Goal: Task Accomplishment & Management: Manage account settings

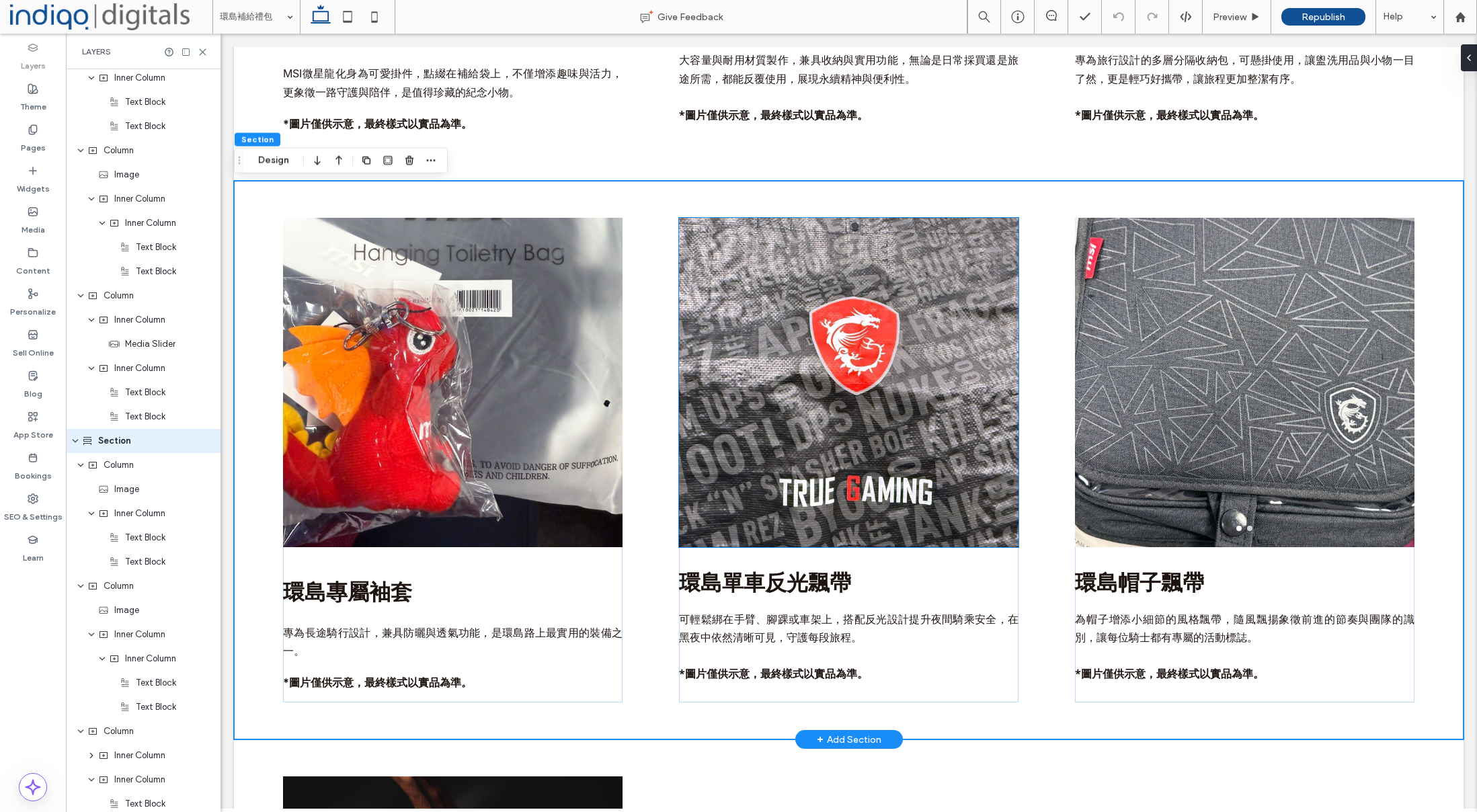
click at [883, 460] on img at bounding box center [848, 382] width 339 height 329
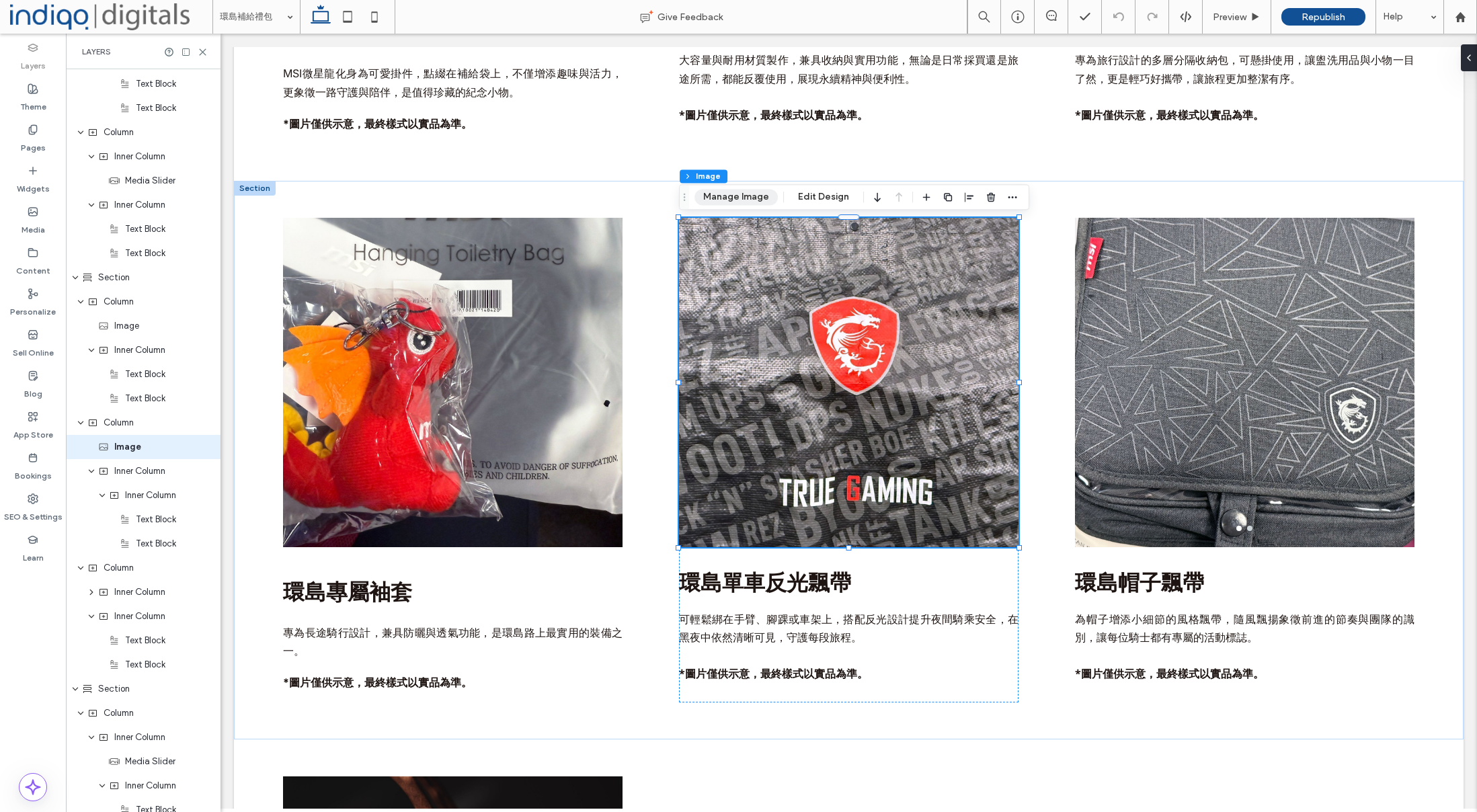
scroll to position [1140, 0]
click at [734, 189] on button "Manage Image" at bounding box center [736, 197] width 83 height 17
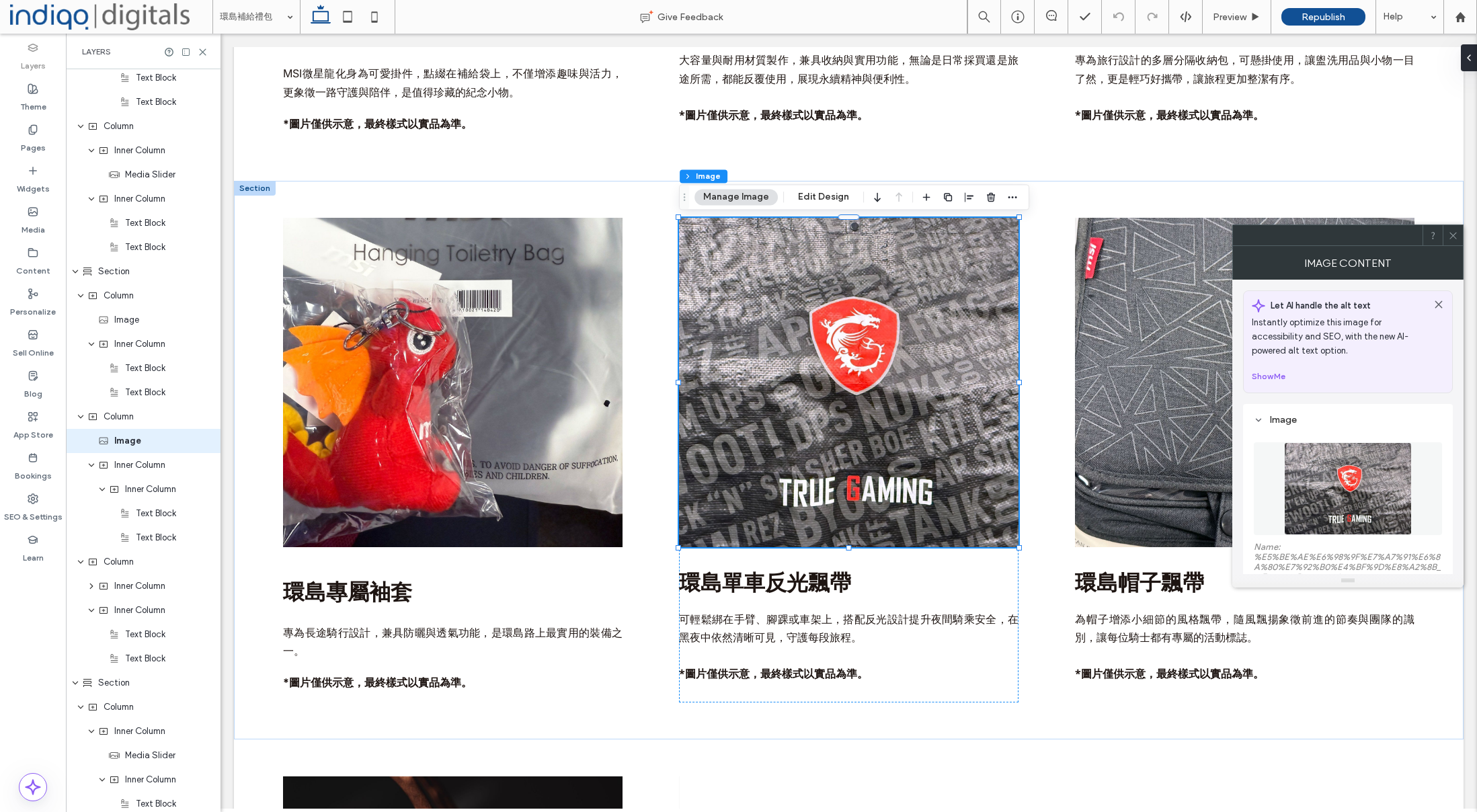
drag, startPoint x: 1366, startPoint y: 471, endPoint x: 1345, endPoint y: 465, distance: 21.8
click at [1366, 472] on img at bounding box center [1348, 488] width 127 height 93
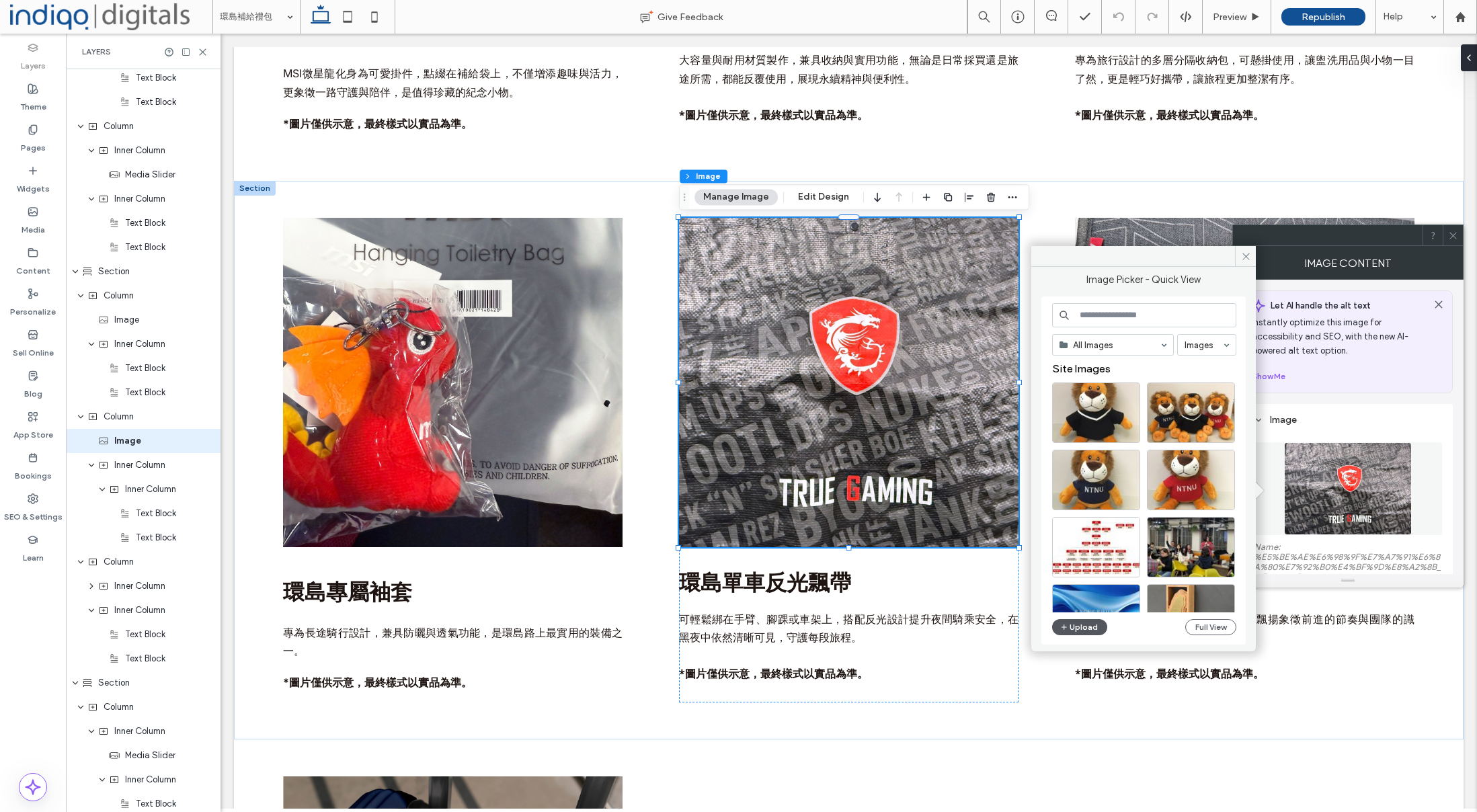
click at [1074, 634] on button "Upload" at bounding box center [1080, 628] width 55 height 17
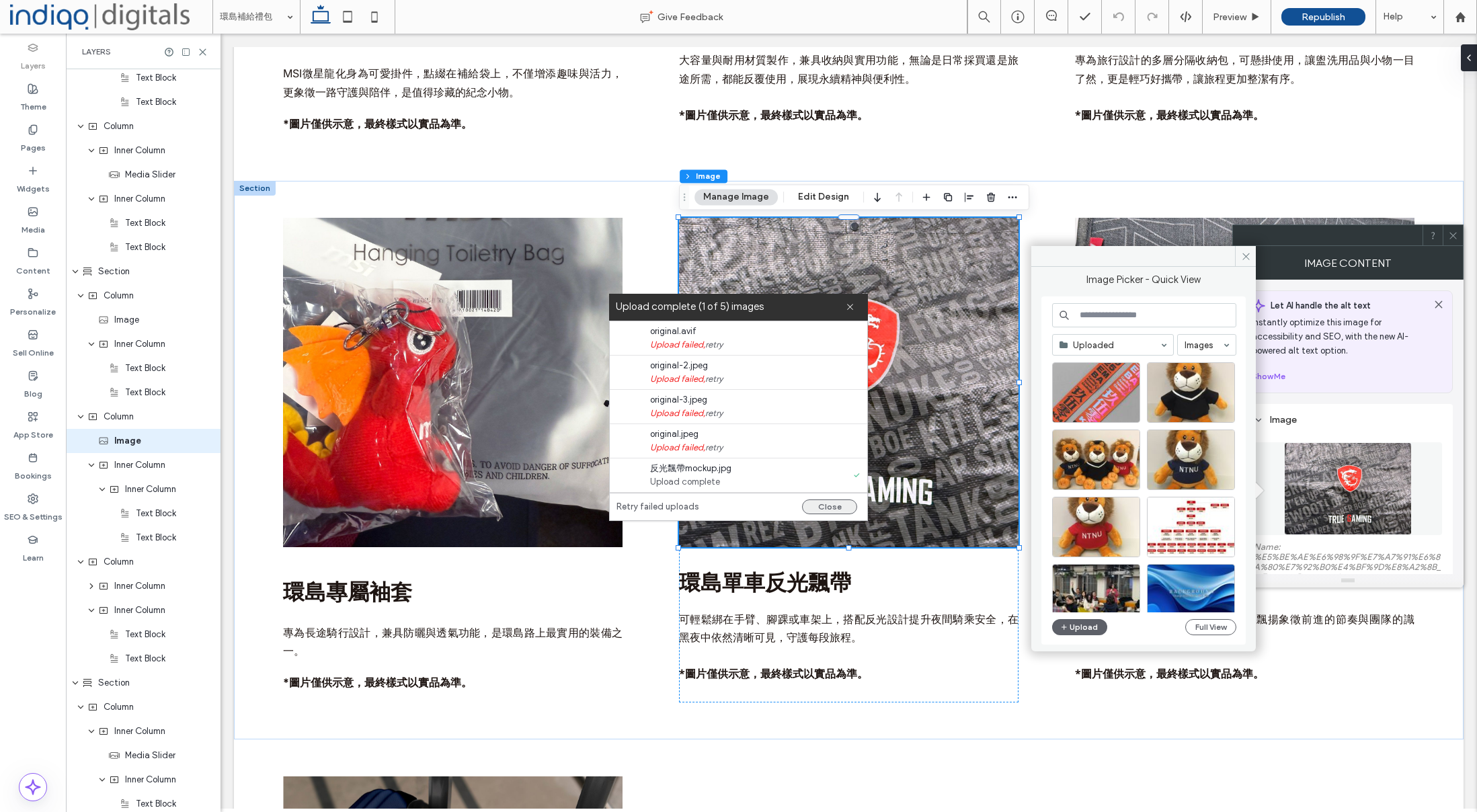
click at [833, 503] on button "Close" at bounding box center [830, 507] width 55 height 15
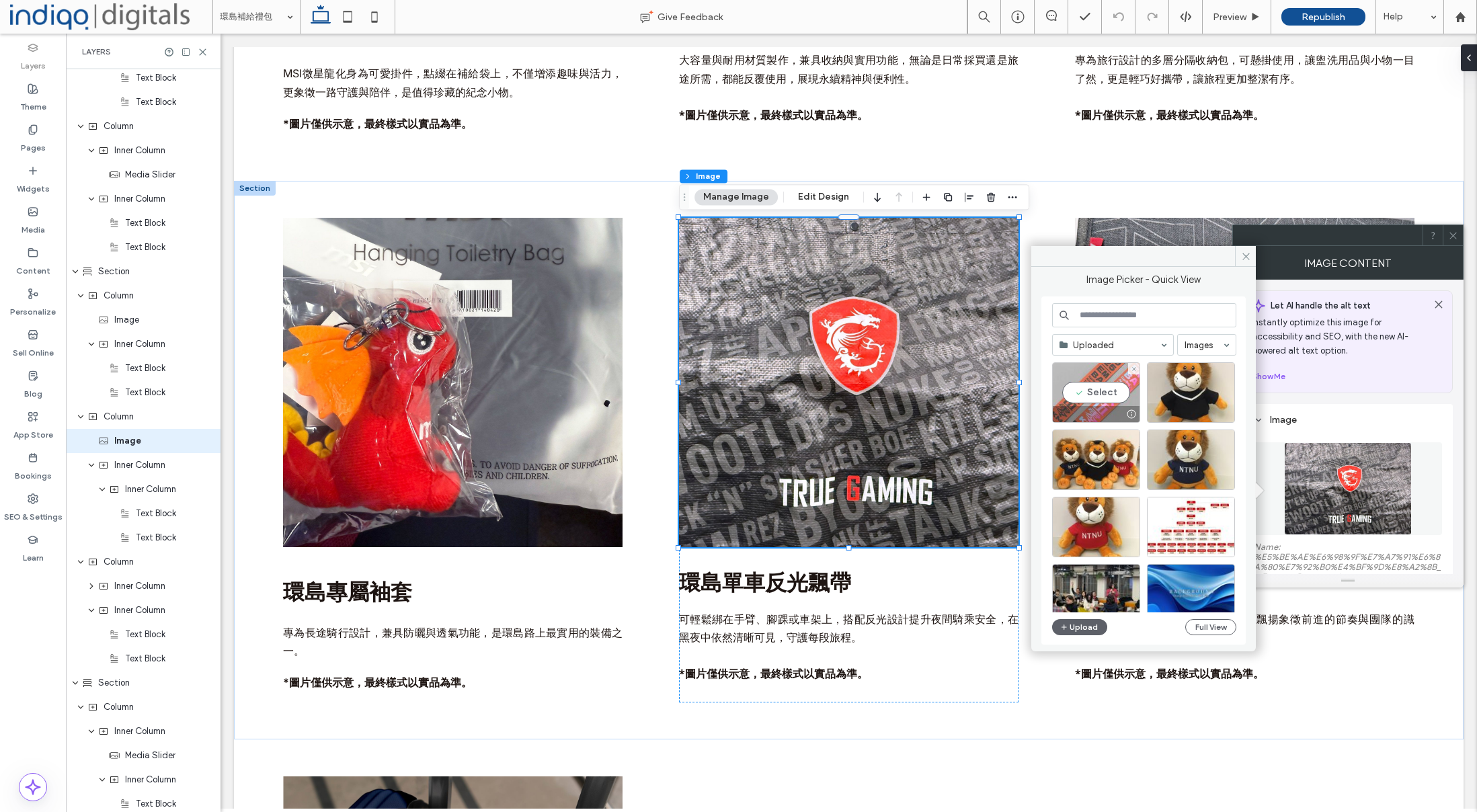
click at [1104, 397] on div "Select" at bounding box center [1096, 393] width 89 height 61
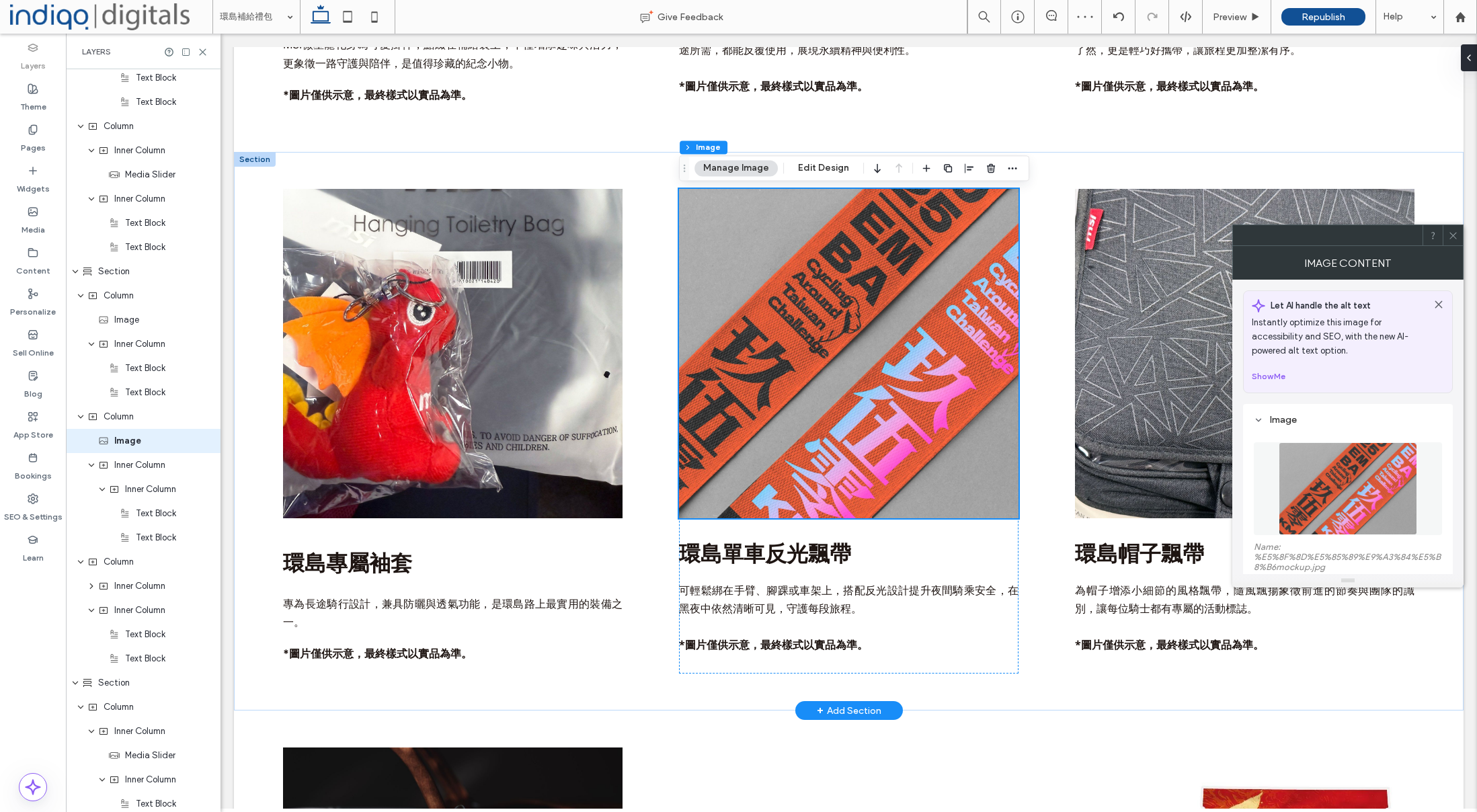
scroll to position [1535, 0]
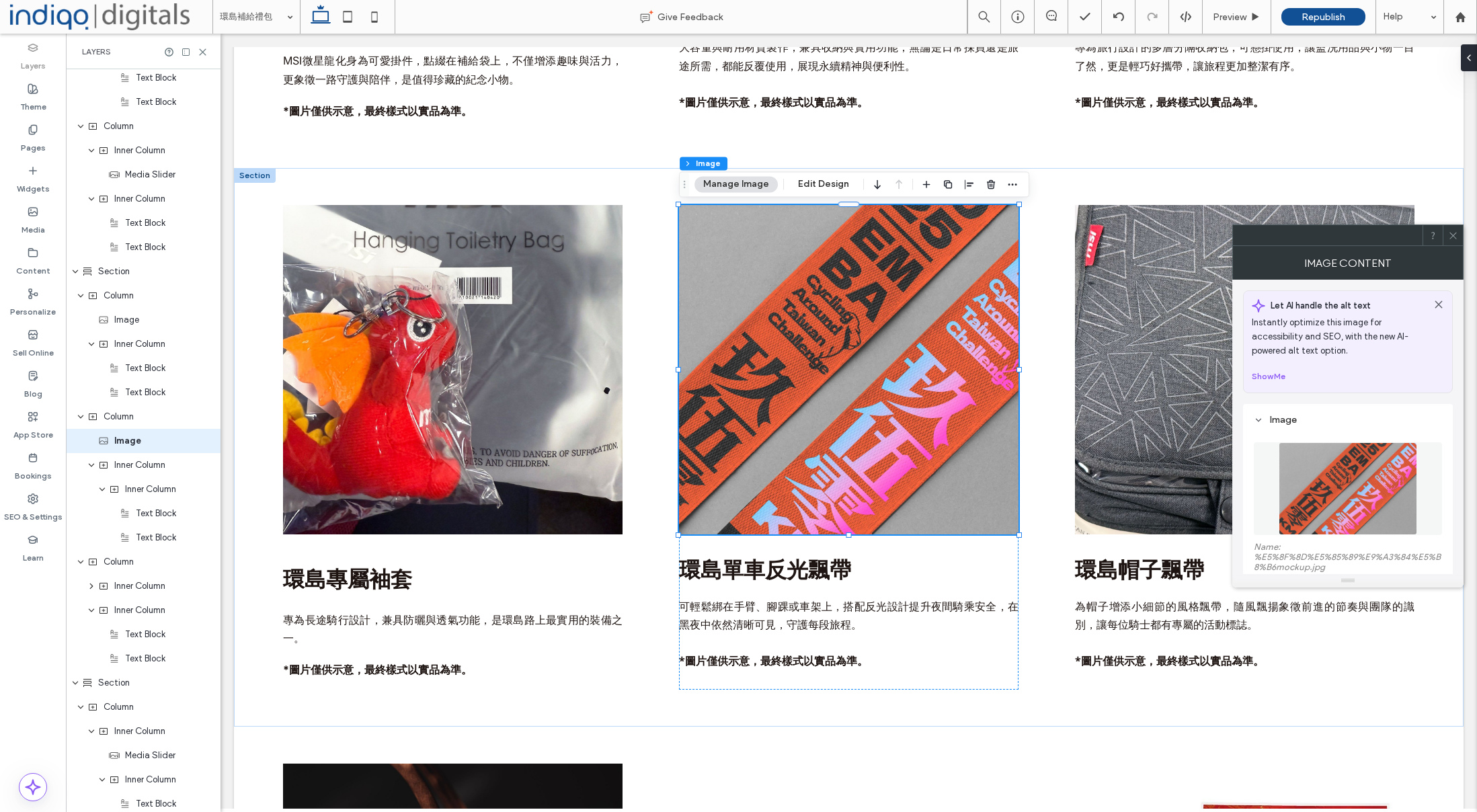
click at [1456, 240] on span at bounding box center [1453, 235] width 10 height 20
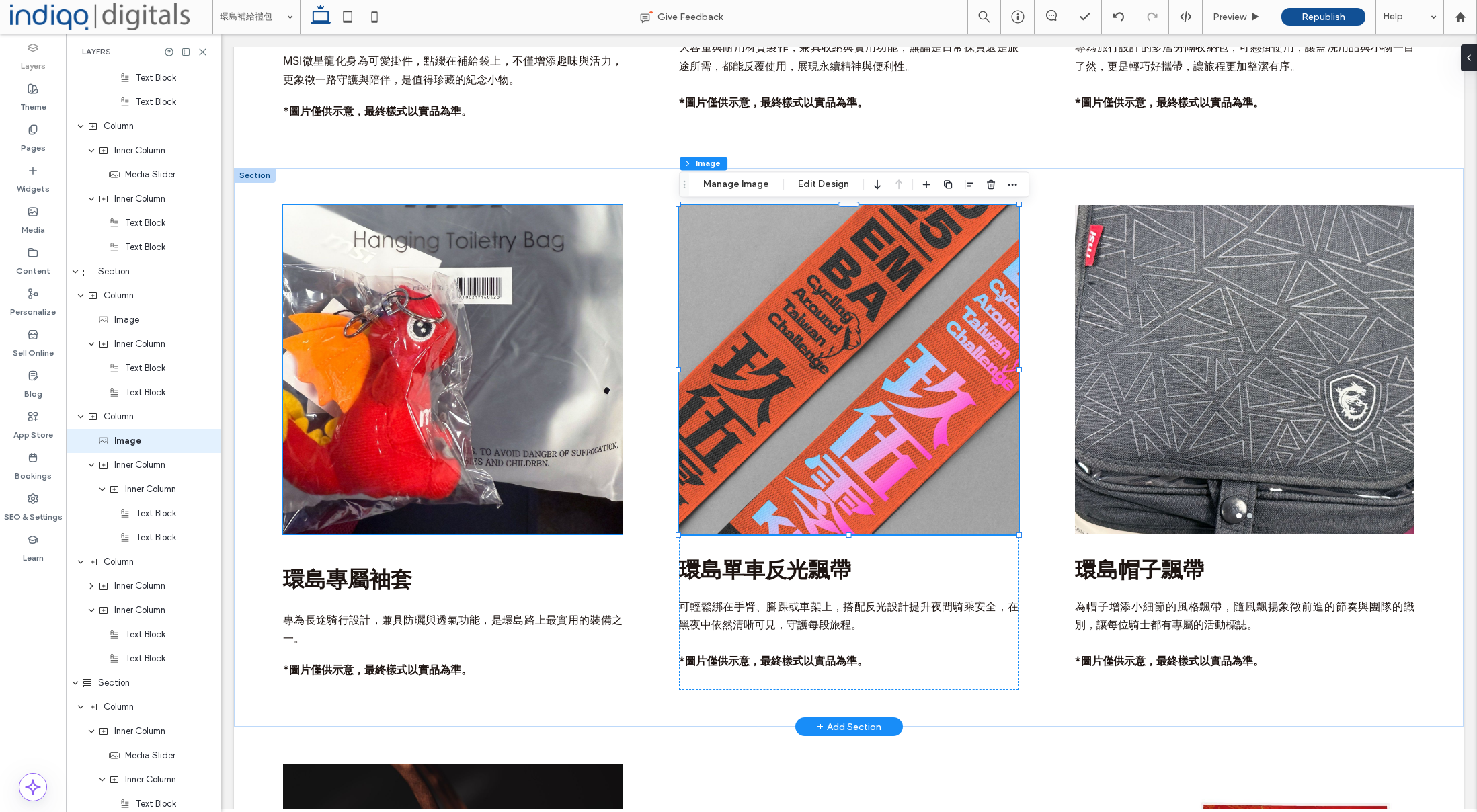
click at [476, 287] on img at bounding box center [453, 369] width 339 height 329
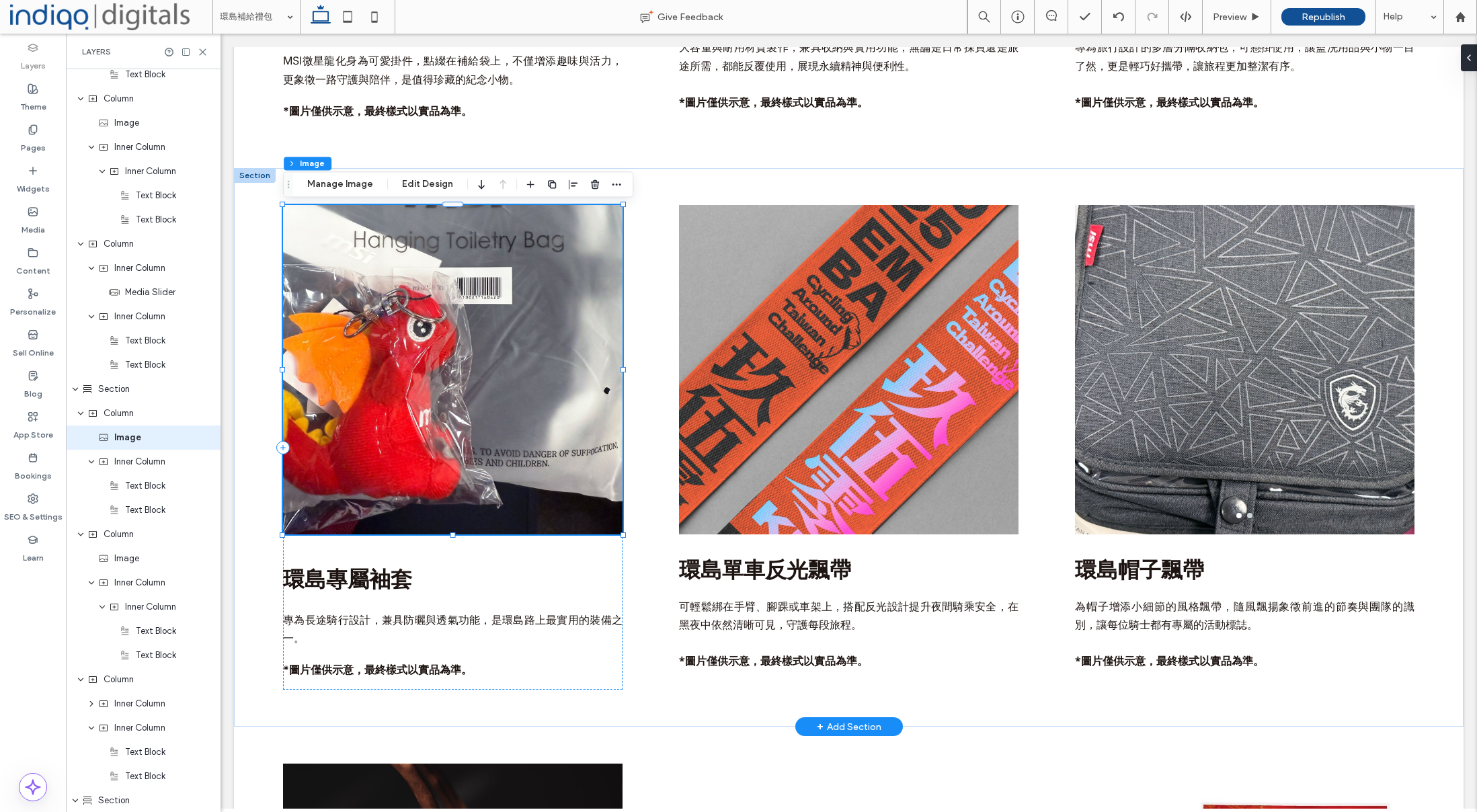
scroll to position [1019, 0]
click at [341, 185] on button "Manage Image" at bounding box center [340, 184] width 83 height 17
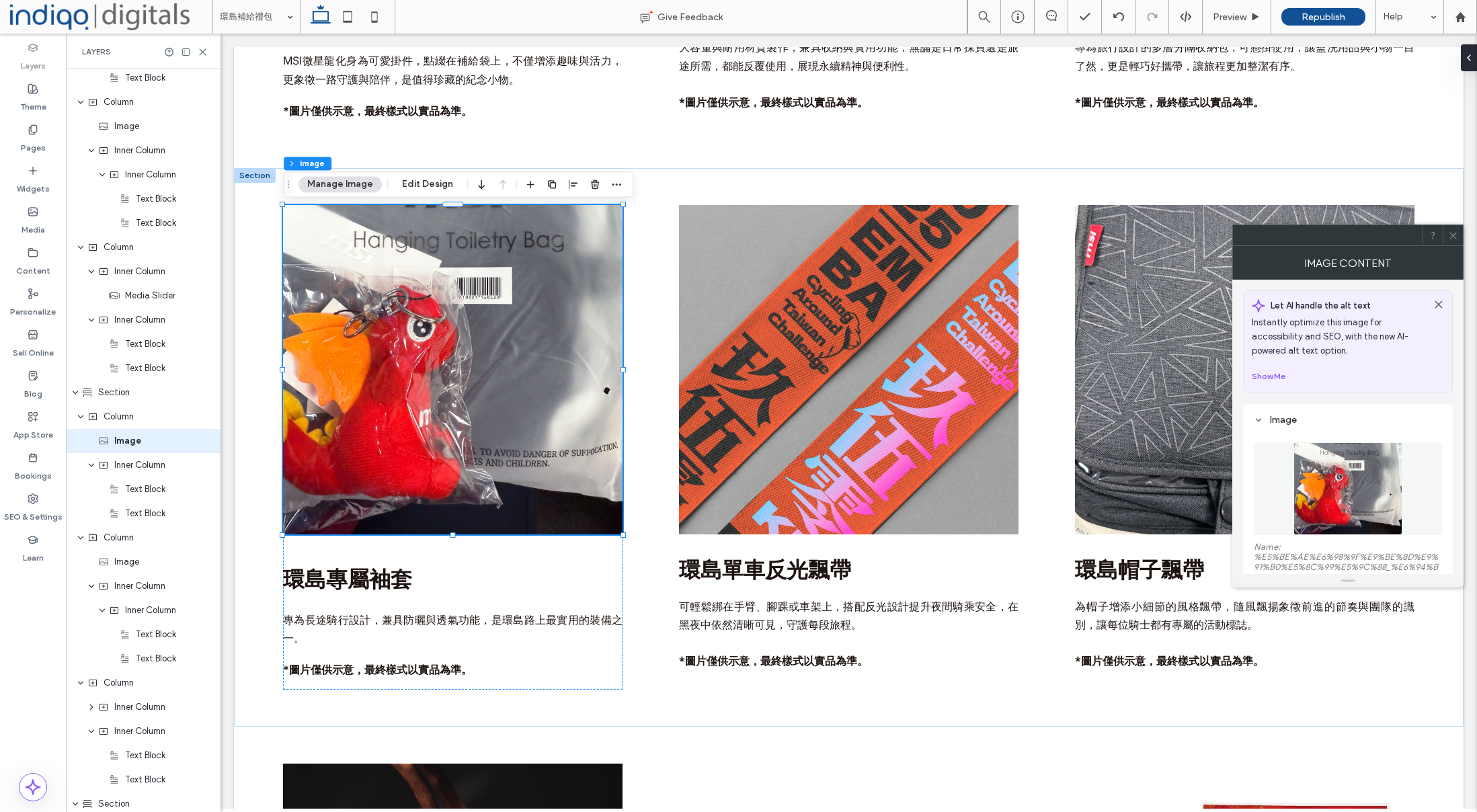
click at [1334, 484] on img at bounding box center [1348, 488] width 109 height 93
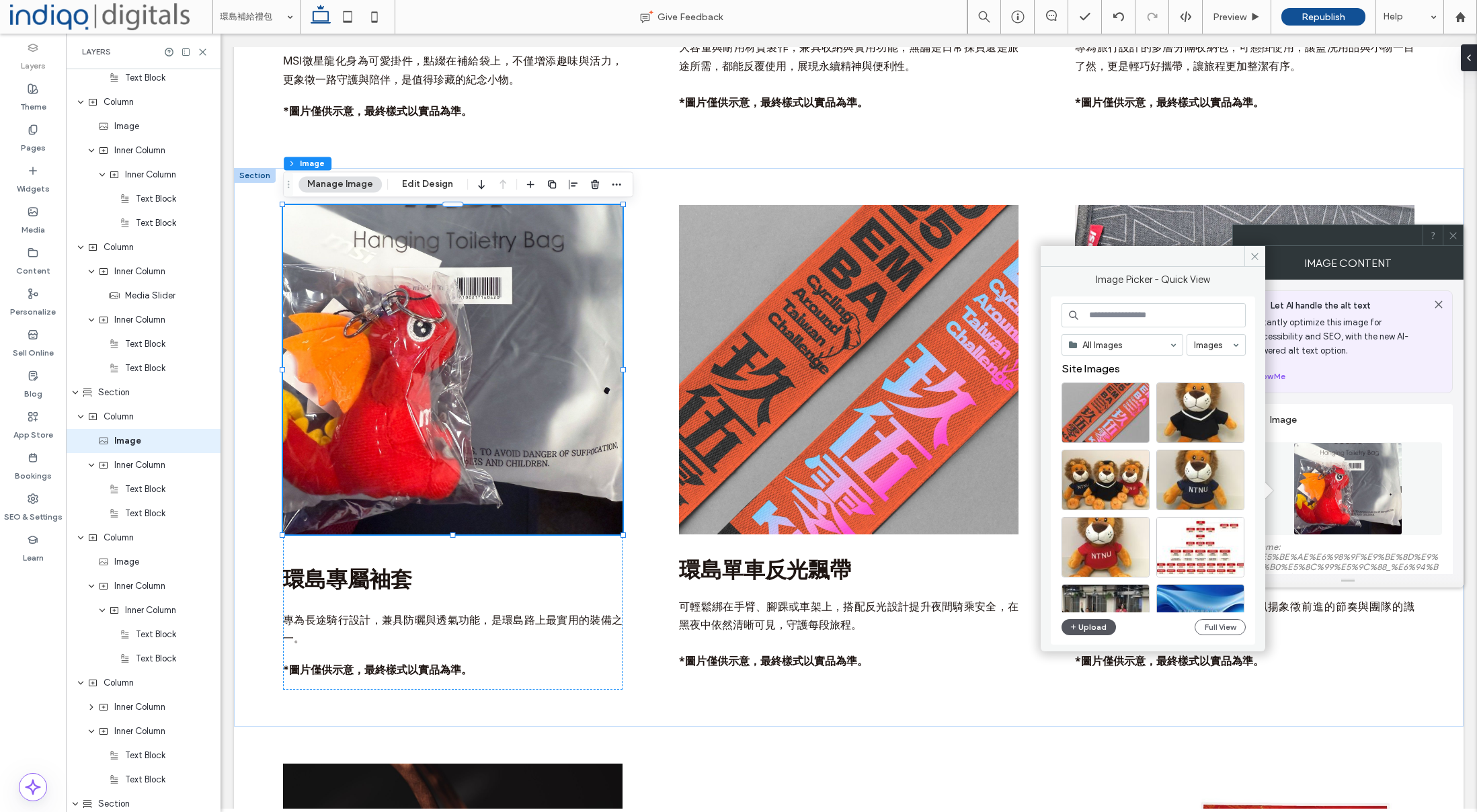
click at [1086, 630] on button "Upload" at bounding box center [1089, 628] width 55 height 17
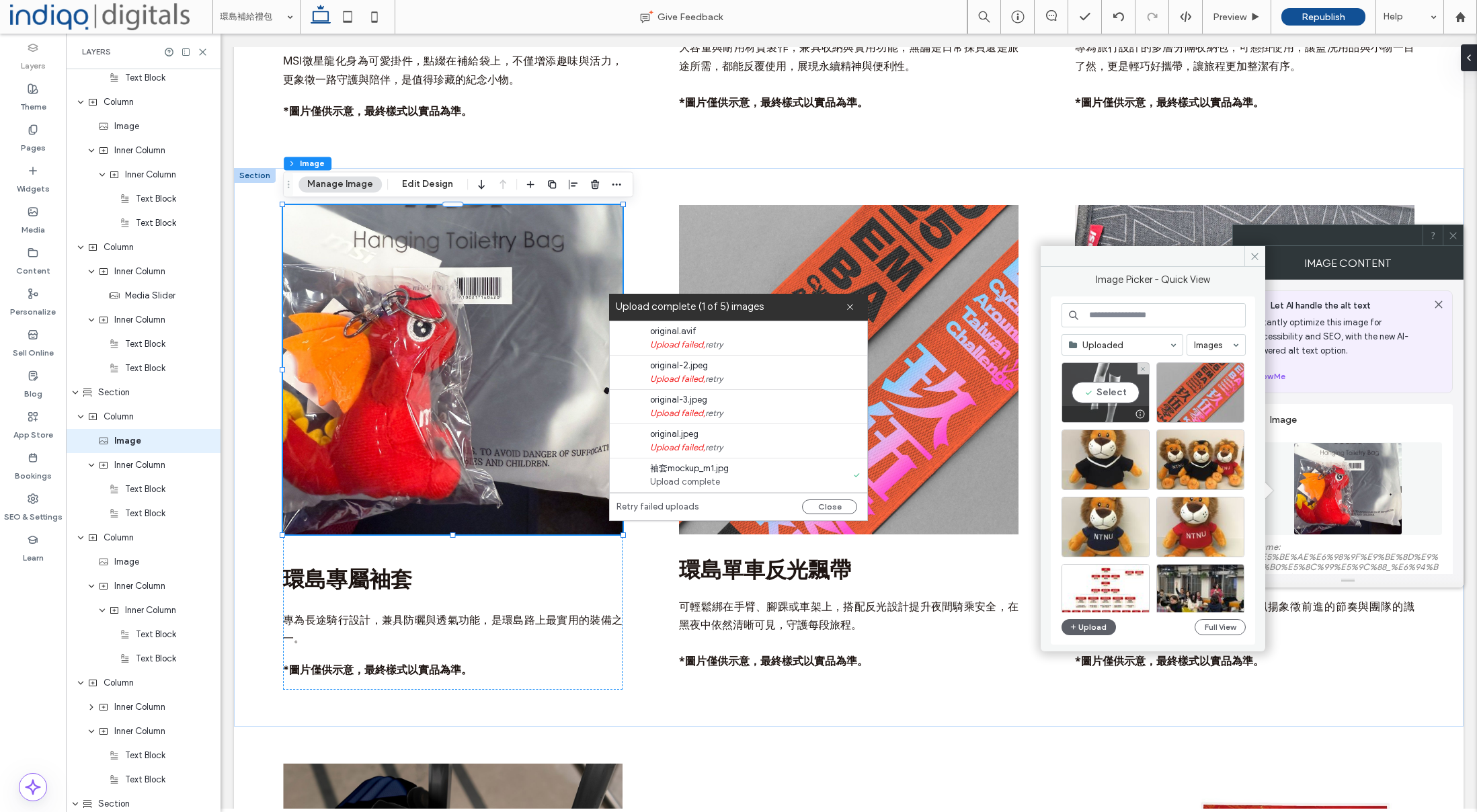
click at [1116, 397] on div "Select" at bounding box center [1105, 393] width 89 height 61
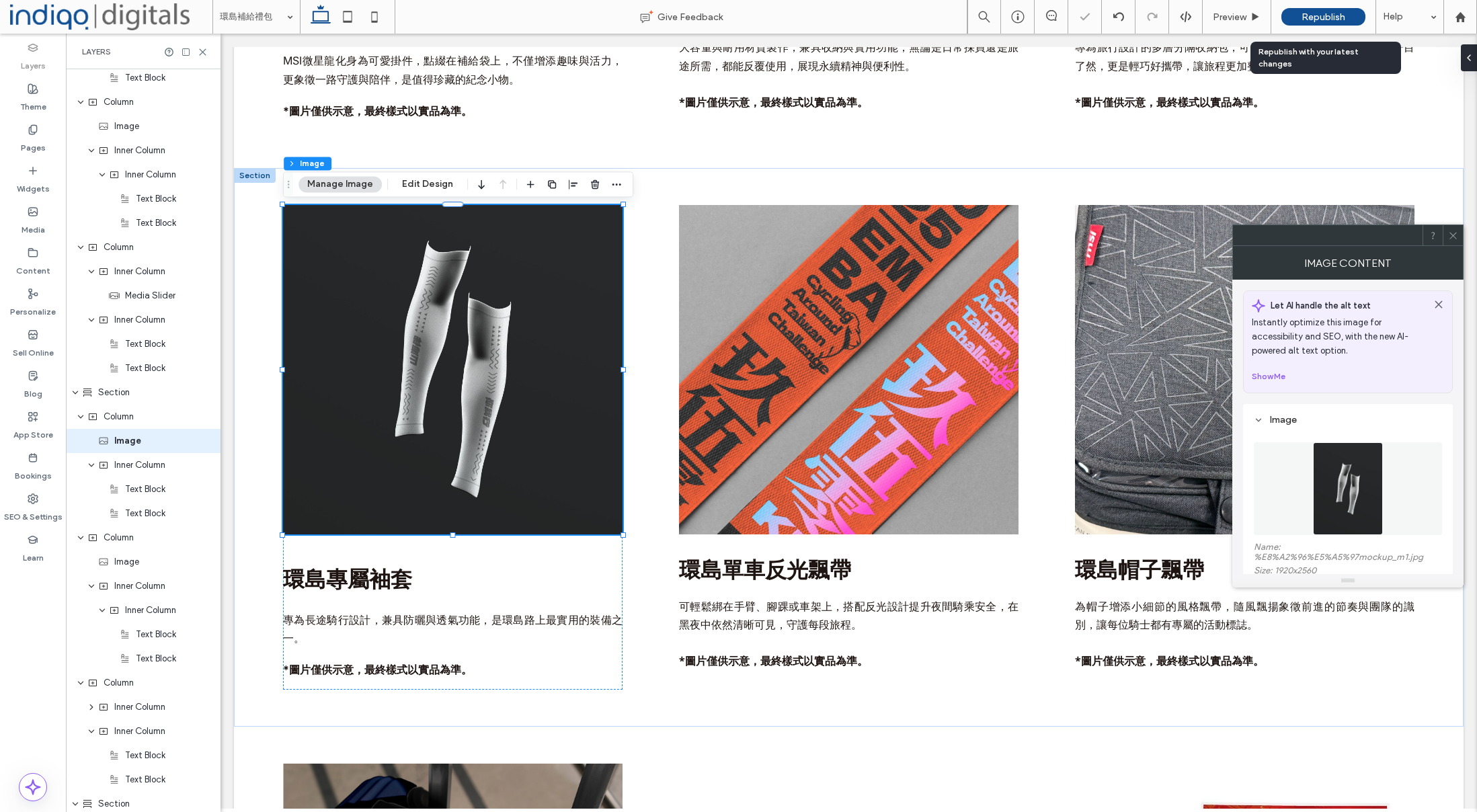
click at [1319, 3] on div "Republish" at bounding box center [1323, 17] width 84 height 33
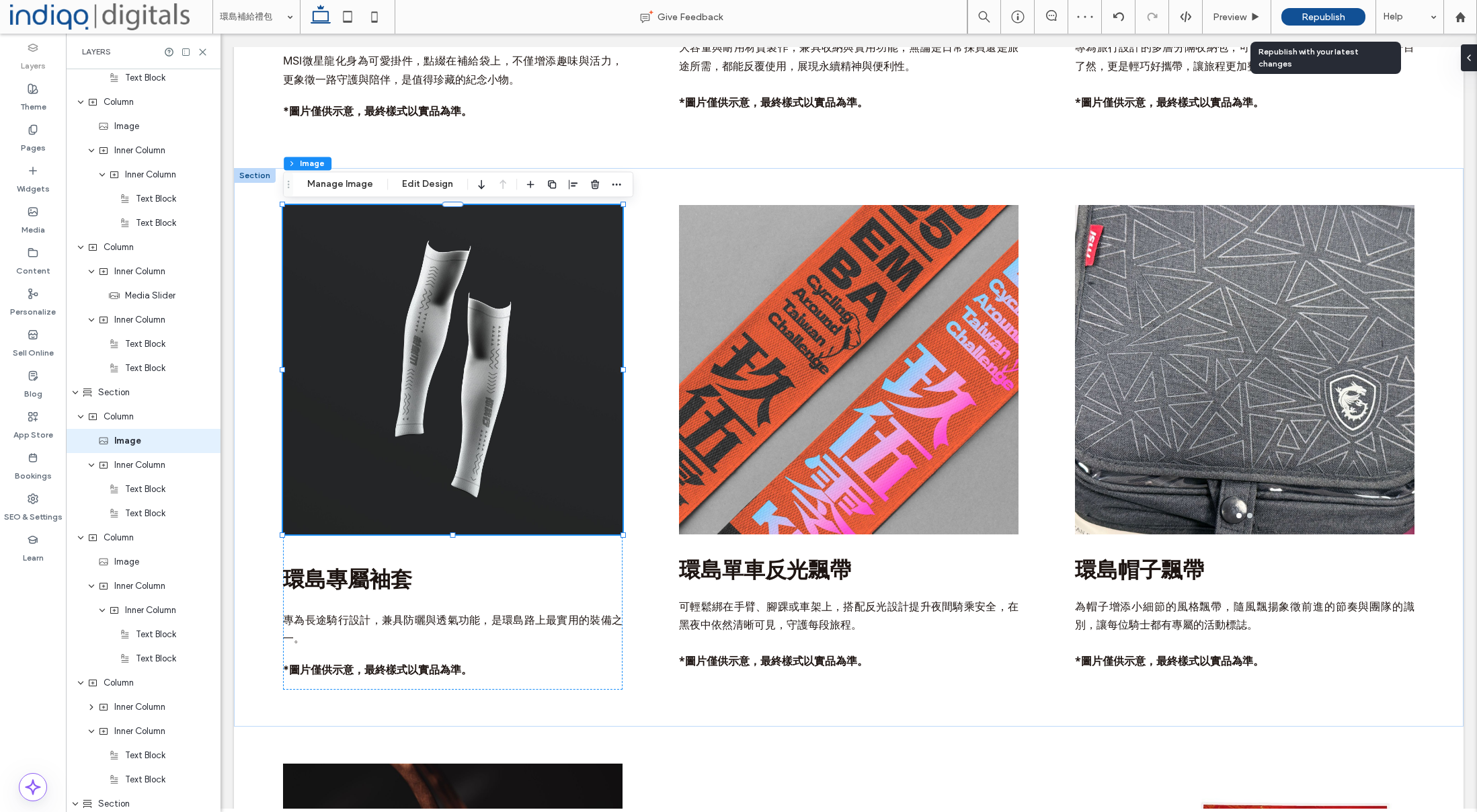
click at [1329, 14] on span "Republish" at bounding box center [1323, 17] width 43 height 11
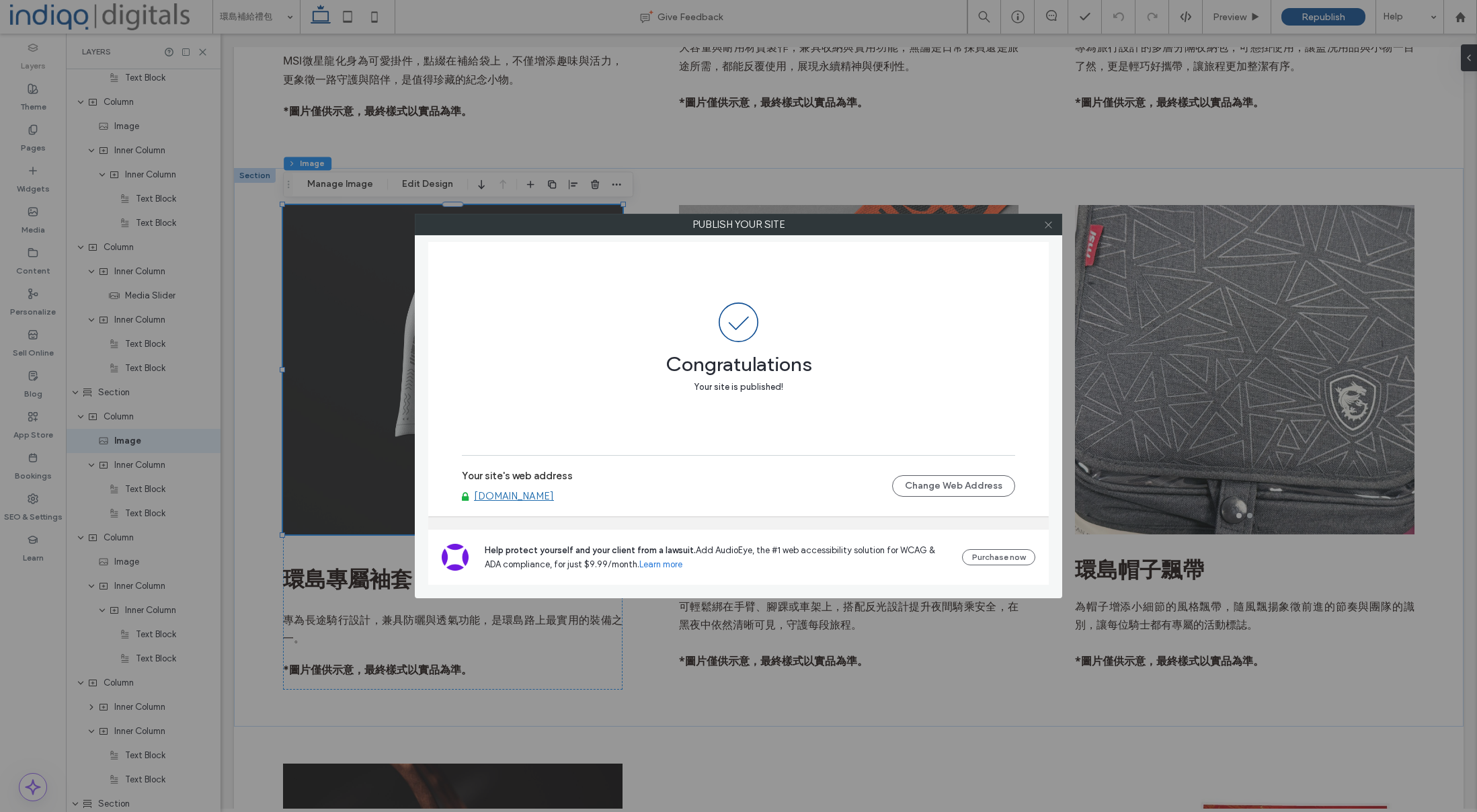
click at [1047, 221] on icon at bounding box center [1048, 224] width 10 height 10
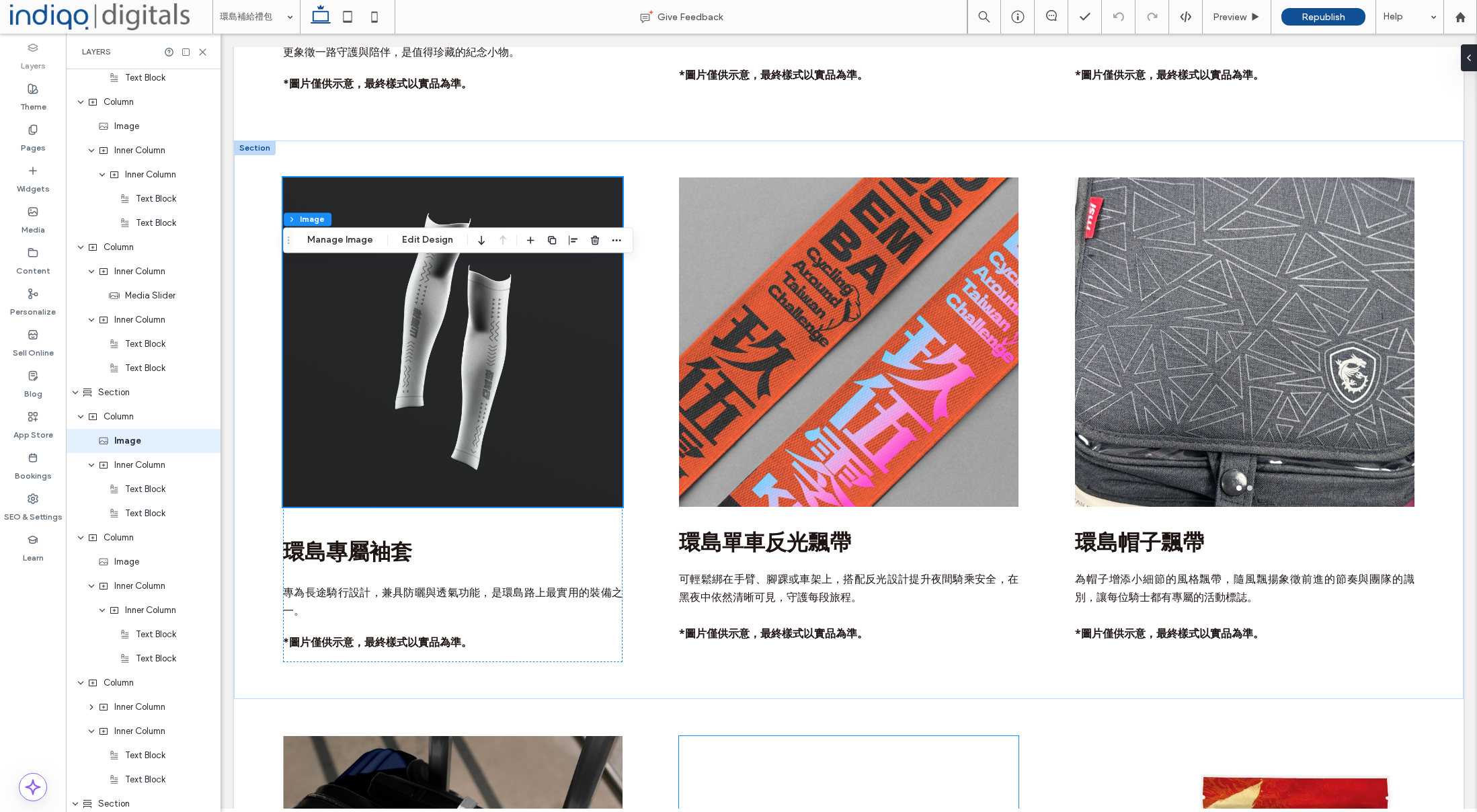
scroll to position [1479, 0]
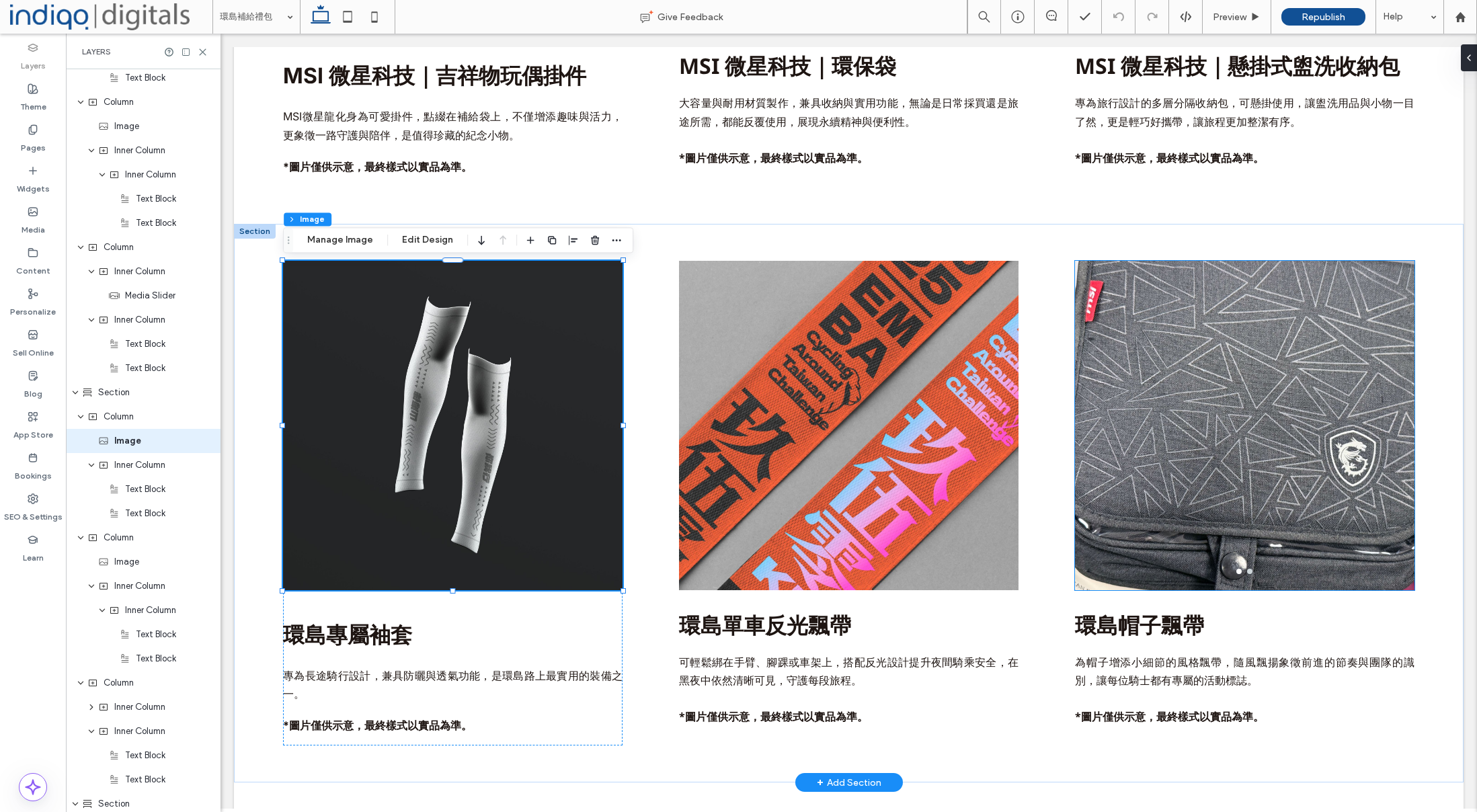
click at [1203, 477] on div at bounding box center [1245, 434] width 339 height 265
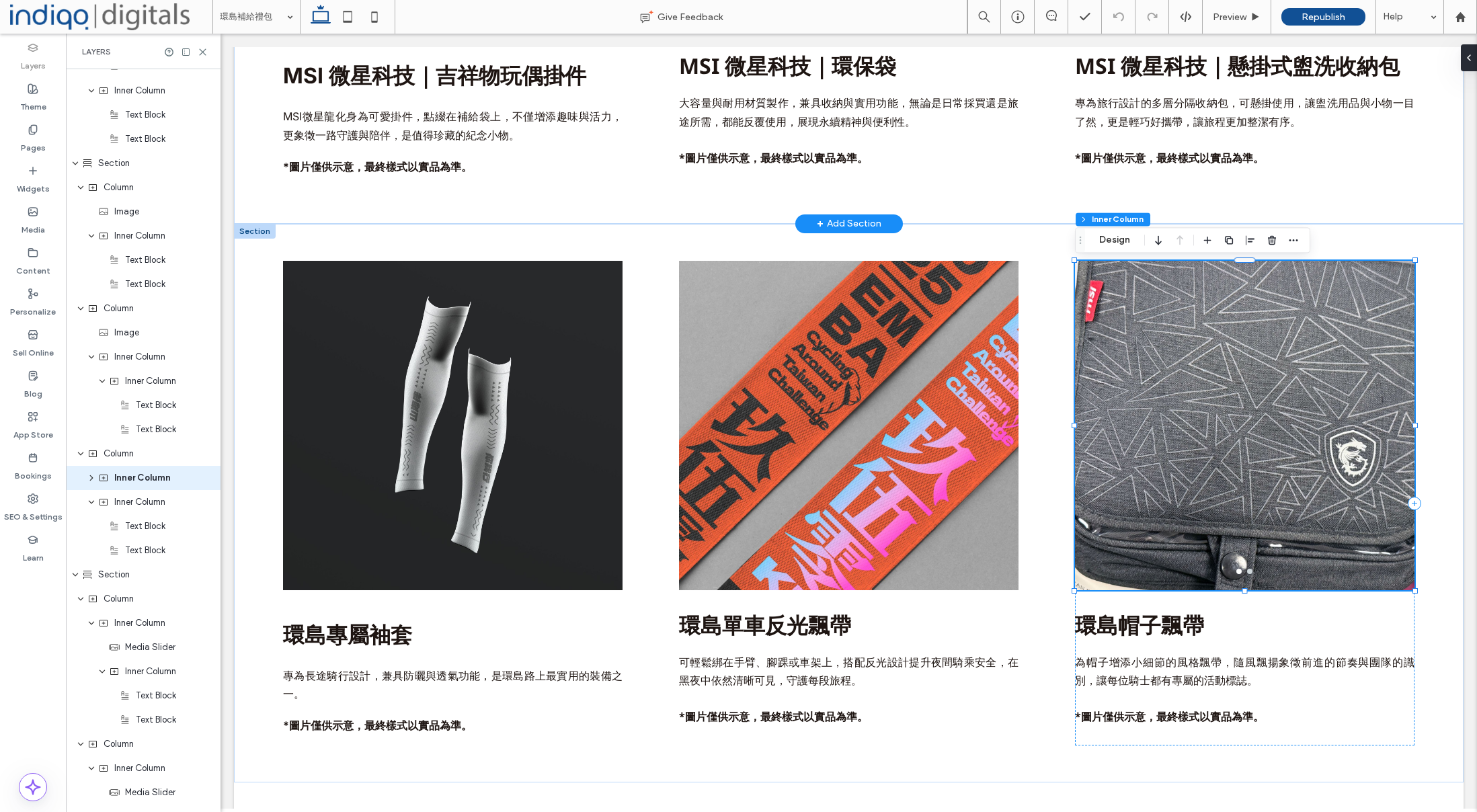
scroll to position [1286, 0]
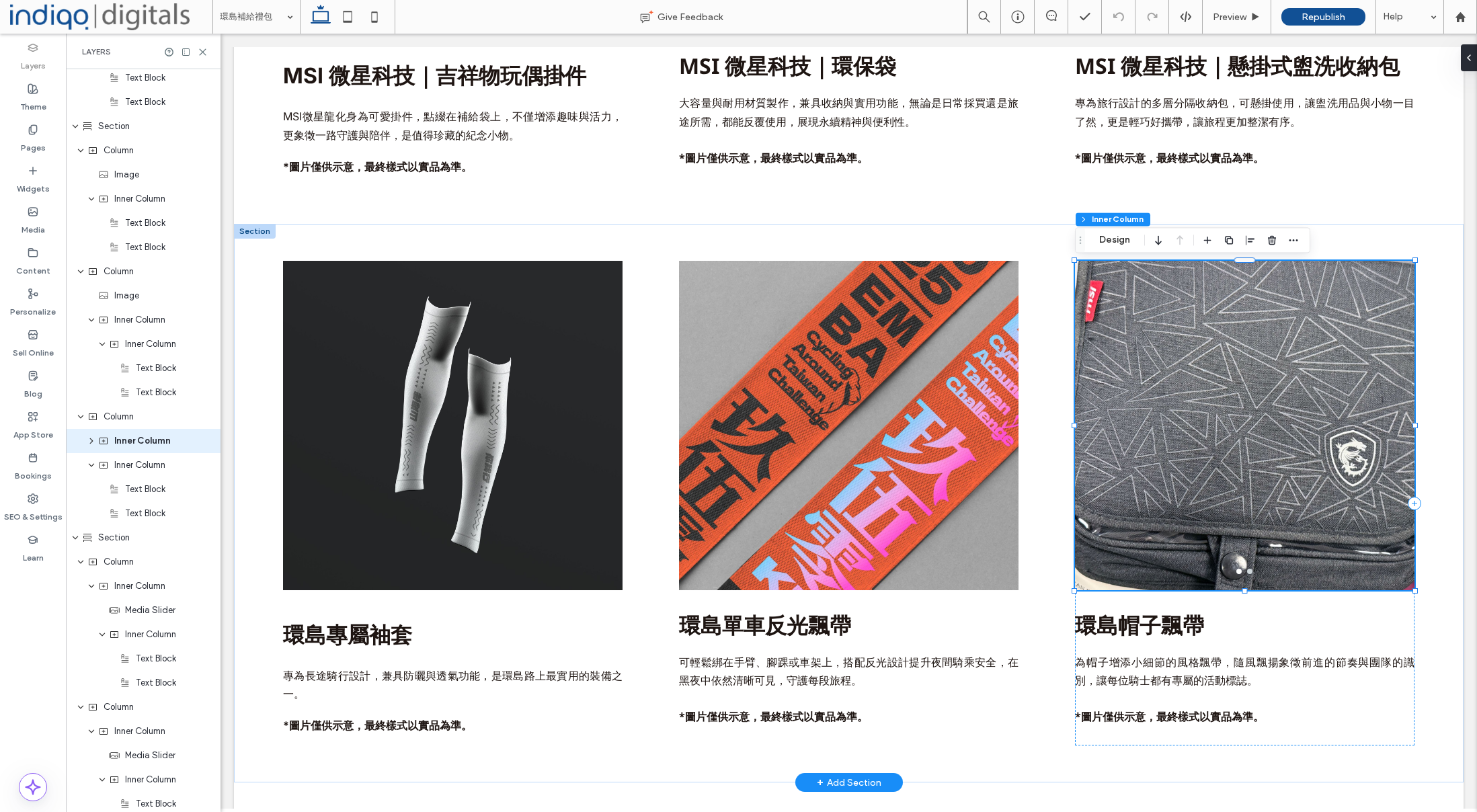
click at [1213, 385] on div at bounding box center [1245, 434] width 339 height 265
click at [1213, 385] on div at bounding box center [1245, 425] width 339 height 329
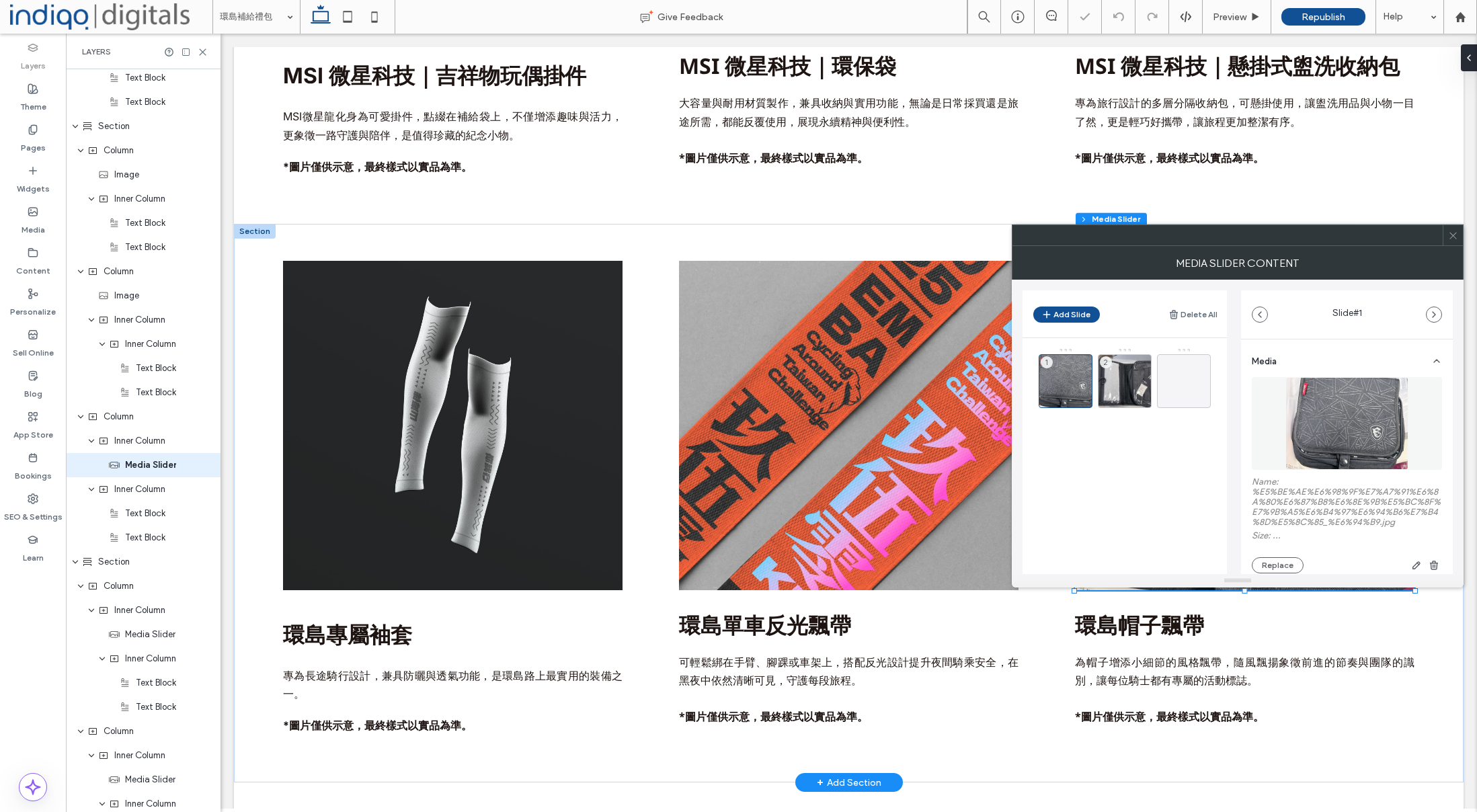
scroll to position [1310, 0]
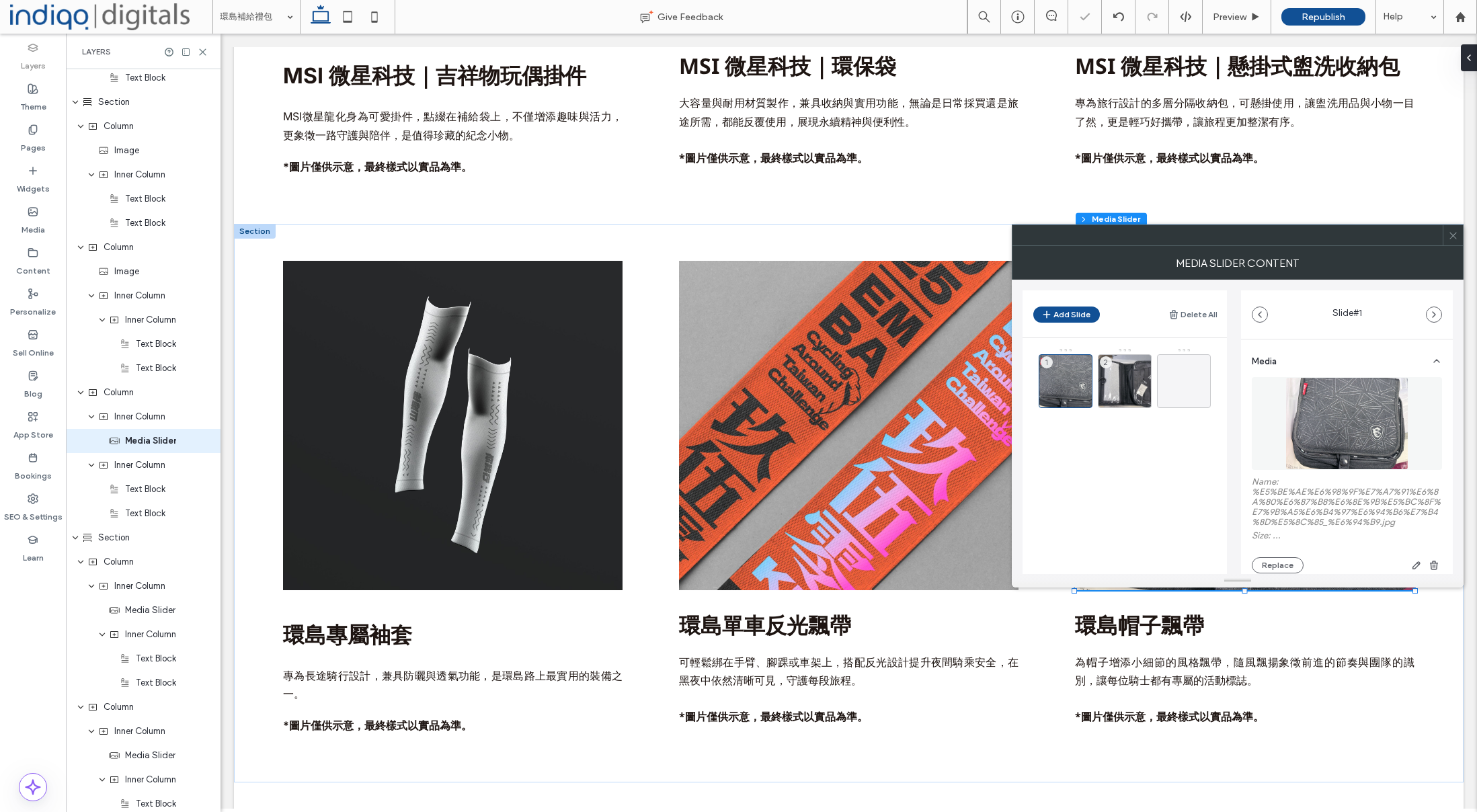
click at [1454, 240] on icon at bounding box center [1453, 235] width 10 height 10
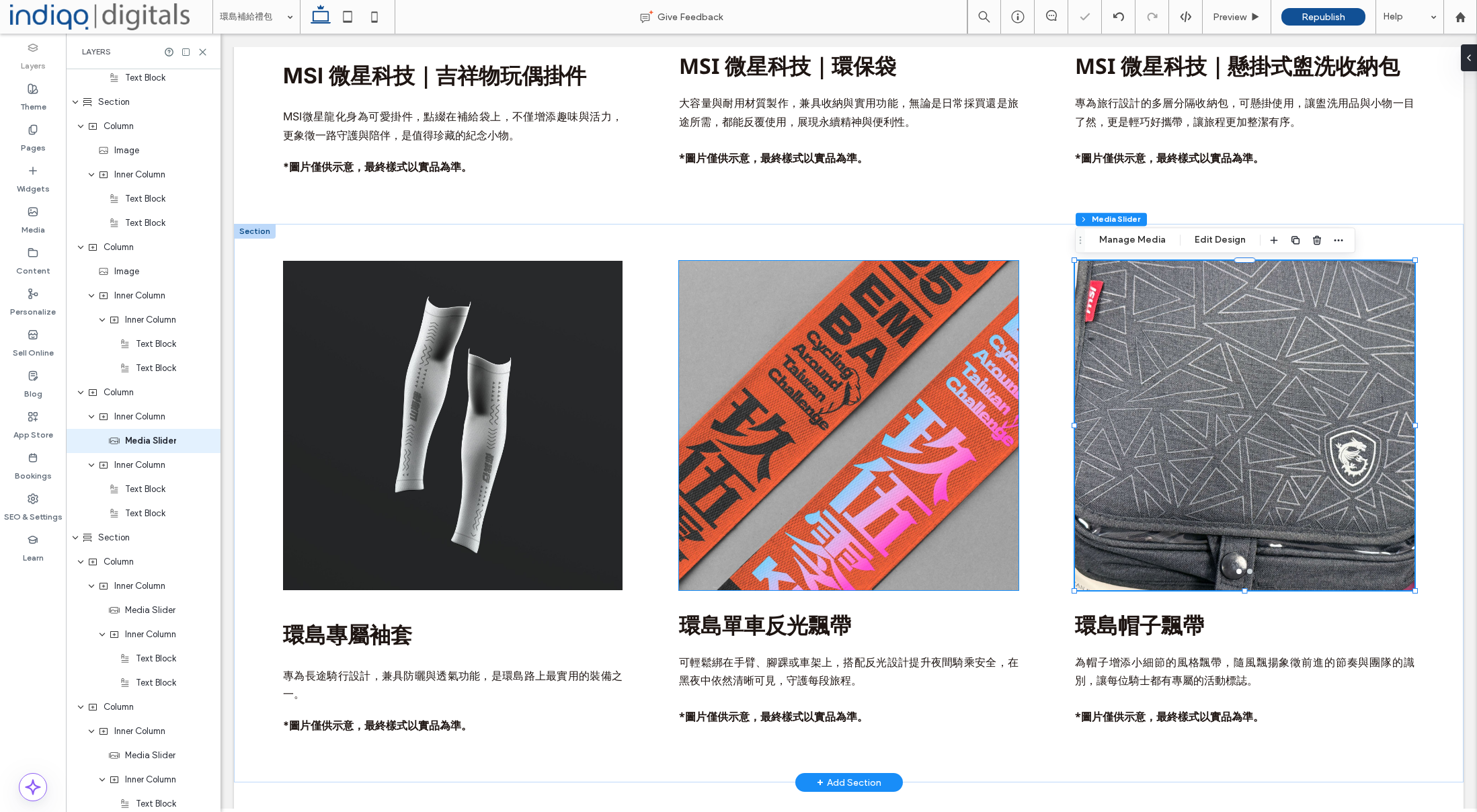
click at [960, 542] on img at bounding box center [848, 425] width 339 height 329
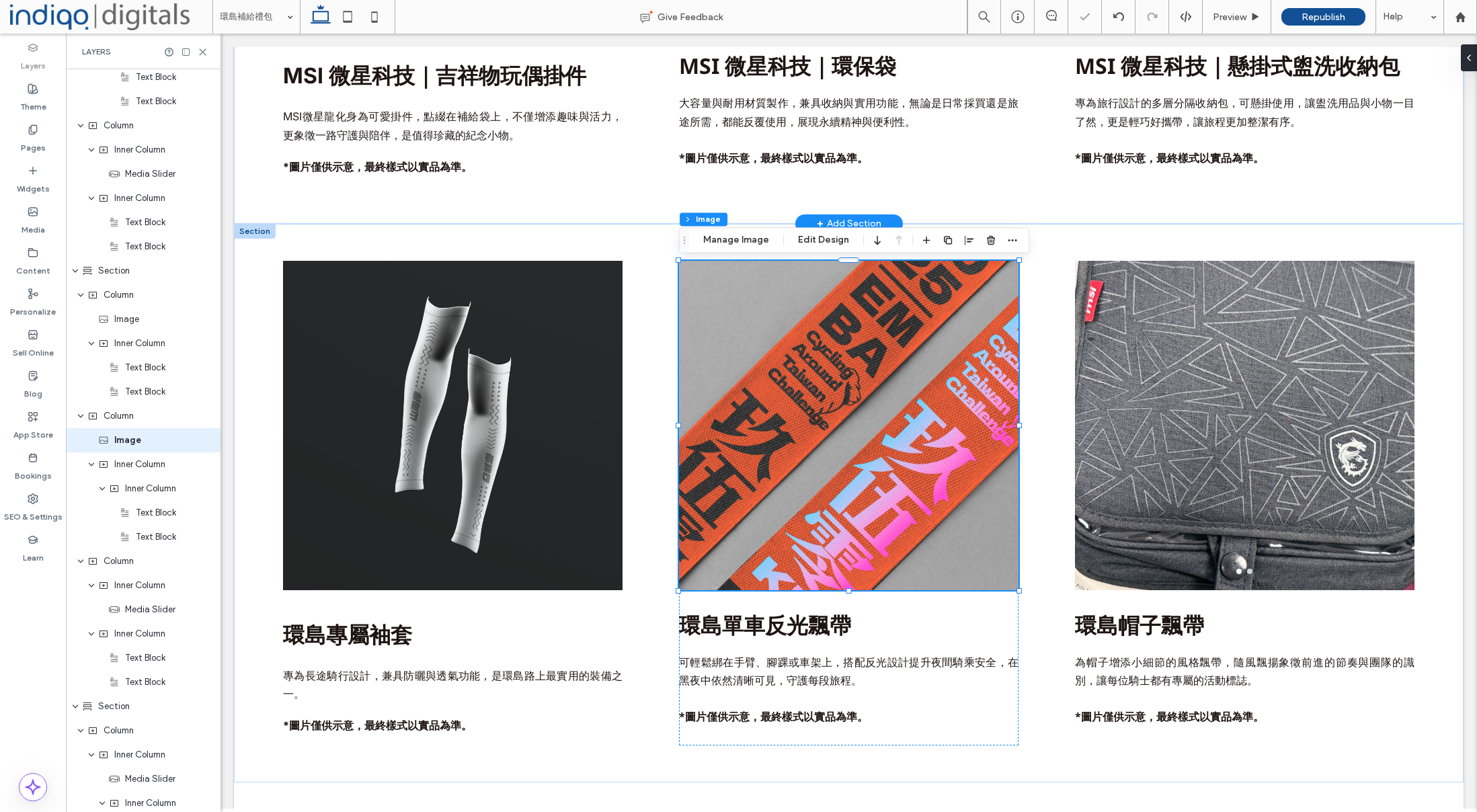
scroll to position [1140, 0]
click at [944, 243] on use "button" at bounding box center [948, 240] width 8 height 8
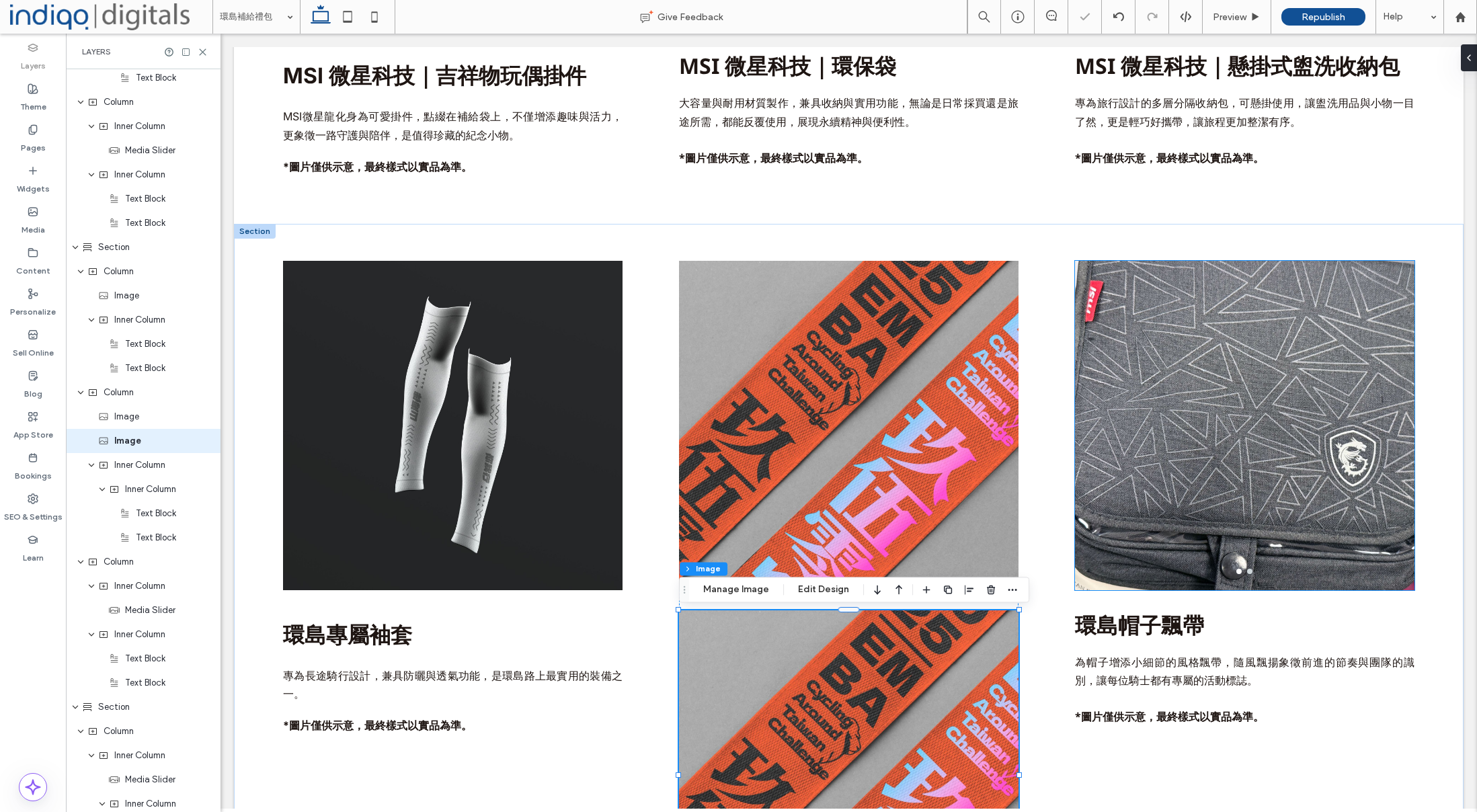
click at [1188, 503] on div at bounding box center [1245, 434] width 339 height 265
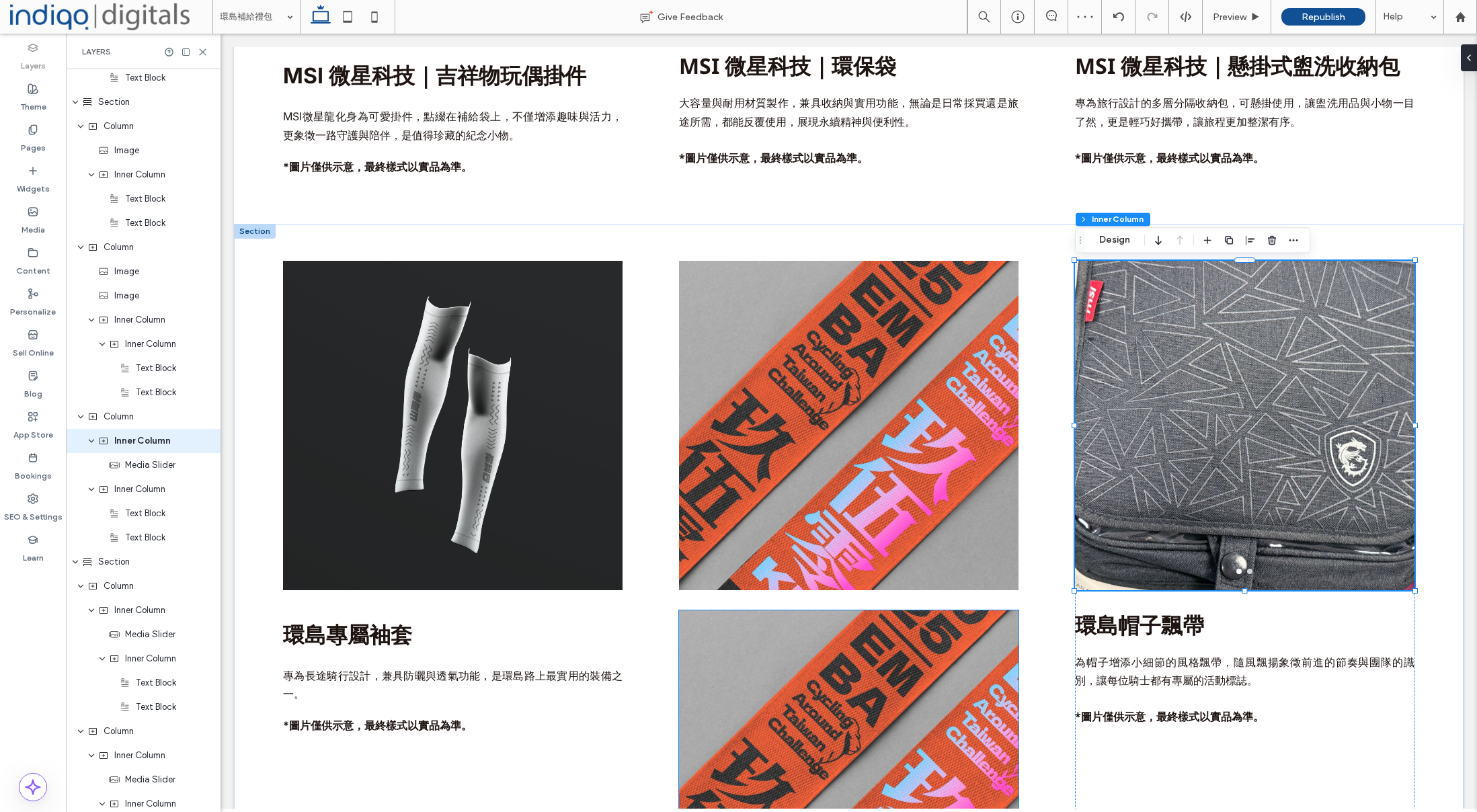
drag, startPoint x: 964, startPoint y: 669, endPoint x: 995, endPoint y: 662, distance: 31.8
click at [964, 669] on img at bounding box center [848, 774] width 339 height 329
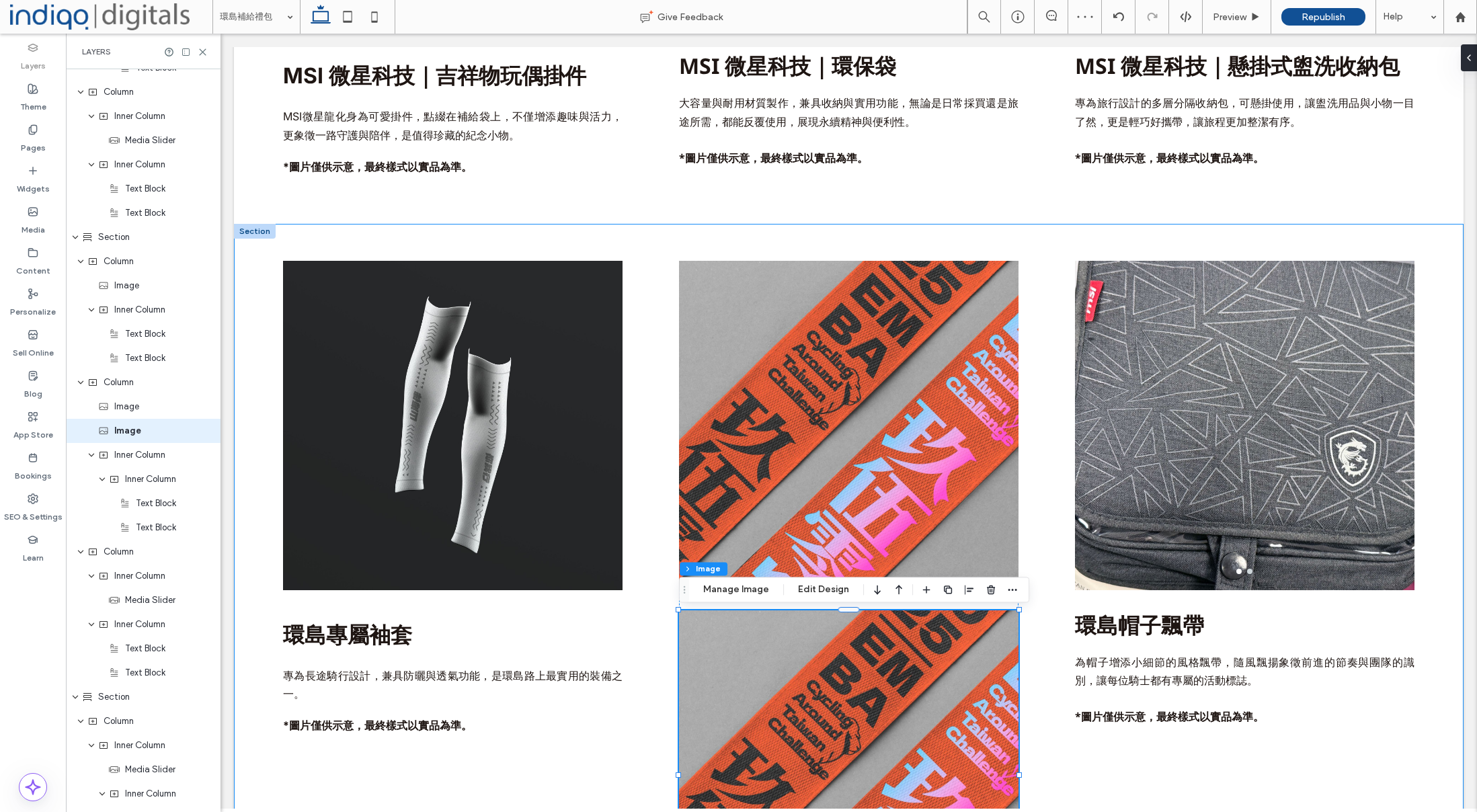
scroll to position [1165, 0]
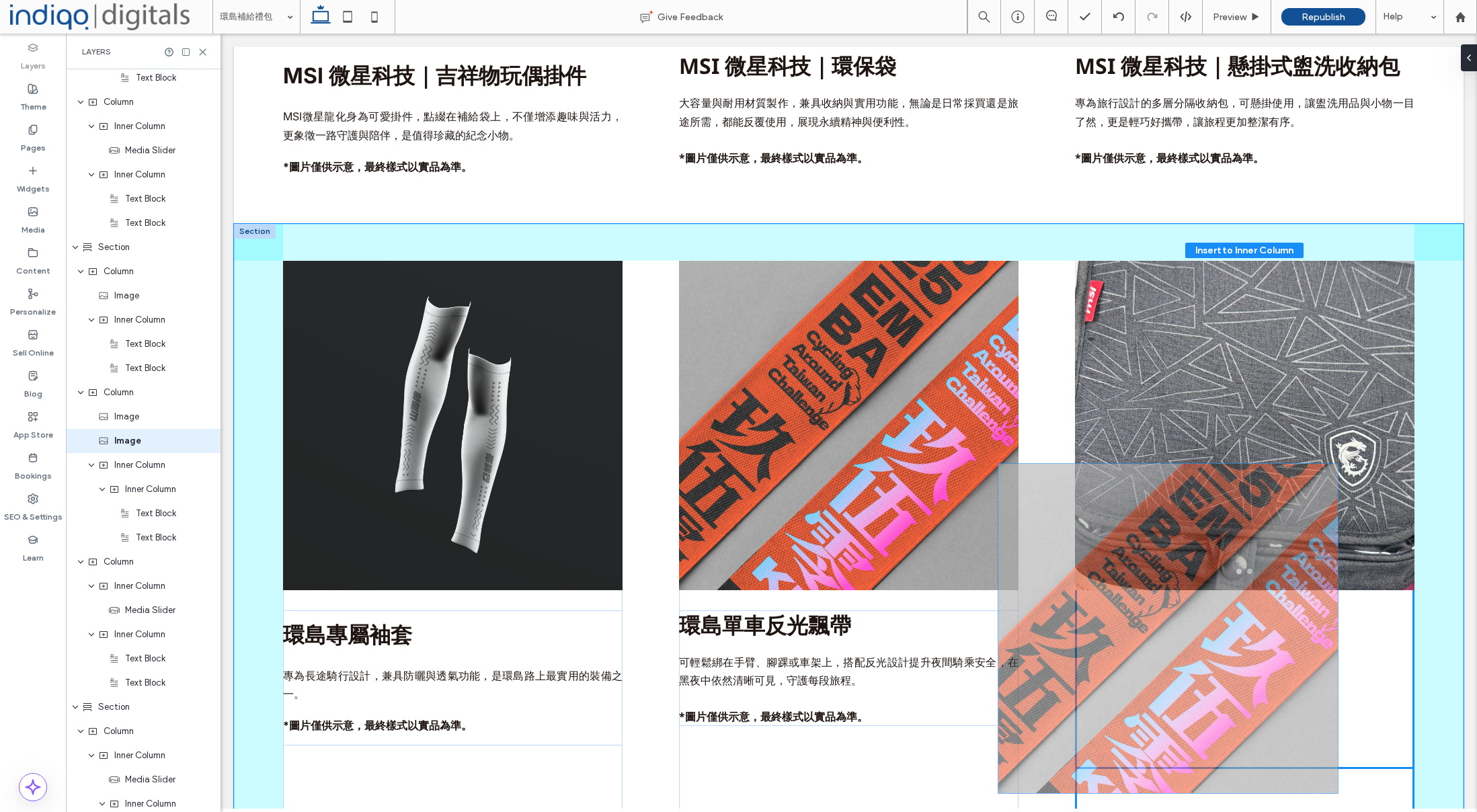
drag, startPoint x: 961, startPoint y: 674, endPoint x: 1280, endPoint y: 525, distance: 352.1
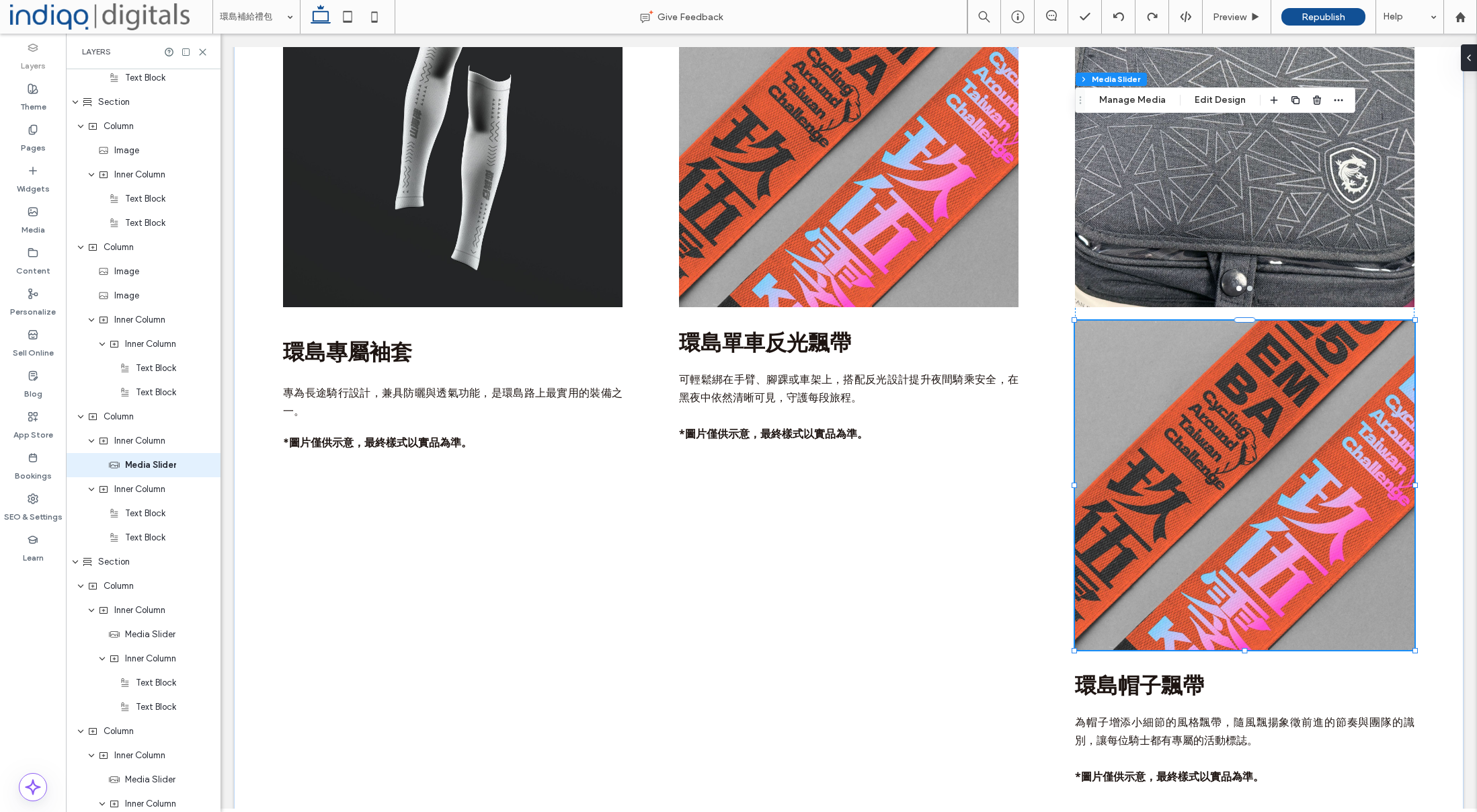
scroll to position [1334, 0]
click at [1312, 100] on icon "button" at bounding box center [1317, 100] width 11 height 11
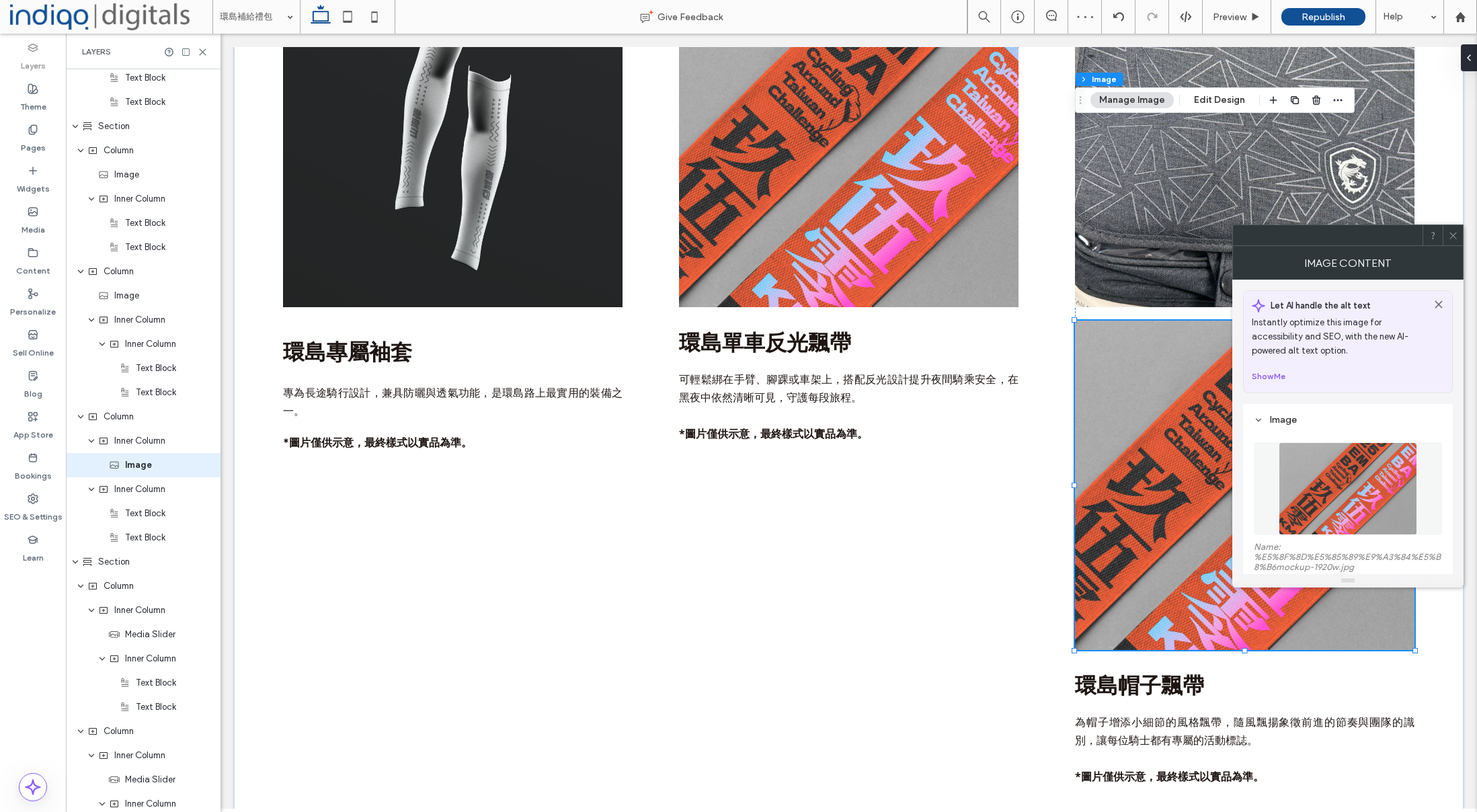
scroll to position [1310, 0]
click at [1340, 445] on figure at bounding box center [1348, 488] width 188 height 93
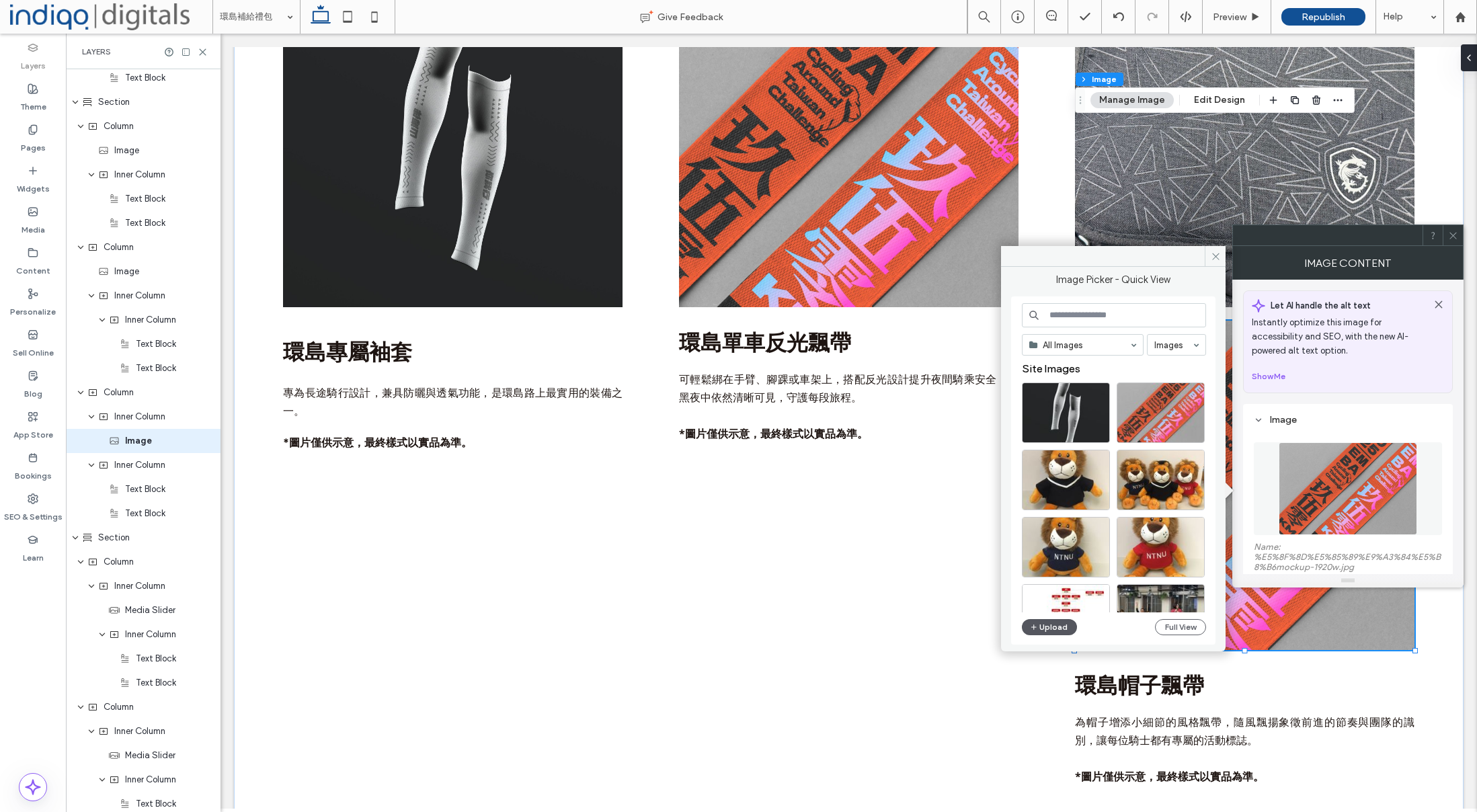
click at [1049, 634] on button "Upload" at bounding box center [1049, 628] width 55 height 17
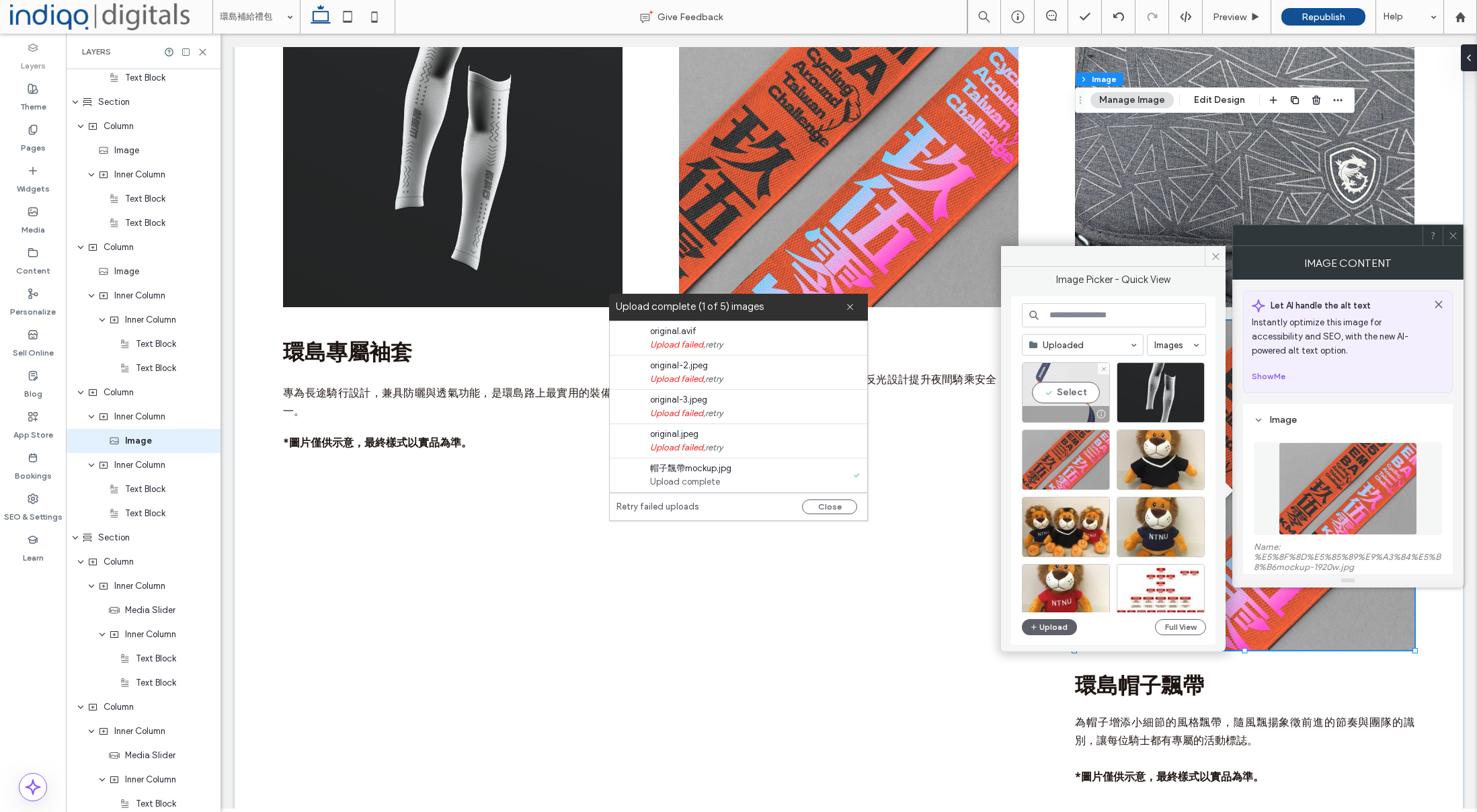
click at [1065, 400] on div "Select" at bounding box center [1066, 393] width 89 height 61
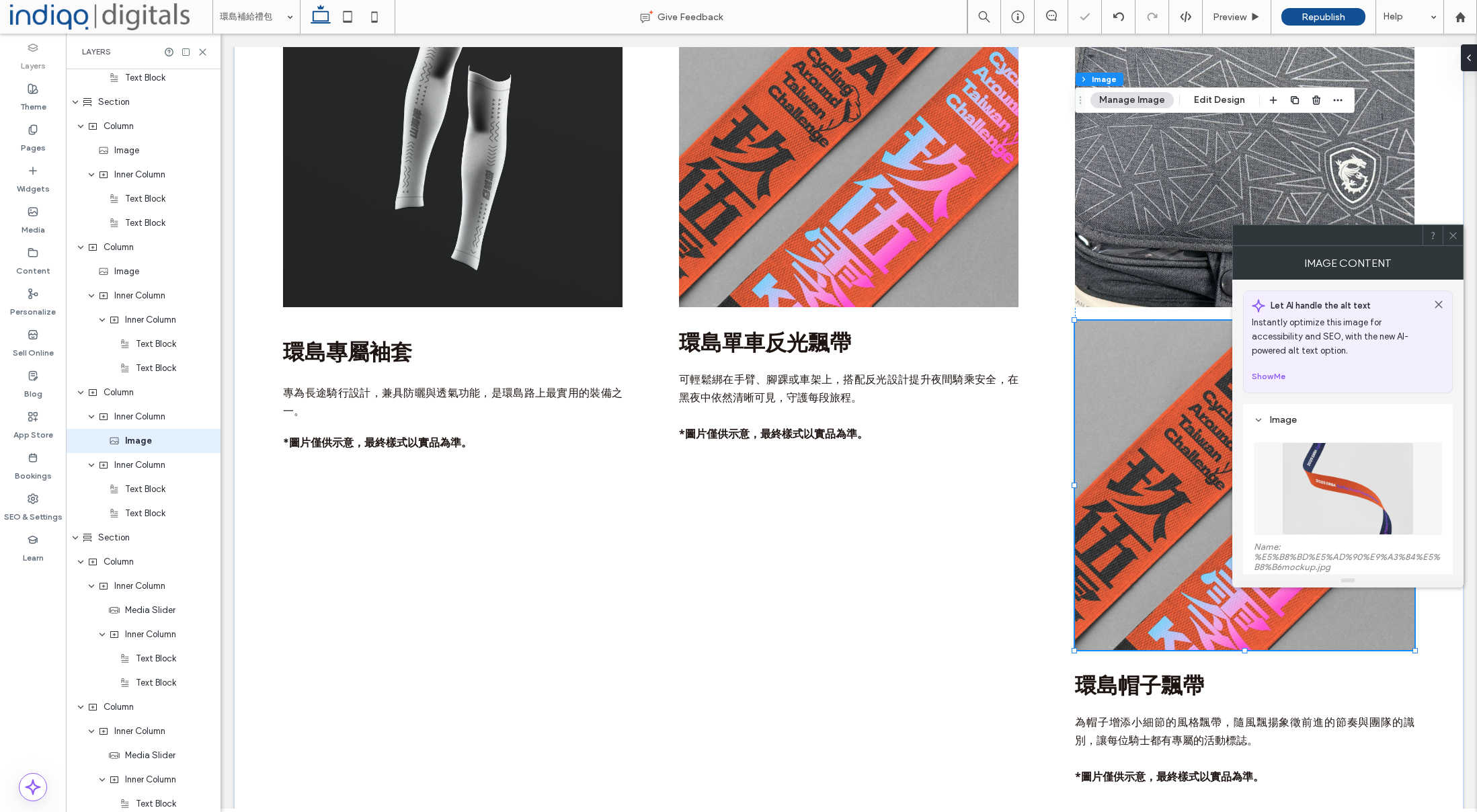
click at [1457, 233] on icon at bounding box center [1453, 235] width 10 height 10
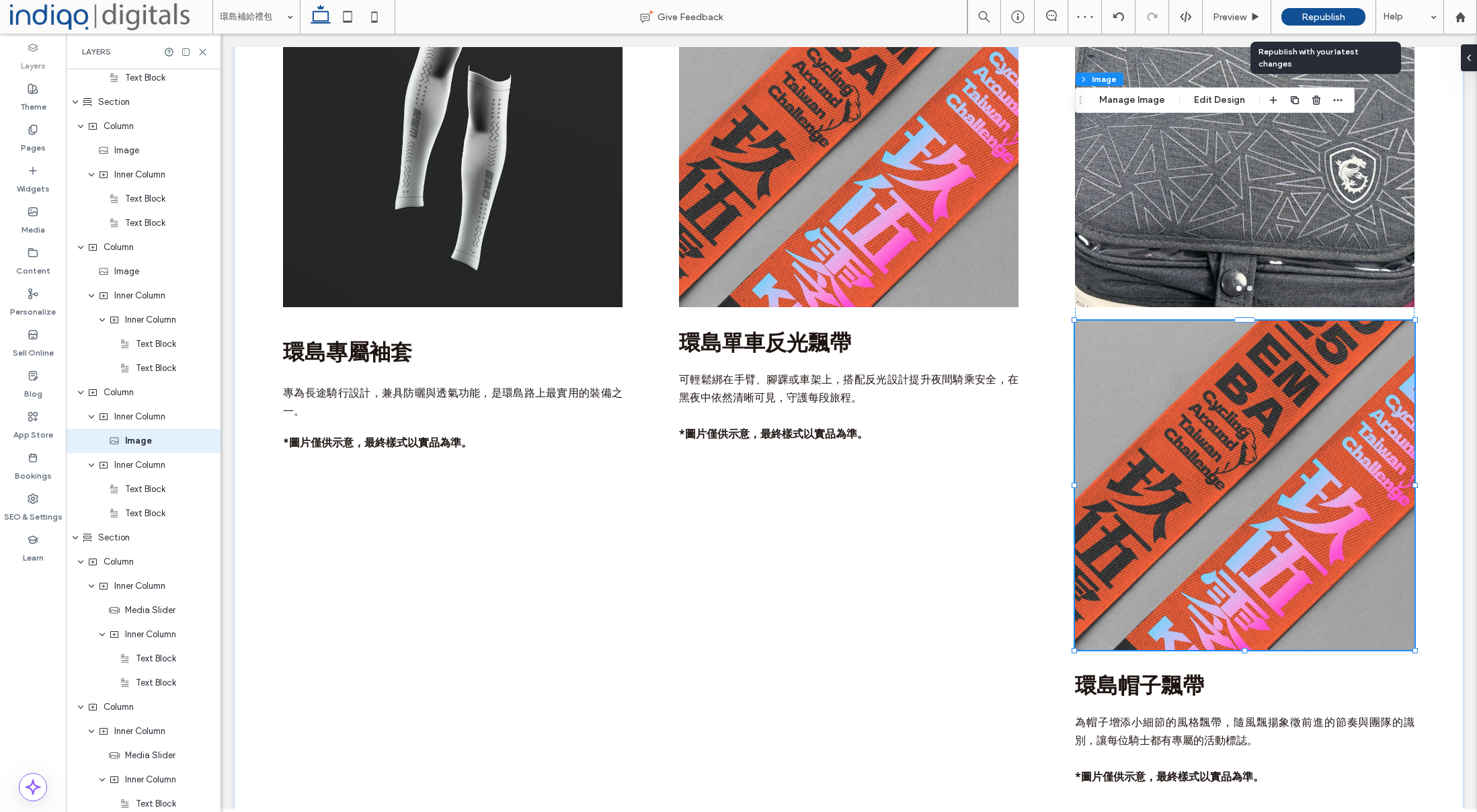
click at [1312, 17] on span "Republish" at bounding box center [1323, 17] width 43 height 11
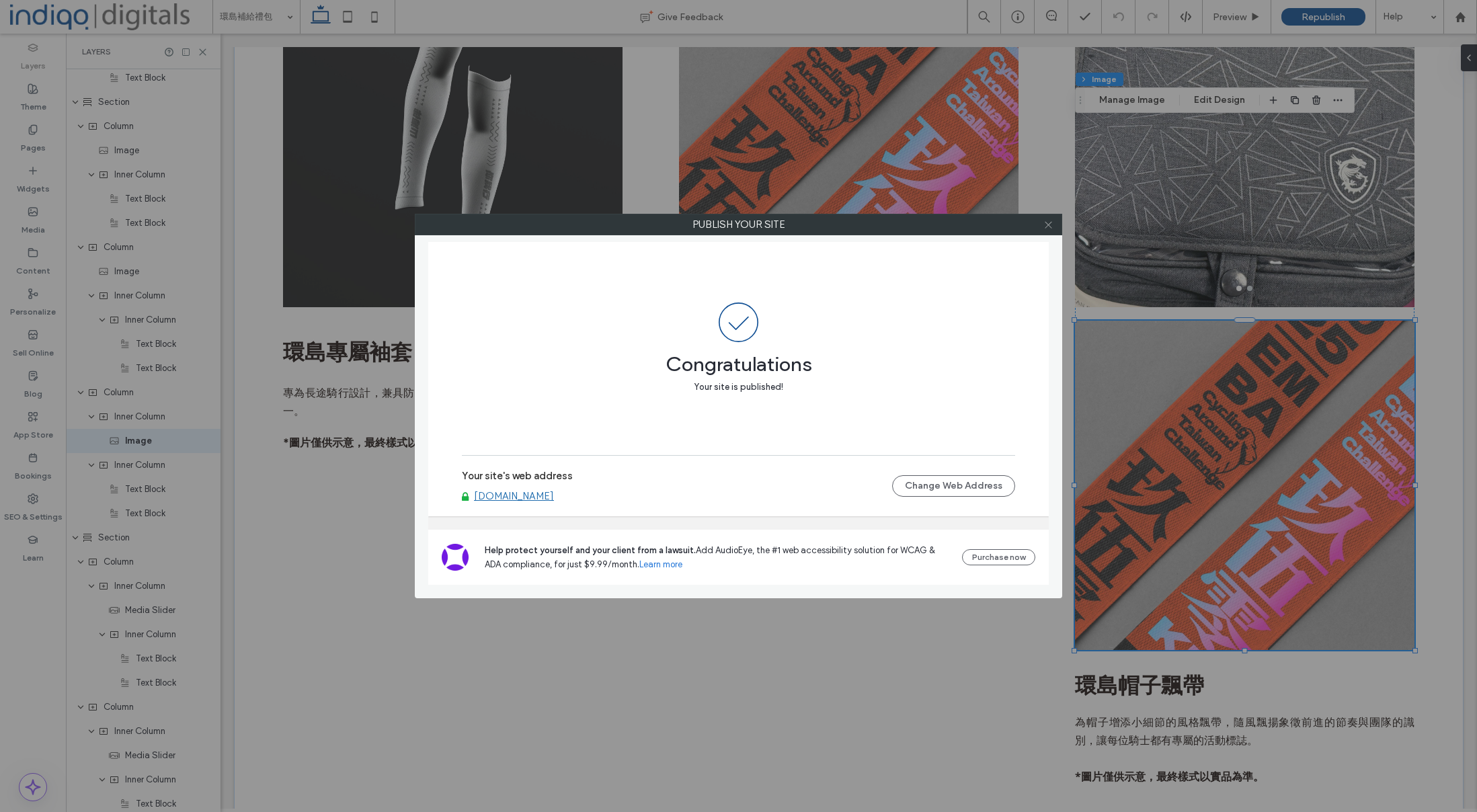
click at [1049, 222] on icon at bounding box center [1048, 224] width 10 height 10
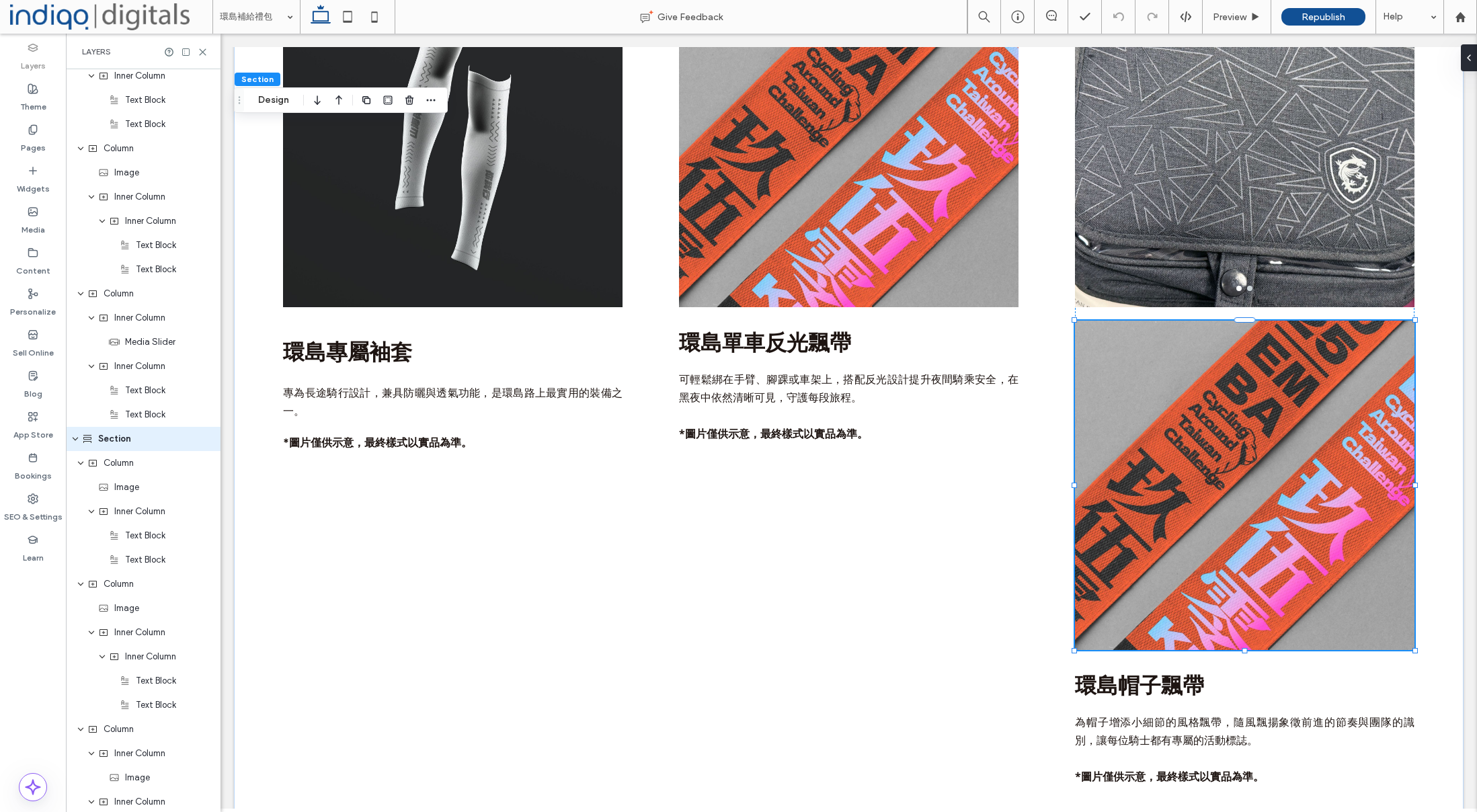
scroll to position [971, 0]
click at [339, 24] on icon at bounding box center [347, 17] width 27 height 27
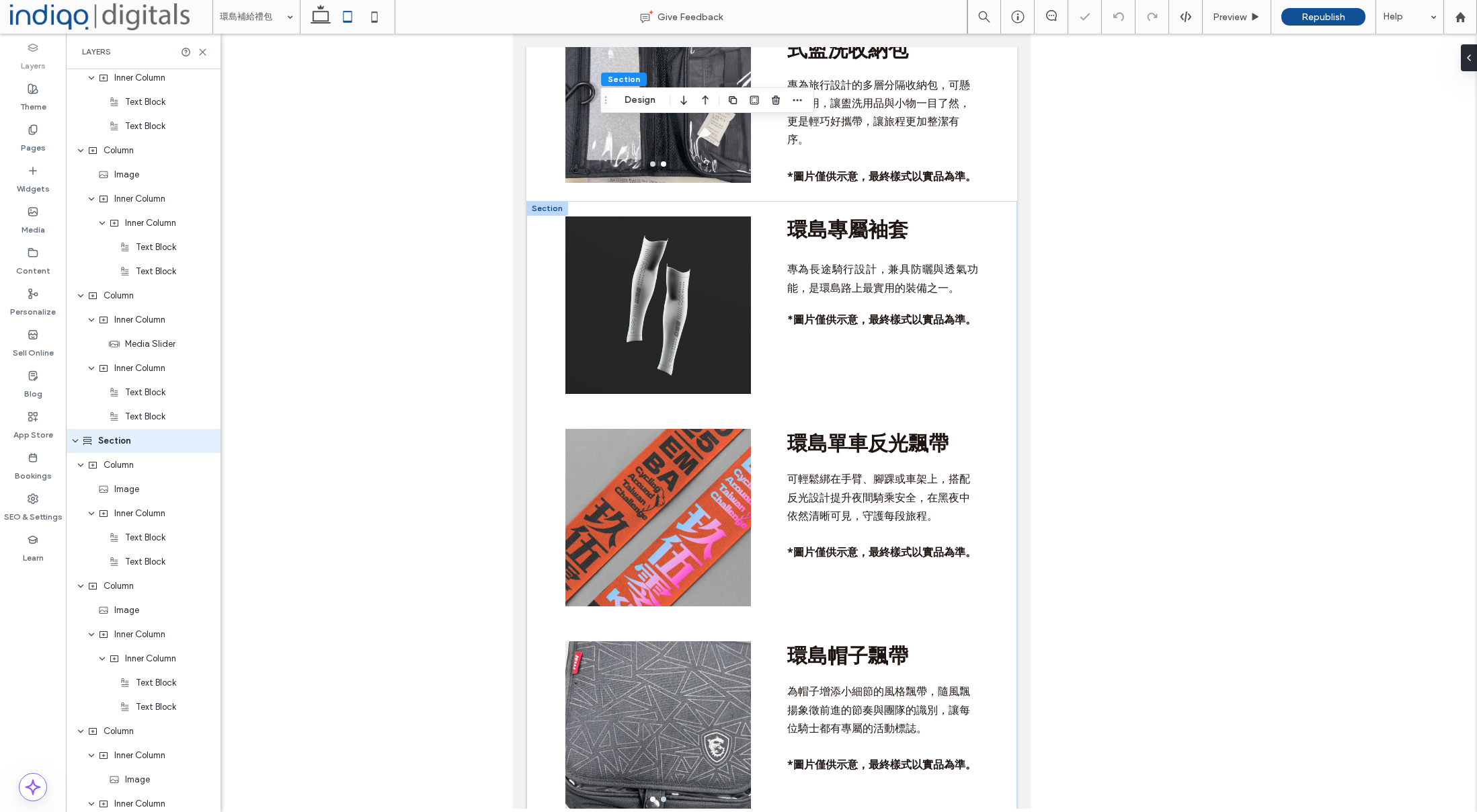
type input "*"
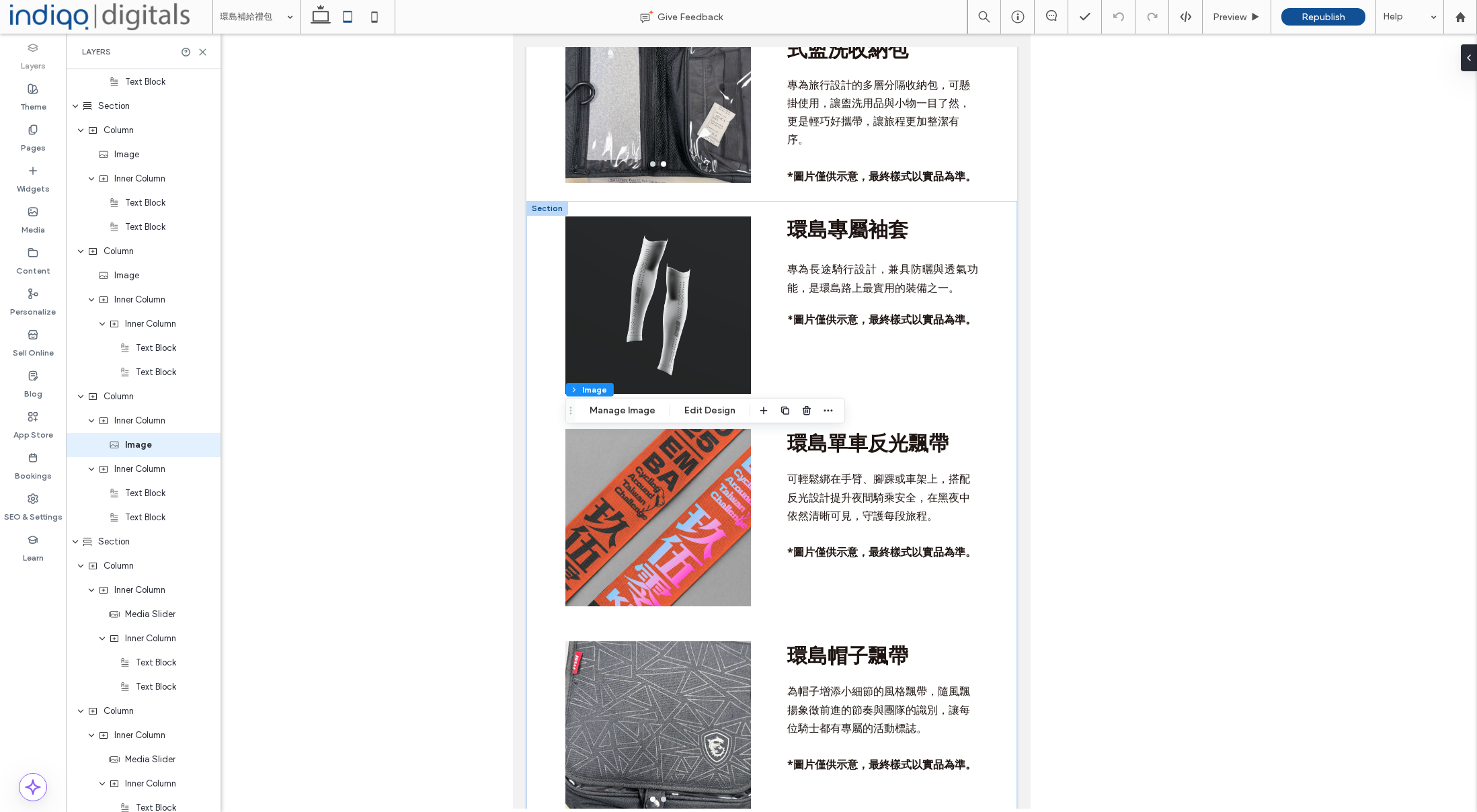
scroll to position [1310, 0]
type input "***"
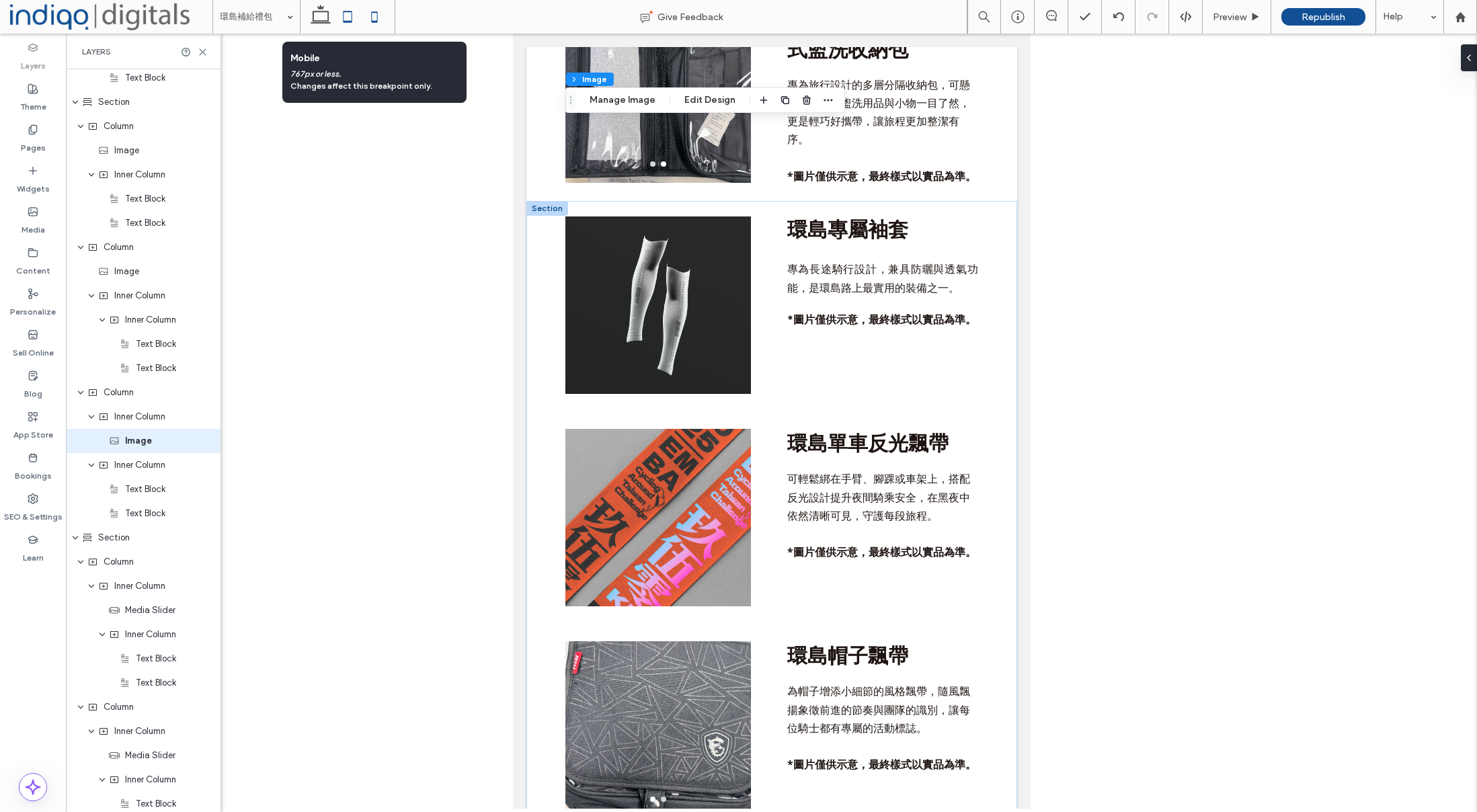
click at [373, 15] on icon at bounding box center [374, 17] width 27 height 27
type input "***"
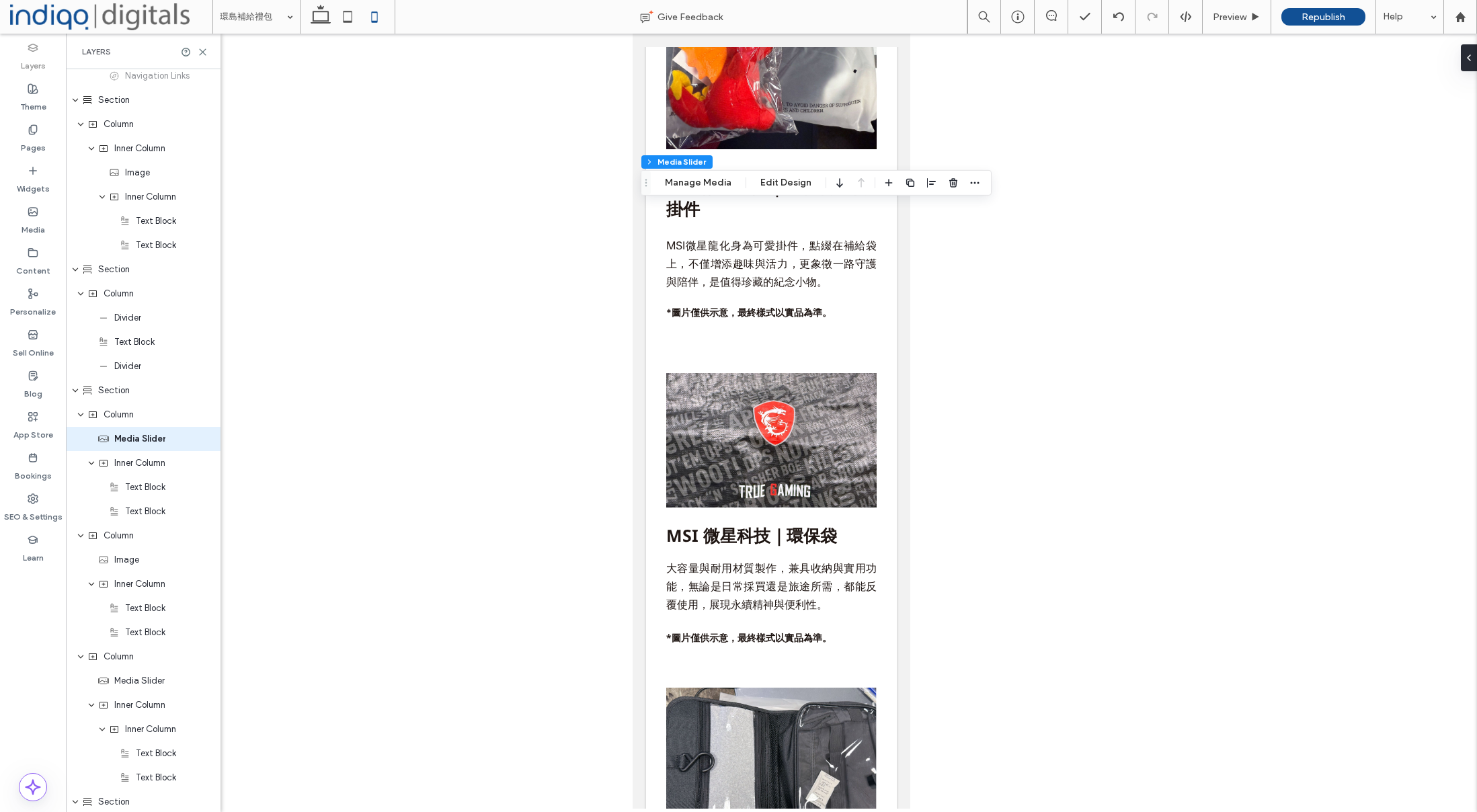
scroll to position [172, 0]
click at [1466, 60] on icon at bounding box center [1464, 58] width 11 height 11
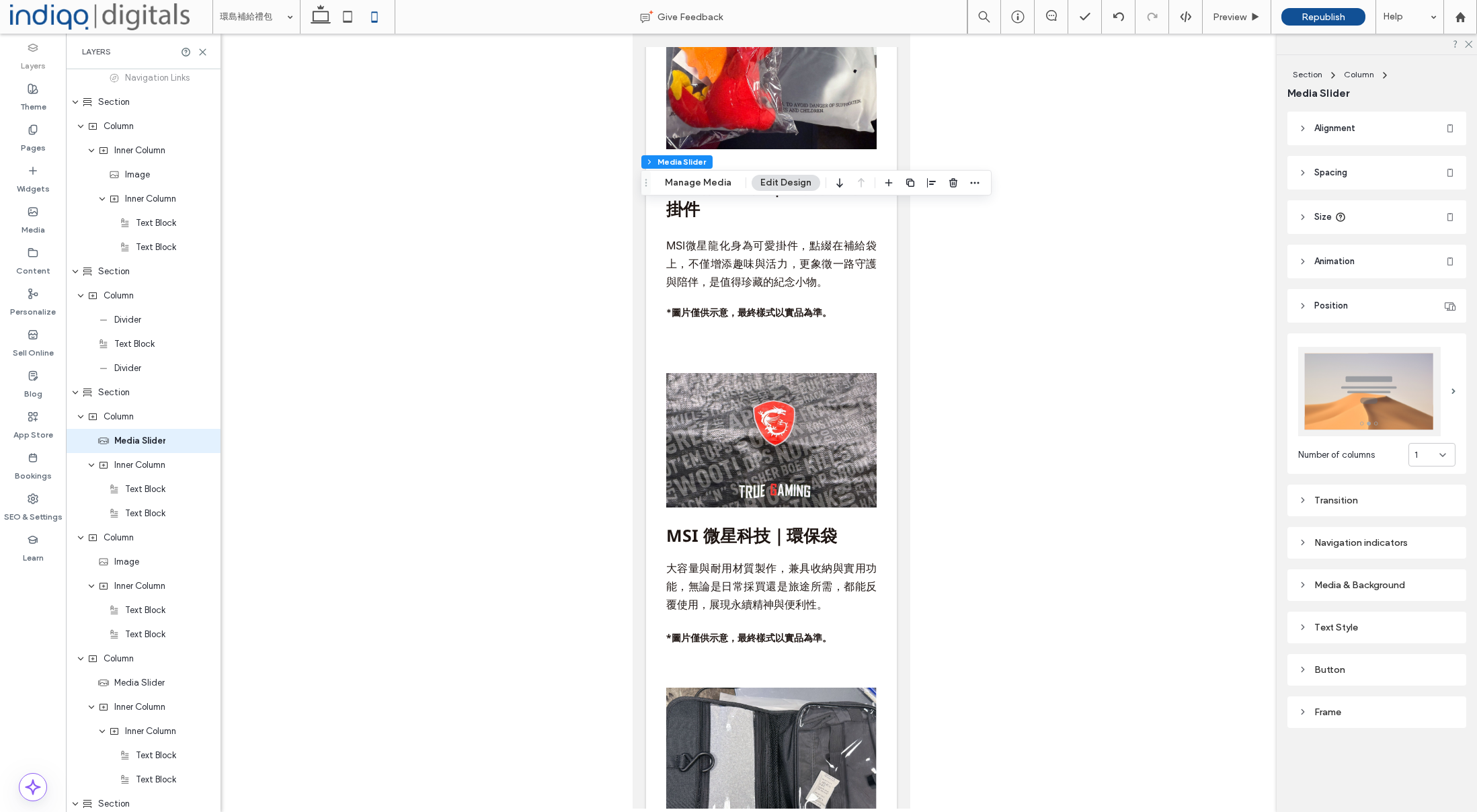
click at [1376, 222] on header "Size" at bounding box center [1377, 217] width 179 height 33
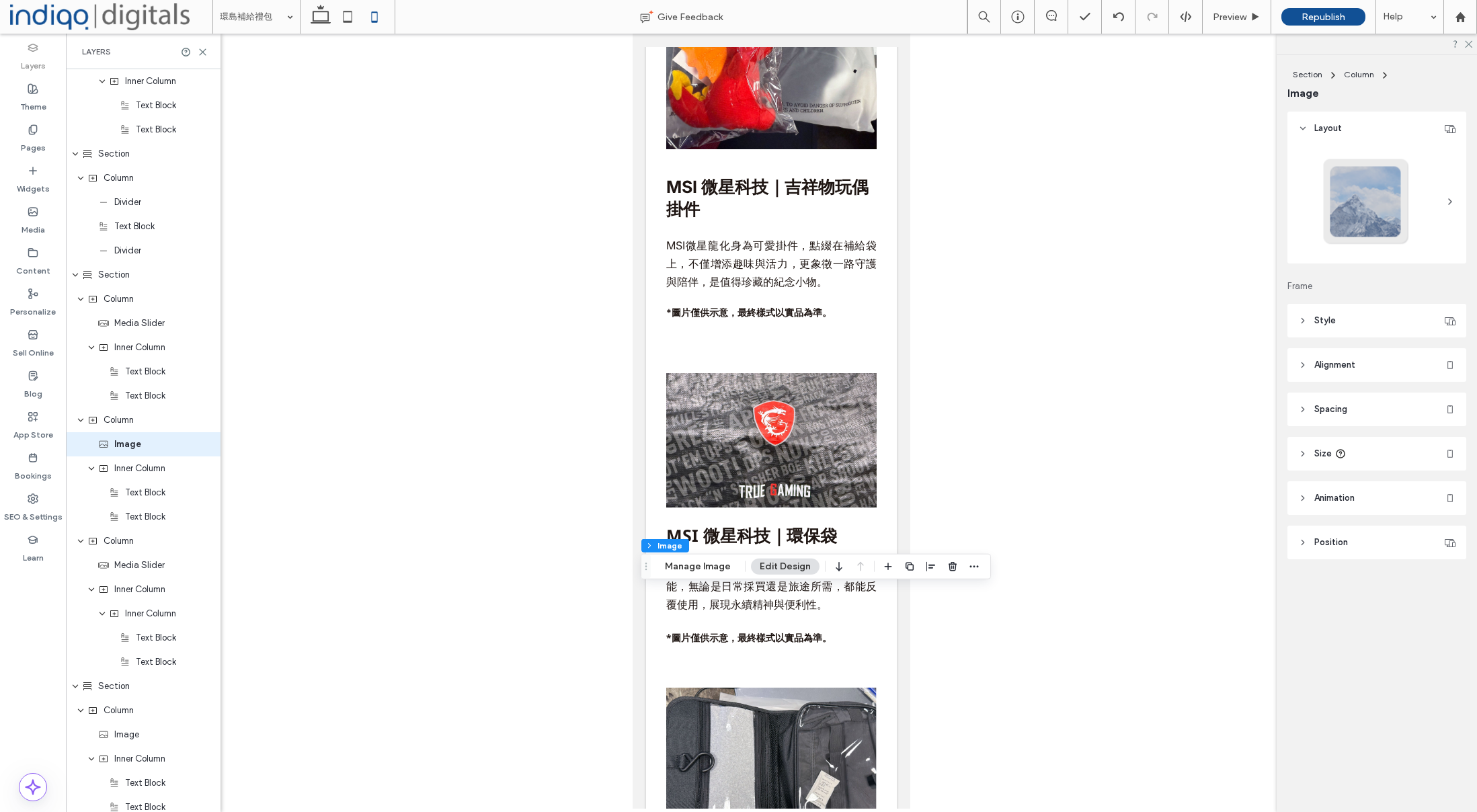
scroll to position [294, 0]
click at [1347, 335] on header "Style" at bounding box center [1377, 321] width 179 height 33
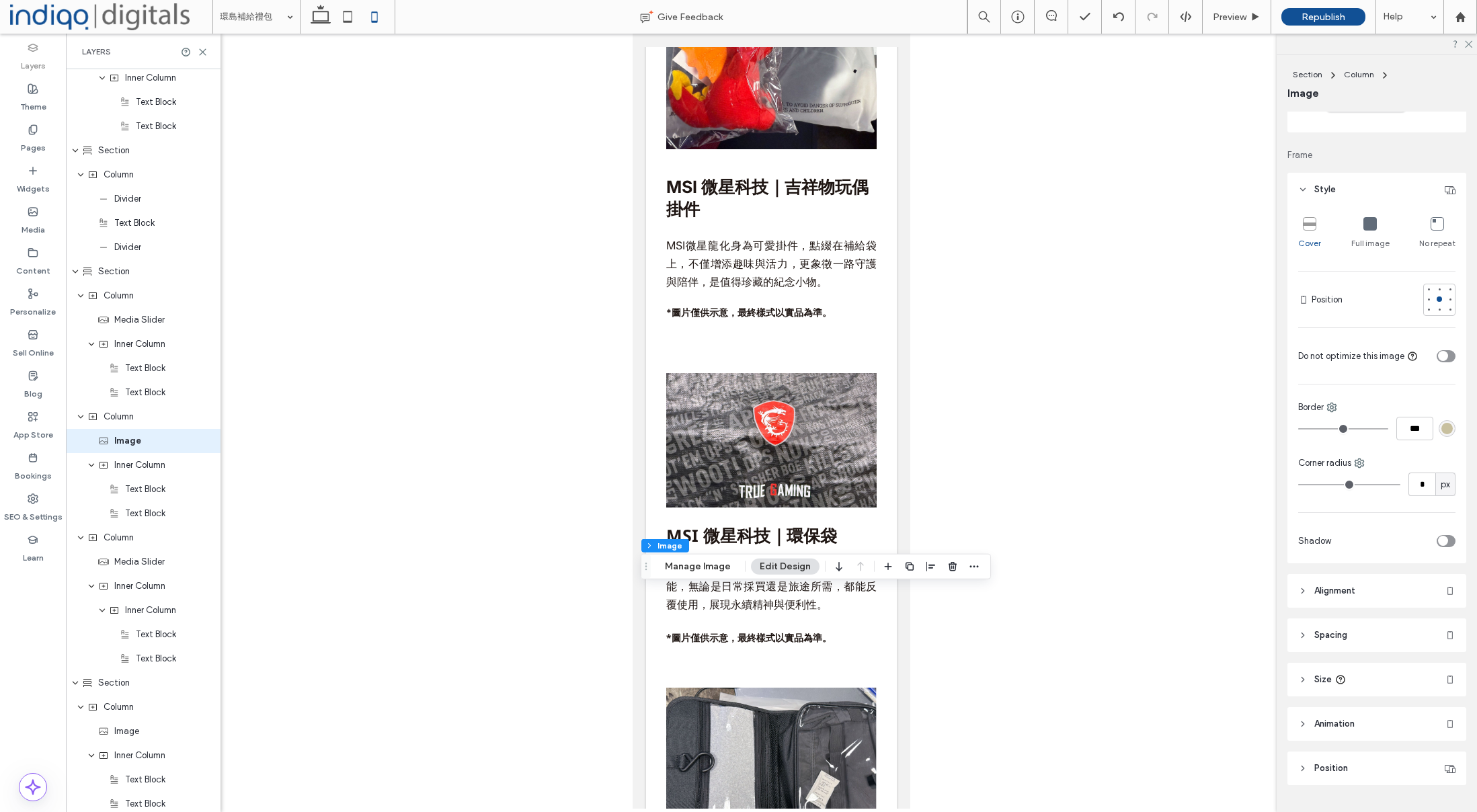
scroll to position [163, 0]
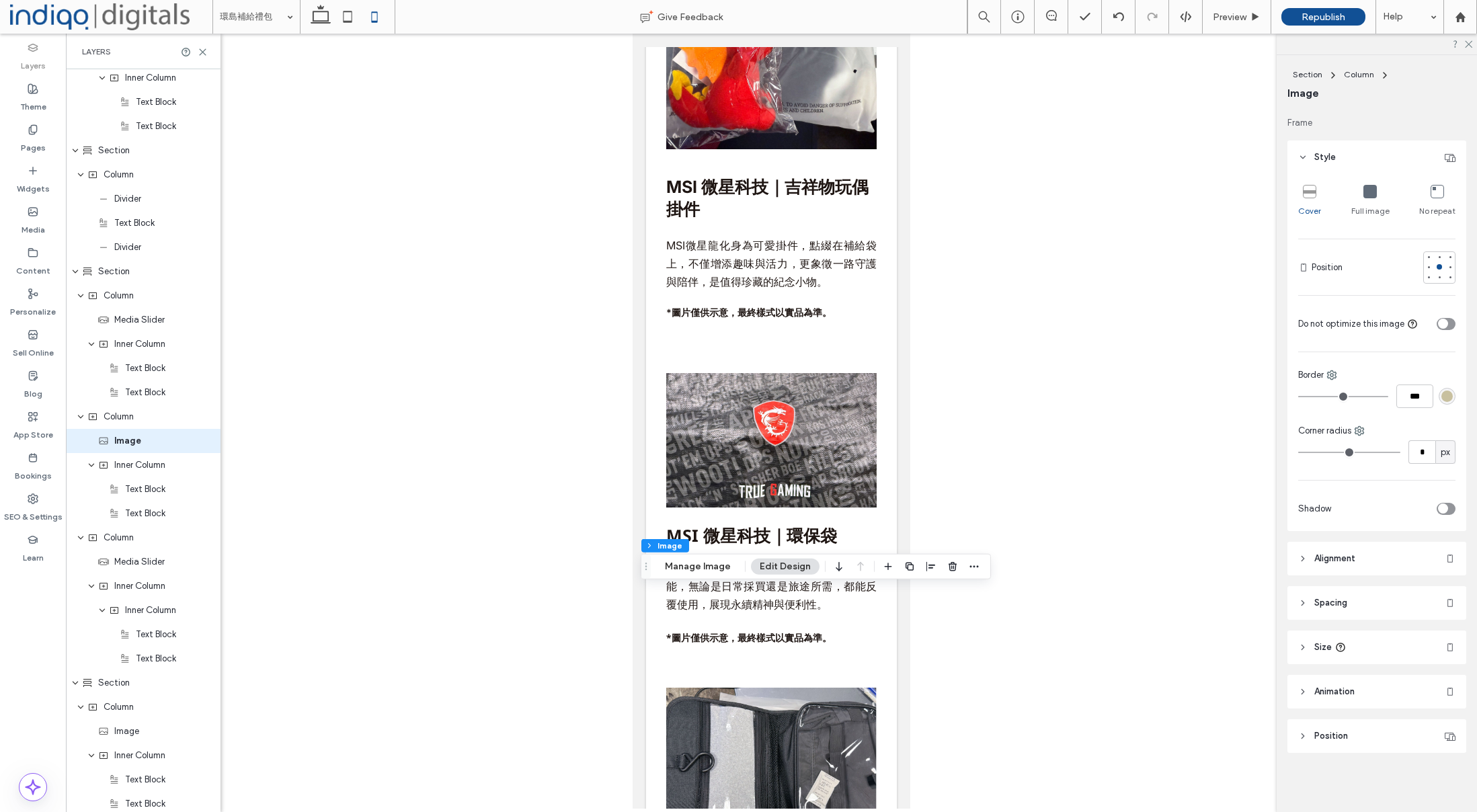
click at [1375, 634] on header "Size" at bounding box center [1377, 647] width 179 height 33
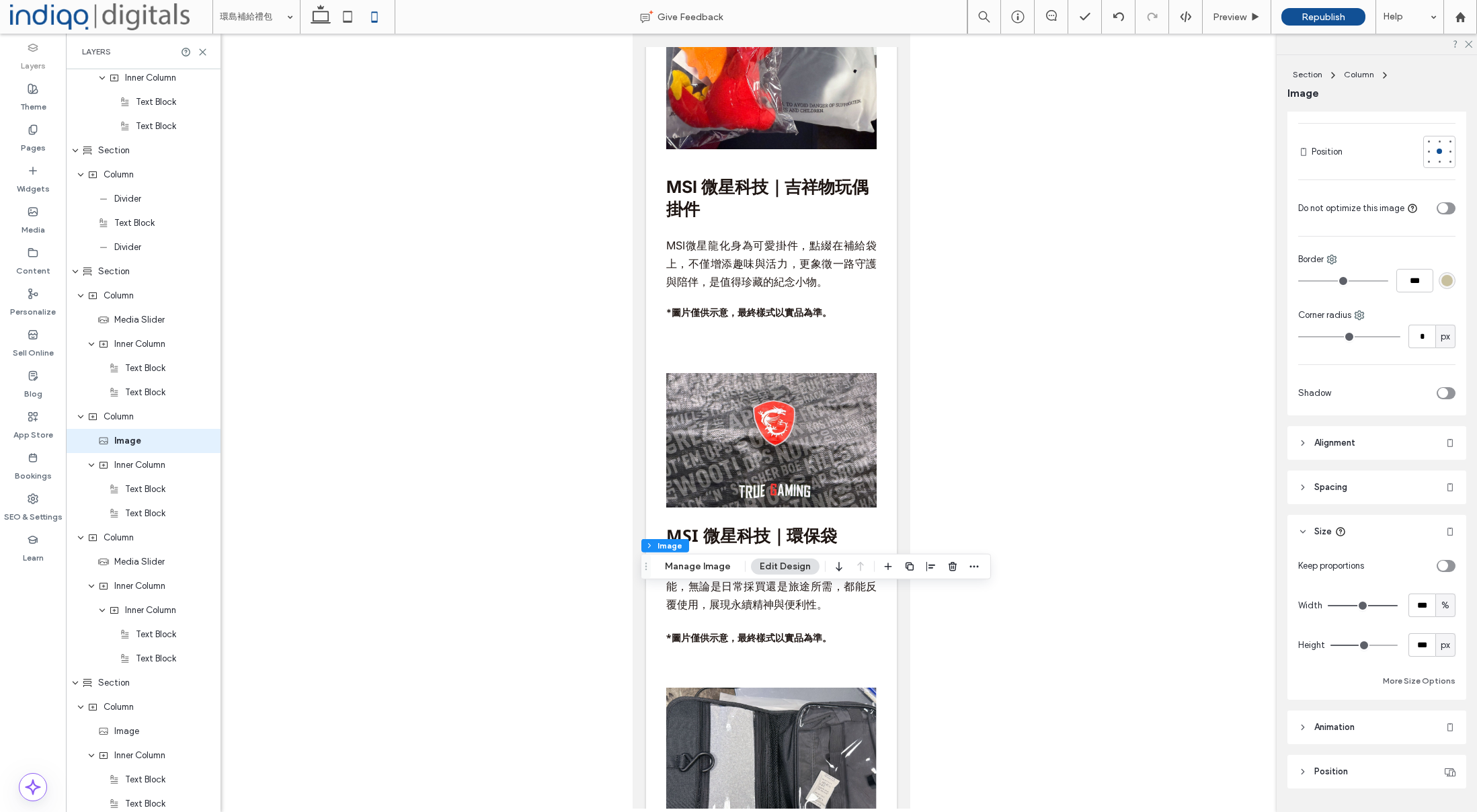
scroll to position [286, 0]
click at [1426, 636] on input "***" at bounding box center [1422, 639] width 27 height 24
type input "***"
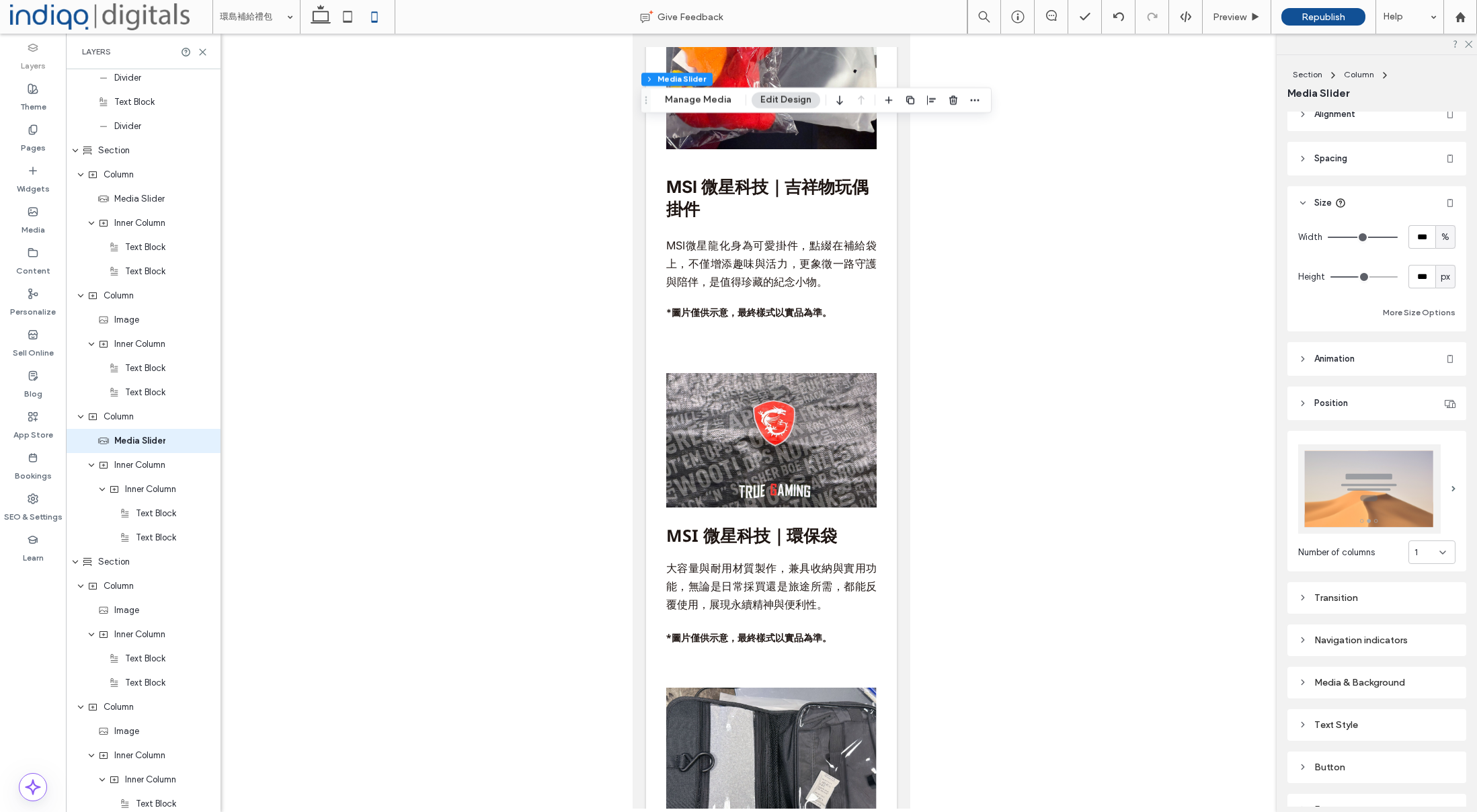
scroll to position [0, 0]
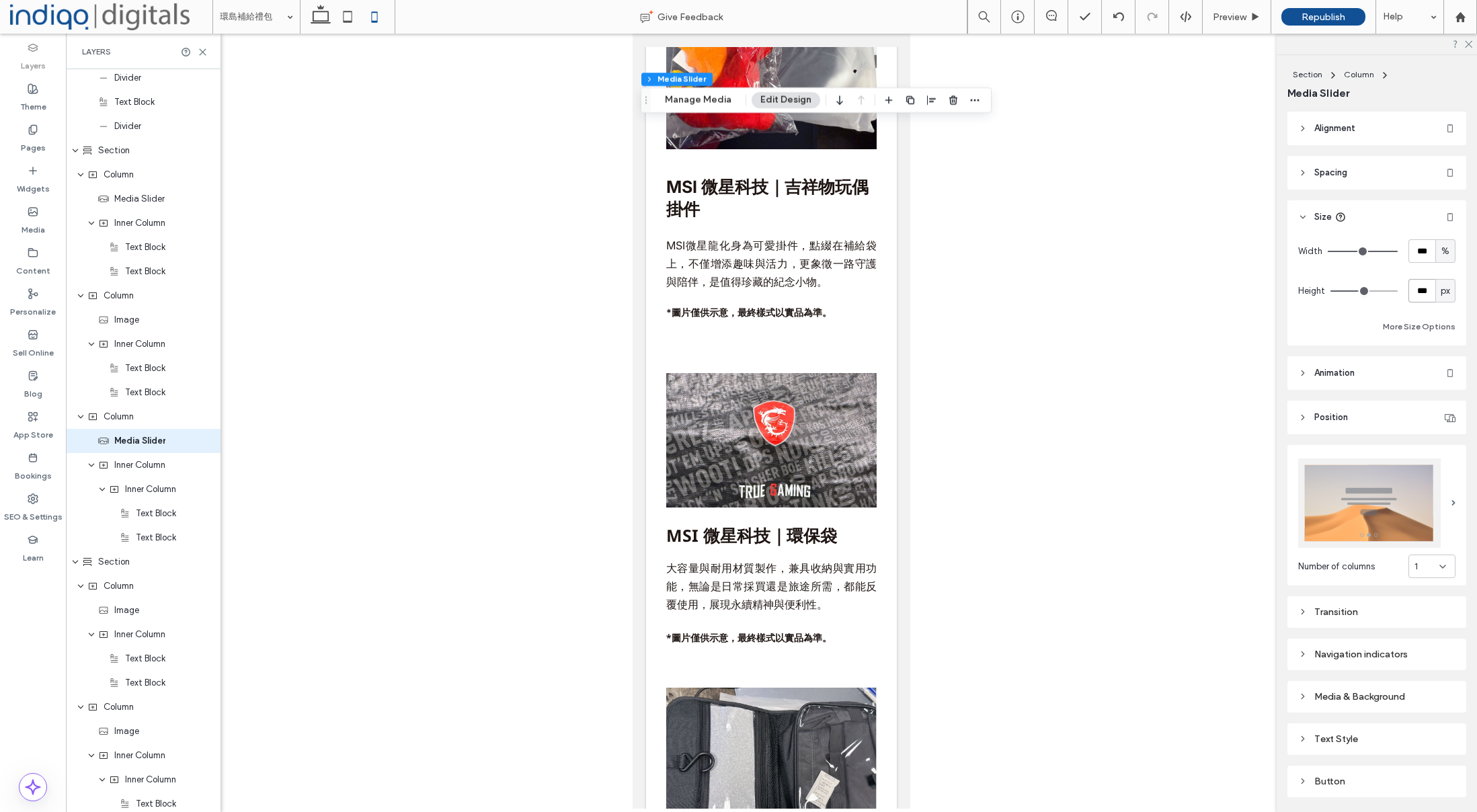
drag, startPoint x: 1429, startPoint y: 289, endPoint x: 1471, endPoint y: 293, distance: 42.2
click at [1431, 289] on input "***" at bounding box center [1422, 291] width 27 height 24
type input "***"
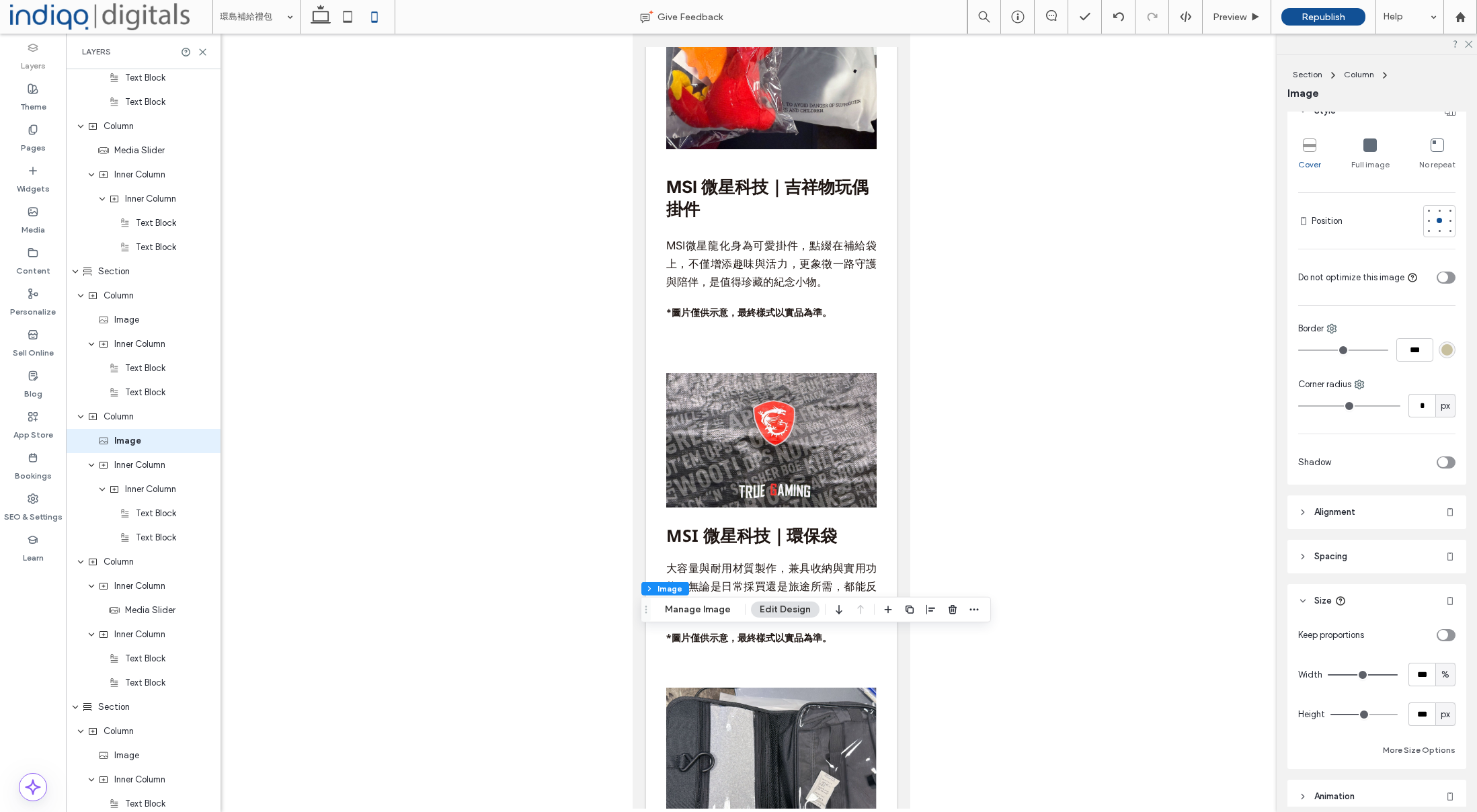
scroll to position [314, 0]
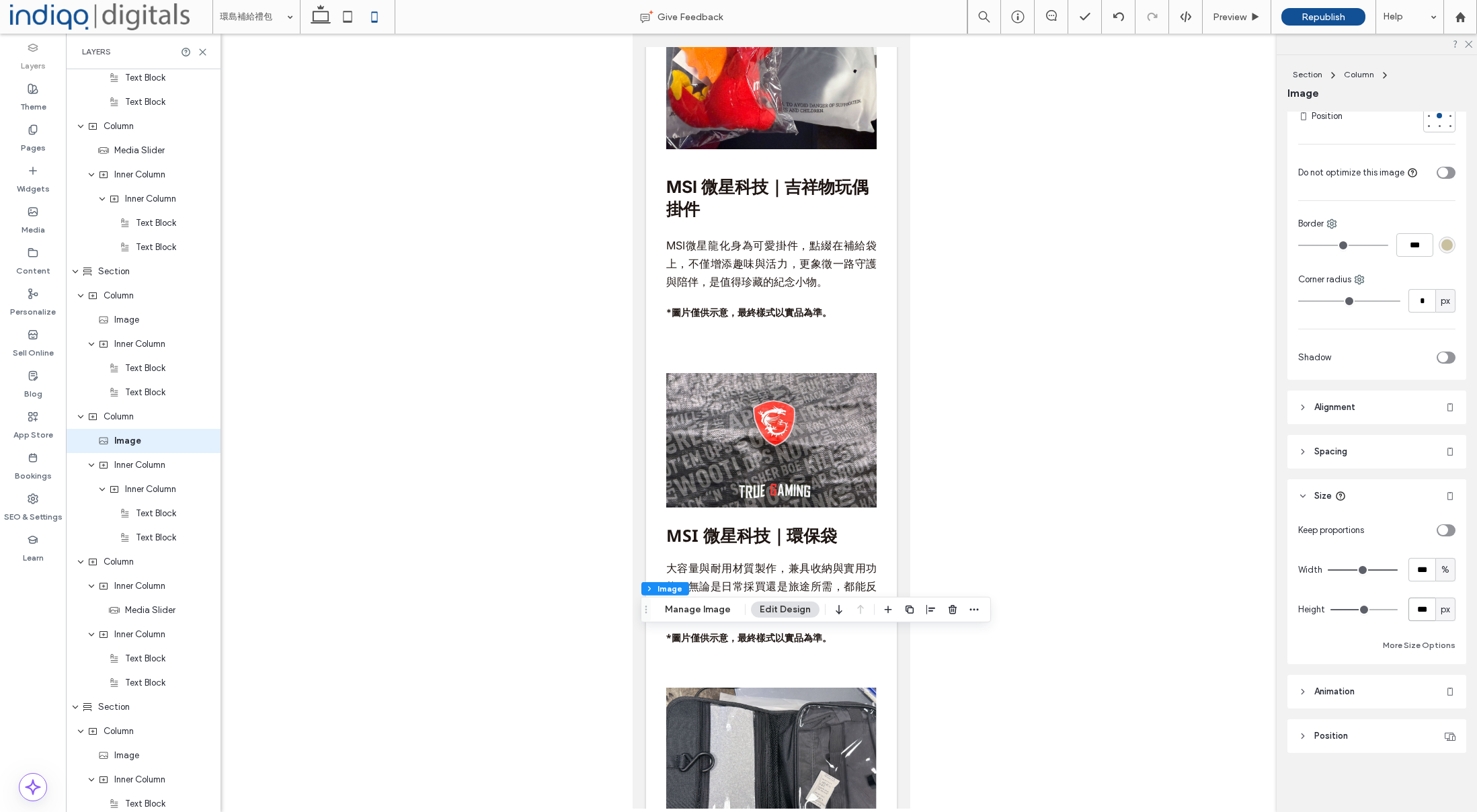
drag, startPoint x: 1419, startPoint y: 603, endPoint x: 1436, endPoint y: 605, distance: 17.1
click at [1419, 603] on input "***" at bounding box center [1422, 609] width 27 height 24
type input "***"
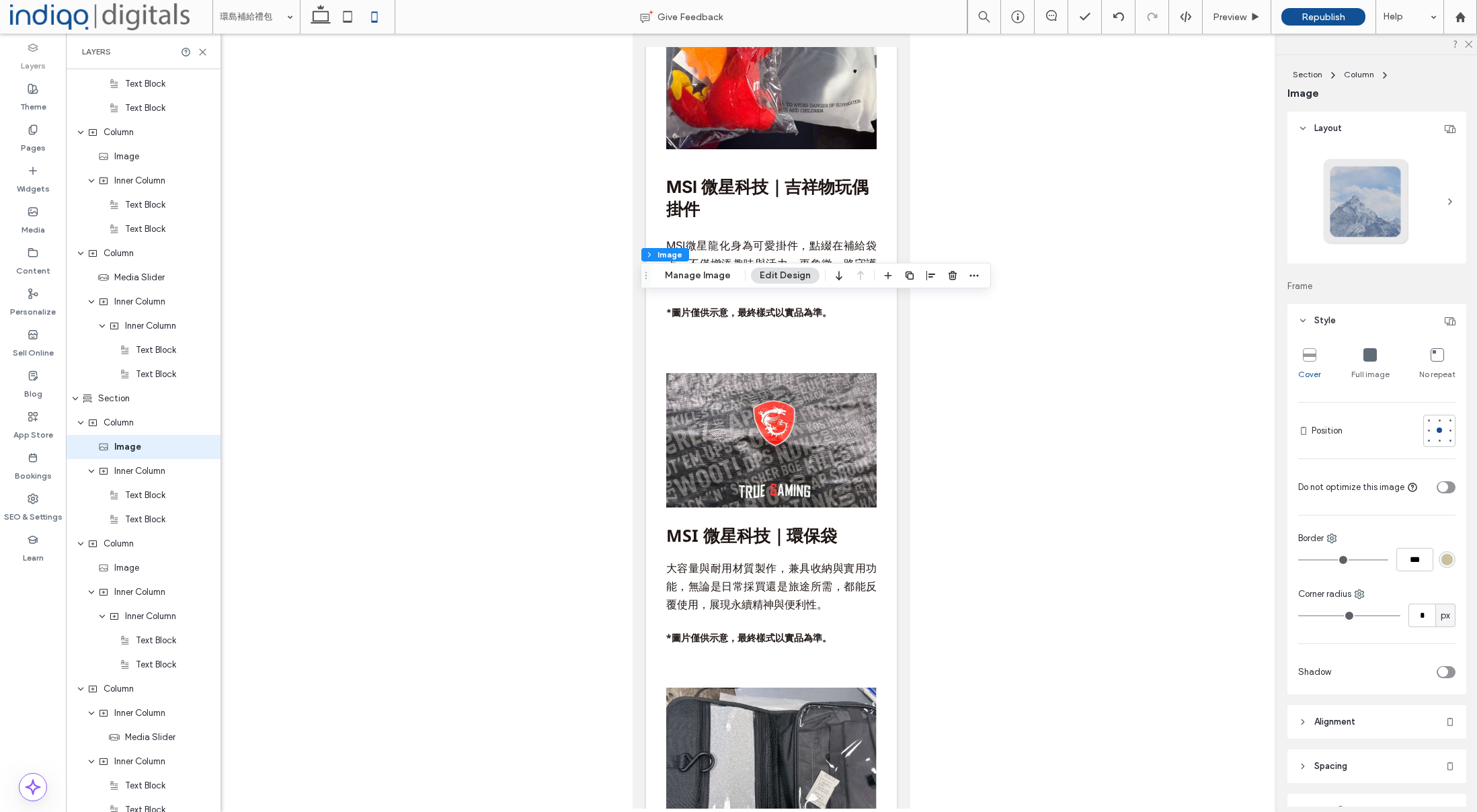
scroll to position [584, 0]
type input "***"
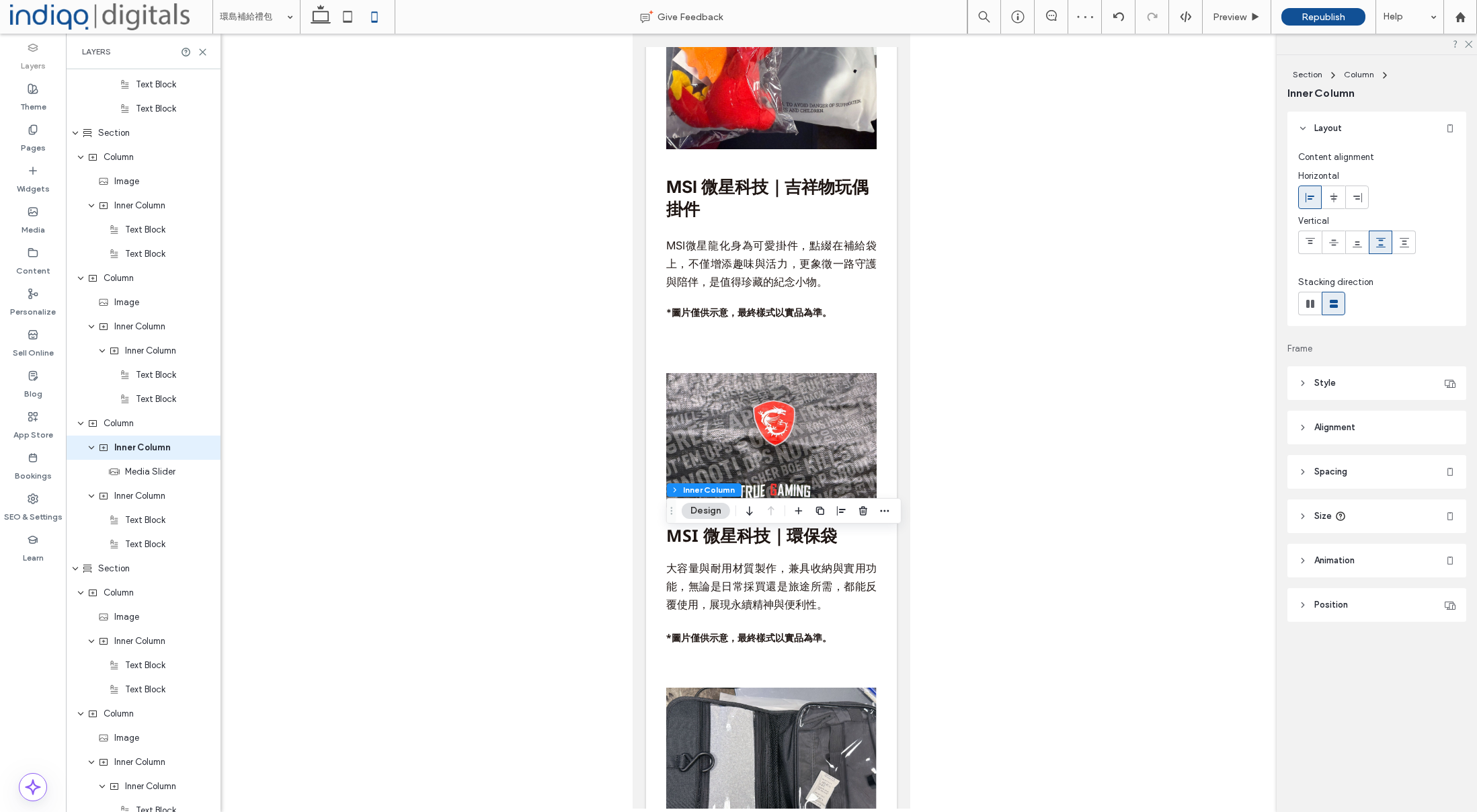
scroll to position [850, 0]
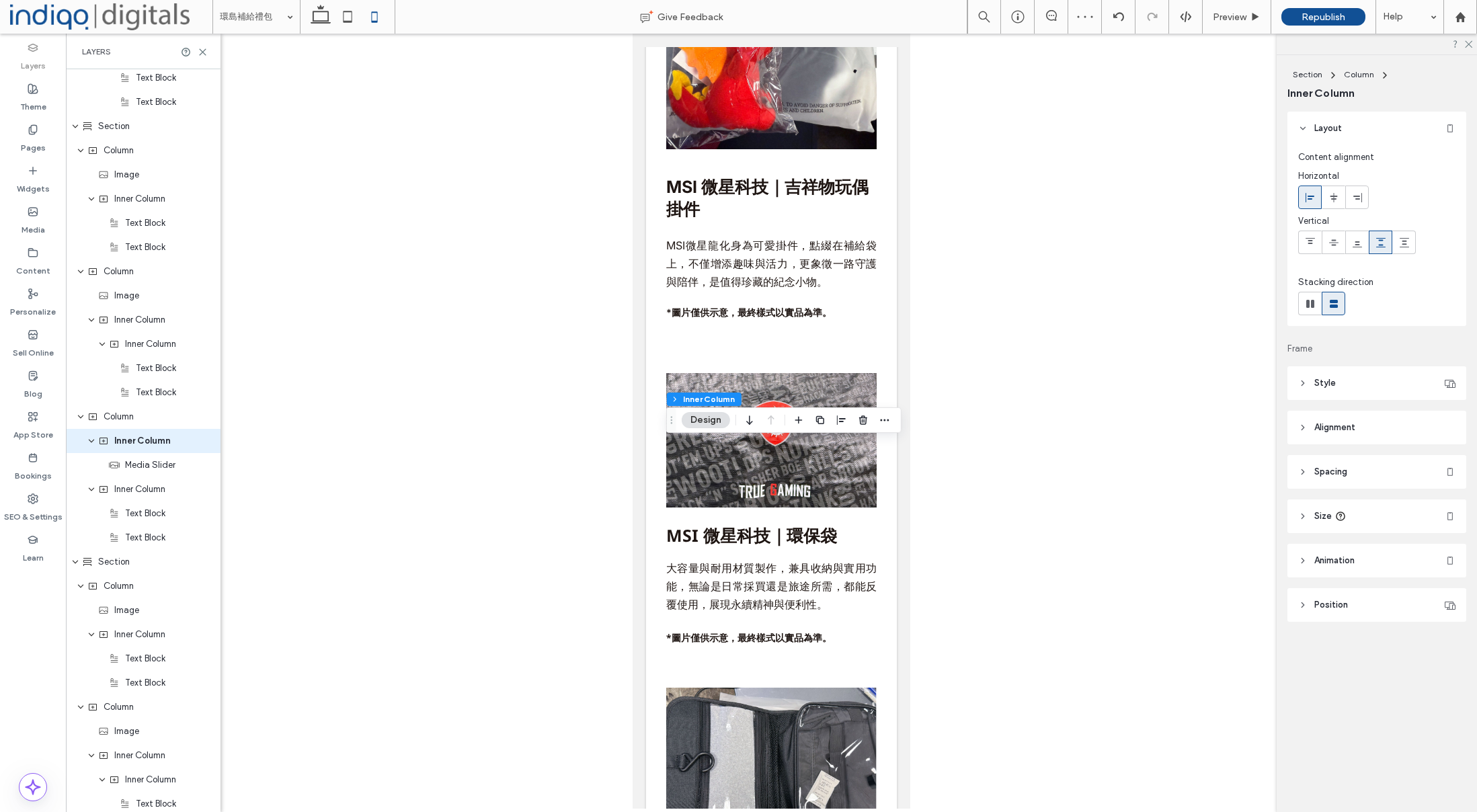
click at [1359, 524] on header "Size" at bounding box center [1377, 516] width 179 height 33
click at [1416, 589] on input "***" at bounding box center [1422, 590] width 27 height 24
type input "***"
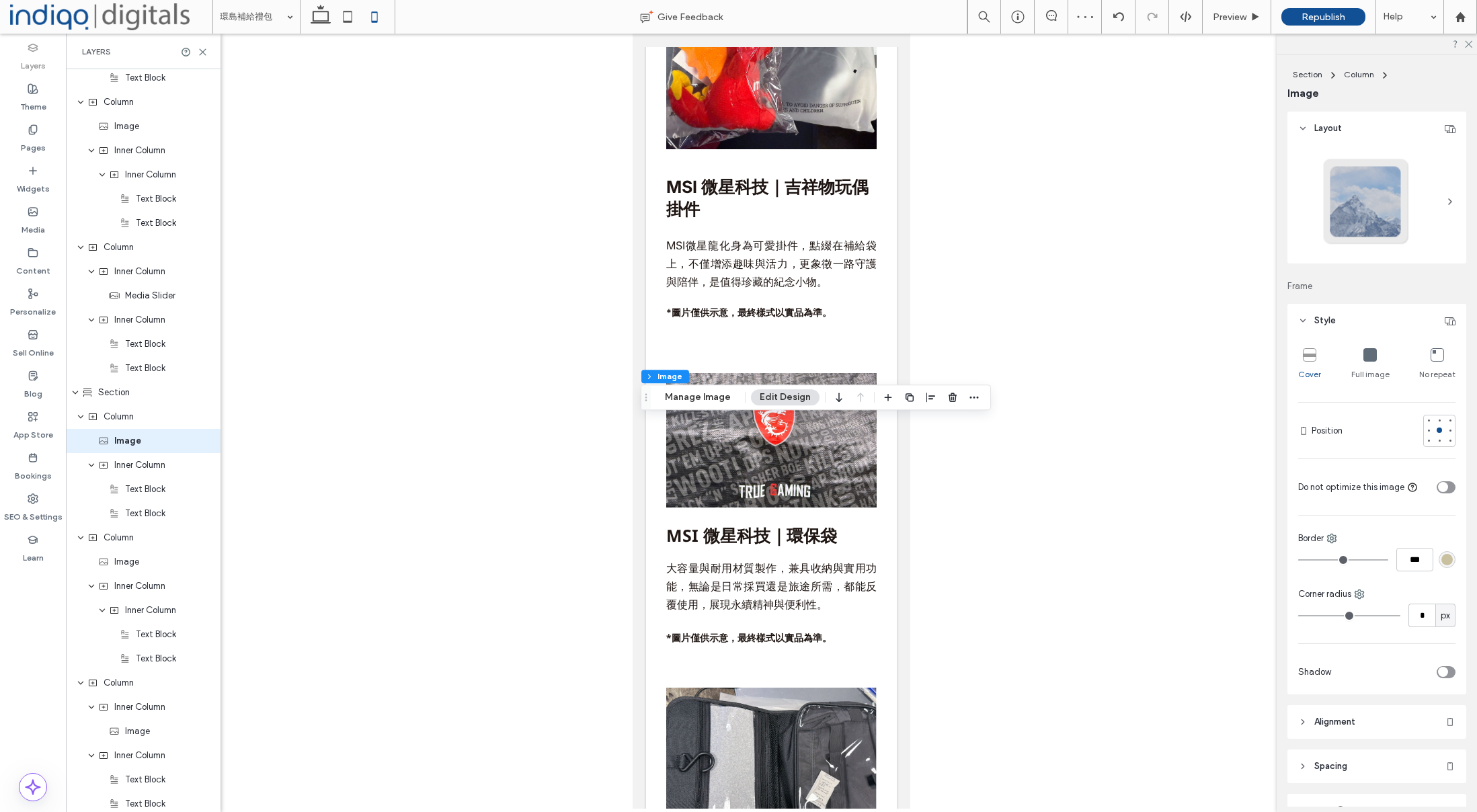
scroll to position [314, 0]
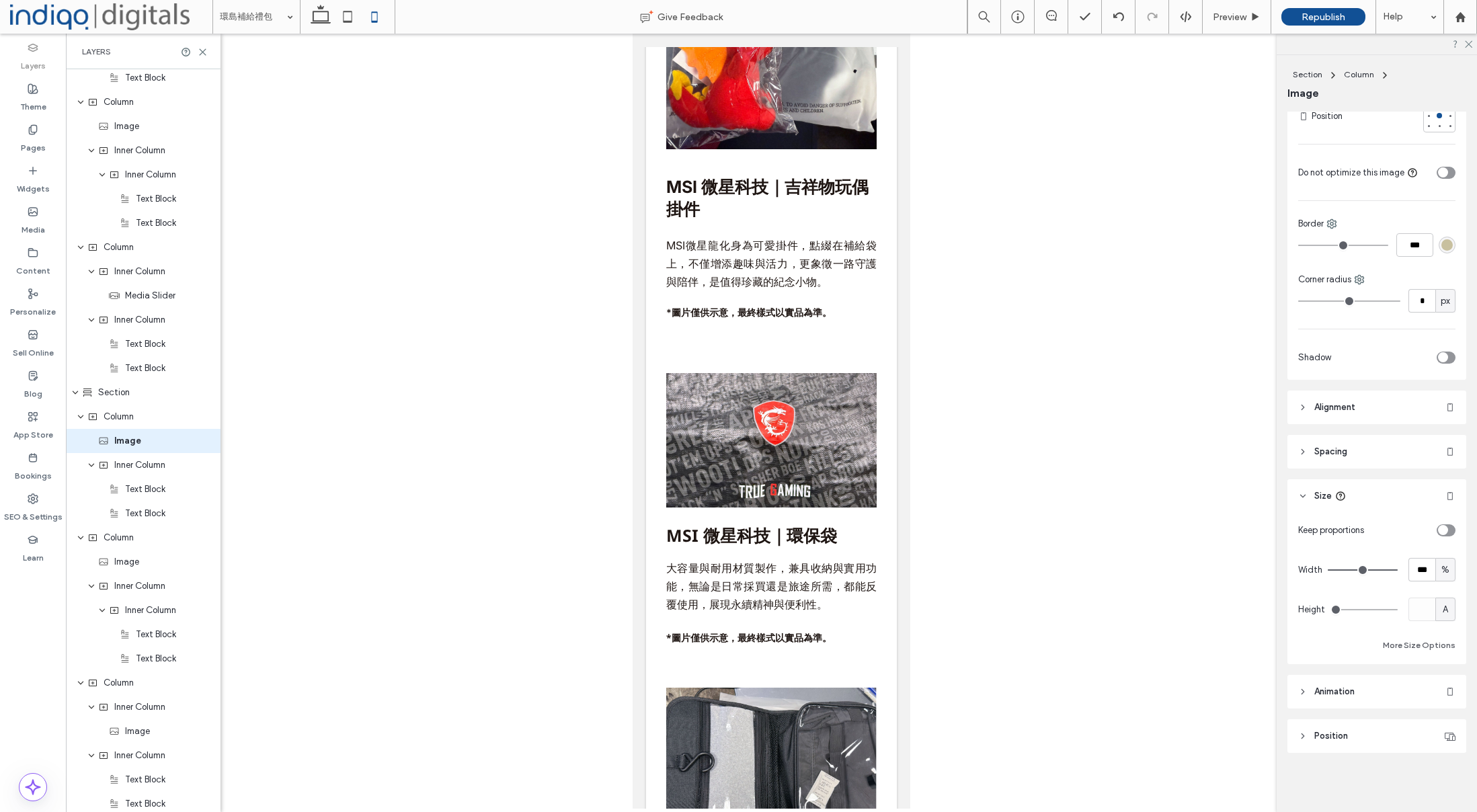
type input "***"
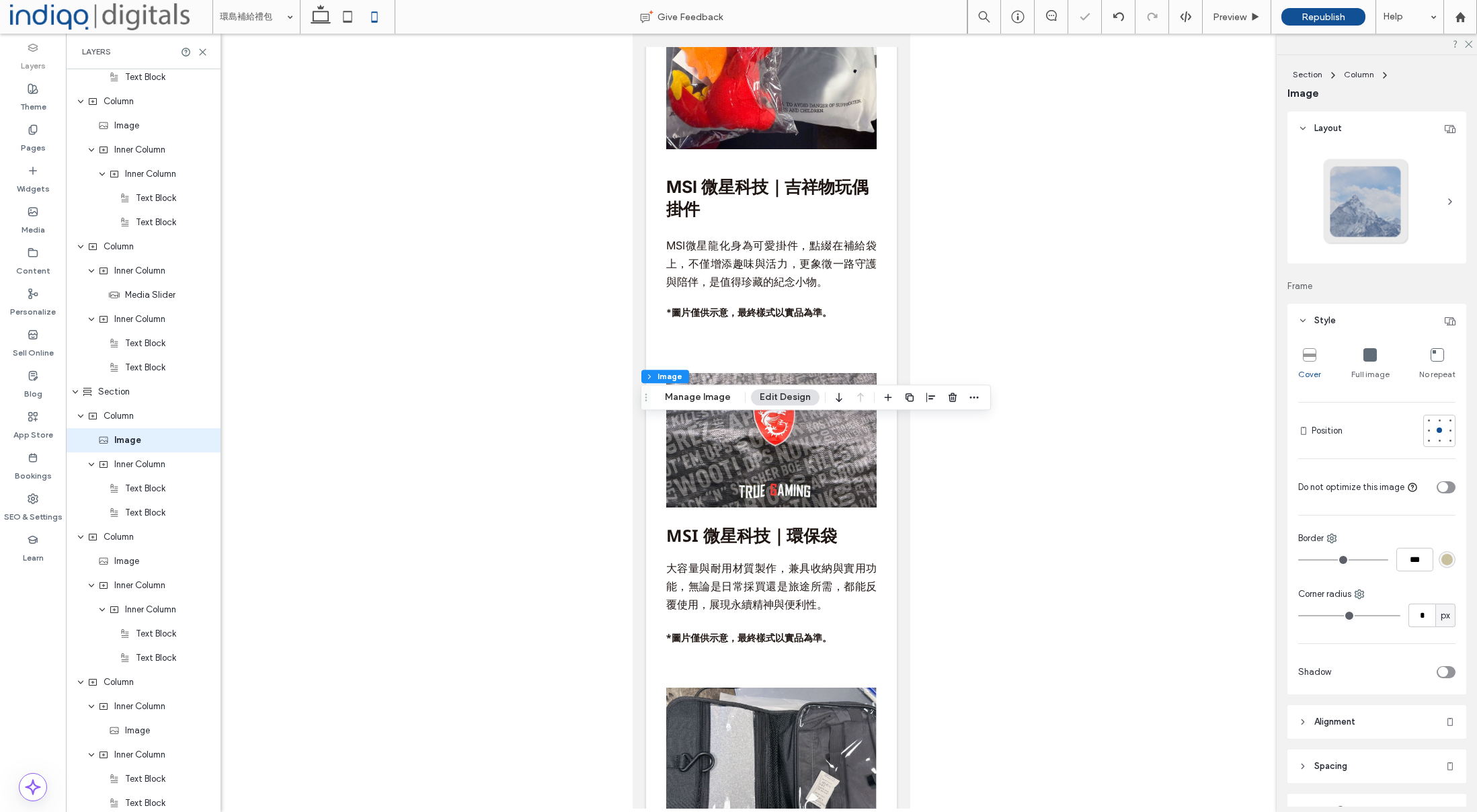
scroll to position [1019, 0]
click at [1370, 356] on icon at bounding box center [1370, 355] width 14 height 14
click at [1312, 359] on icon at bounding box center [1309, 355] width 14 height 14
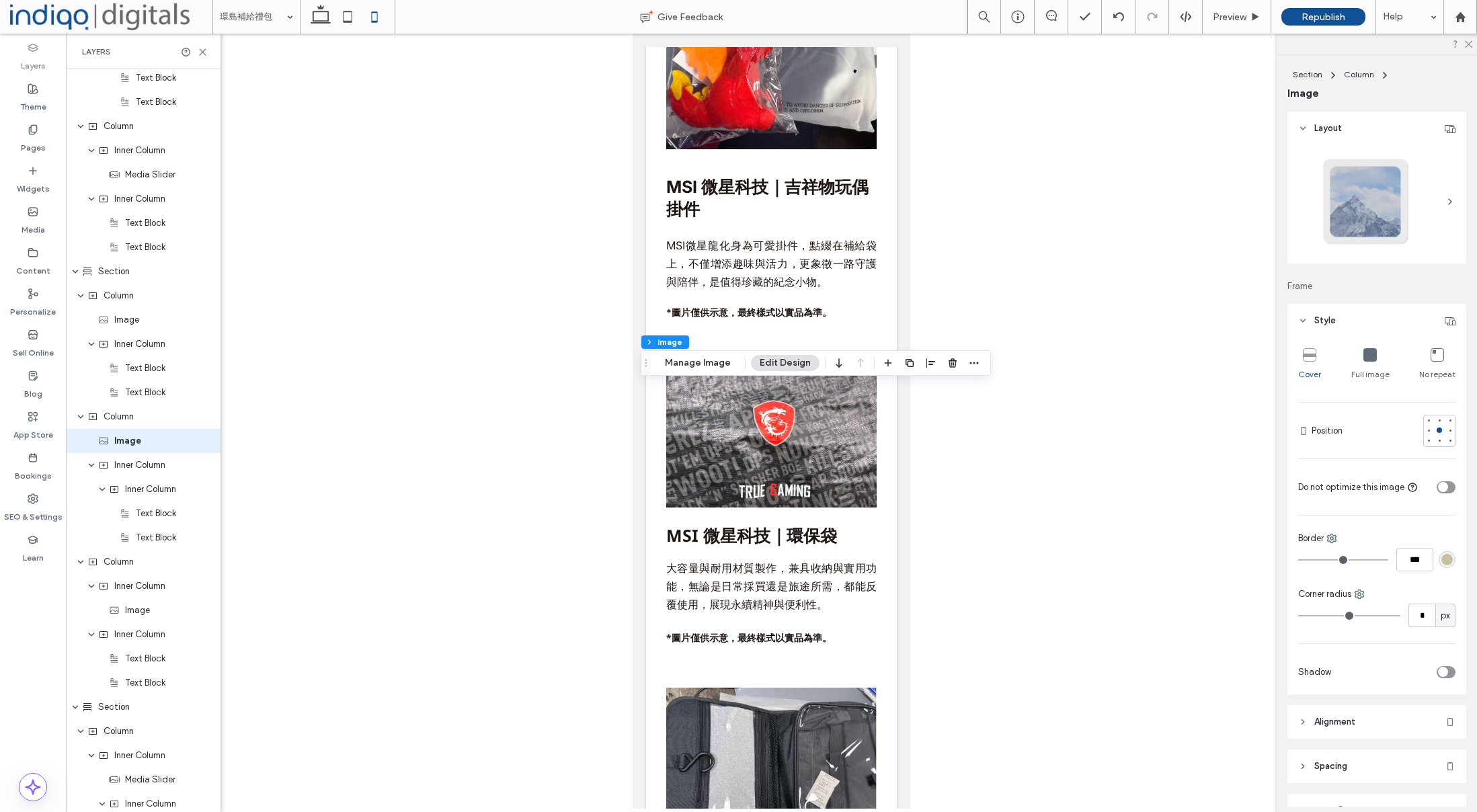
scroll to position [314, 0]
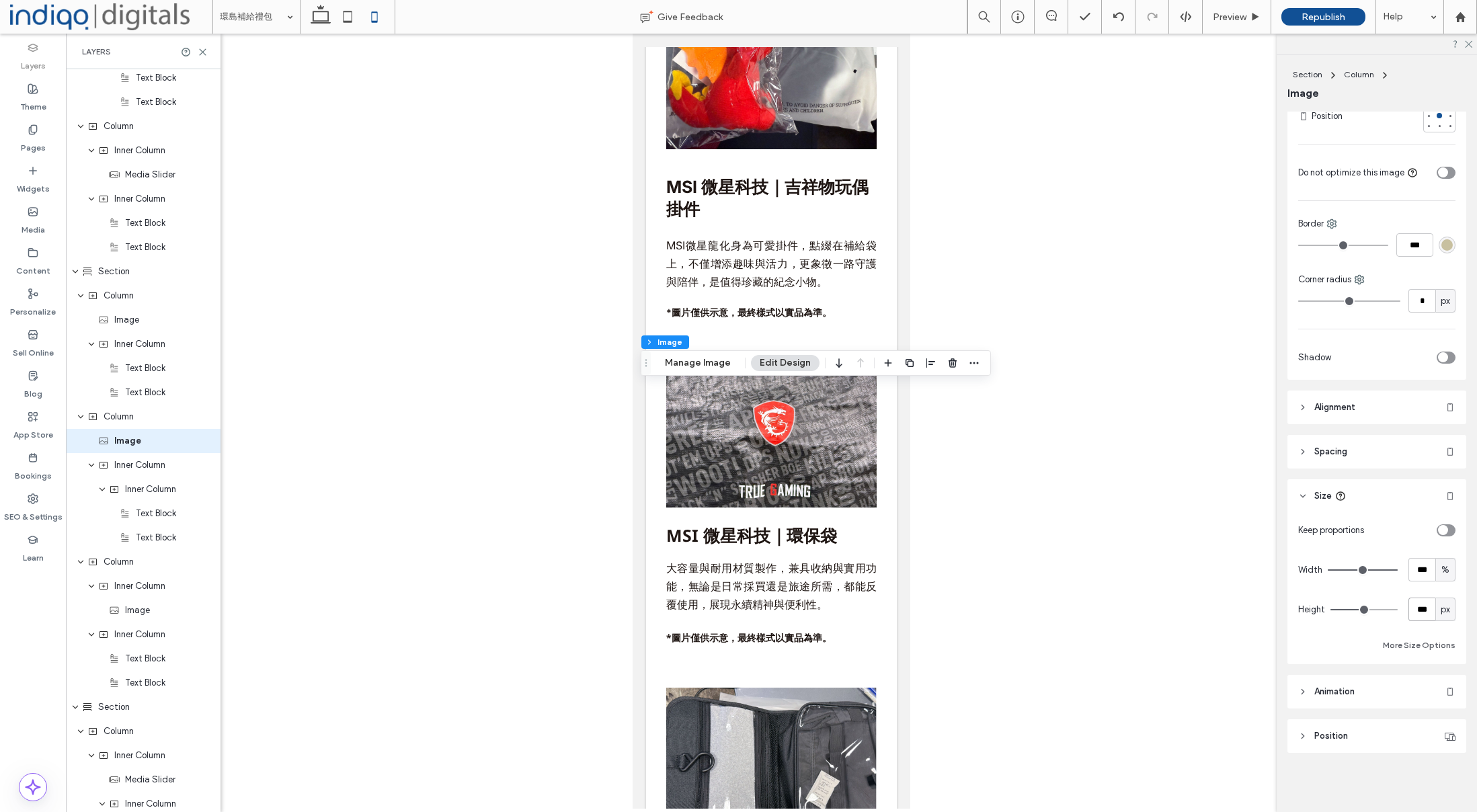
click at [1422, 611] on input "***" at bounding box center [1422, 609] width 27 height 24
type input "***"
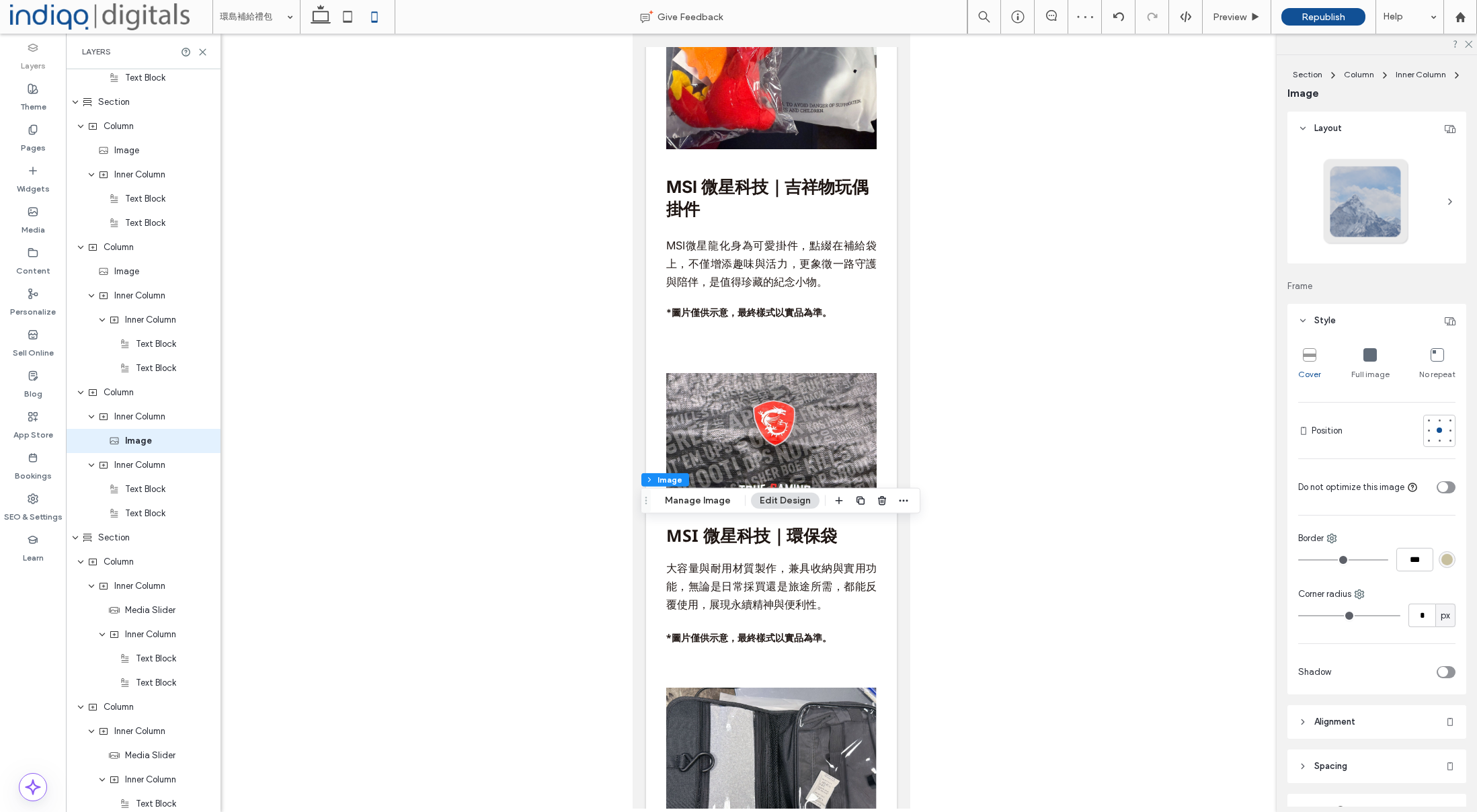
scroll to position [1310, 0]
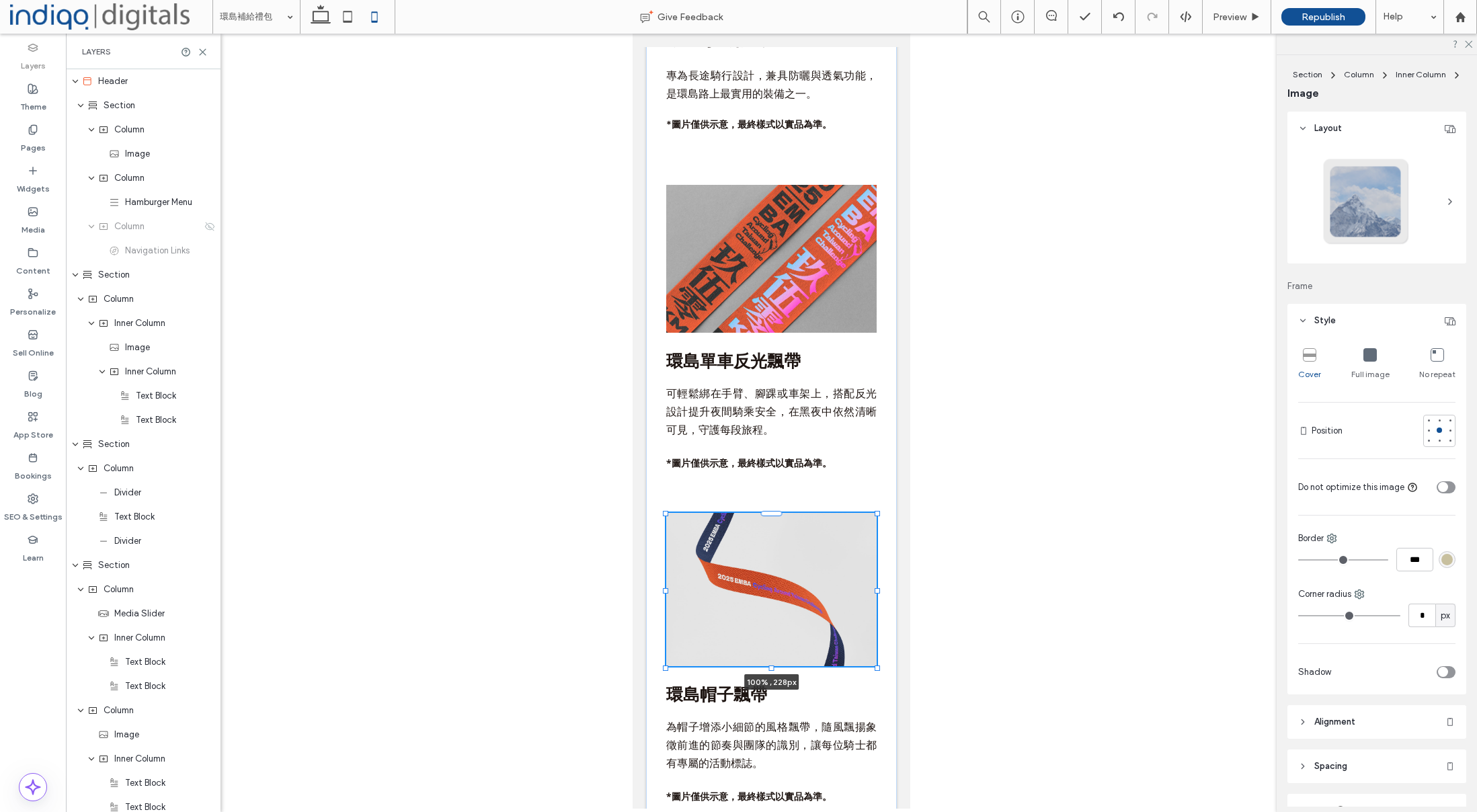
scroll to position [1310, 0]
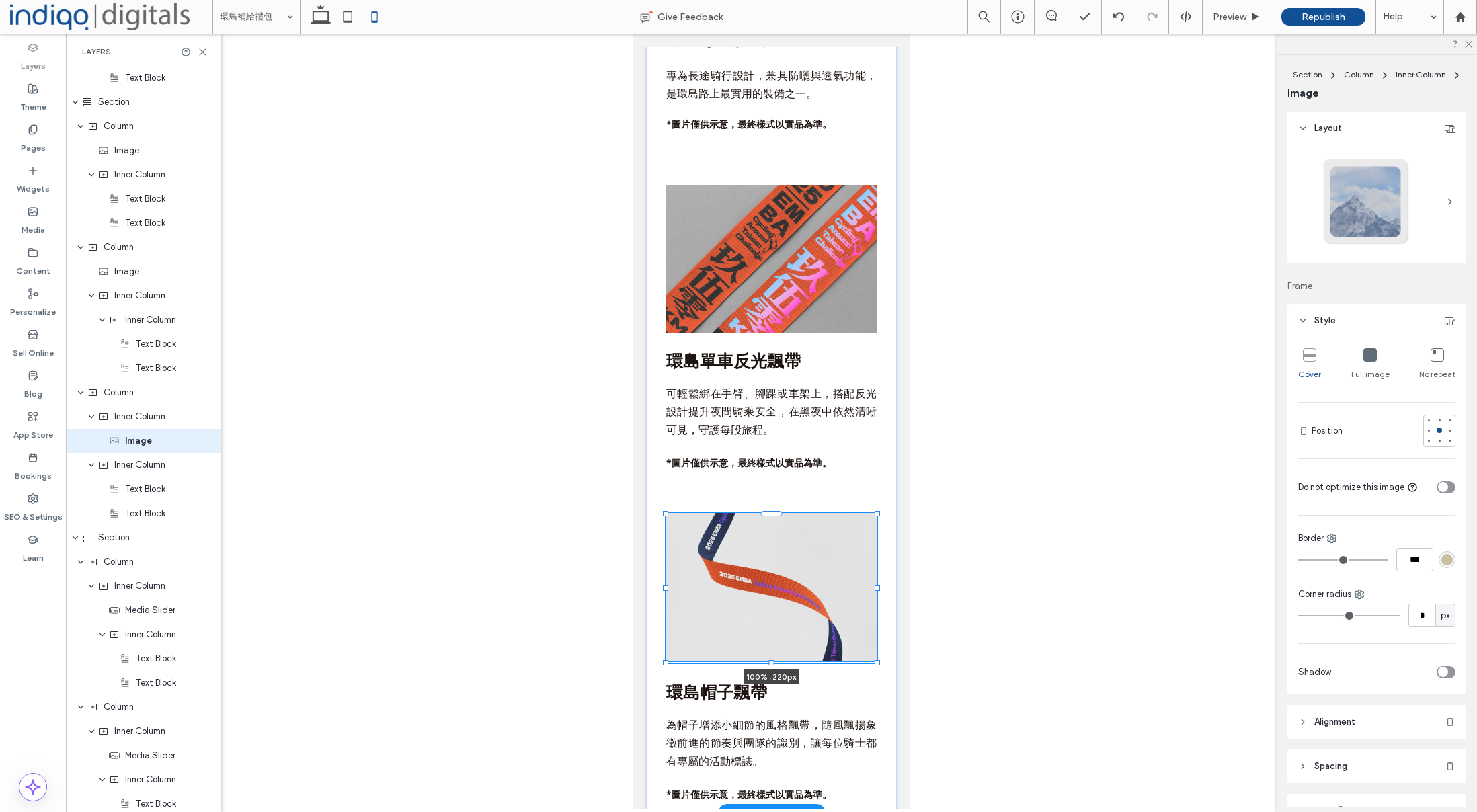
click at [771, 665] on div at bounding box center [772, 663] width 6 height 6
type input "***"
click at [864, 684] on div "100% , 220px 環島帽子飄帶 為帽子增添小細節的風格飄帶，隨風飄揚象徵前進的節奏與團隊的識別，讓每位騎士都有專屬的活動標誌。 *圖片僅供示意，最終樣…" at bounding box center [772, 658] width 210 height 312
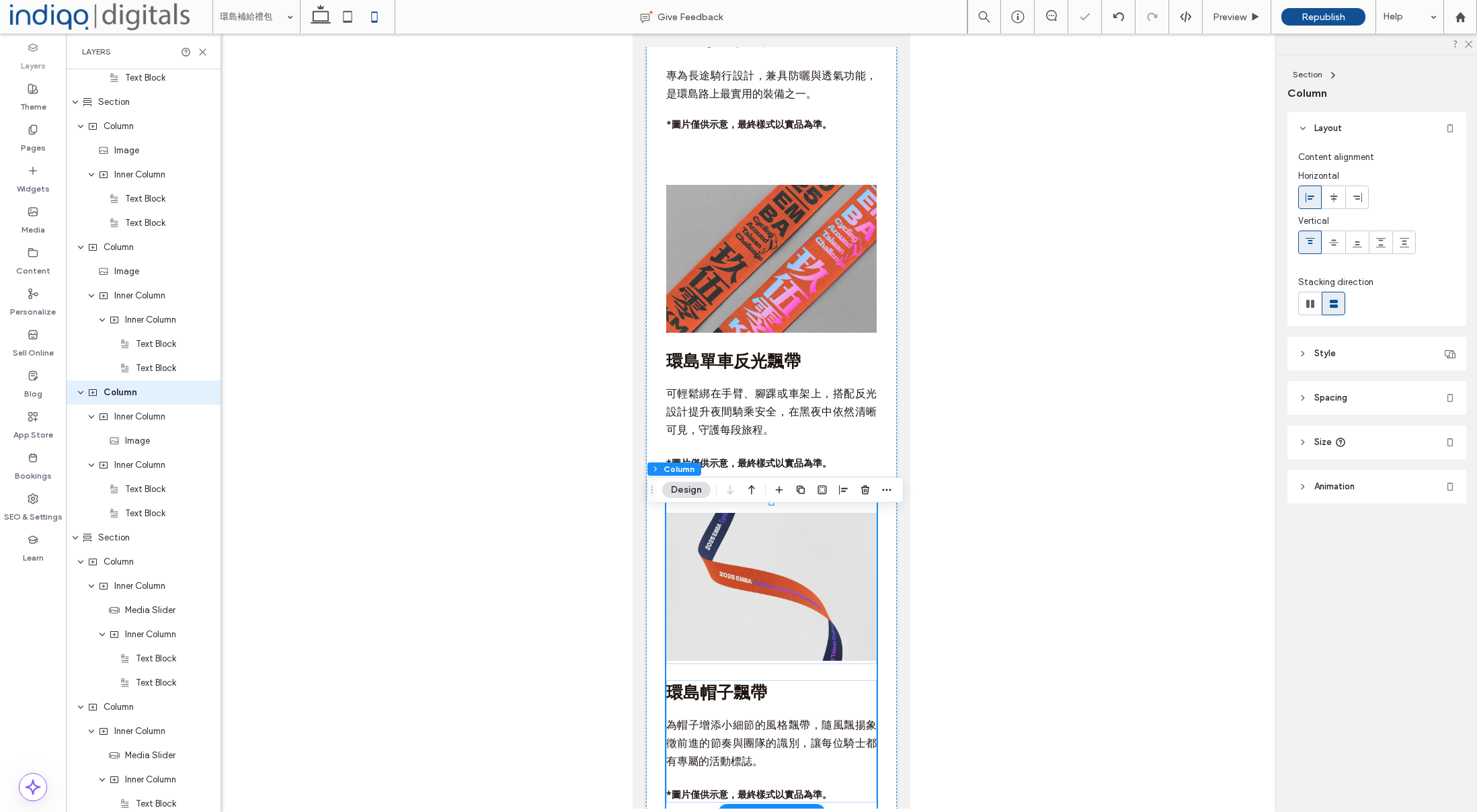
scroll to position [1262, 0]
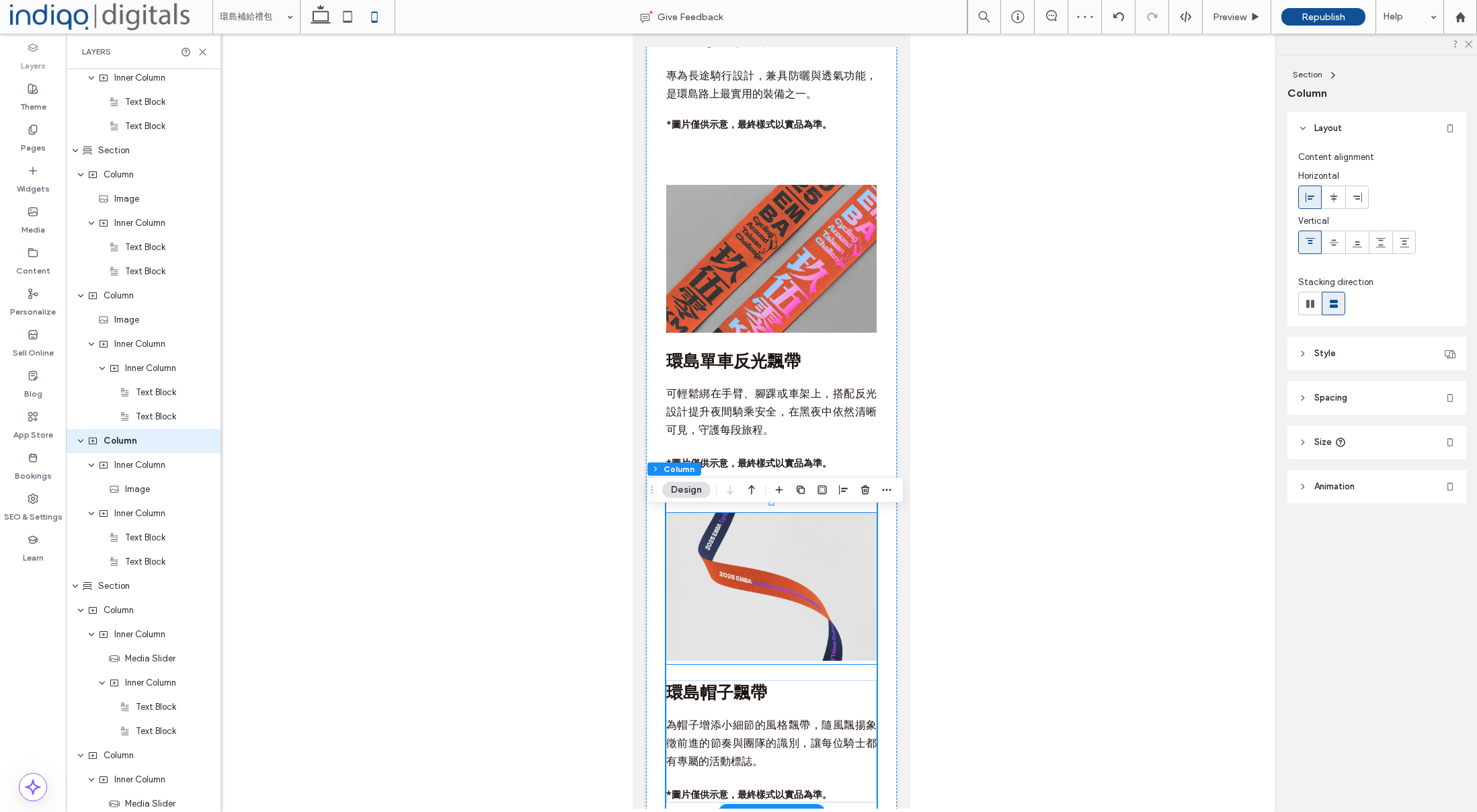
click at [807, 664] on div at bounding box center [772, 588] width 210 height 151
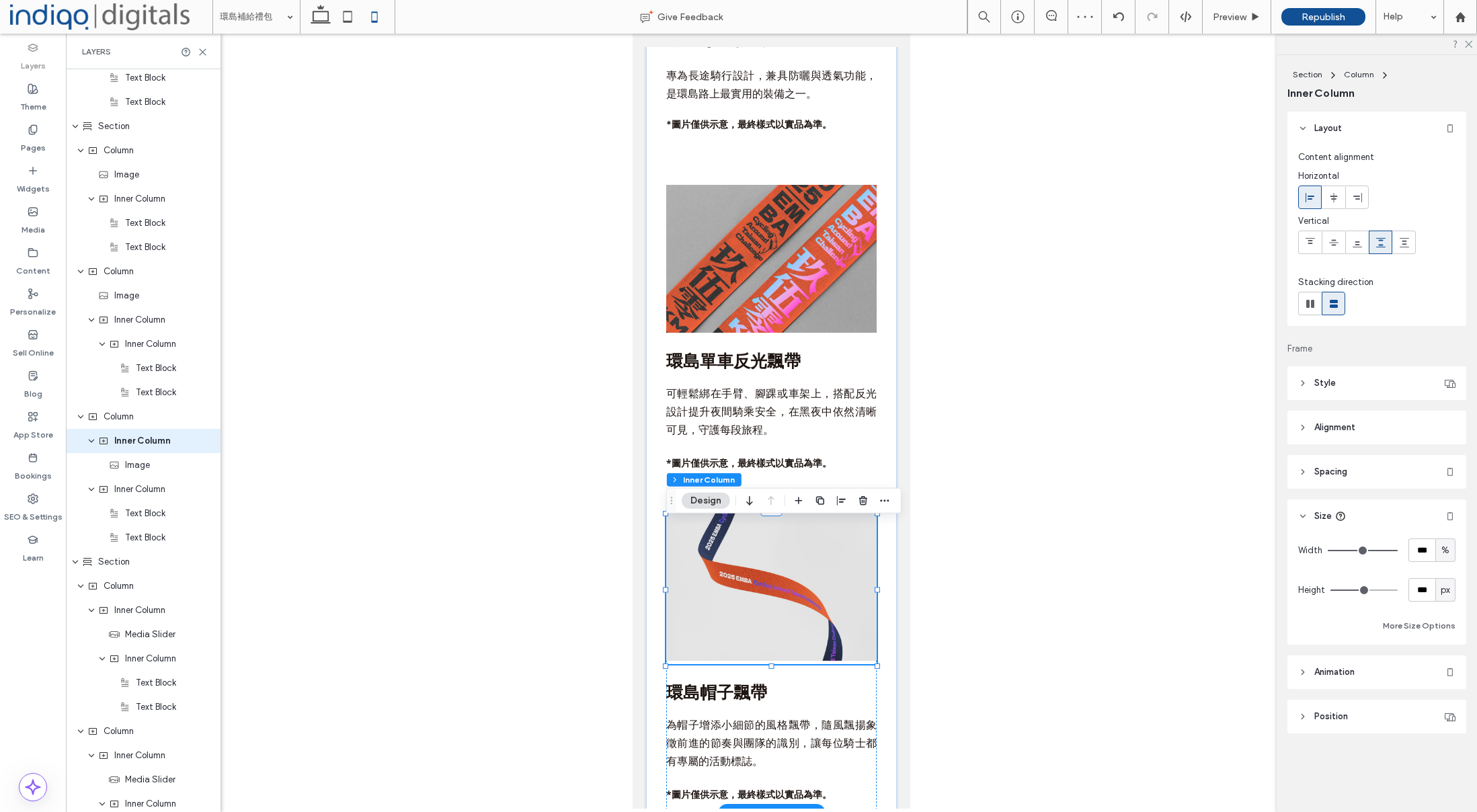
scroll to position [1286, 0]
drag, startPoint x: 1425, startPoint y: 587, endPoint x: 1476, endPoint y: 585, distance: 51.0
click at [1425, 587] on input "***" at bounding box center [1422, 590] width 27 height 24
type input "***"
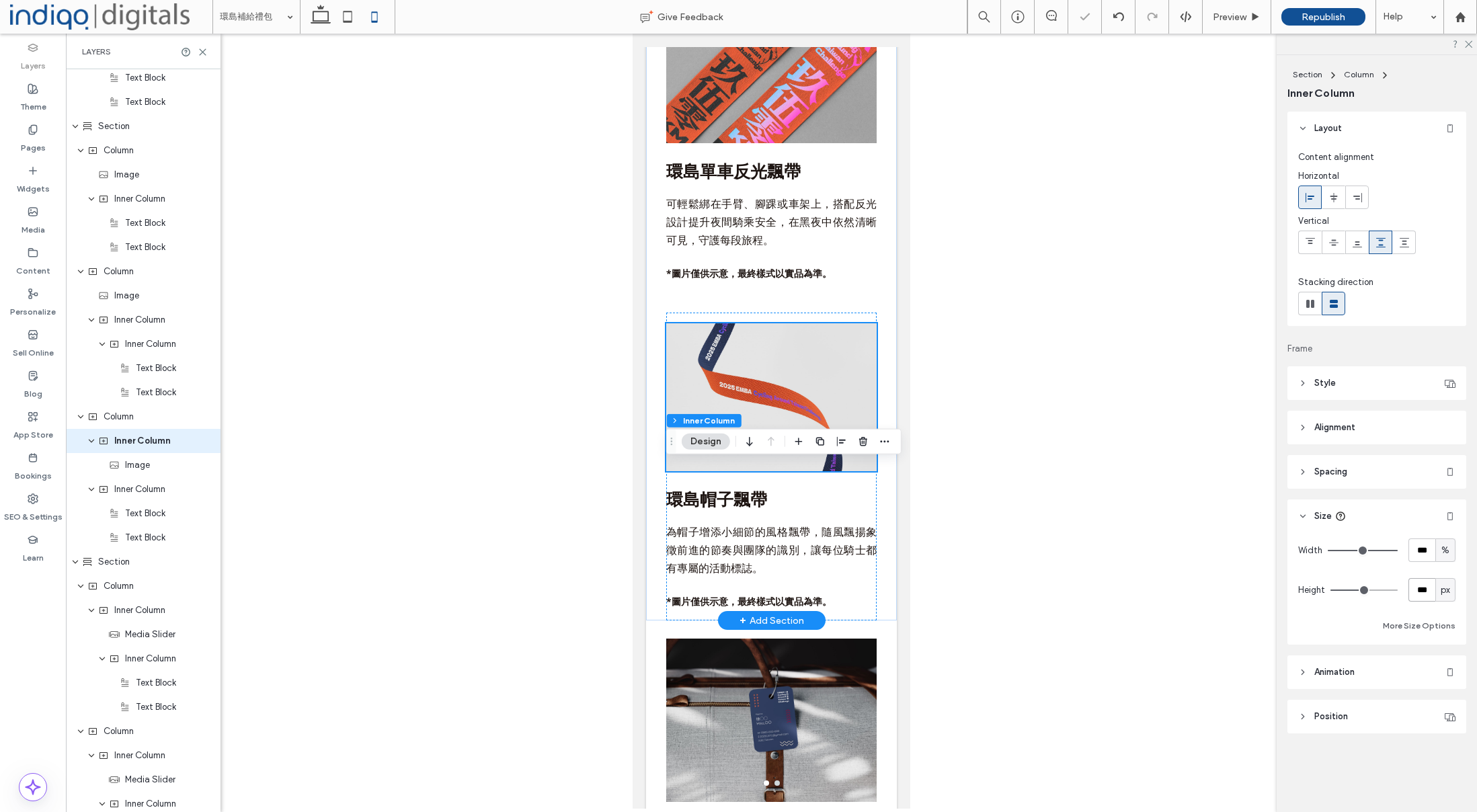
scroll to position [3105, 0]
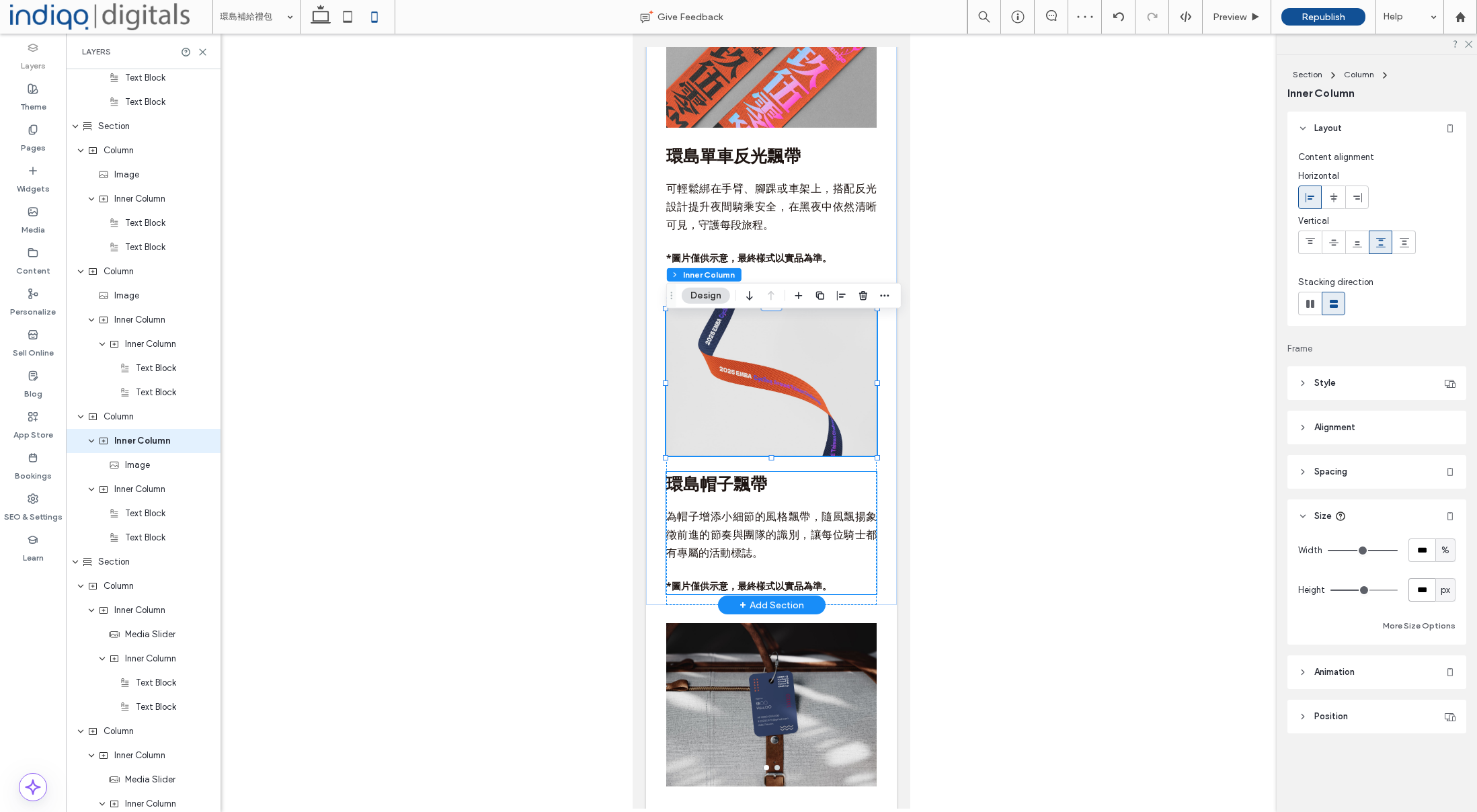
click at [851, 538] on span "為帽子增添小細節的風格飄帶，隨風飄揚象徵前進的節奏與團隊的識別，讓每位騎士都有專屬的活動標誌。" at bounding box center [772, 535] width 210 height 50
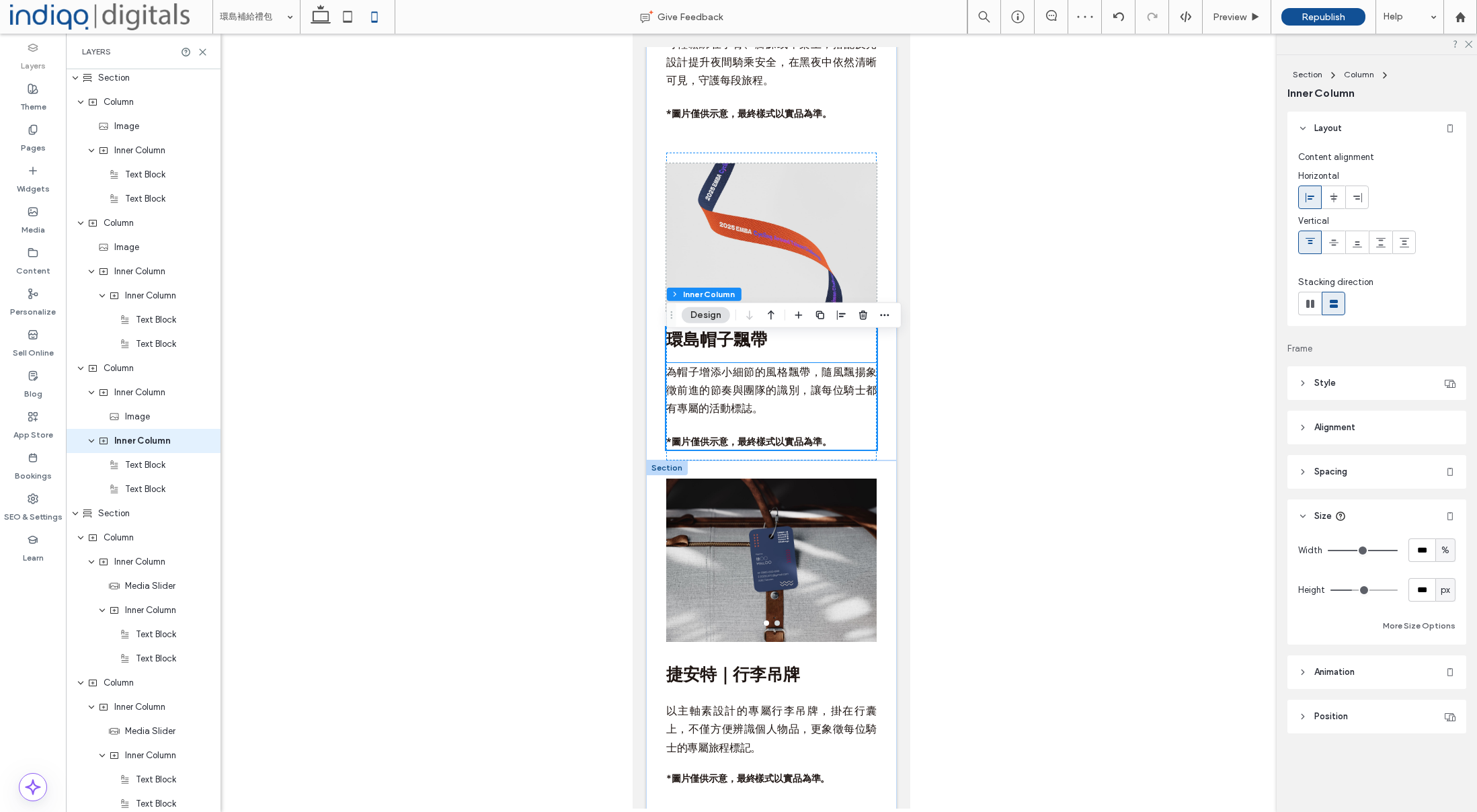
scroll to position [3273, 0]
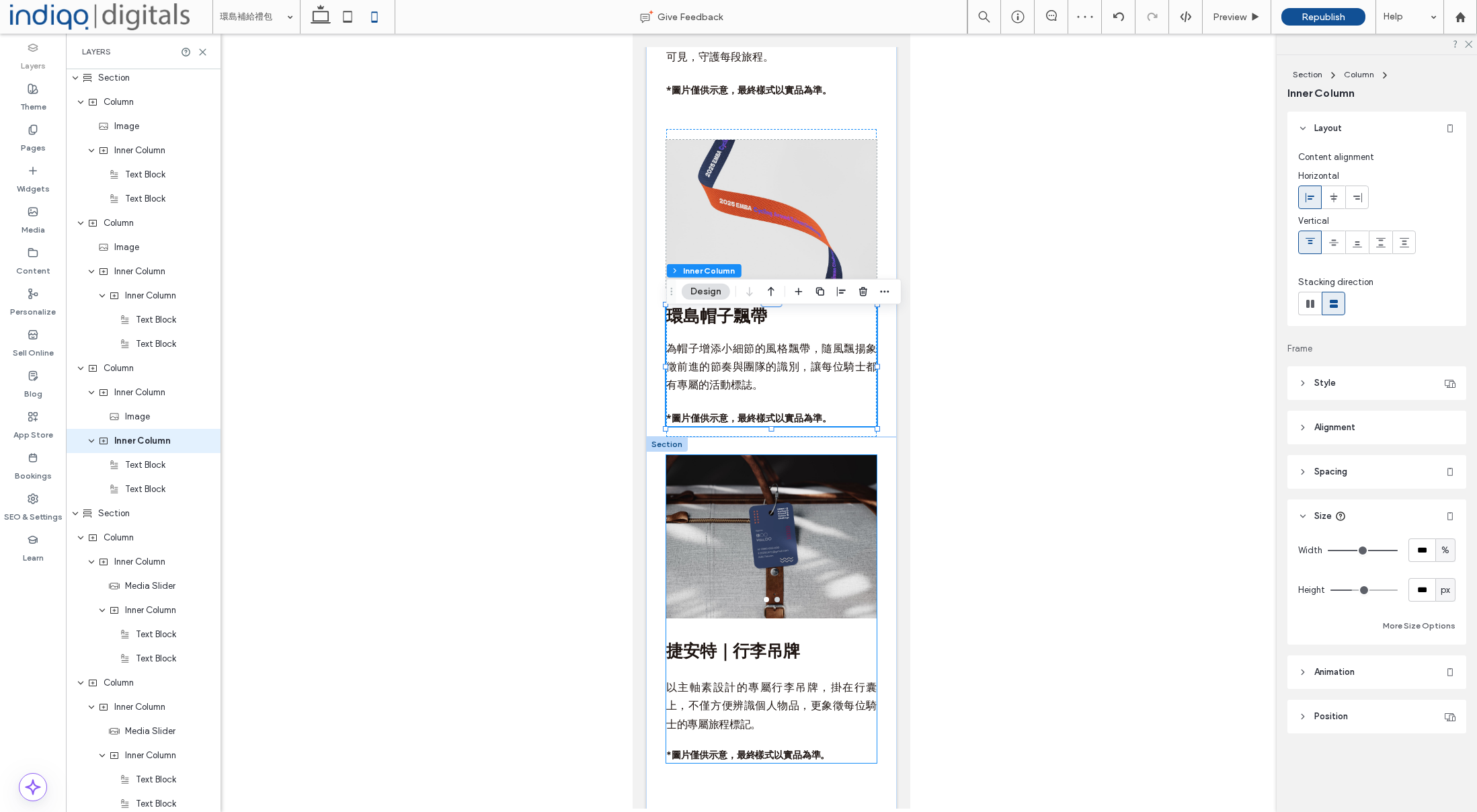
click at [840, 562] on div at bounding box center [772, 525] width 210 height 140
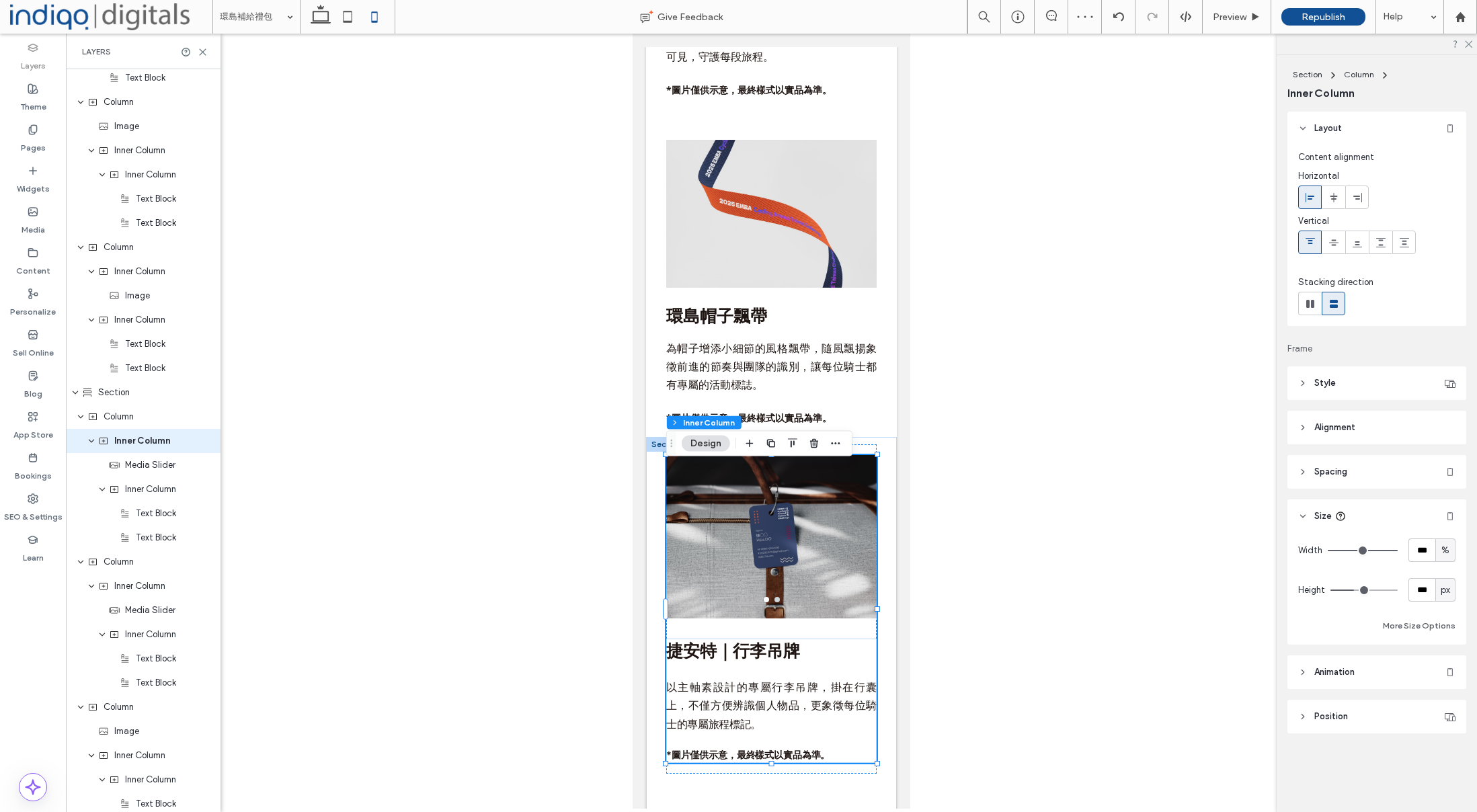
click at [840, 562] on div at bounding box center [772, 525] width 210 height 140
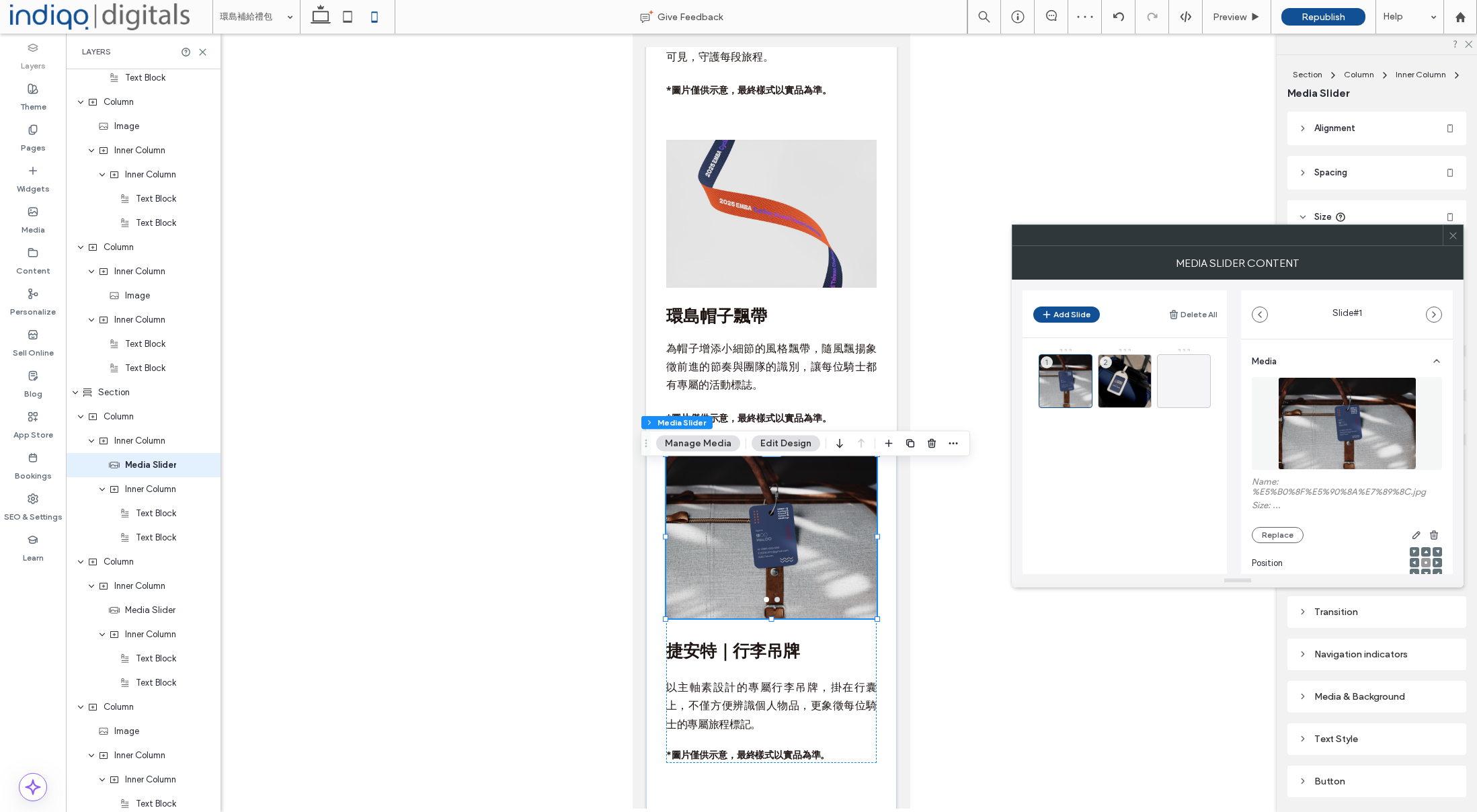
scroll to position [1479, 0]
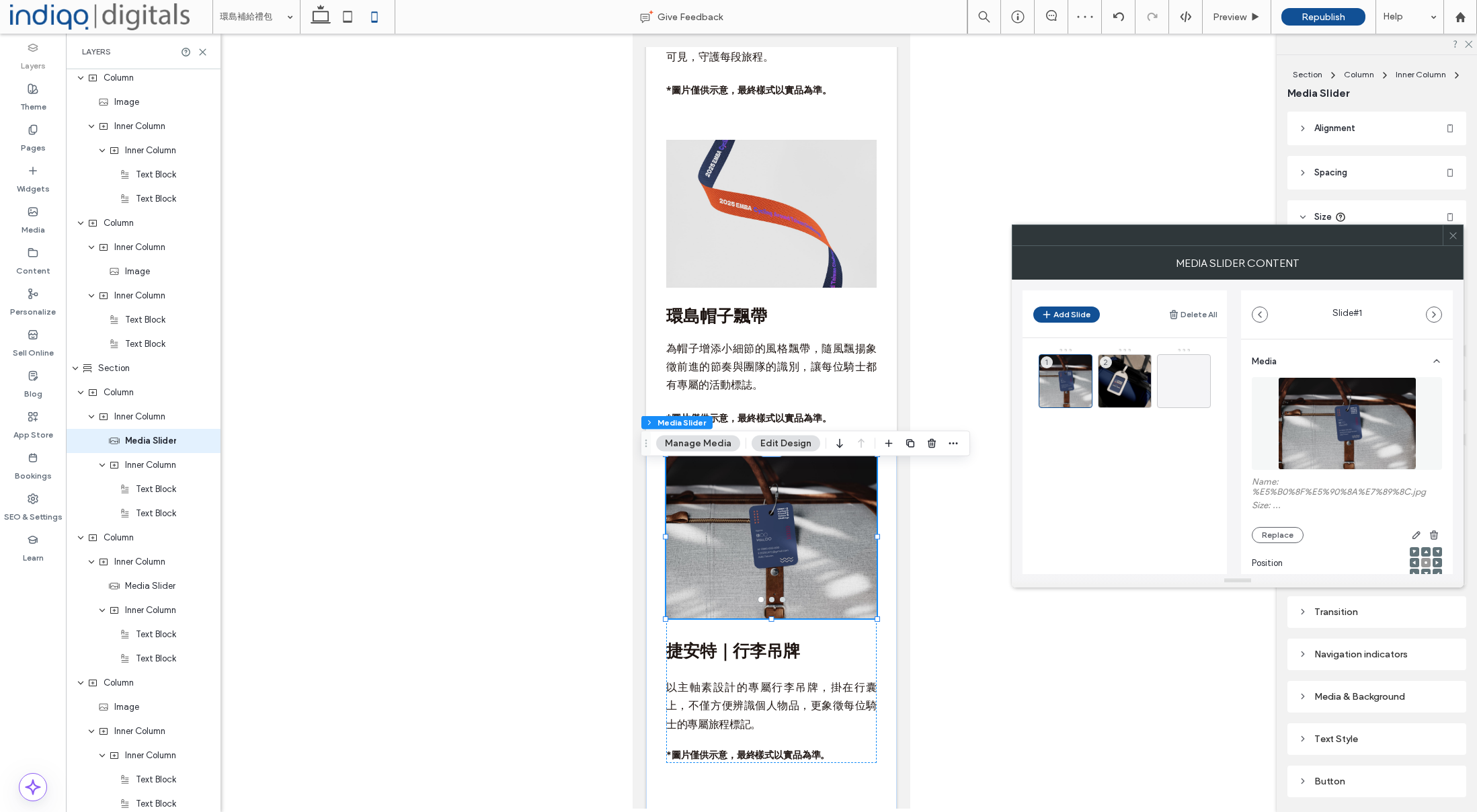
click at [1374, 609] on div "Transition" at bounding box center [1377, 612] width 158 height 11
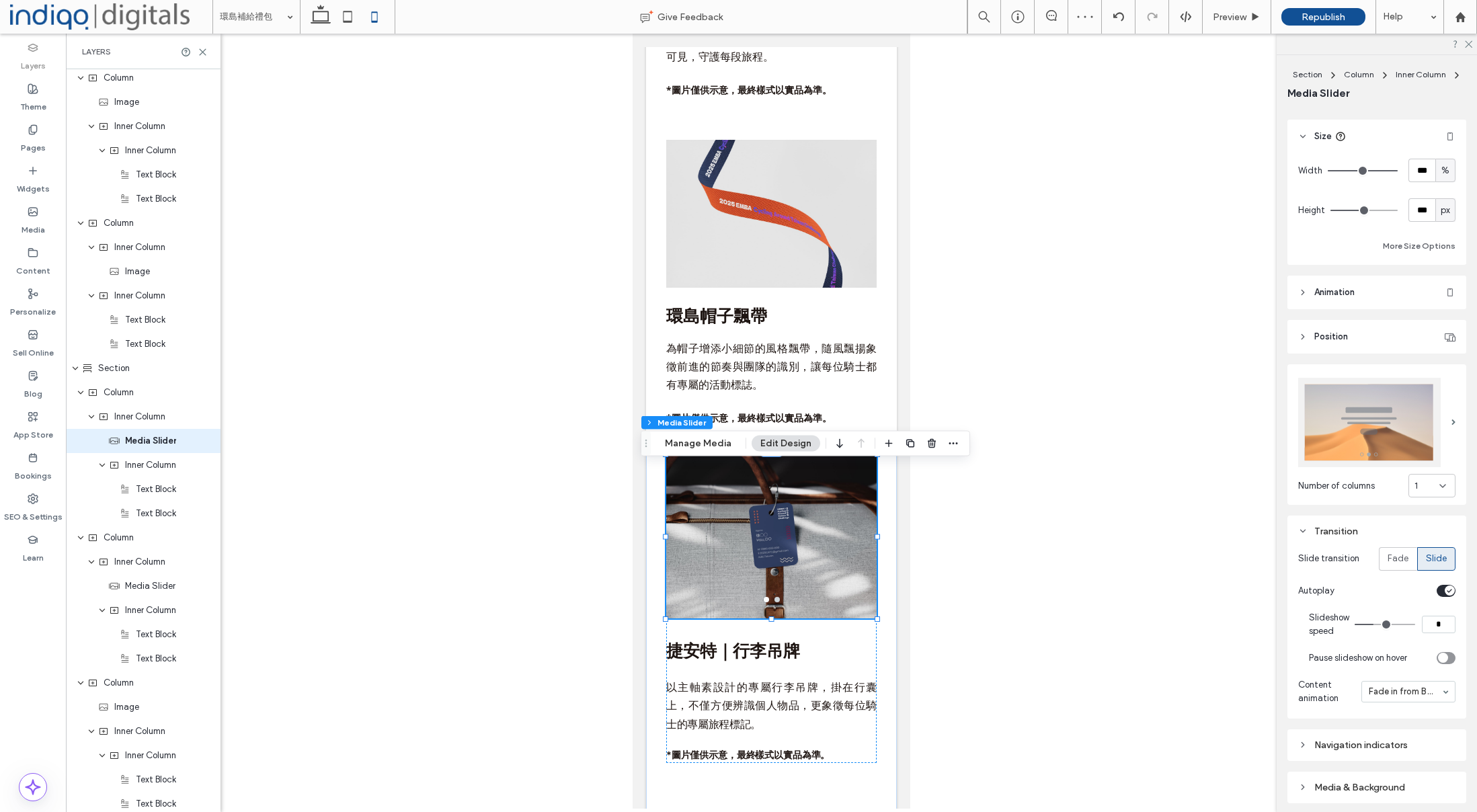
scroll to position [83, 0]
click at [1432, 202] on input "***" at bounding box center [1422, 207] width 27 height 24
type input "***"
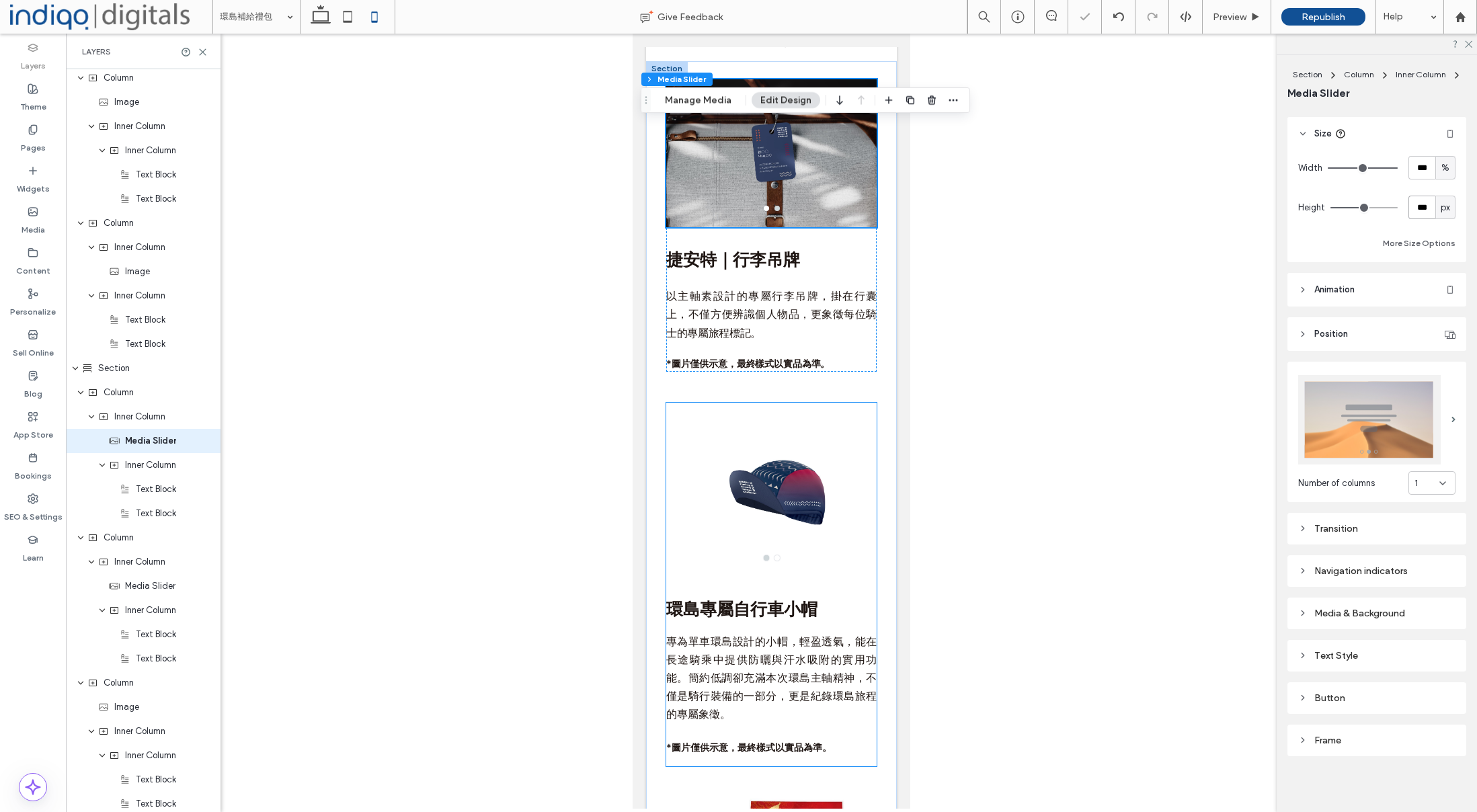
scroll to position [3741, 0]
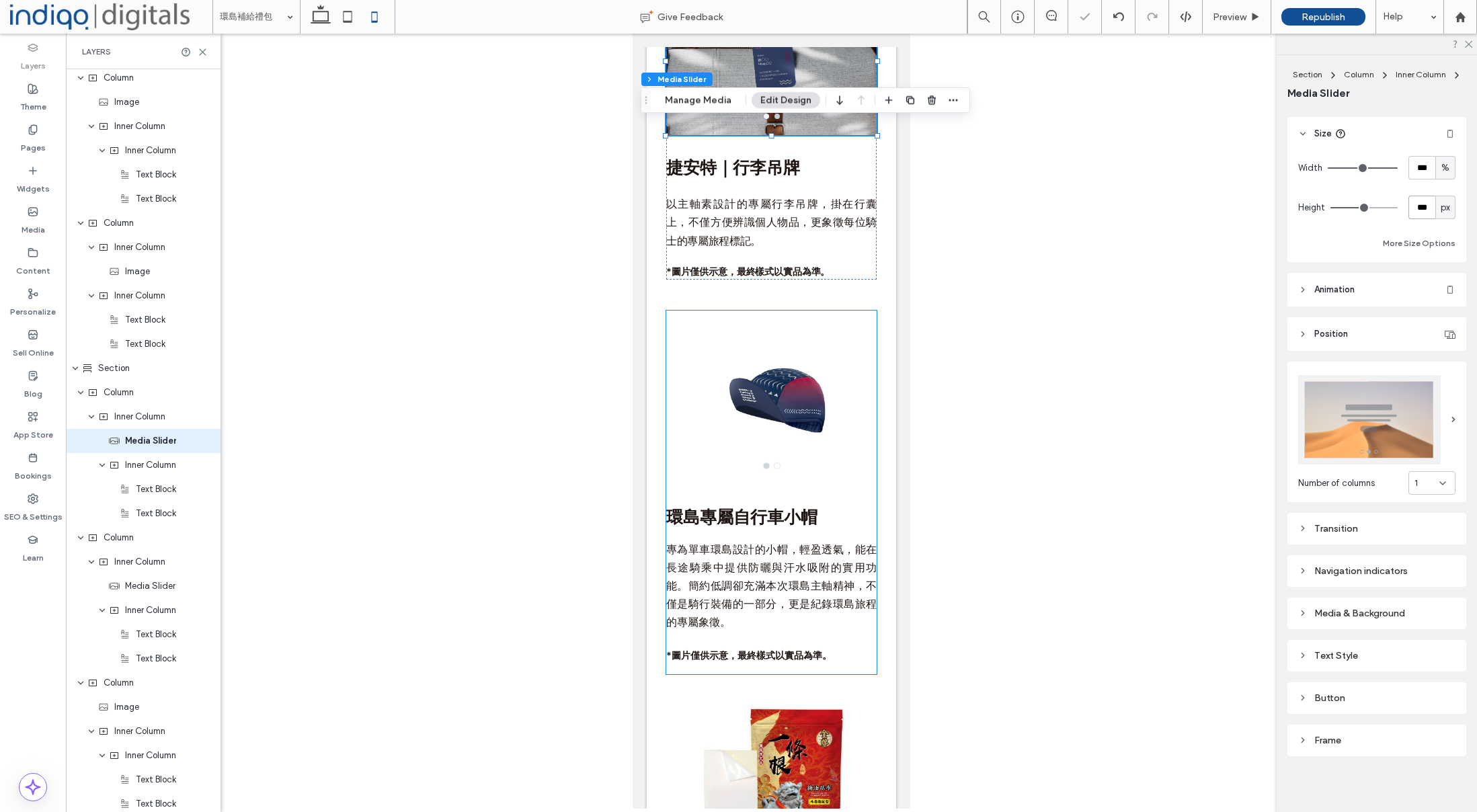
click at [813, 389] on div at bounding box center [772, 392] width 210 height 140
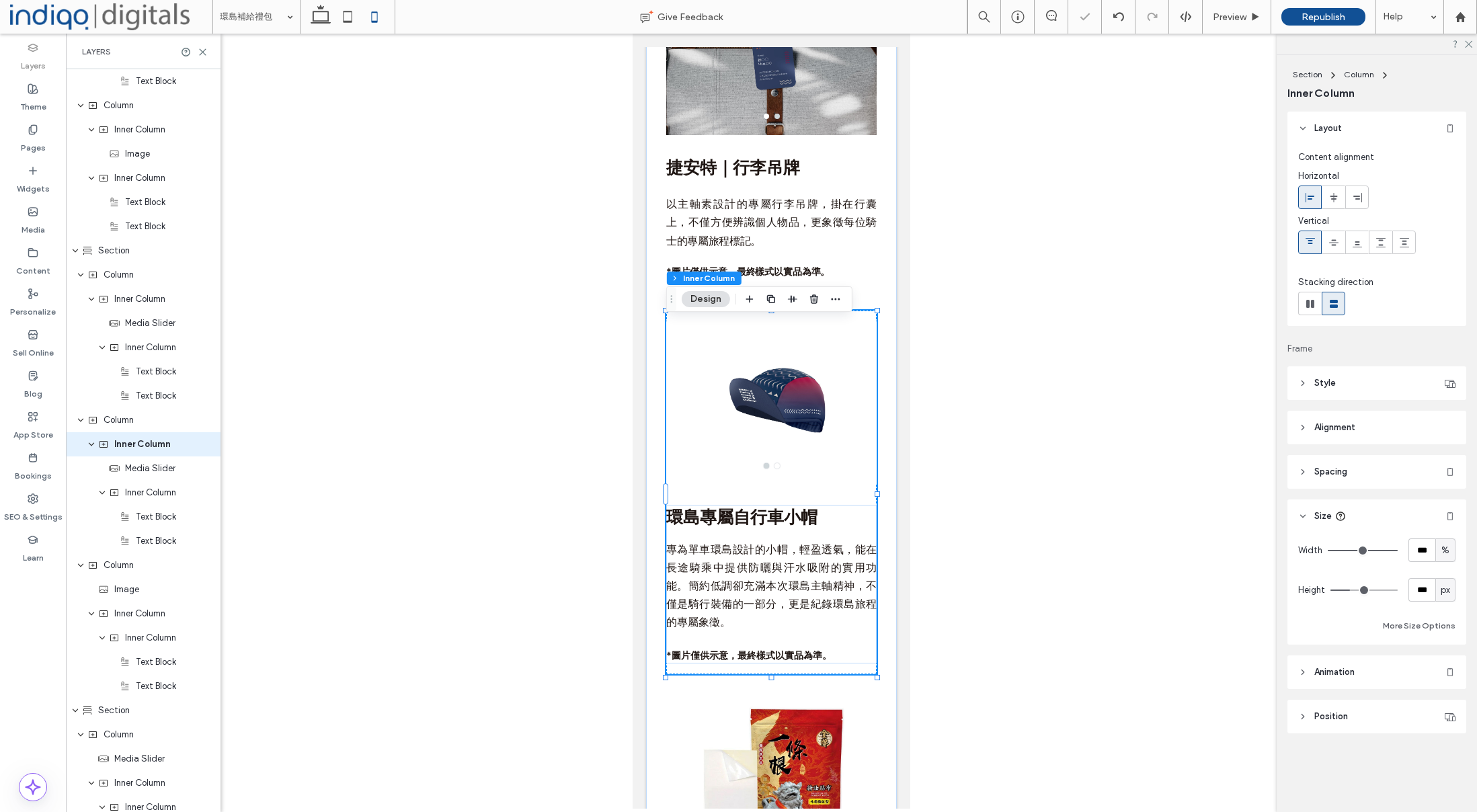
click at [847, 414] on div at bounding box center [772, 392] width 210 height 140
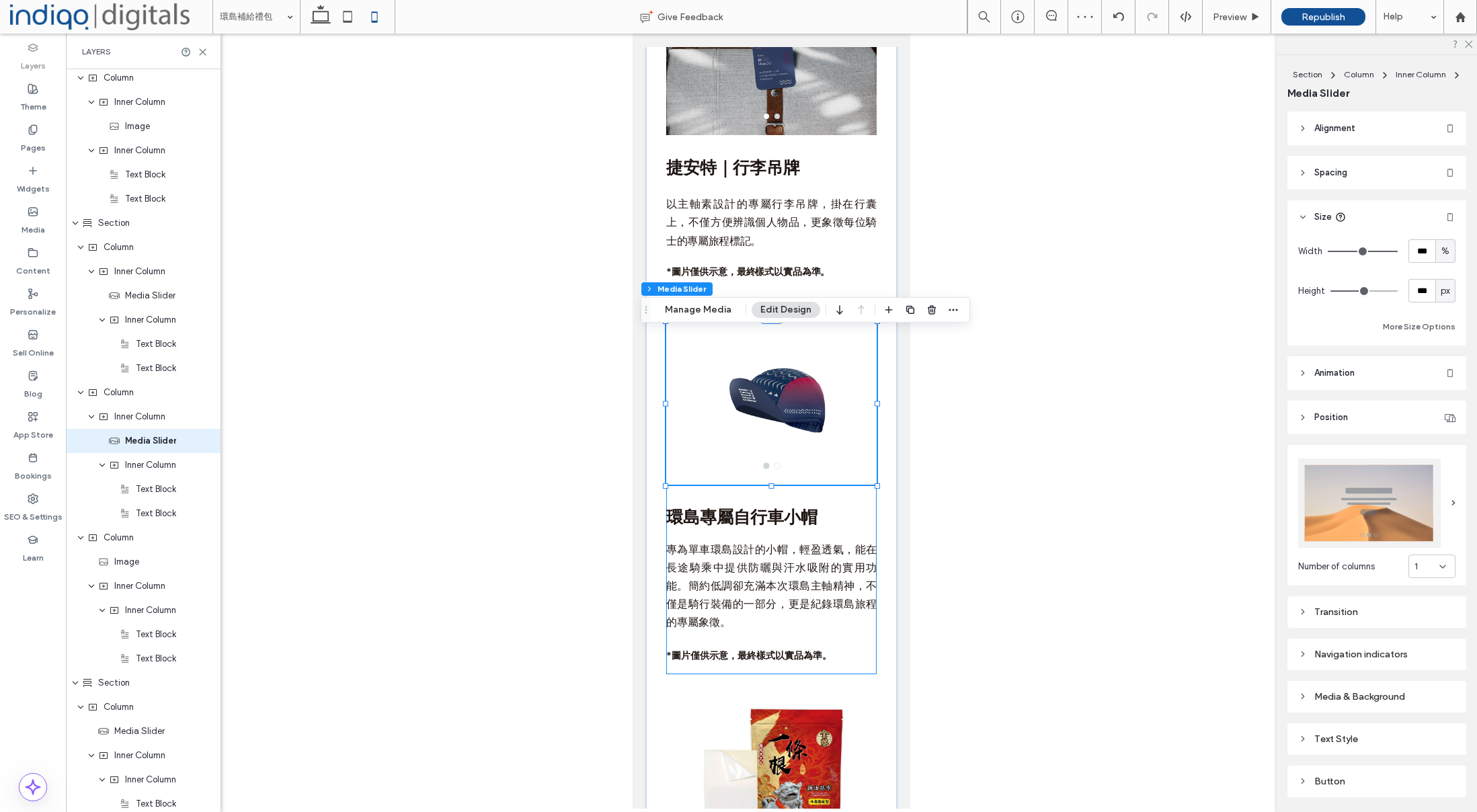
scroll to position [1624, 0]
click at [1424, 288] on input "***" at bounding box center [1422, 291] width 27 height 24
type input "***"
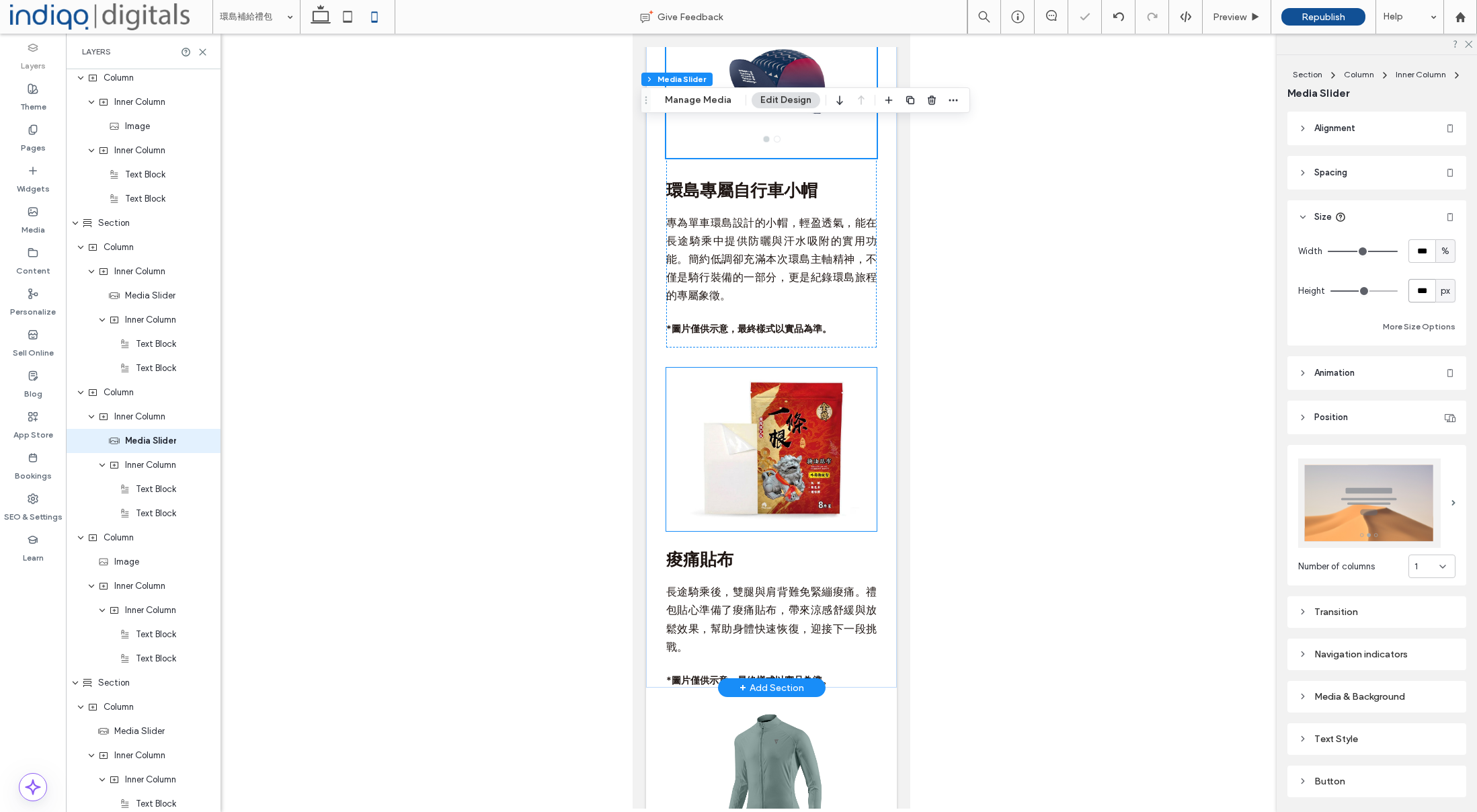
scroll to position [4077, 0]
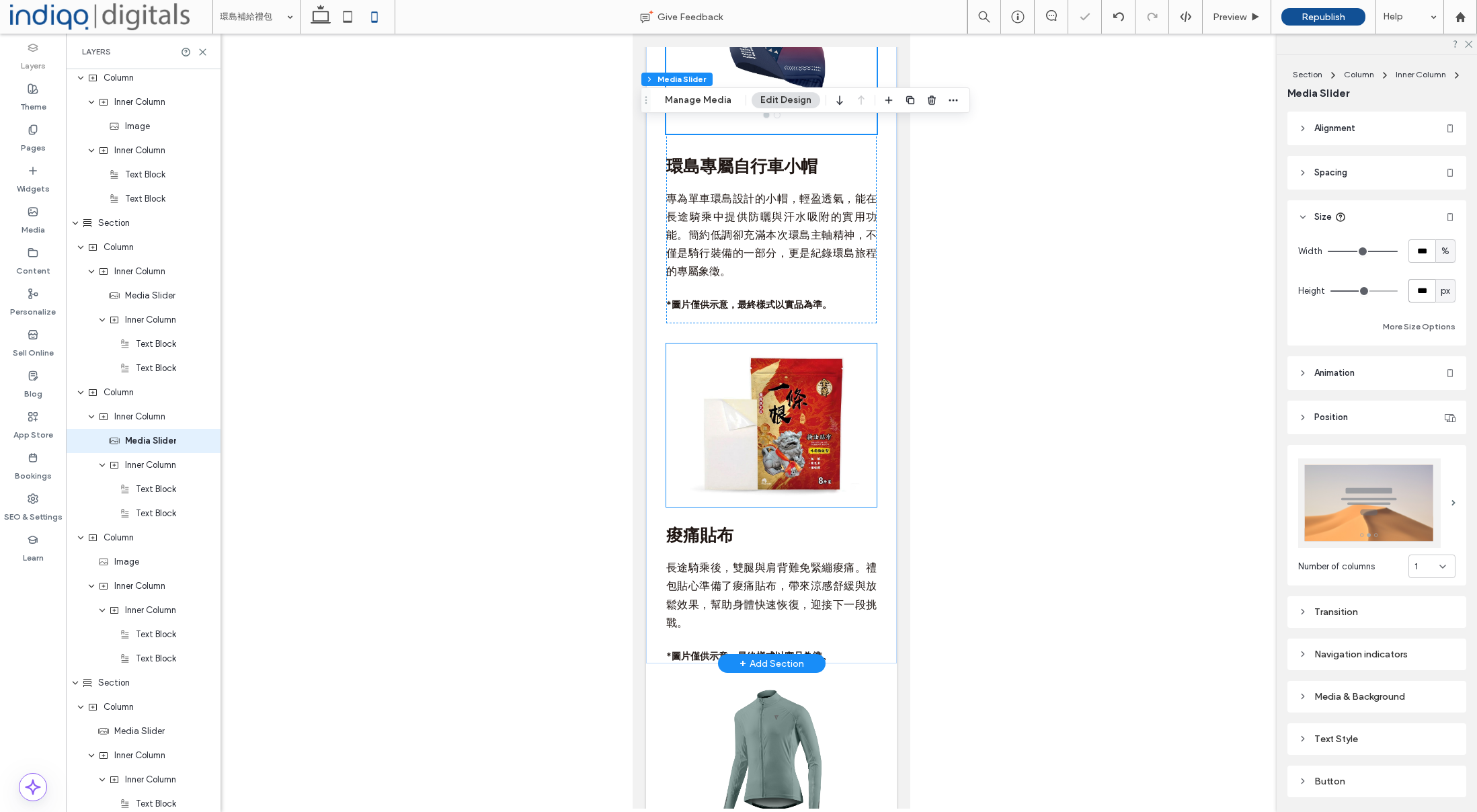
click at [832, 442] on img at bounding box center [772, 425] width 210 height 163
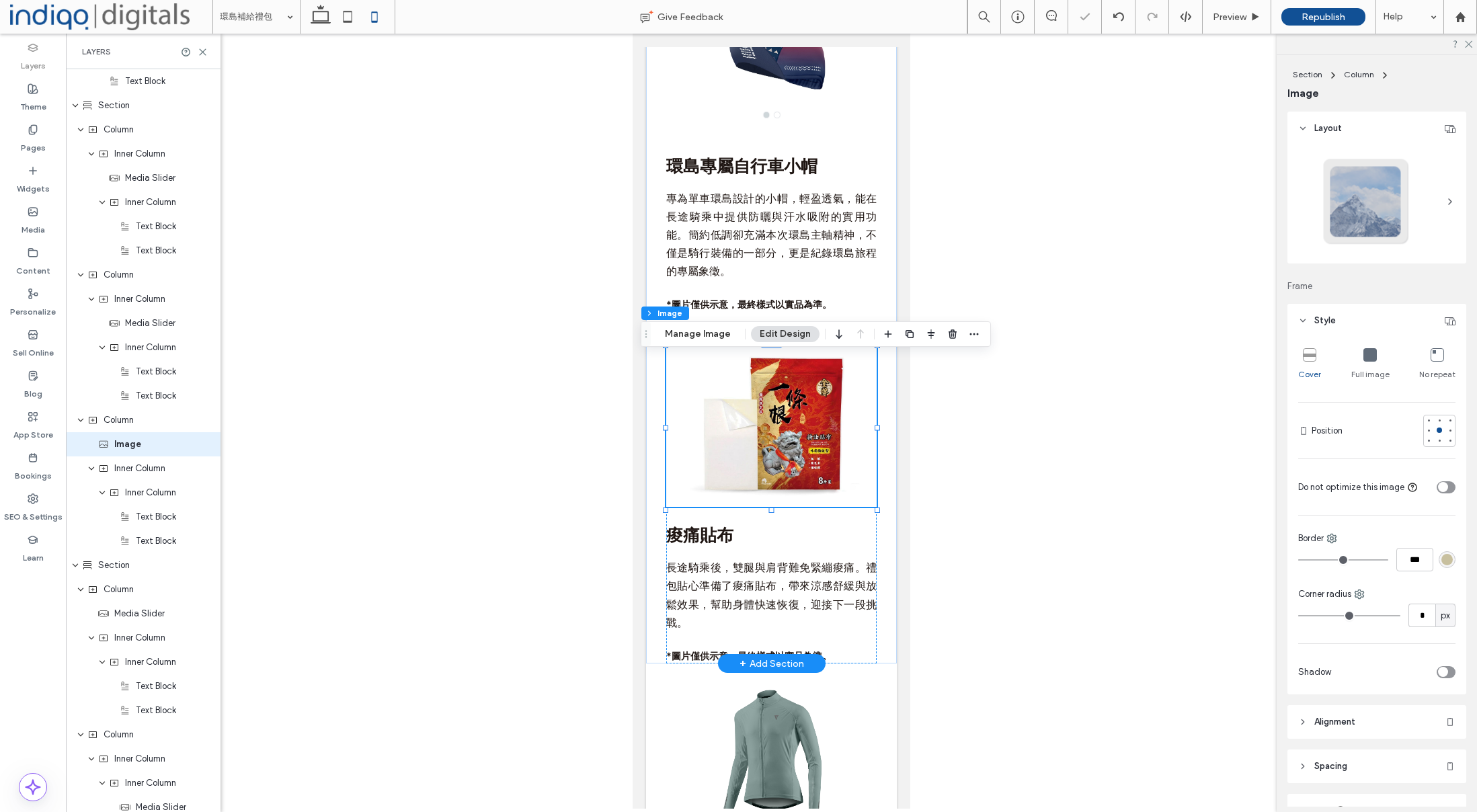
scroll to position [1746, 0]
click at [812, 443] on img at bounding box center [772, 425] width 210 height 163
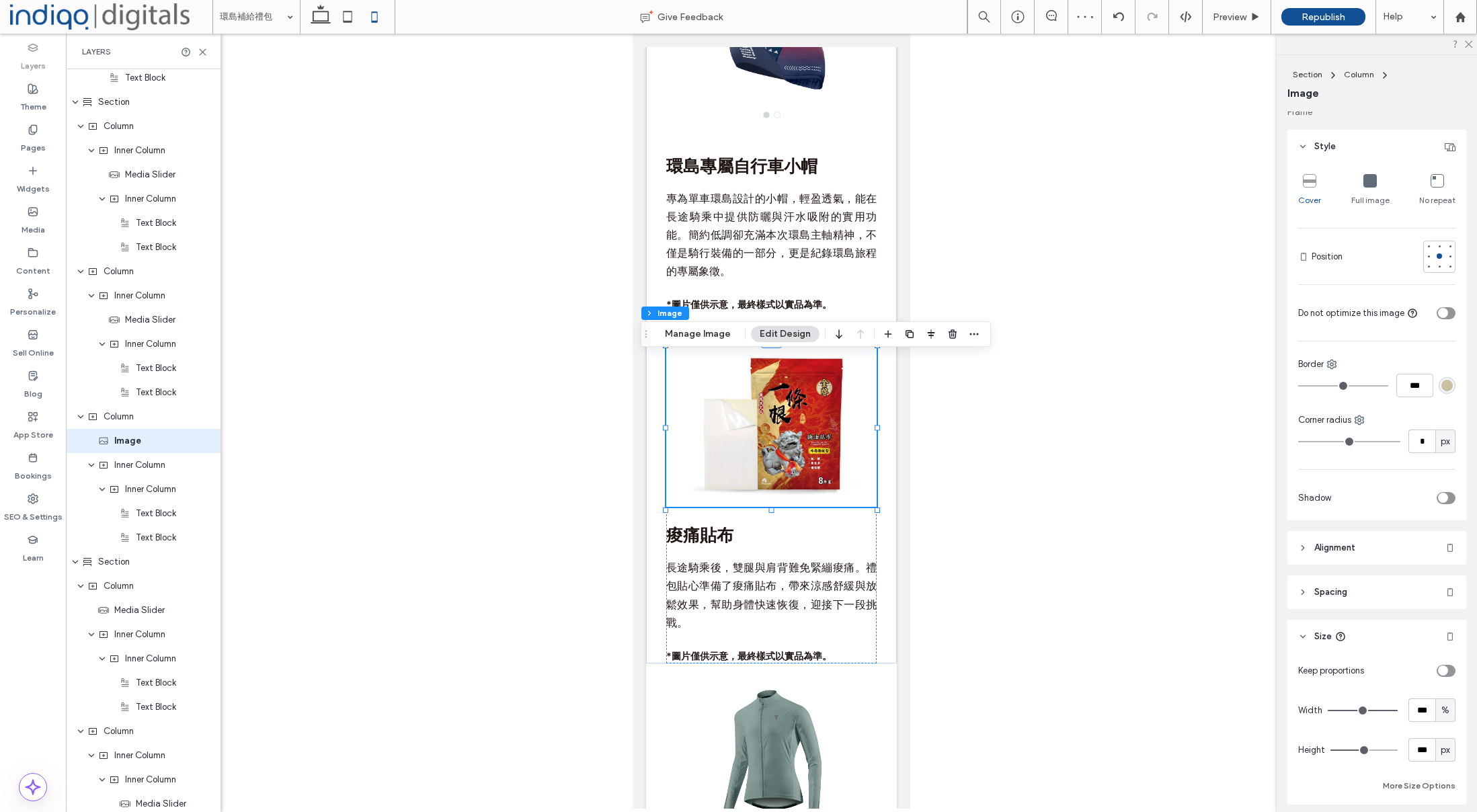
scroll to position [314, 0]
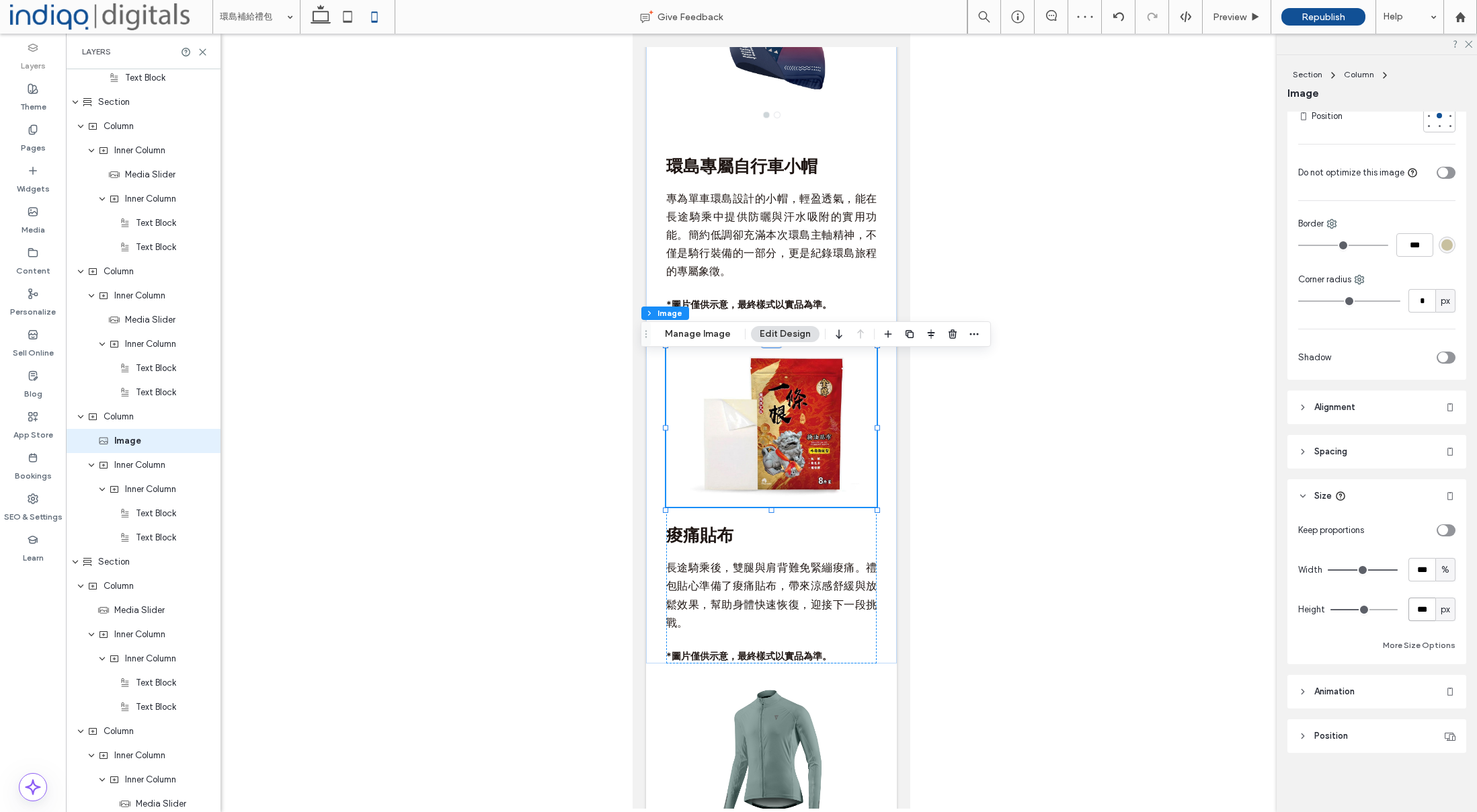
click at [1424, 606] on input "***" at bounding box center [1422, 609] width 27 height 24
type input "***"
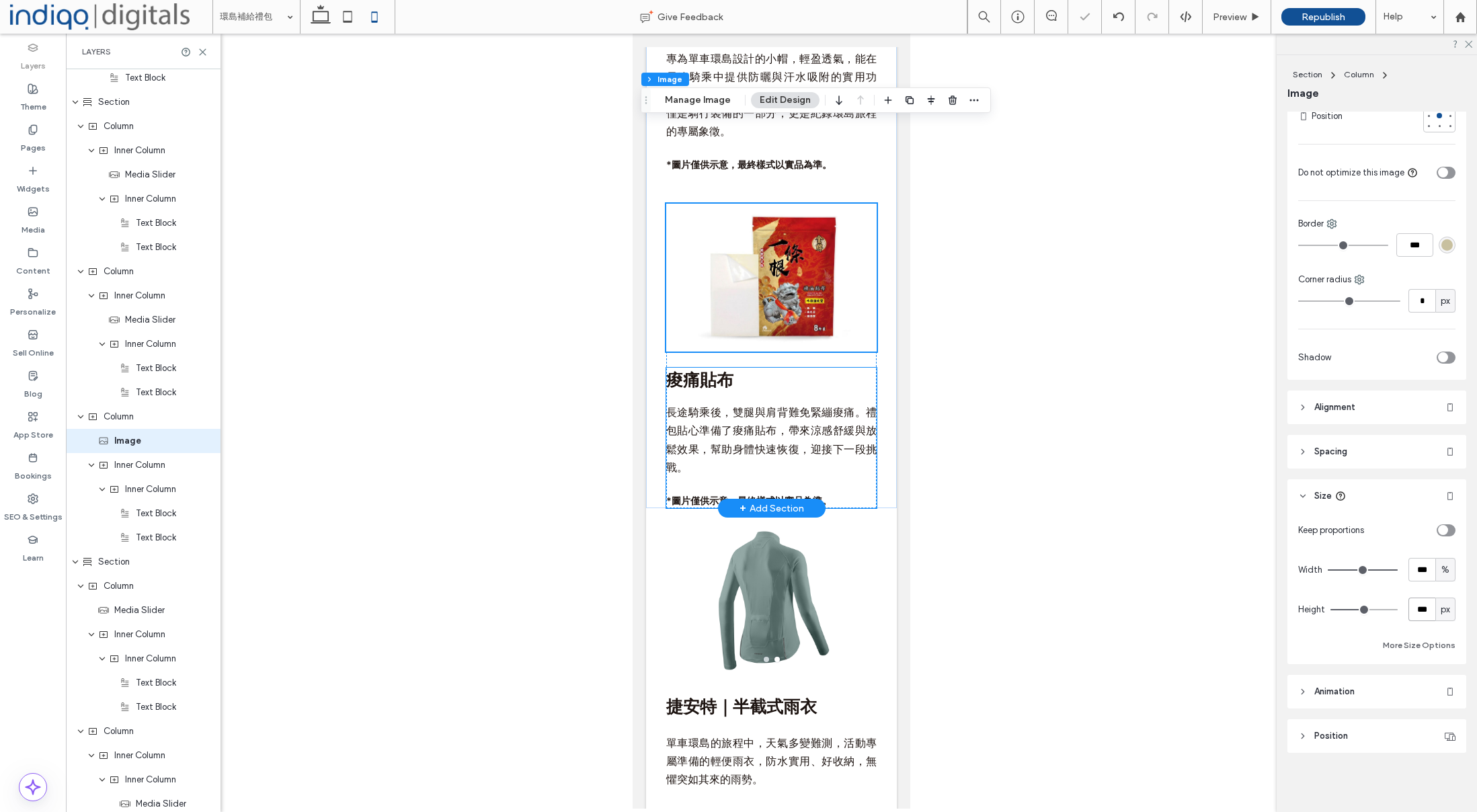
scroll to position [4365, 0]
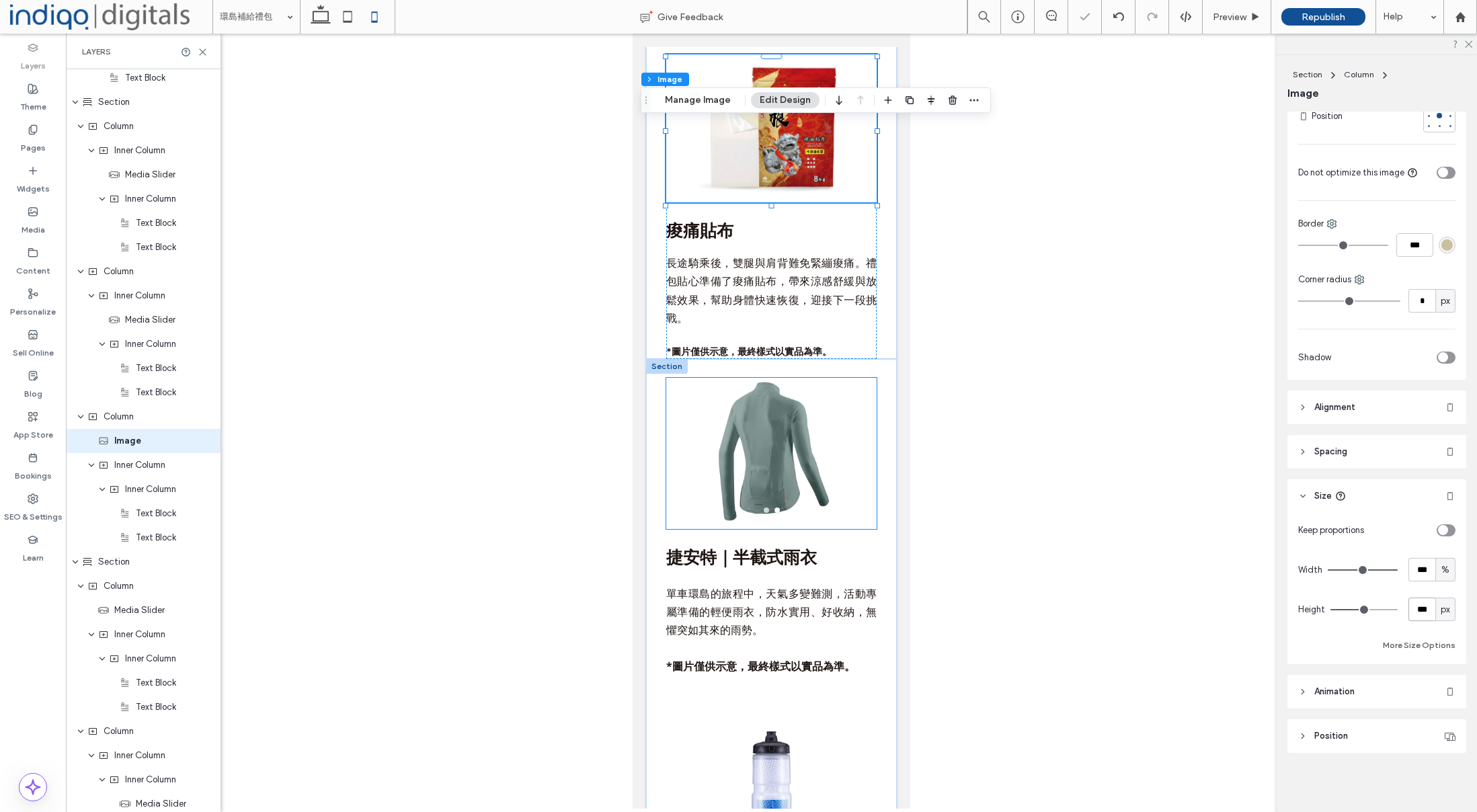
click at [811, 490] on div at bounding box center [772, 453] width 210 height 151
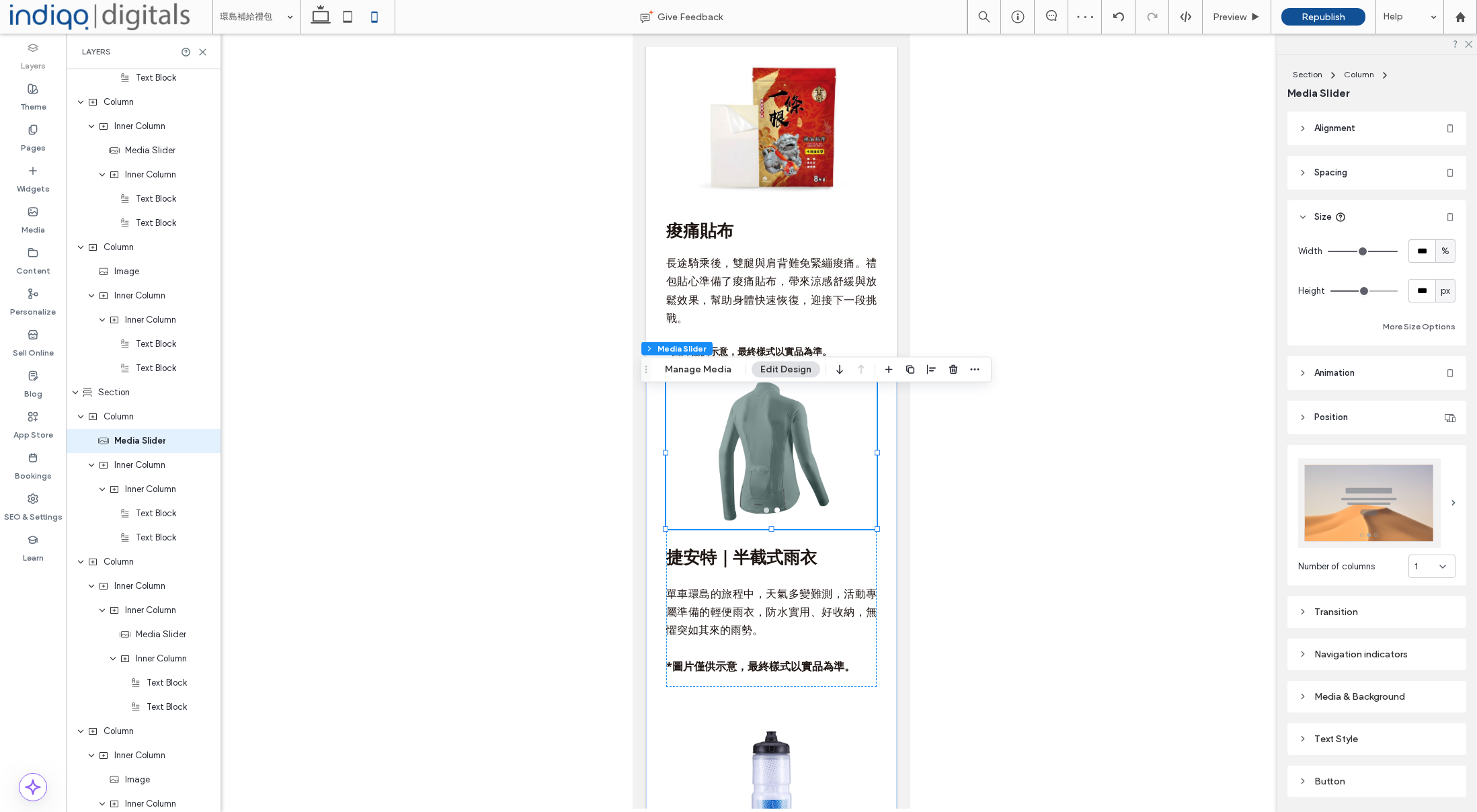
scroll to position [1914, 0]
click at [840, 491] on div at bounding box center [772, 441] width 210 height 128
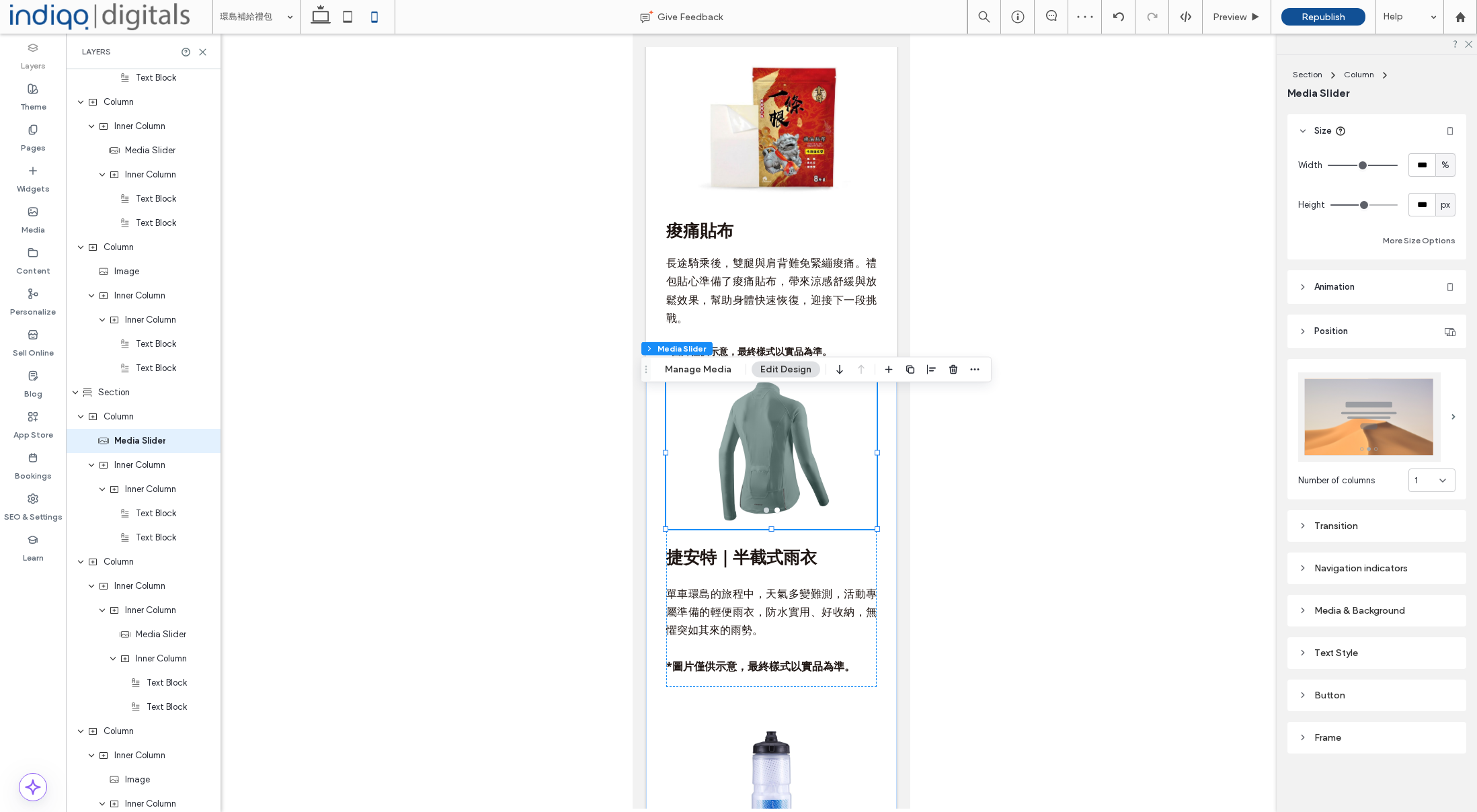
drag, startPoint x: 1421, startPoint y: 218, endPoint x: 1422, endPoint y: 209, distance: 9.1
click at [1421, 211] on div "Width *** % Height *** px More Size Options" at bounding box center [1377, 201] width 158 height 96
click at [1422, 209] on input "***" at bounding box center [1422, 205] width 27 height 24
type input "***"
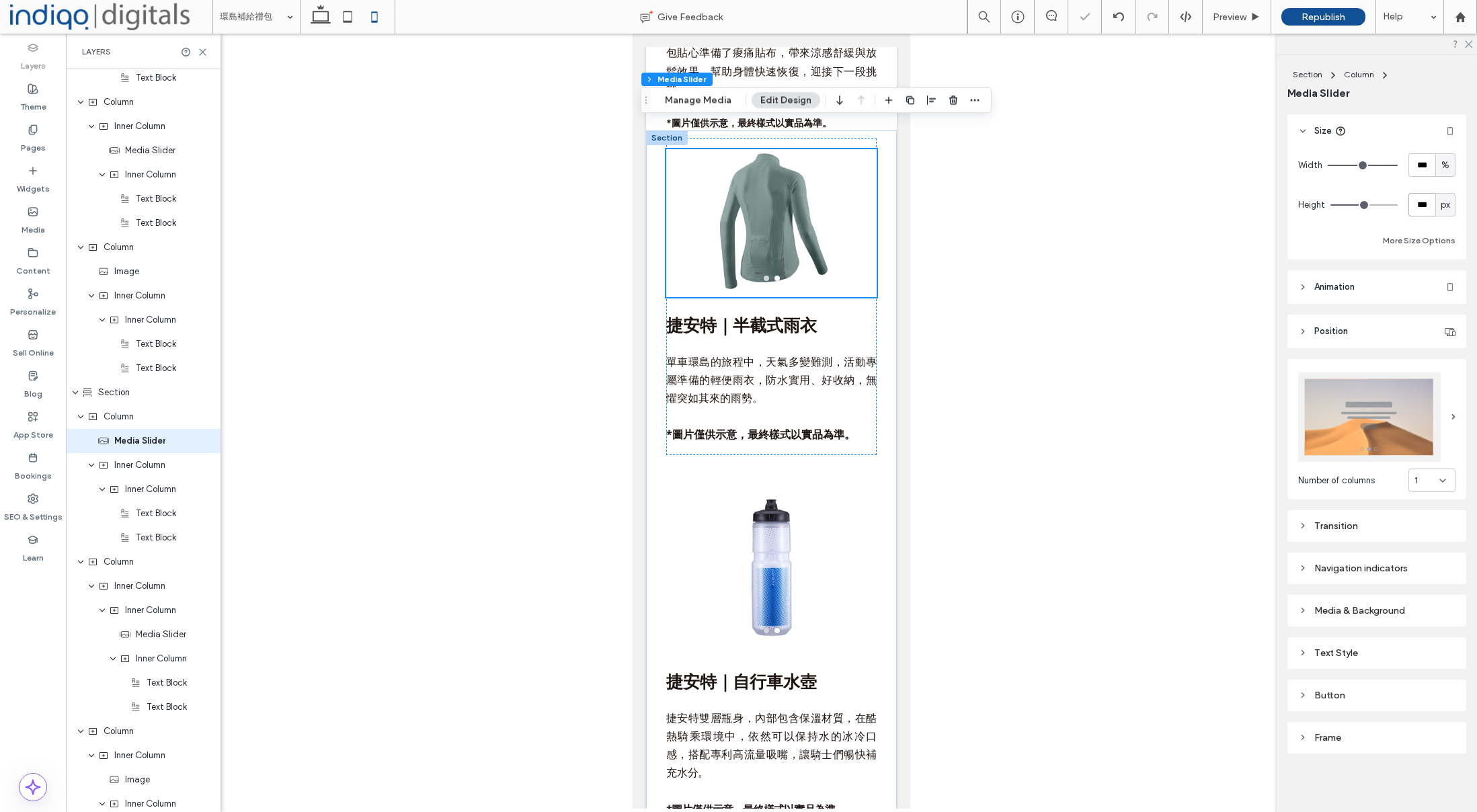
scroll to position [4669, 0]
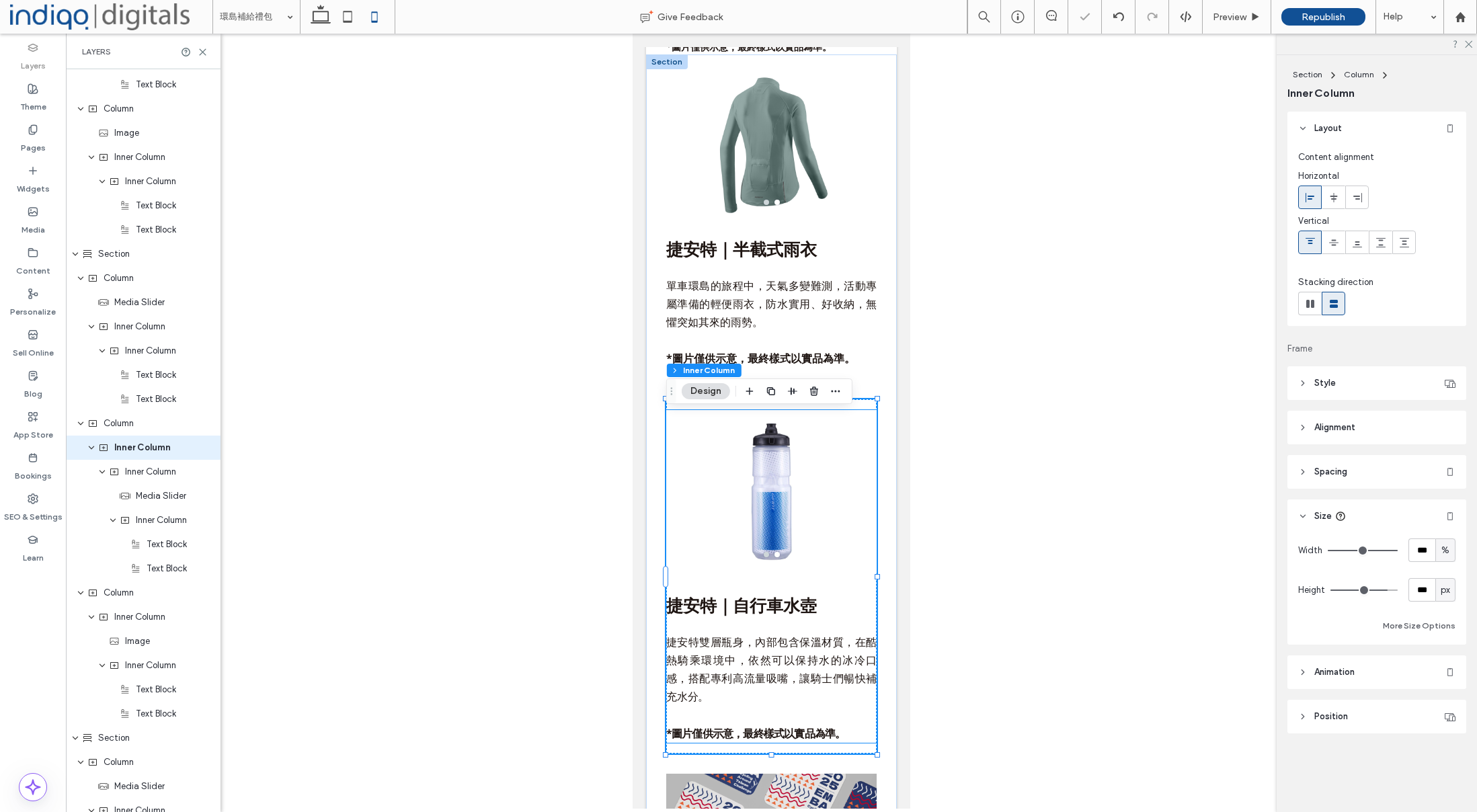
click at [798, 487] on div at bounding box center [772, 491] width 210 height 163
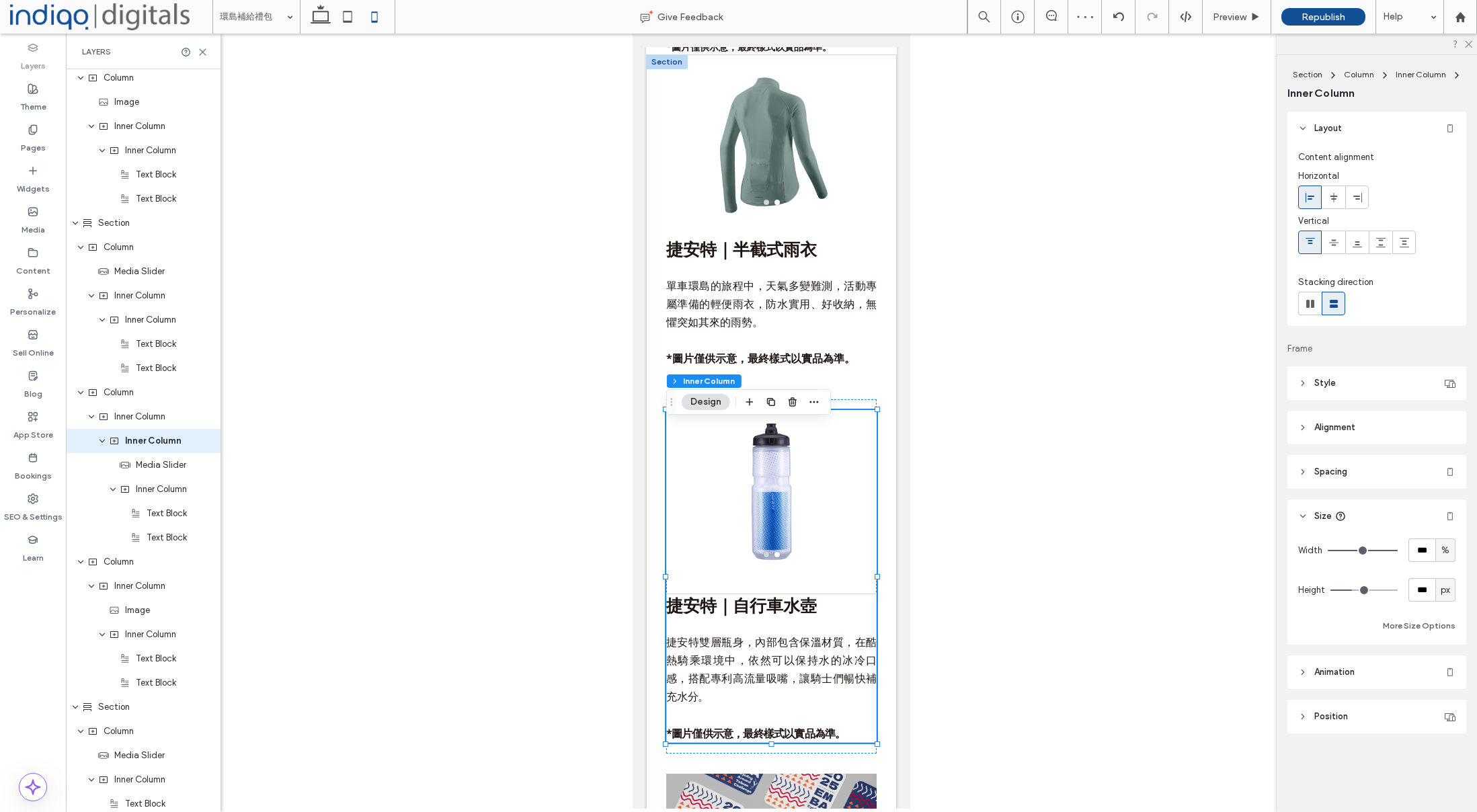
click at [845, 488] on div at bounding box center [772, 480] width 210 height 140
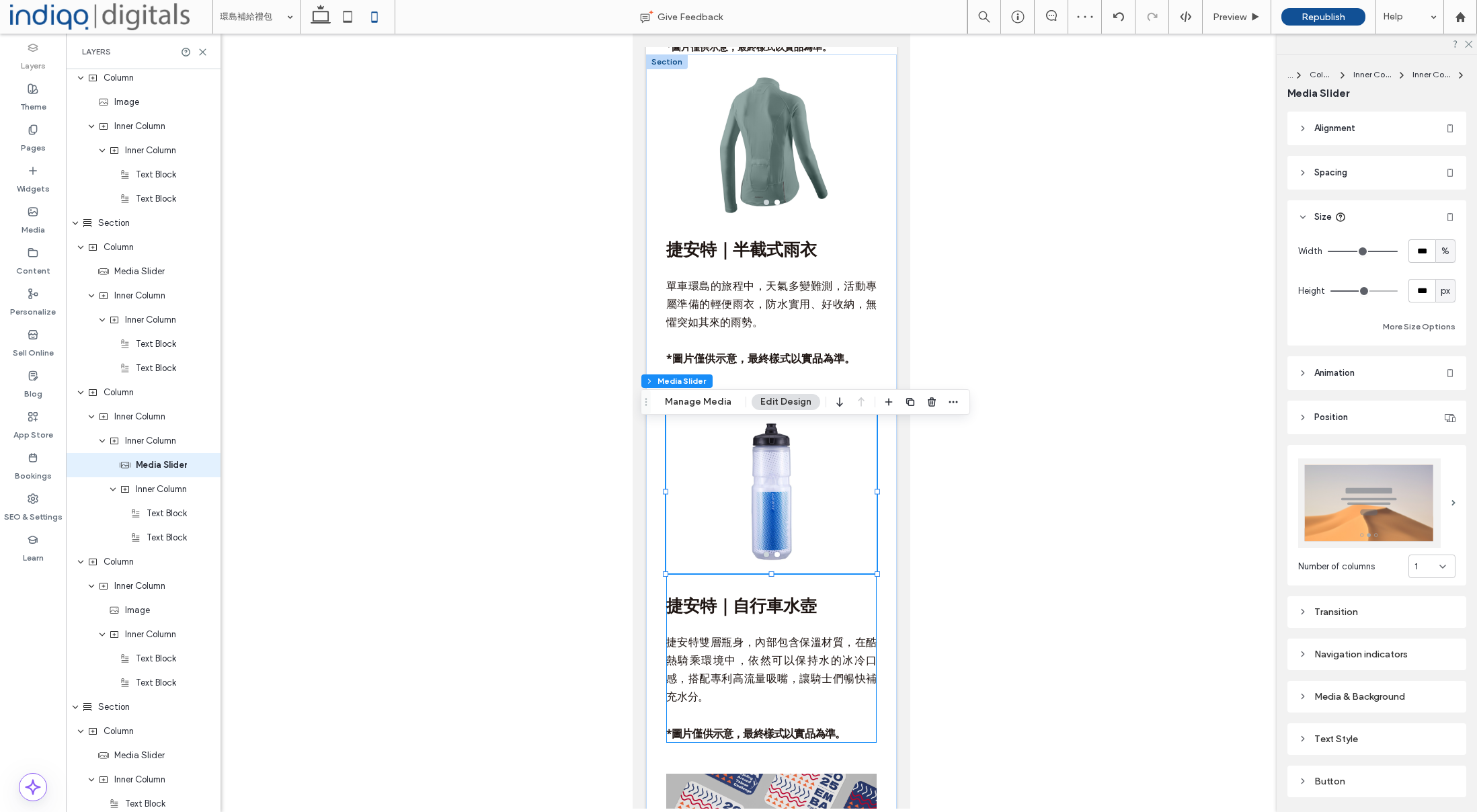
scroll to position [2108, 0]
drag, startPoint x: 1412, startPoint y: 299, endPoint x: 1426, endPoint y: 296, distance: 14.3
click at [1419, 298] on input "***" at bounding box center [1422, 291] width 27 height 24
type input "***"
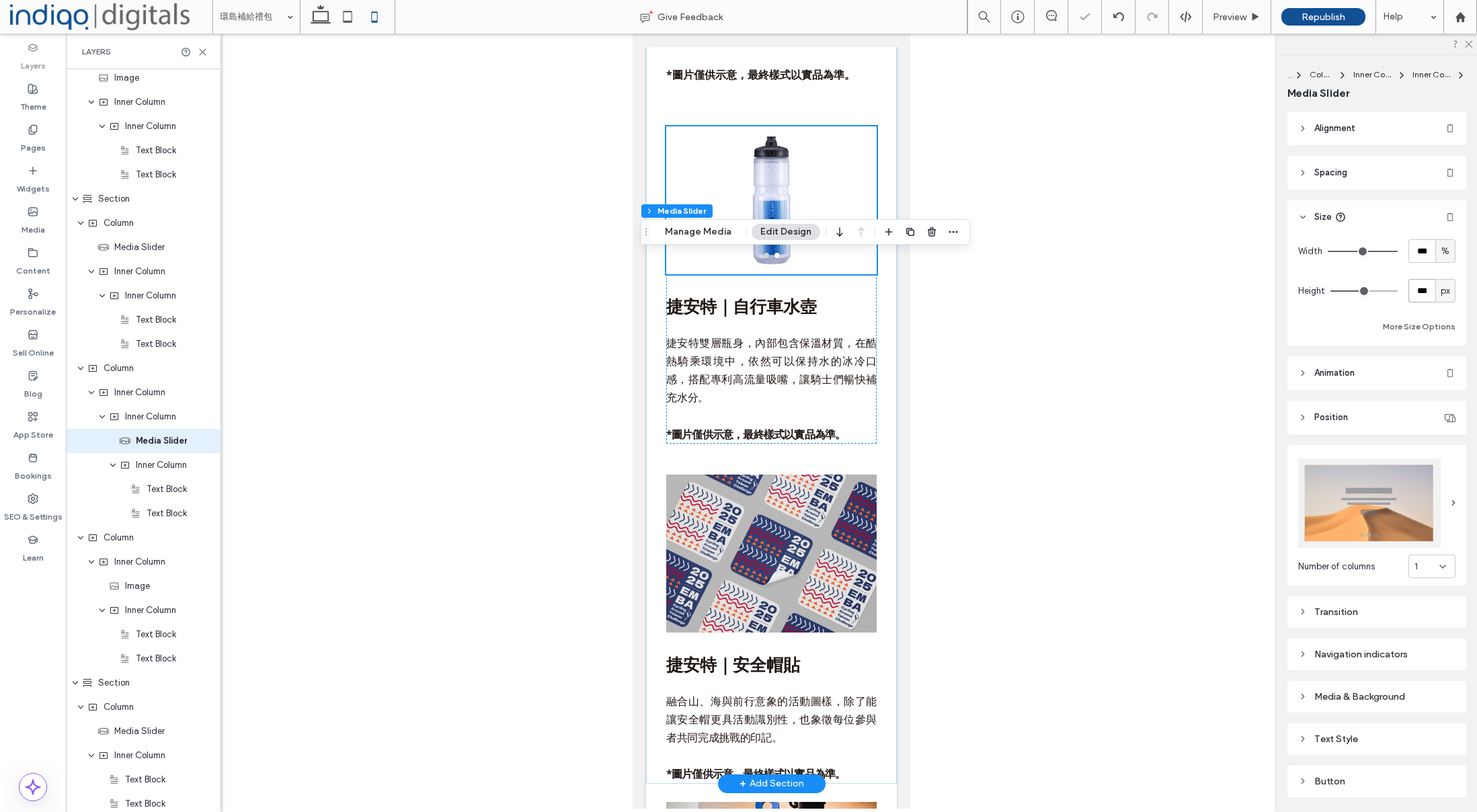
scroll to position [5063, 0]
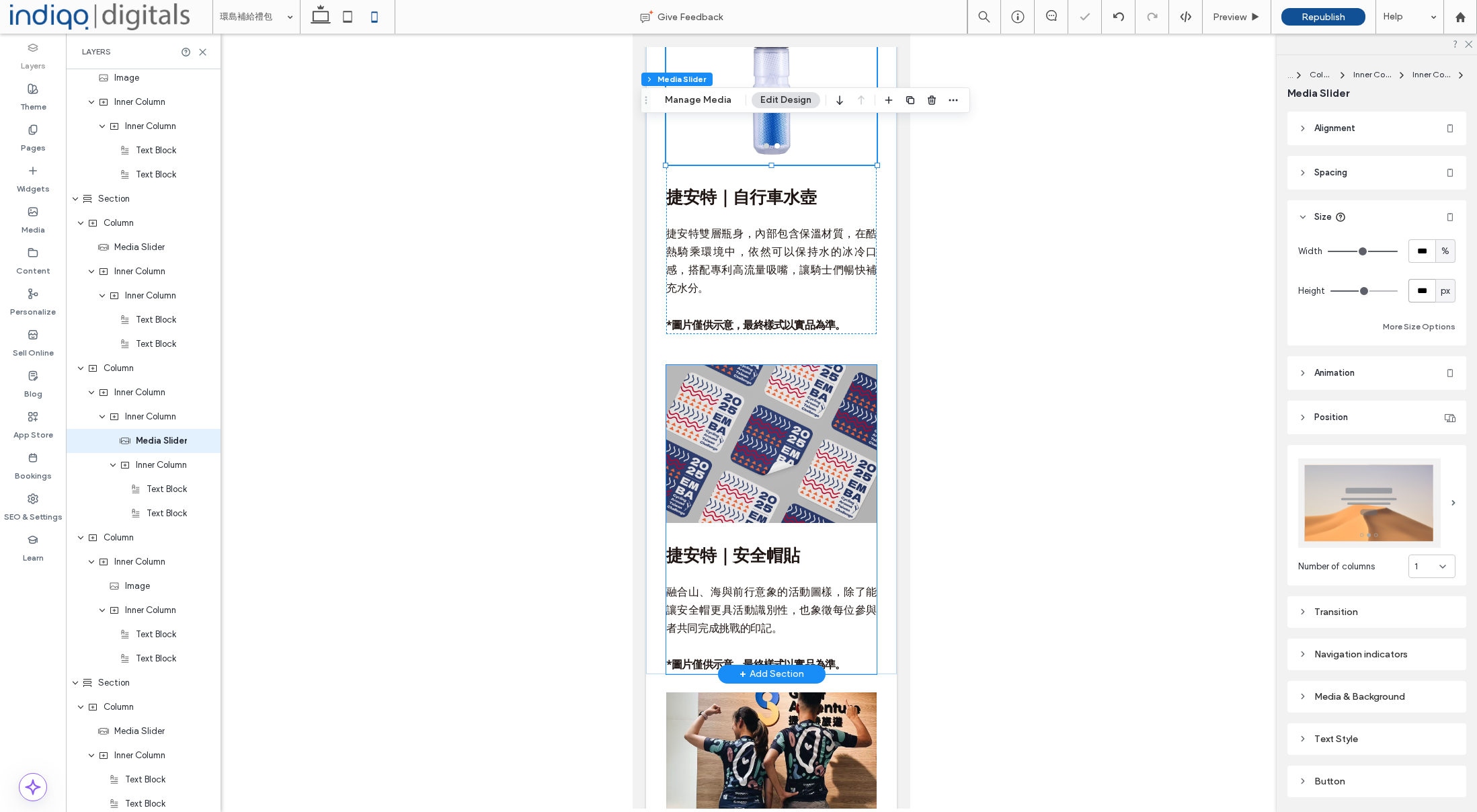
click at [831, 466] on img at bounding box center [772, 443] width 210 height 158
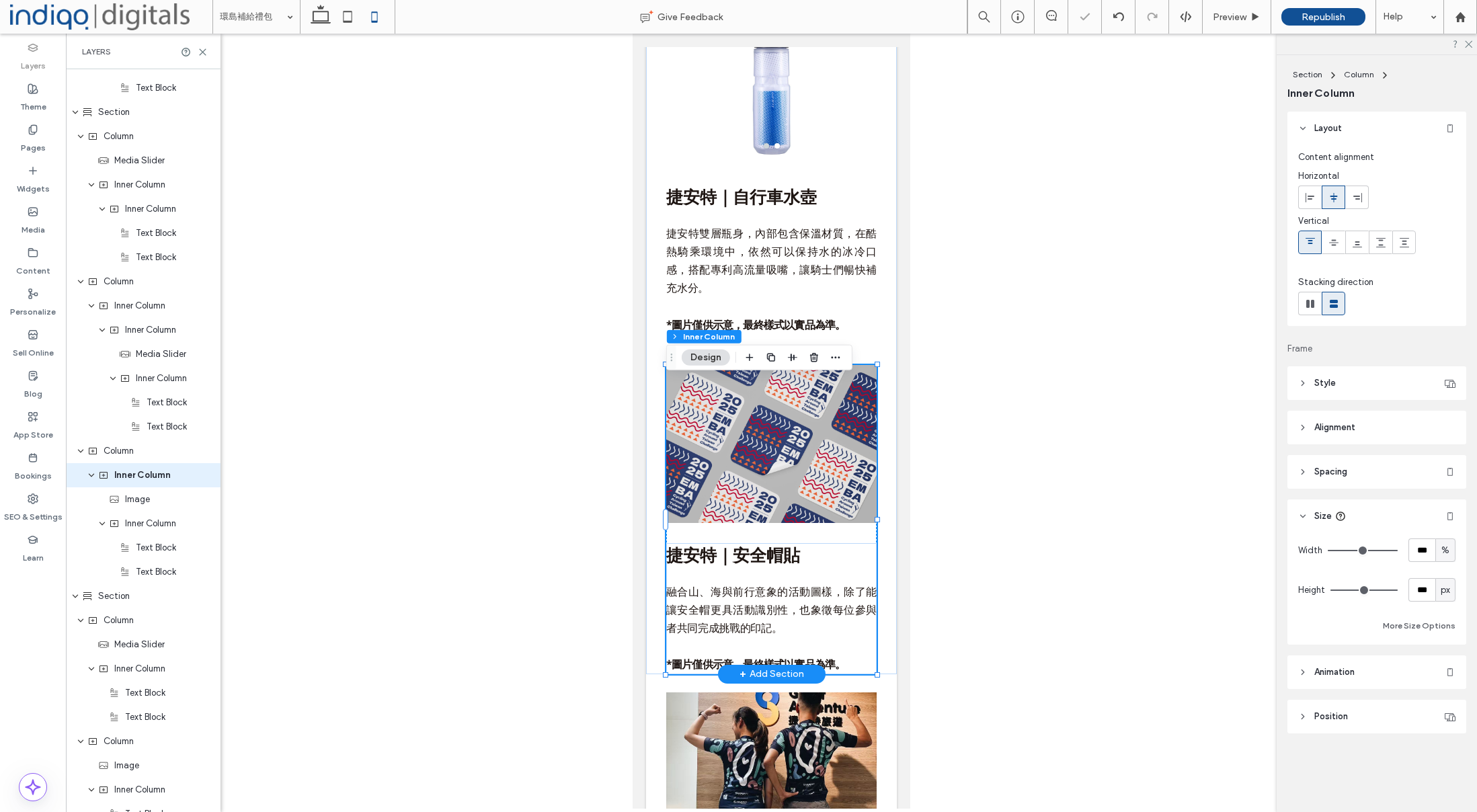
click at [831, 466] on img at bounding box center [772, 443] width 210 height 158
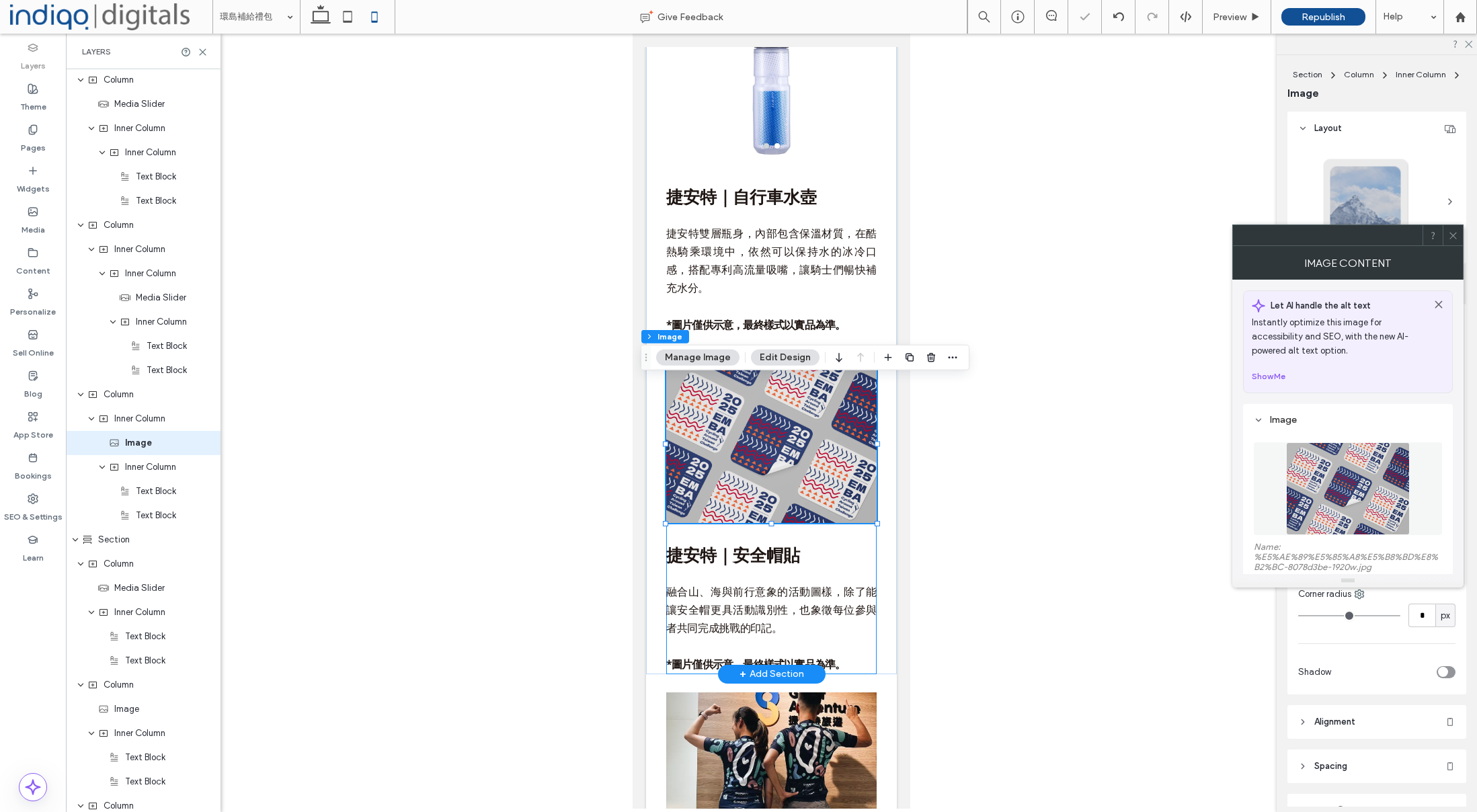
scroll to position [2254, 0]
click at [1451, 239] on icon at bounding box center [1453, 235] width 10 height 10
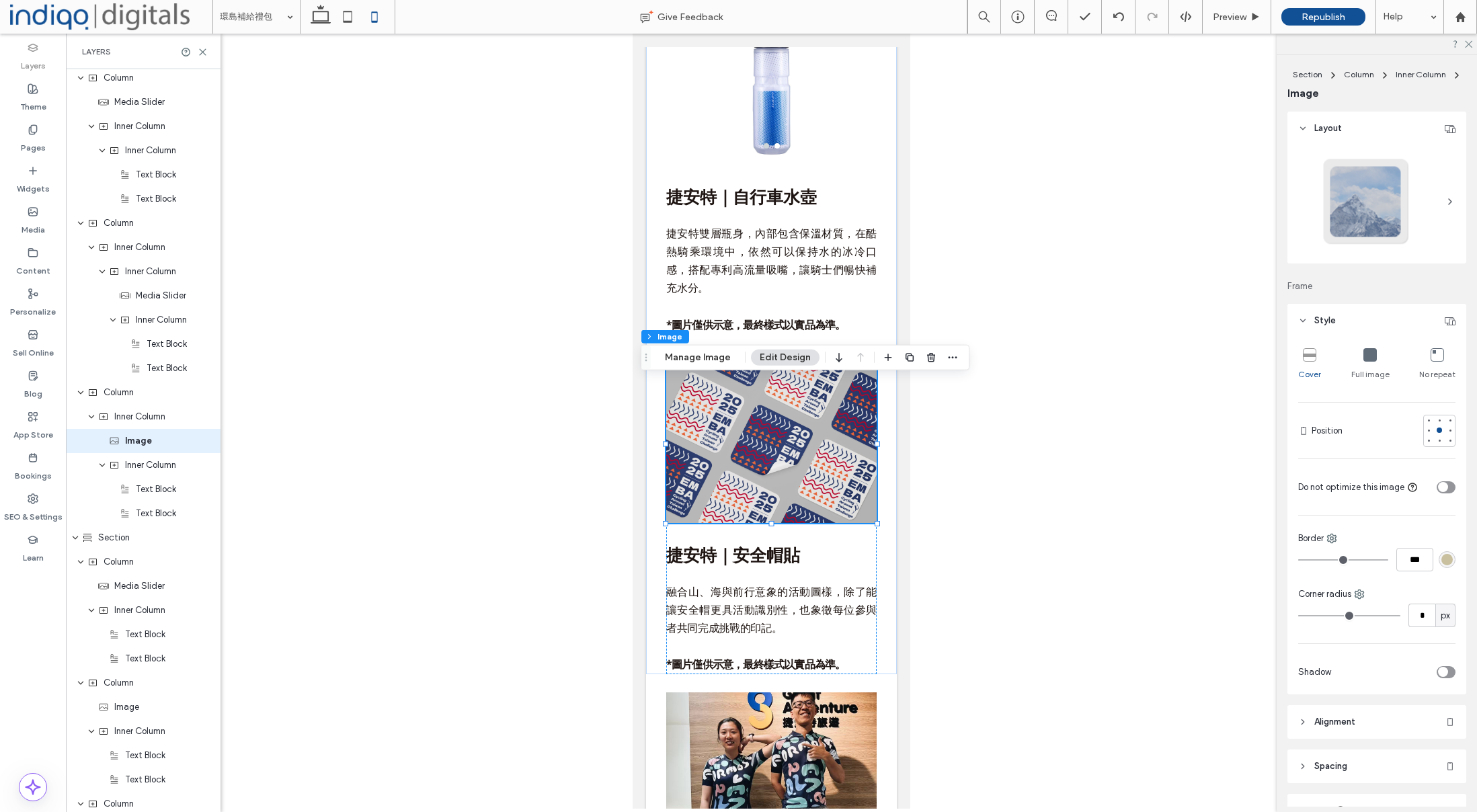
scroll to position [314, 0]
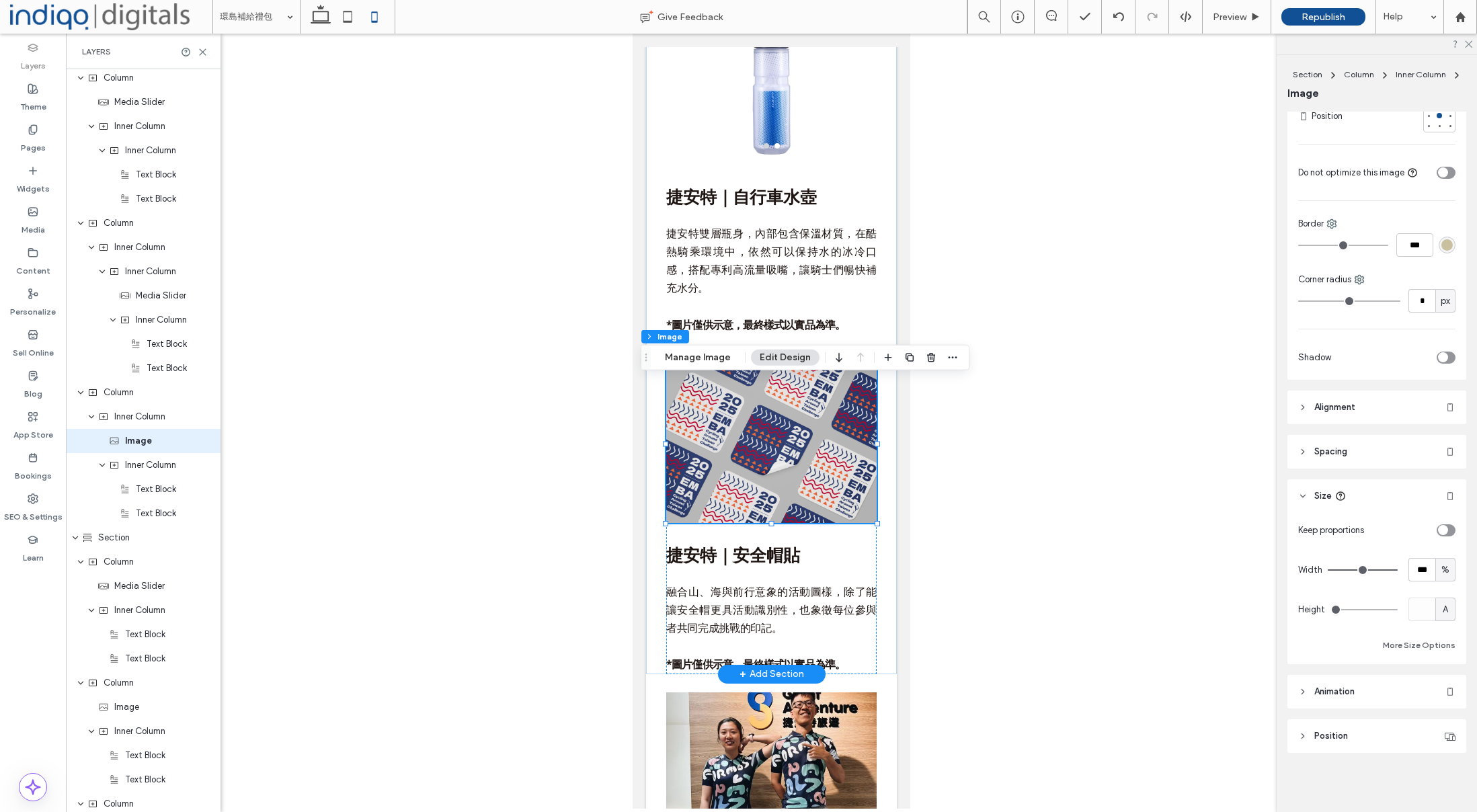
click at [784, 515] on img at bounding box center [772, 443] width 210 height 158
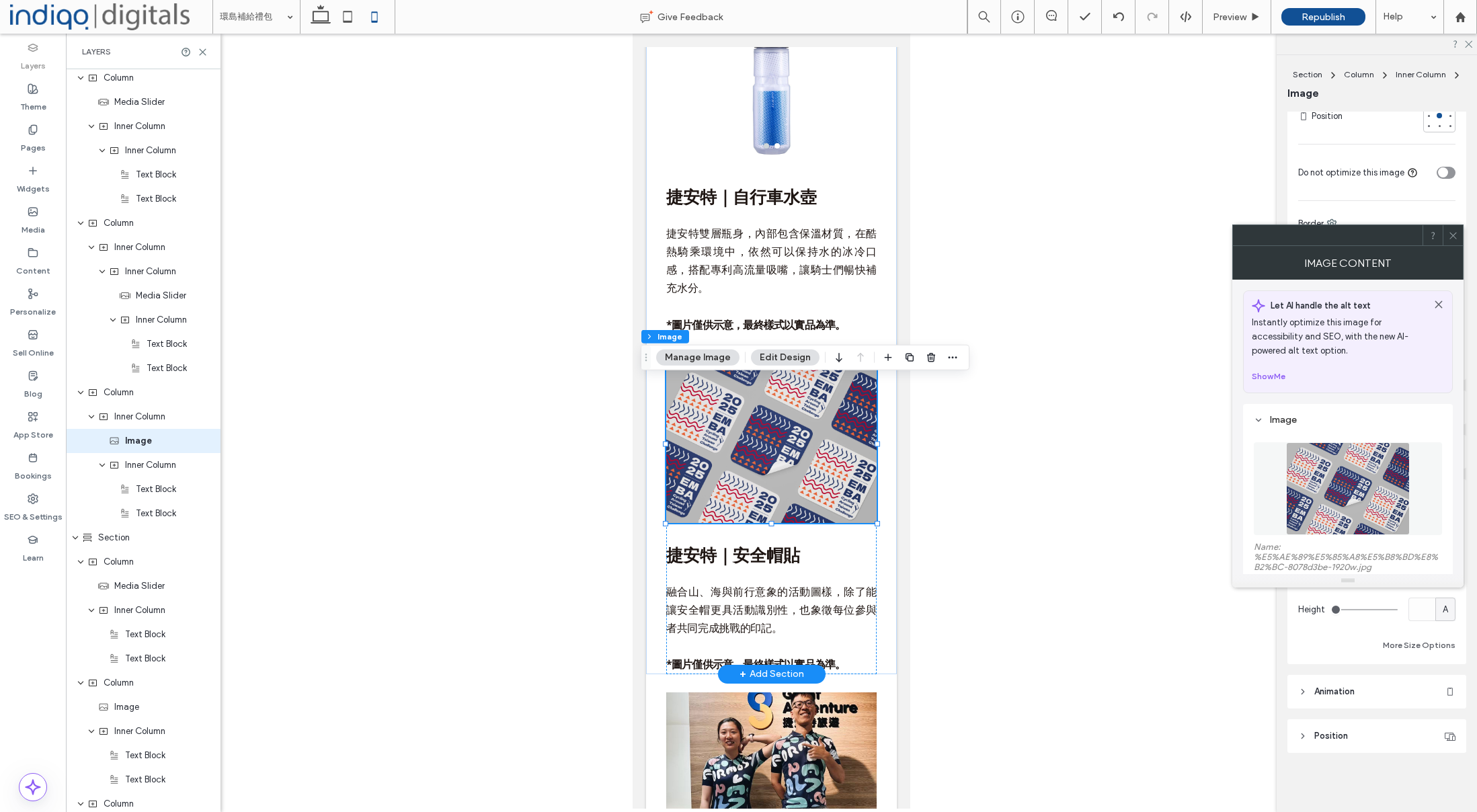
click at [784, 515] on img at bounding box center [772, 443] width 210 height 158
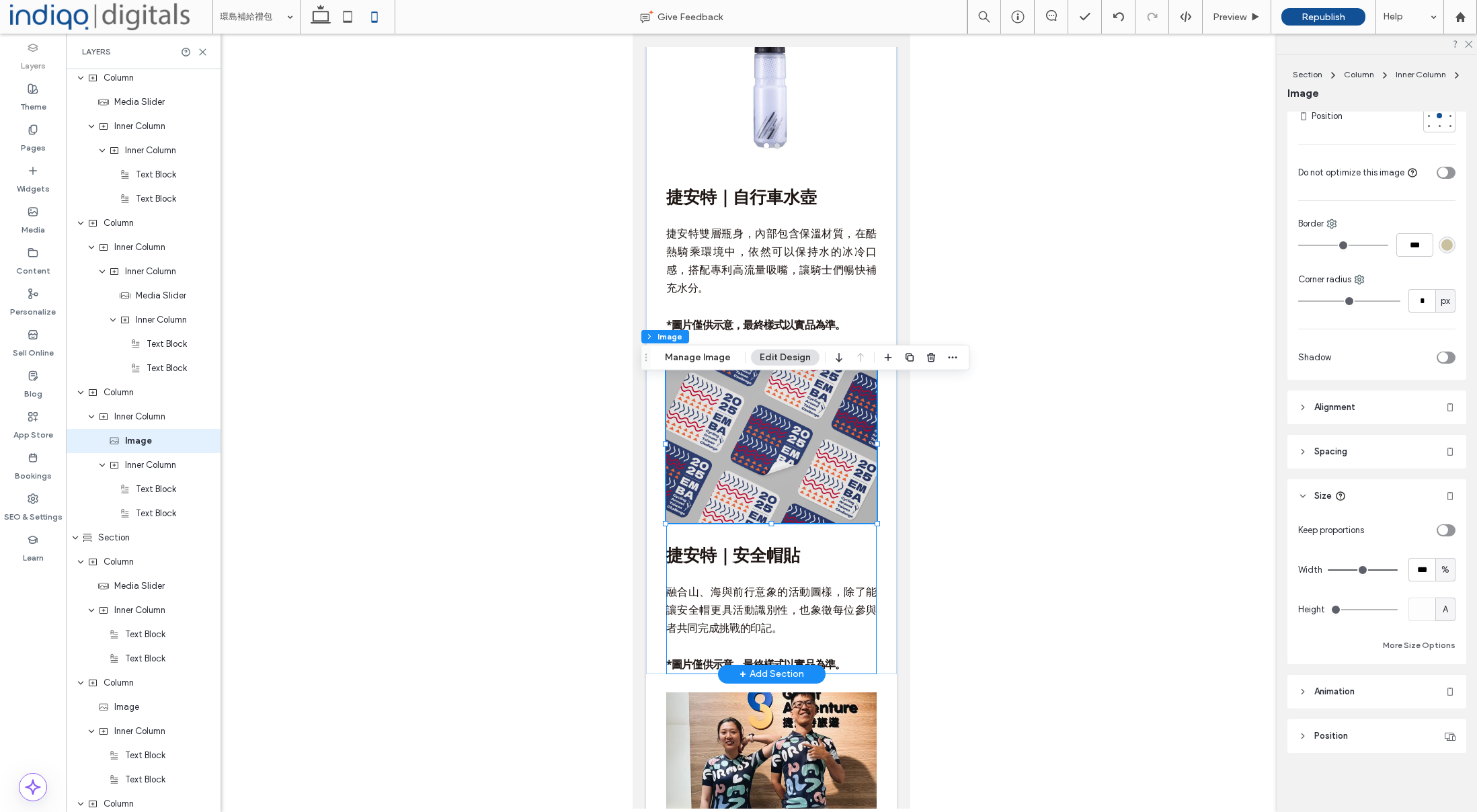
drag, startPoint x: 791, startPoint y: 547, endPoint x: 801, endPoint y: 535, distance: 15.6
click at [791, 547] on div "捷安特｜安全帽貼 融合山、海與前行意象的活動圖樣，除了能讓安全帽更具活動識別性，也象徵每位參與者共同完成挑戰的印記。 *圖片僅供示意，最終樣式以實品為準。" at bounding box center [772, 519] width 210 height 309
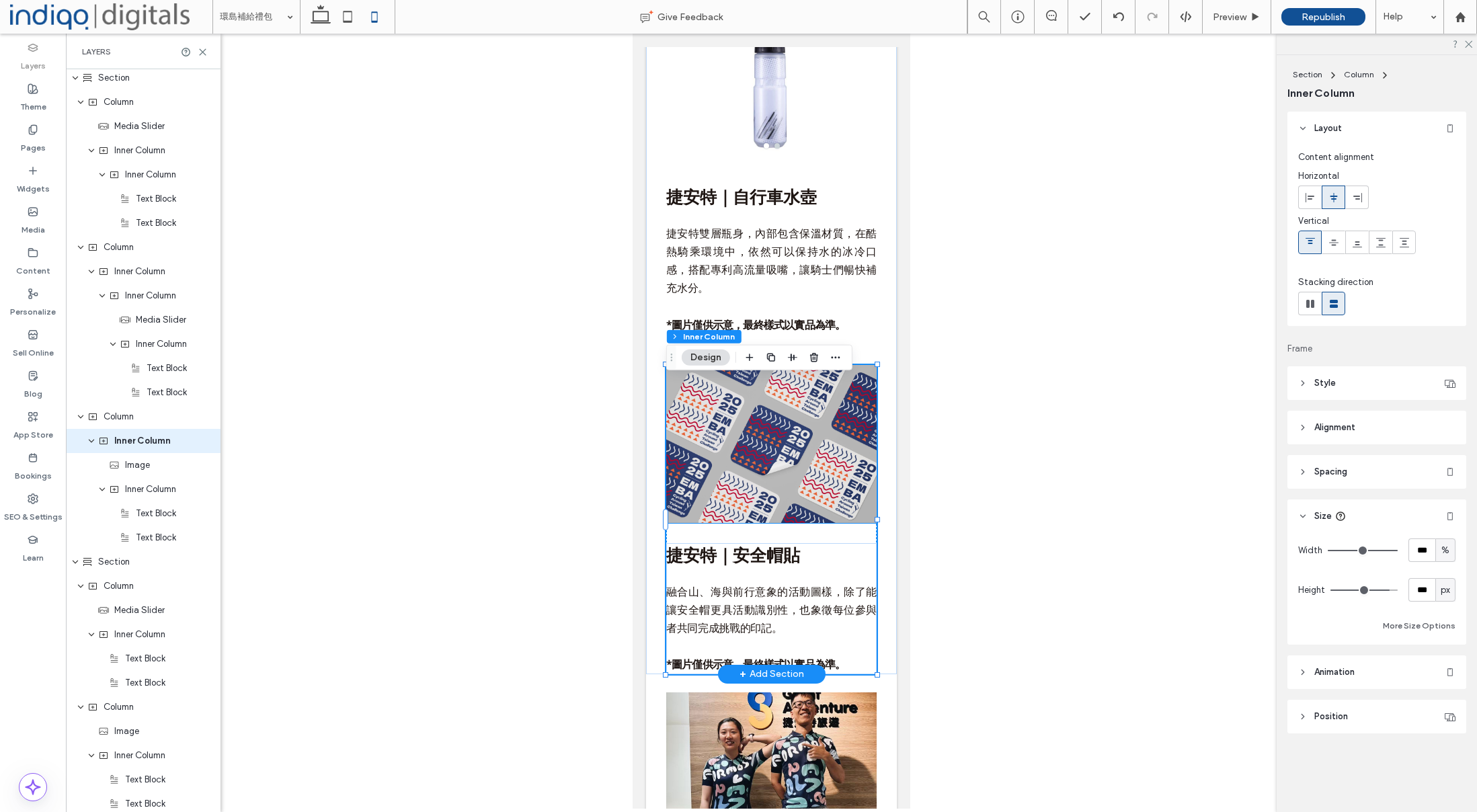
click at [821, 510] on img at bounding box center [772, 443] width 210 height 158
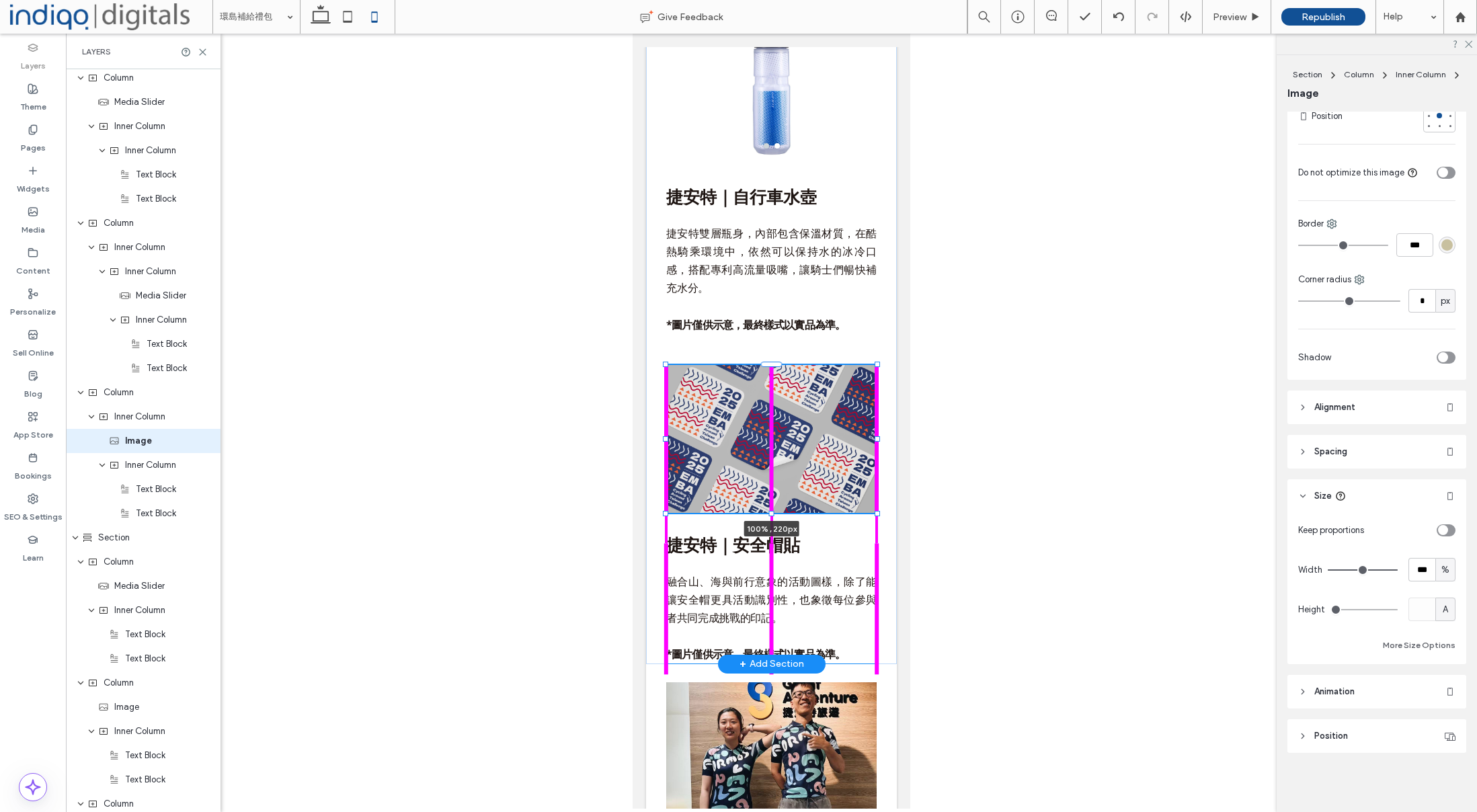
drag, startPoint x: 773, startPoint y: 539, endPoint x: 771, endPoint y: 529, distance: 10.2
click at [771, 516] on div at bounding box center [772, 513] width 6 height 6
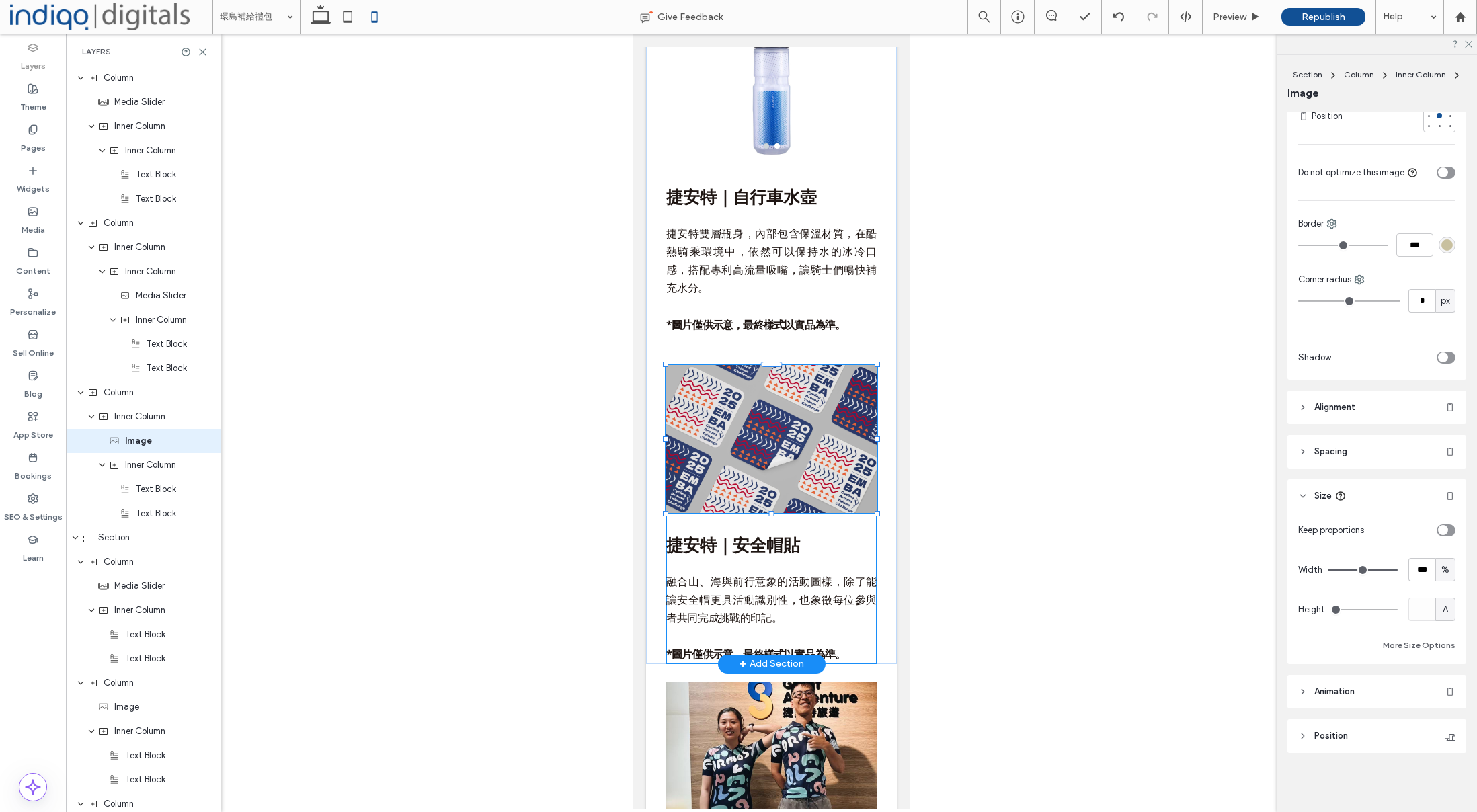
type input "***"
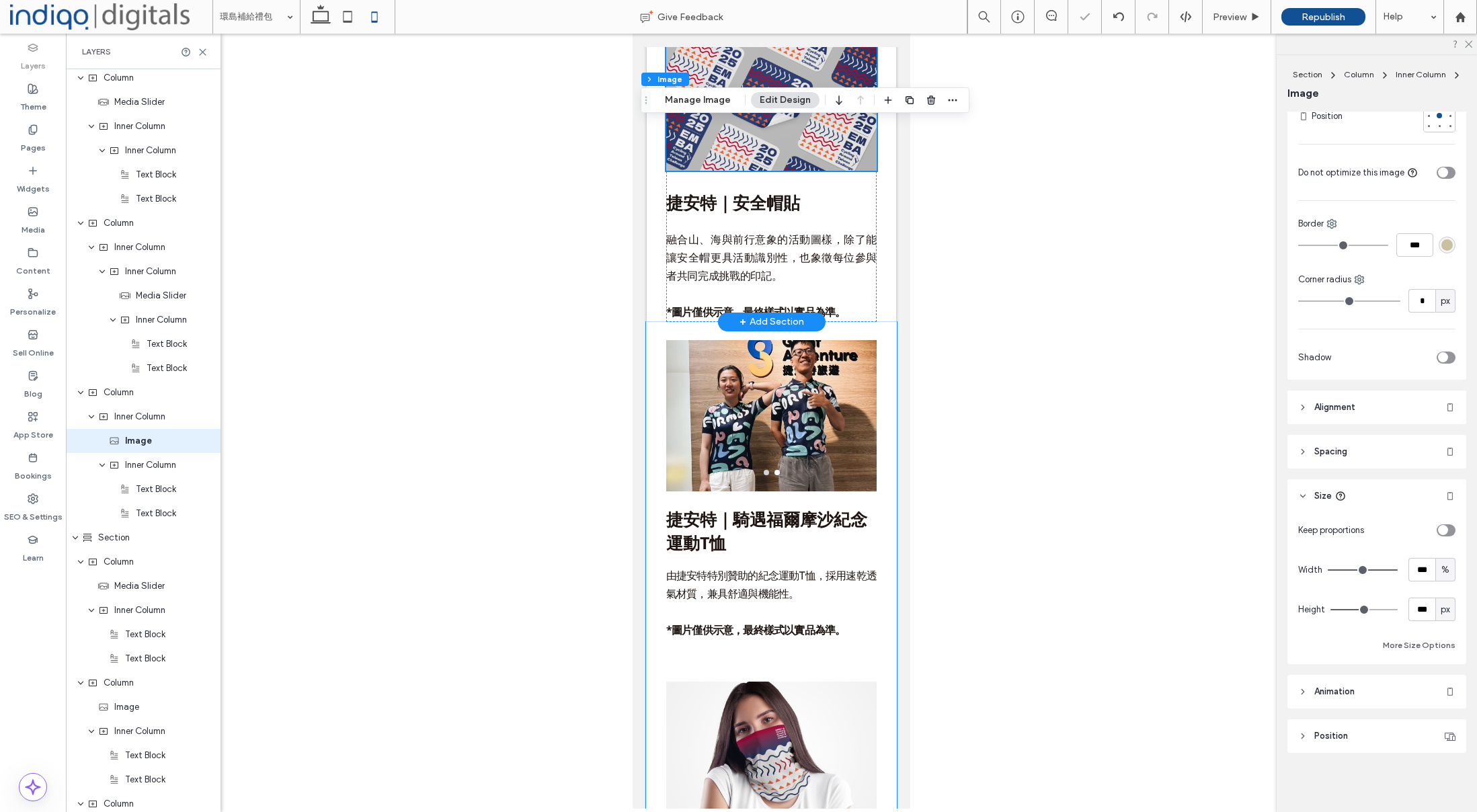
scroll to position [5475, 0]
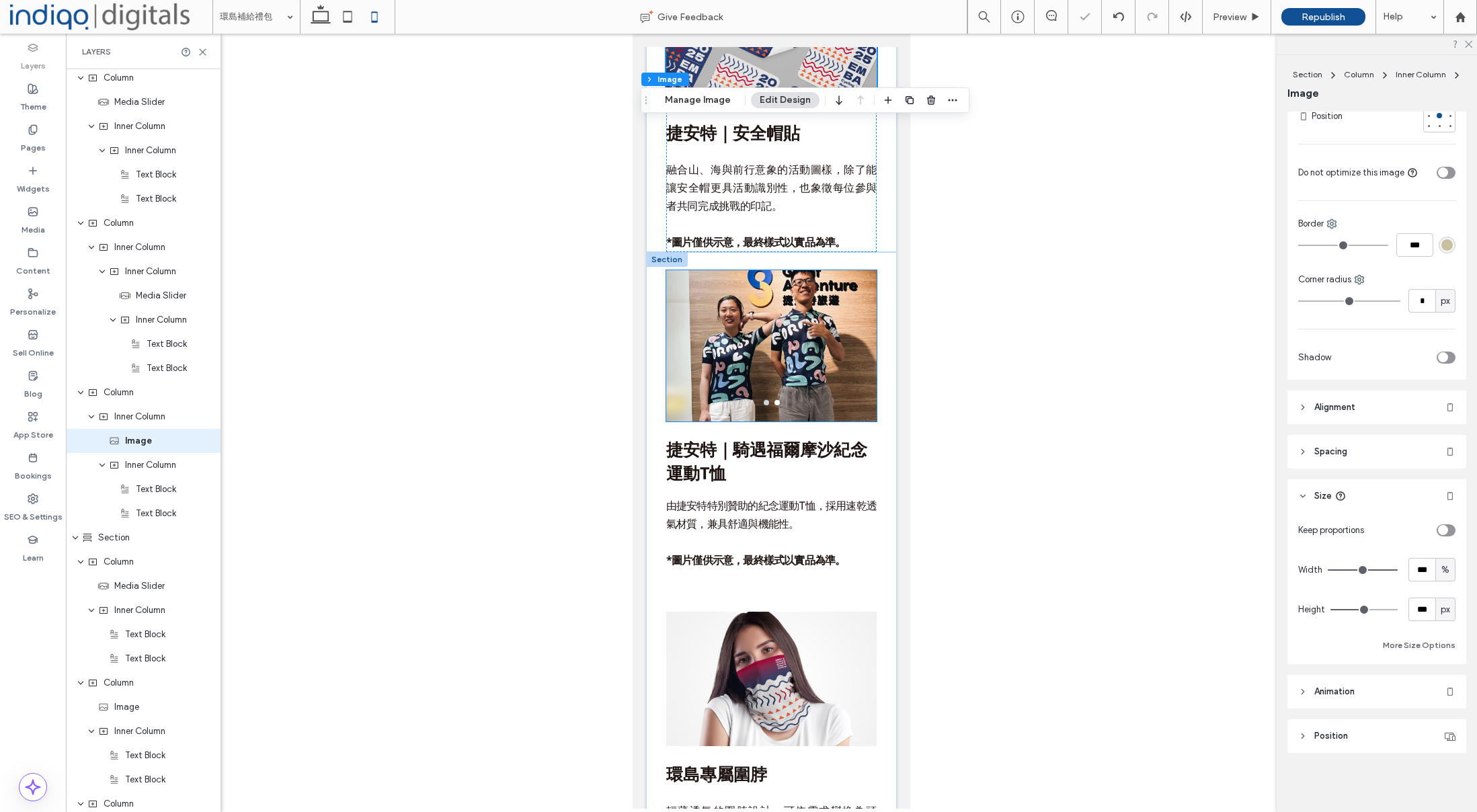
click at [828, 384] on div at bounding box center [772, 334] width 210 height 128
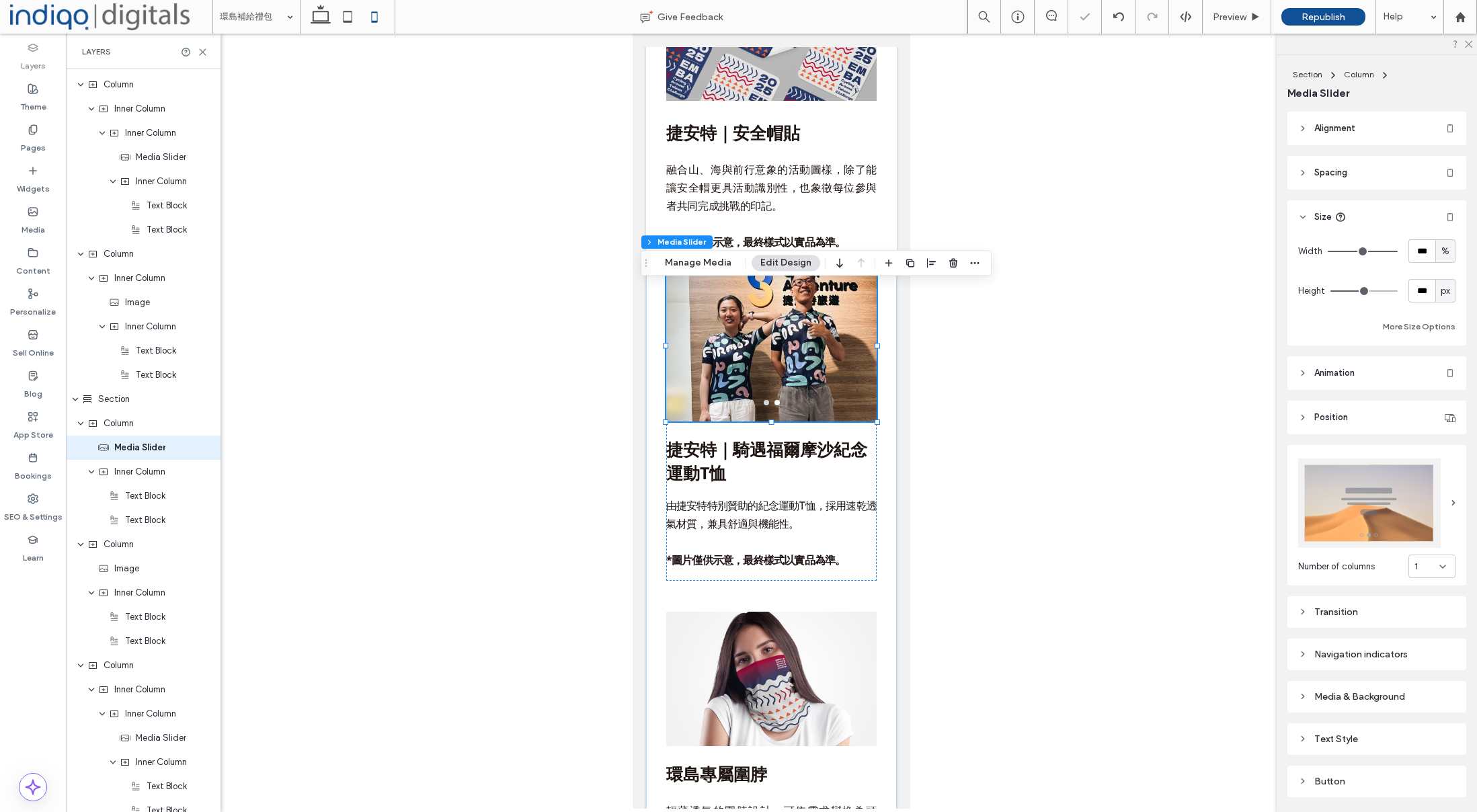
scroll to position [2398, 0]
click at [1416, 290] on input "***" at bounding box center [1422, 291] width 27 height 24
type input "***"
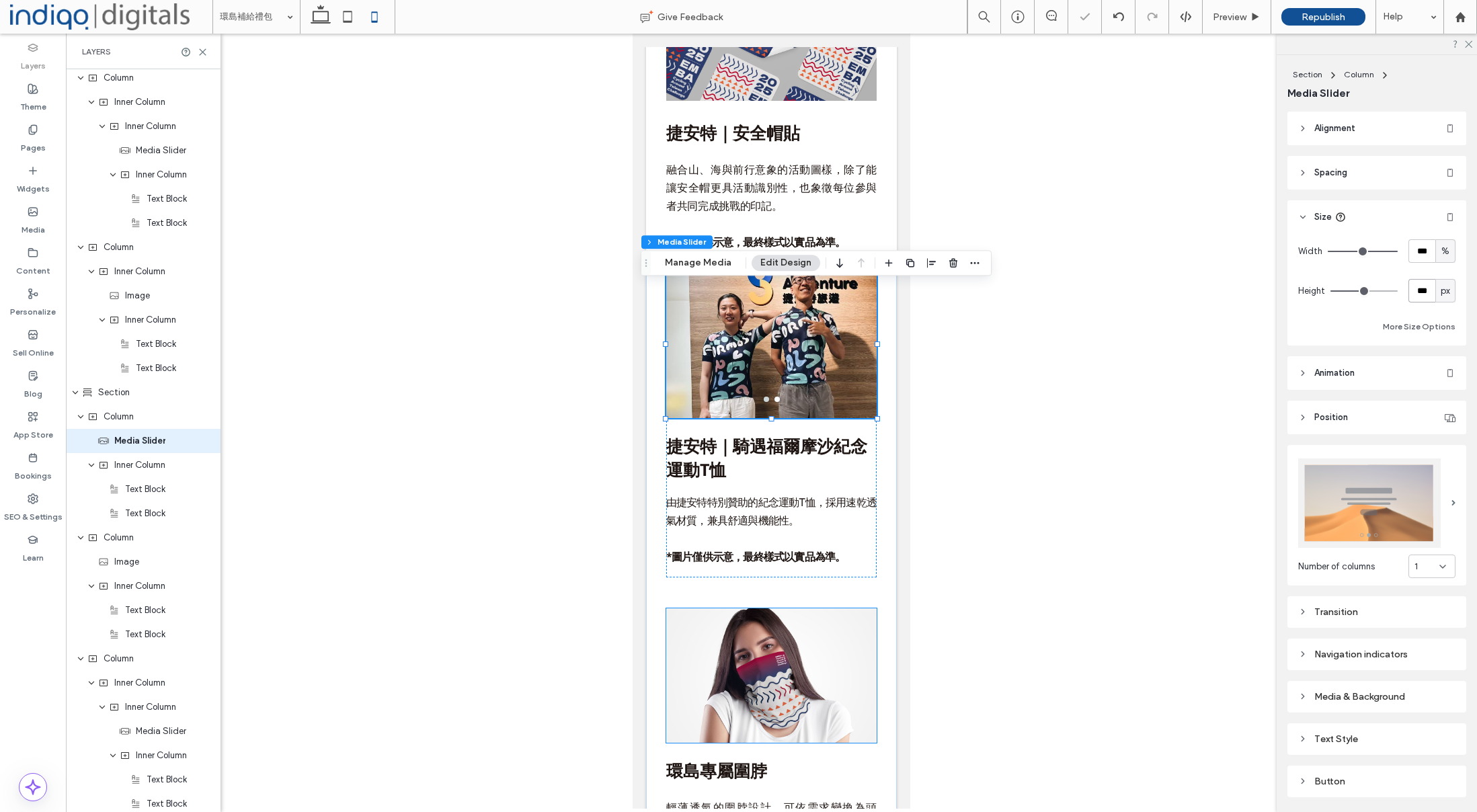
click at [753, 710] on img at bounding box center [772, 676] width 210 height 135
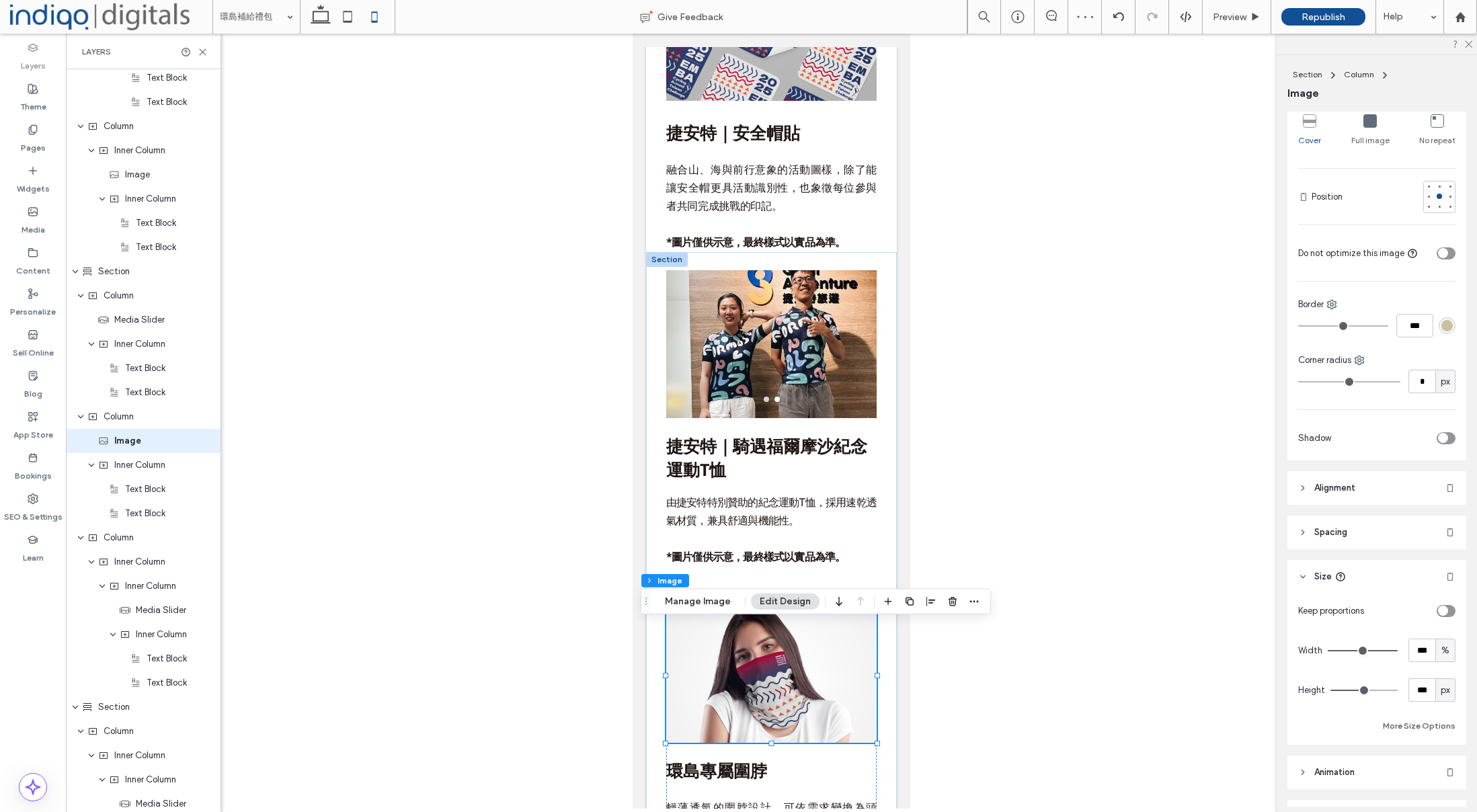
scroll to position [314, 0]
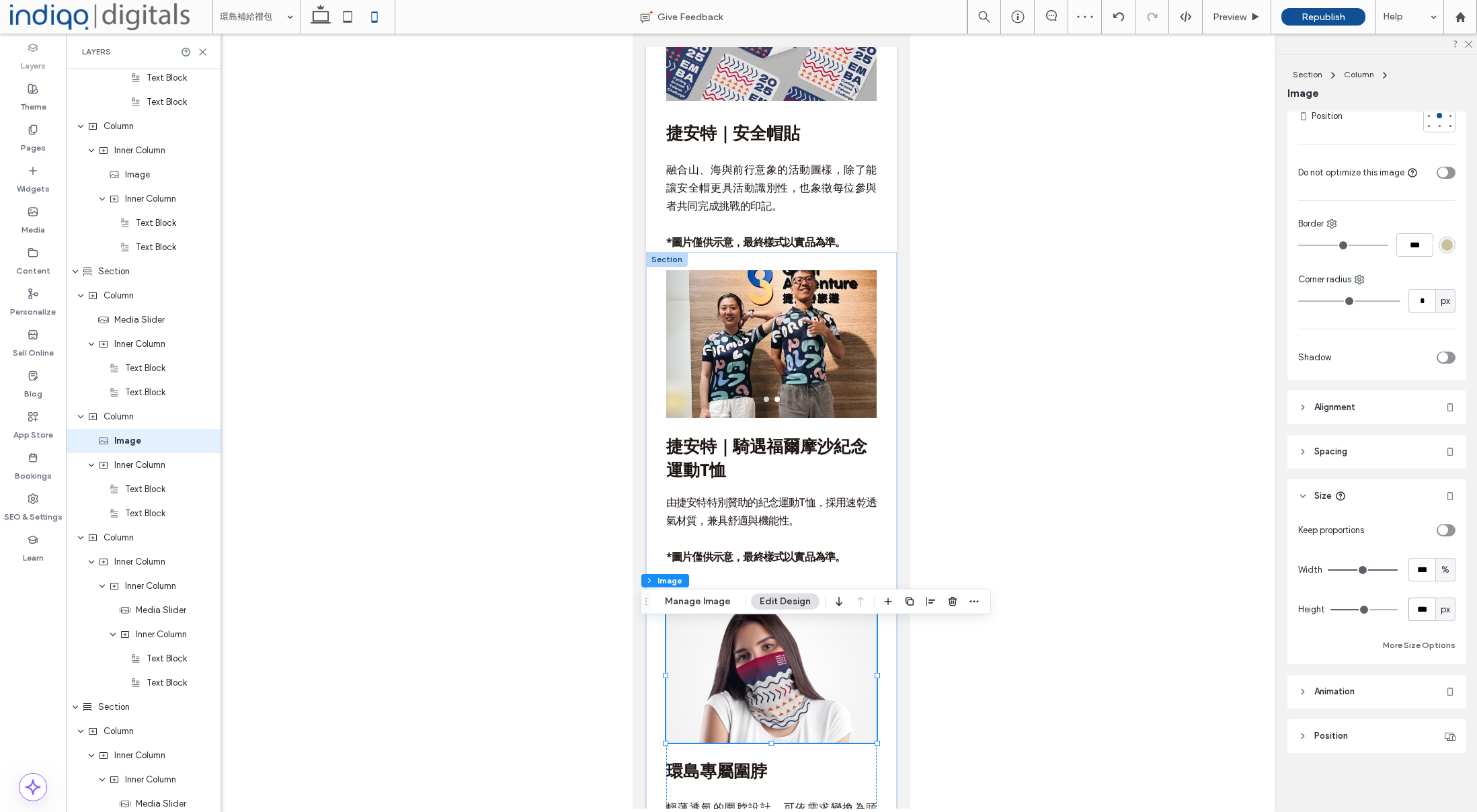
click at [1426, 612] on input "***" at bounding box center [1422, 609] width 27 height 24
type input "***"
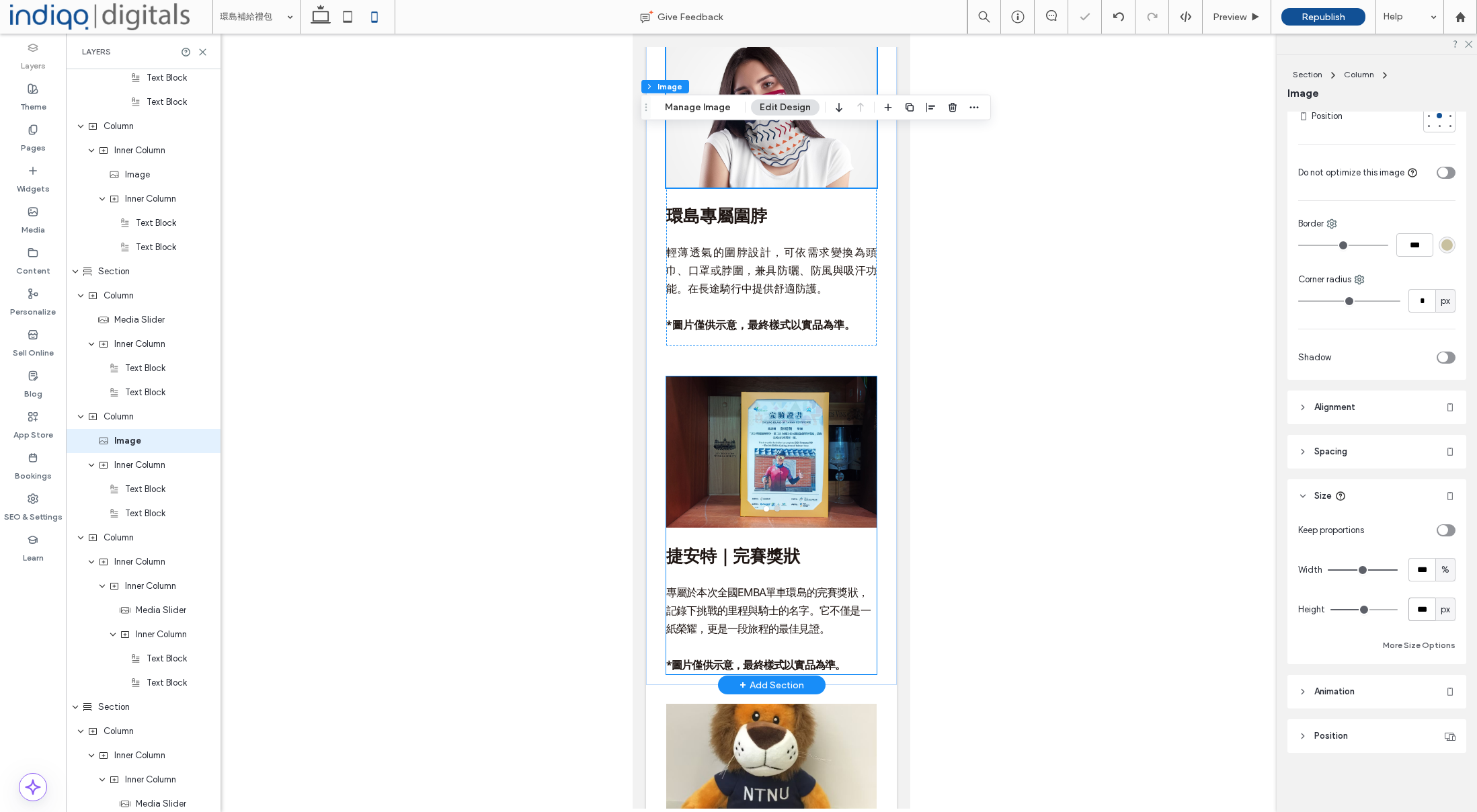
scroll to position [6090, 0]
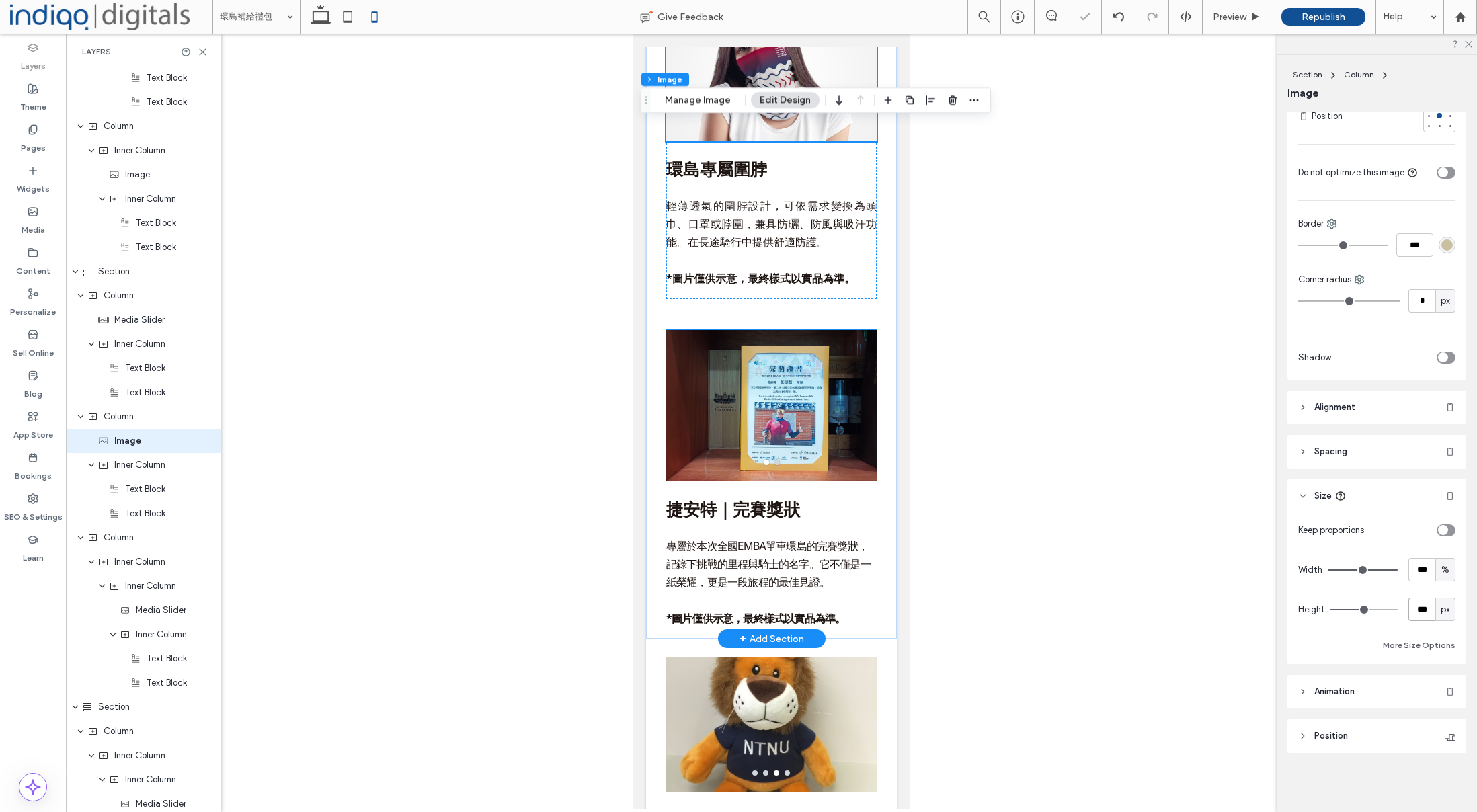
click at [806, 415] on div at bounding box center [772, 394] width 210 height 128
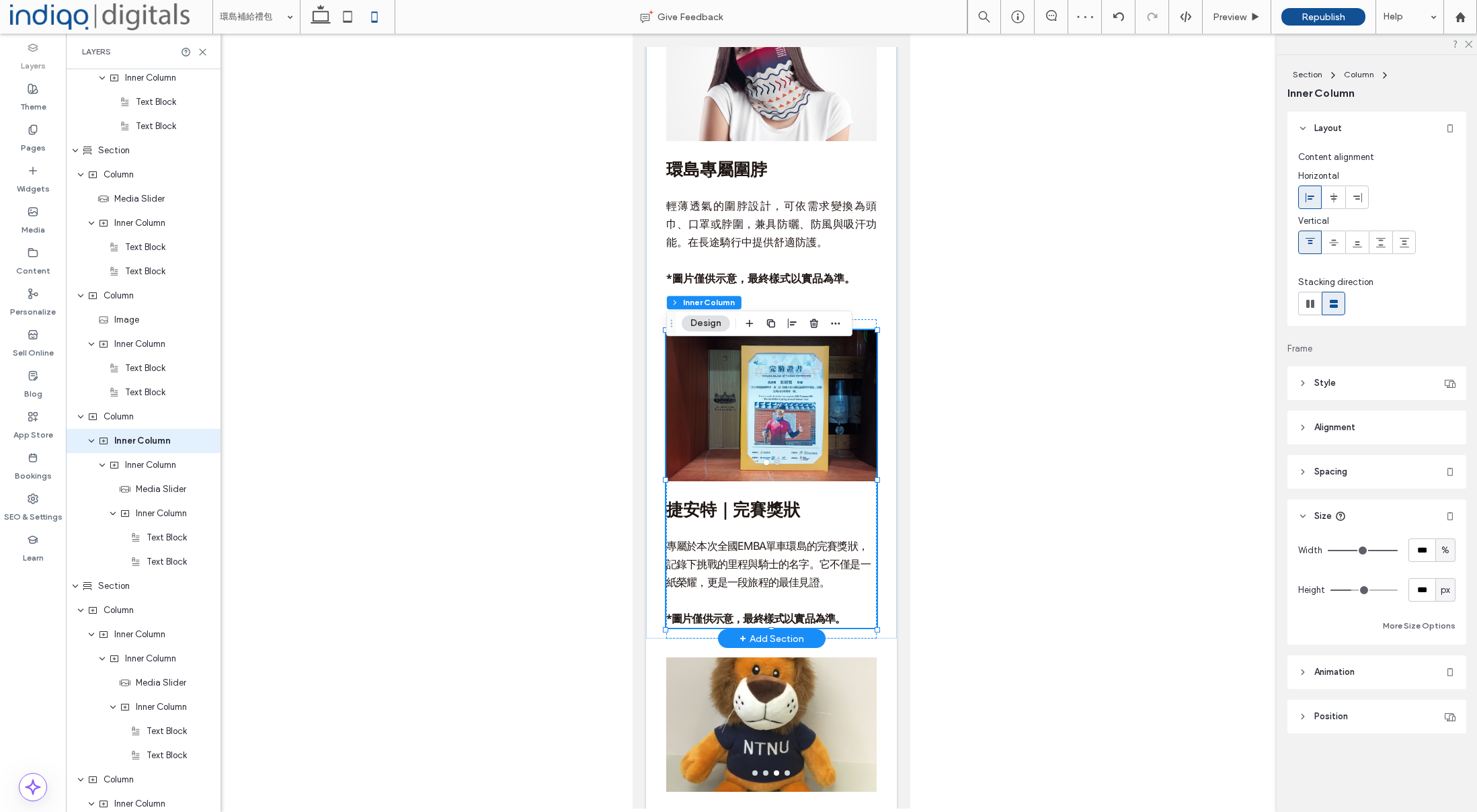
click at [806, 394] on div at bounding box center [772, 394] width 210 height 128
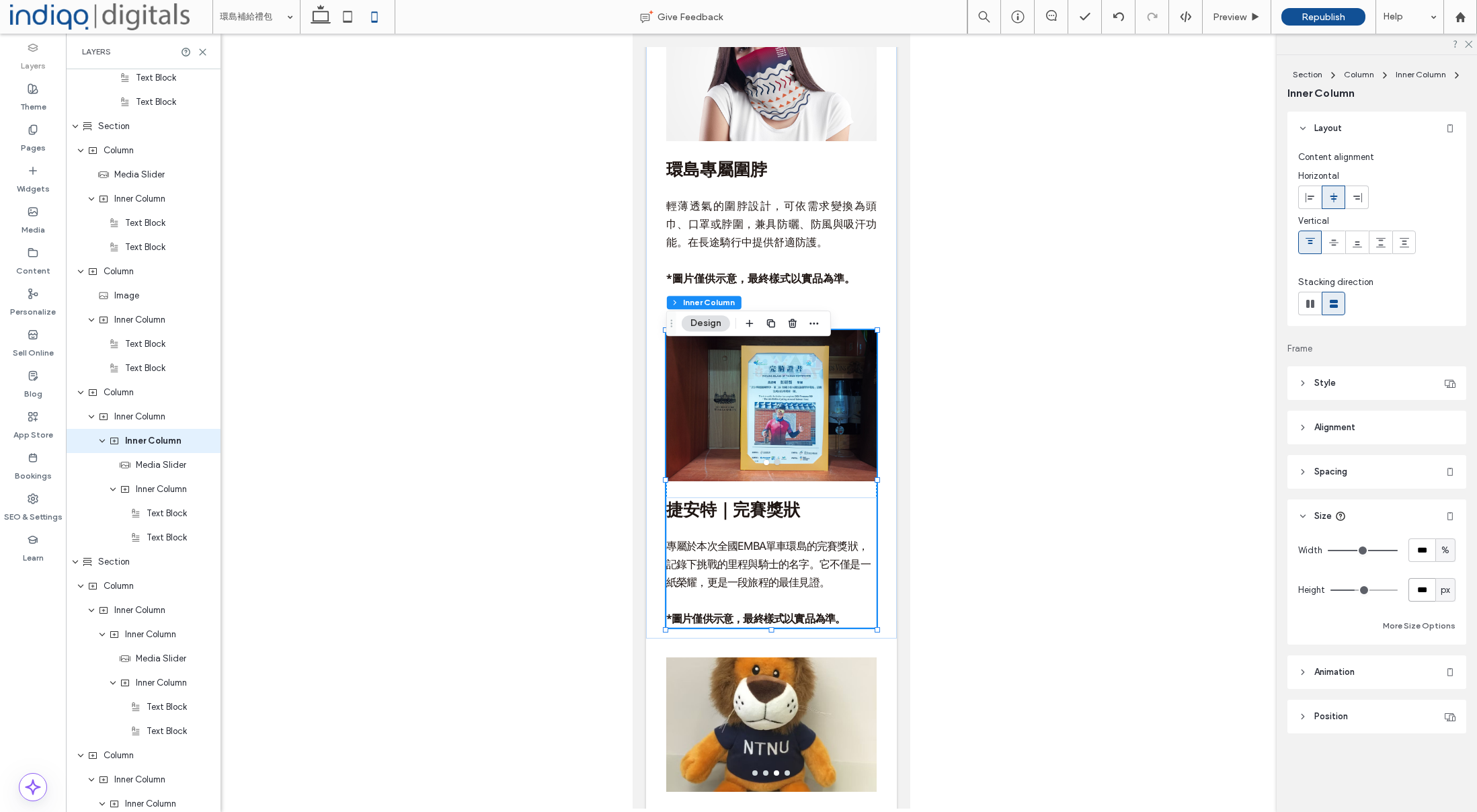
drag, startPoint x: 1415, startPoint y: 594, endPoint x: 1473, endPoint y: 599, distance: 58.2
click at [1416, 594] on input "***" at bounding box center [1422, 590] width 27 height 24
type input "***"
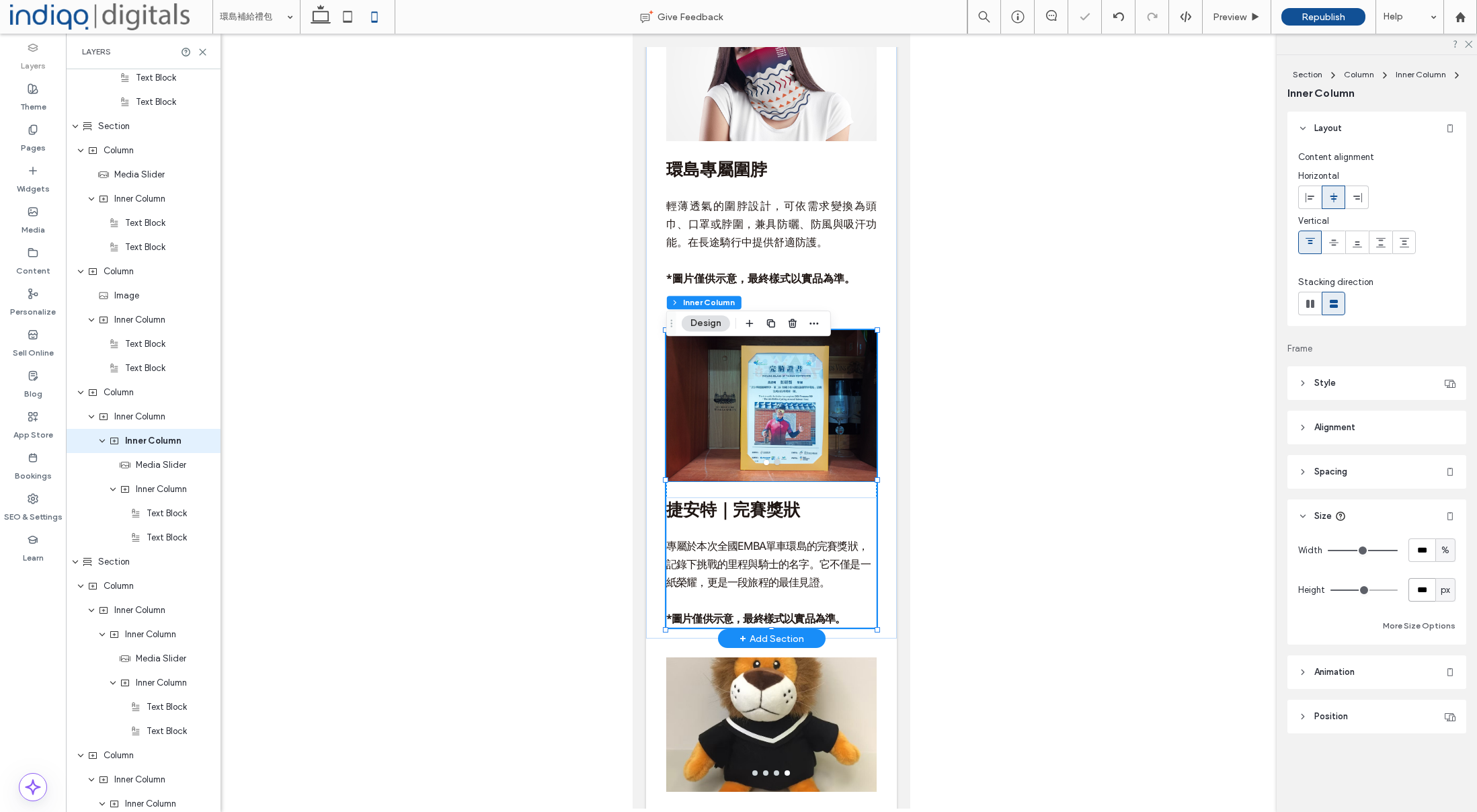
click at [841, 481] on div at bounding box center [772, 406] width 210 height 151
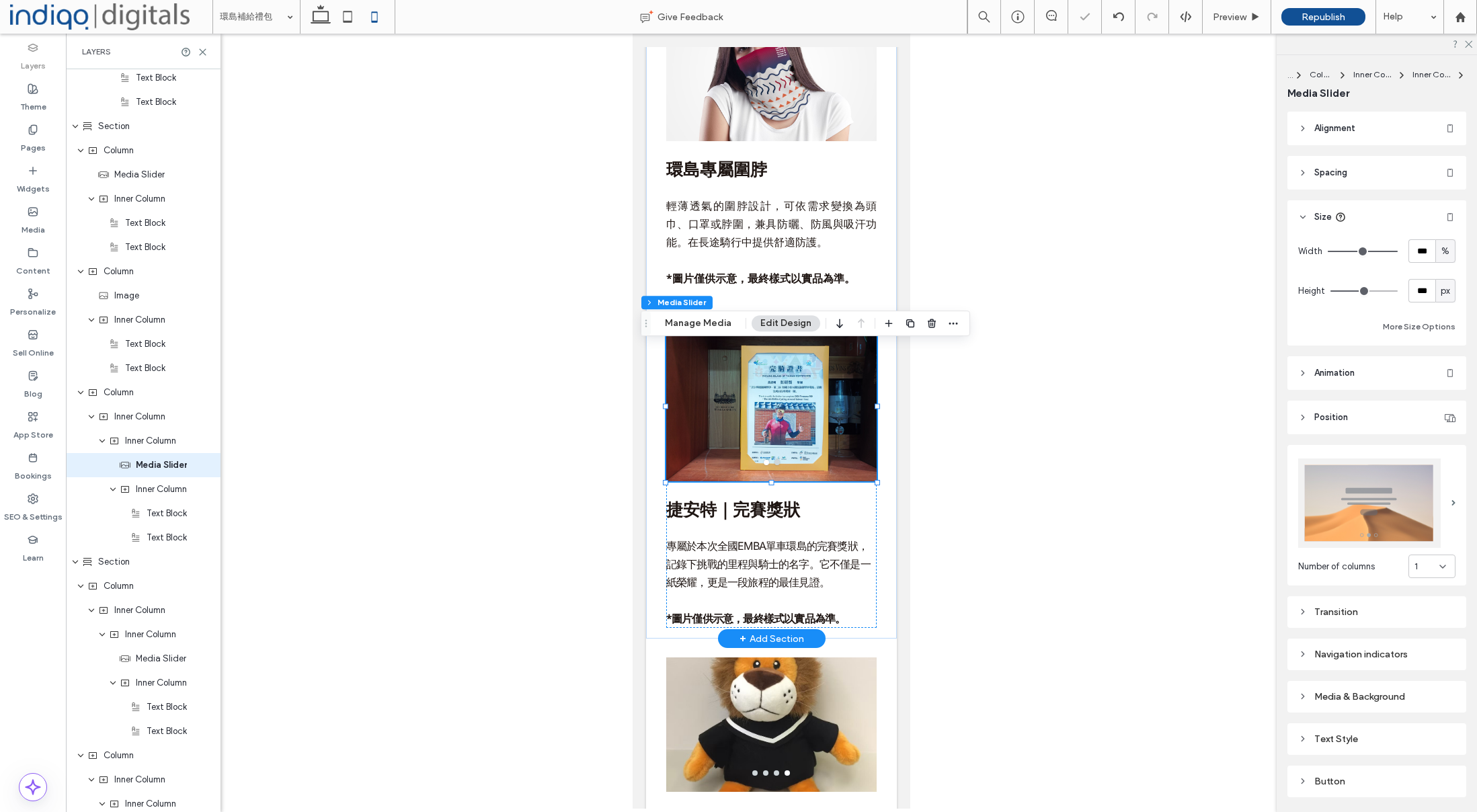
scroll to position [2689, 0]
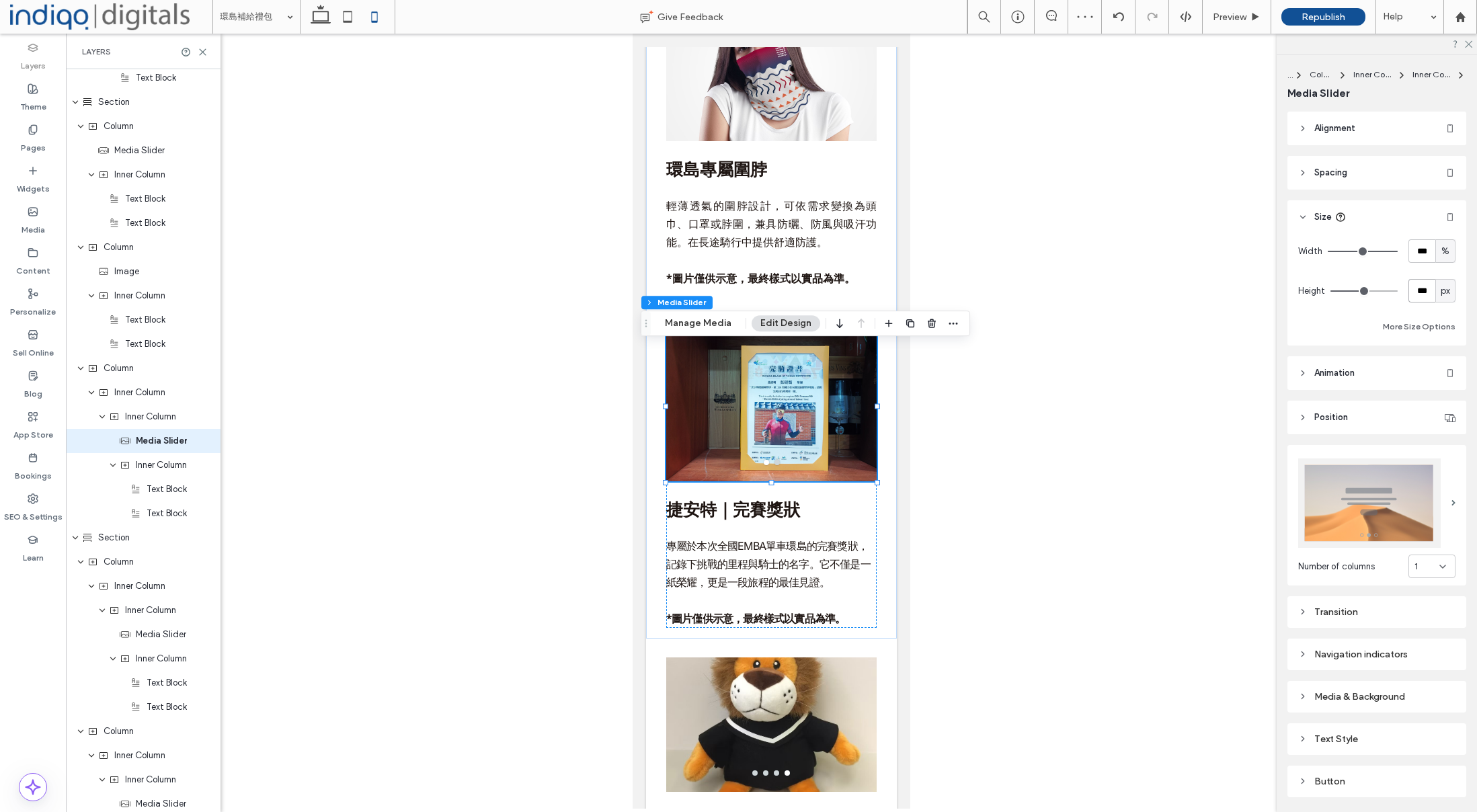
click at [1430, 297] on input "***" at bounding box center [1422, 291] width 27 height 24
type input "***"
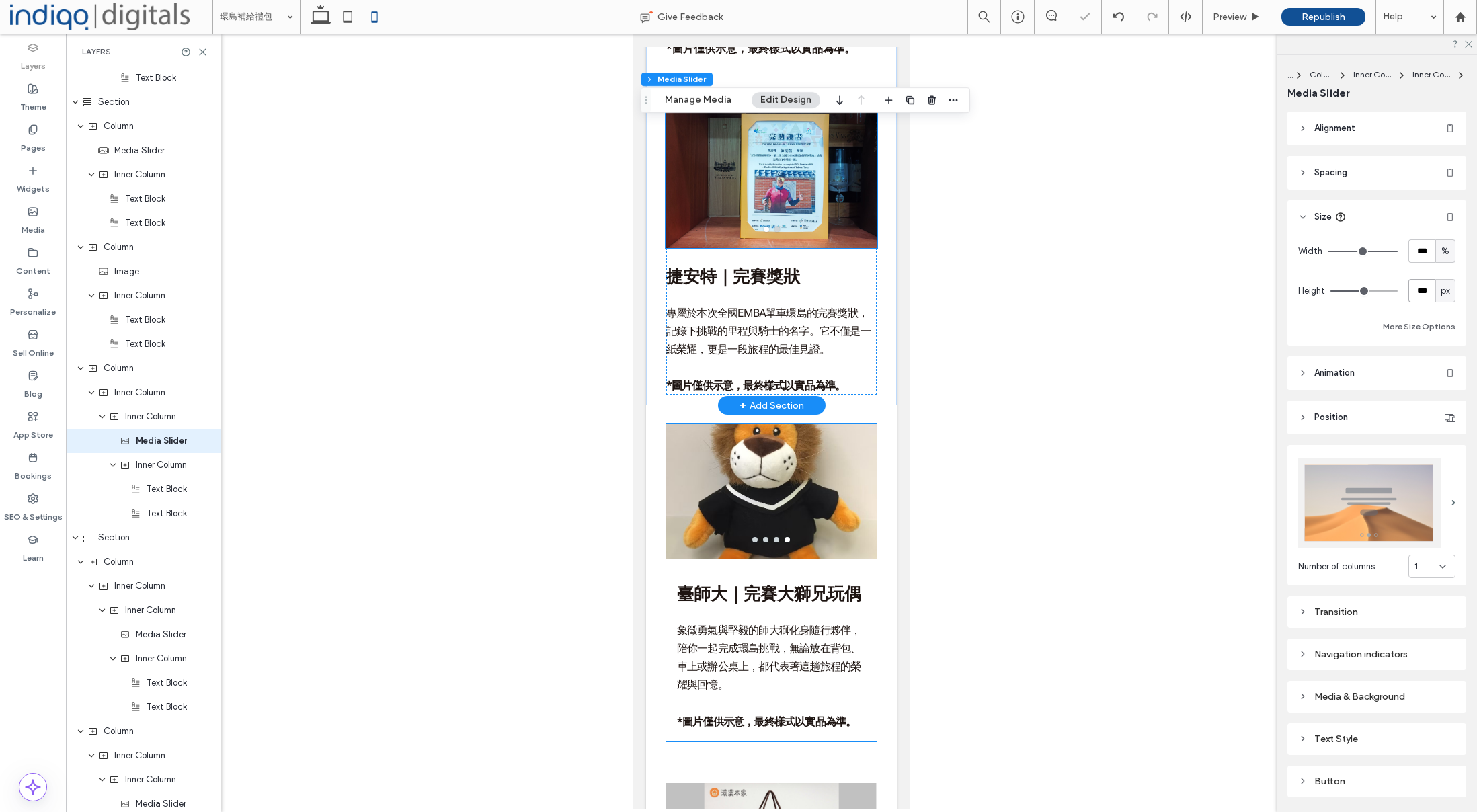
scroll to position [6382, 0]
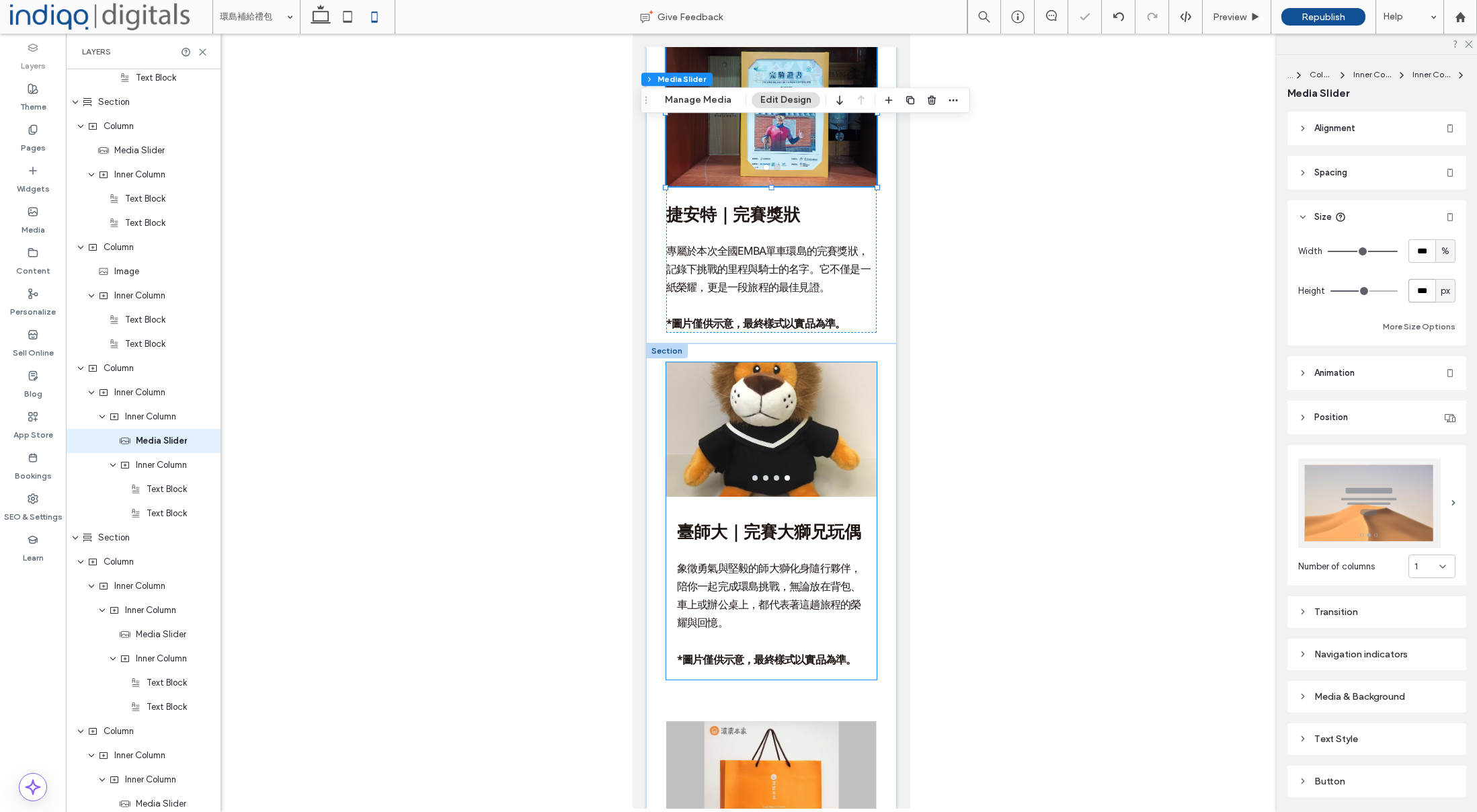
click at [837, 404] on div at bounding box center [772, 418] width 210 height 111
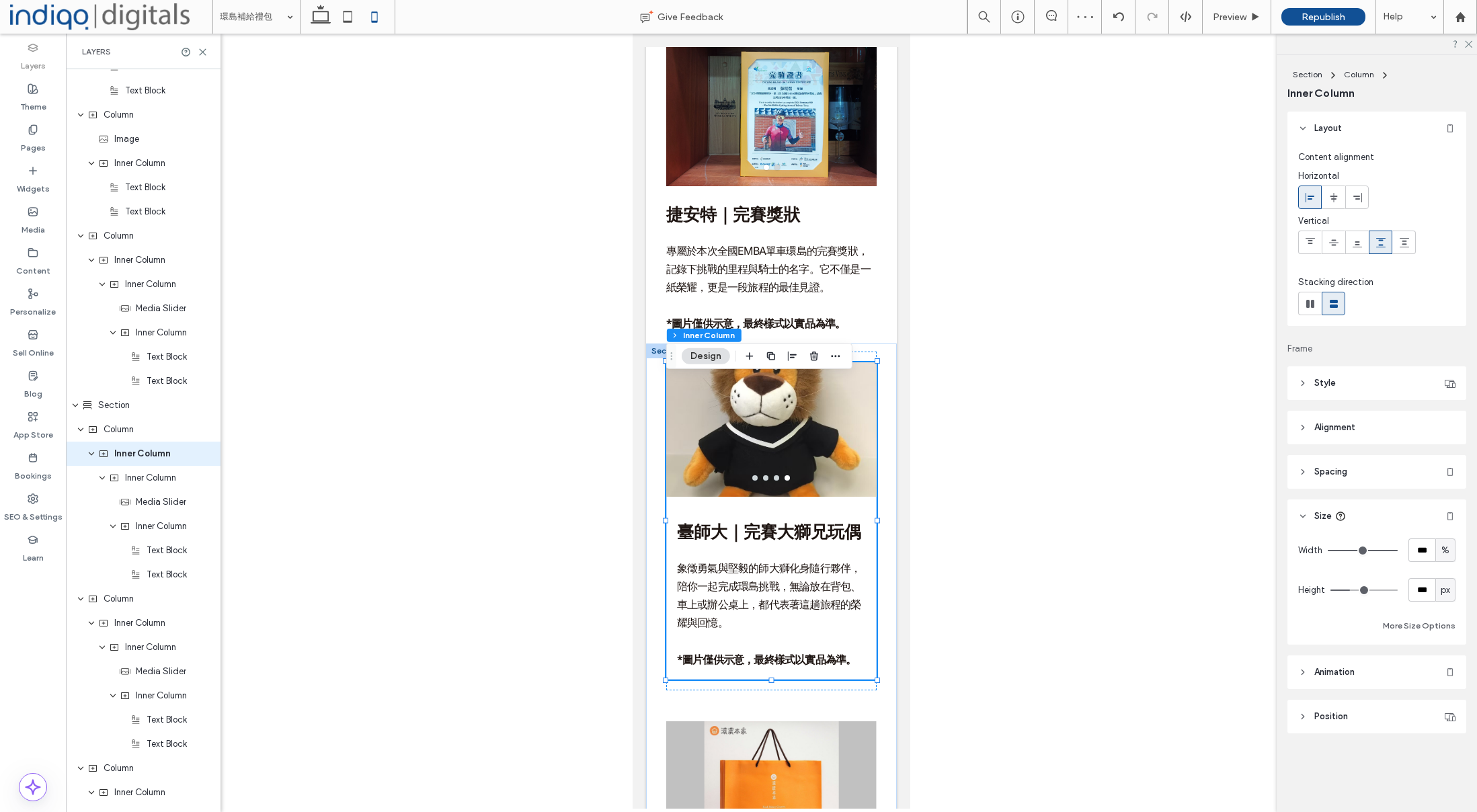
click at [860, 428] on div at bounding box center [772, 418] width 210 height 111
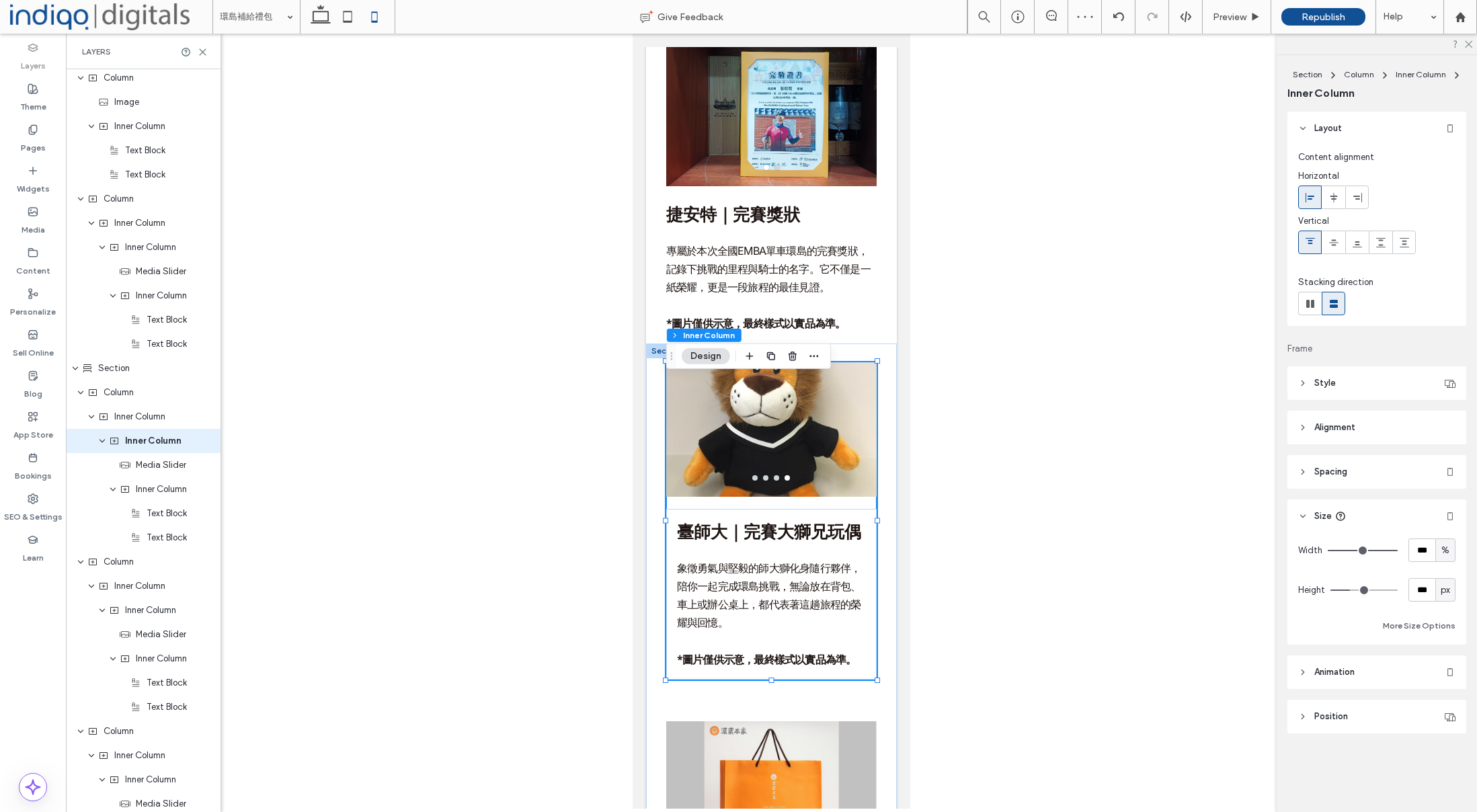
click at [860, 428] on div at bounding box center [772, 418] width 210 height 111
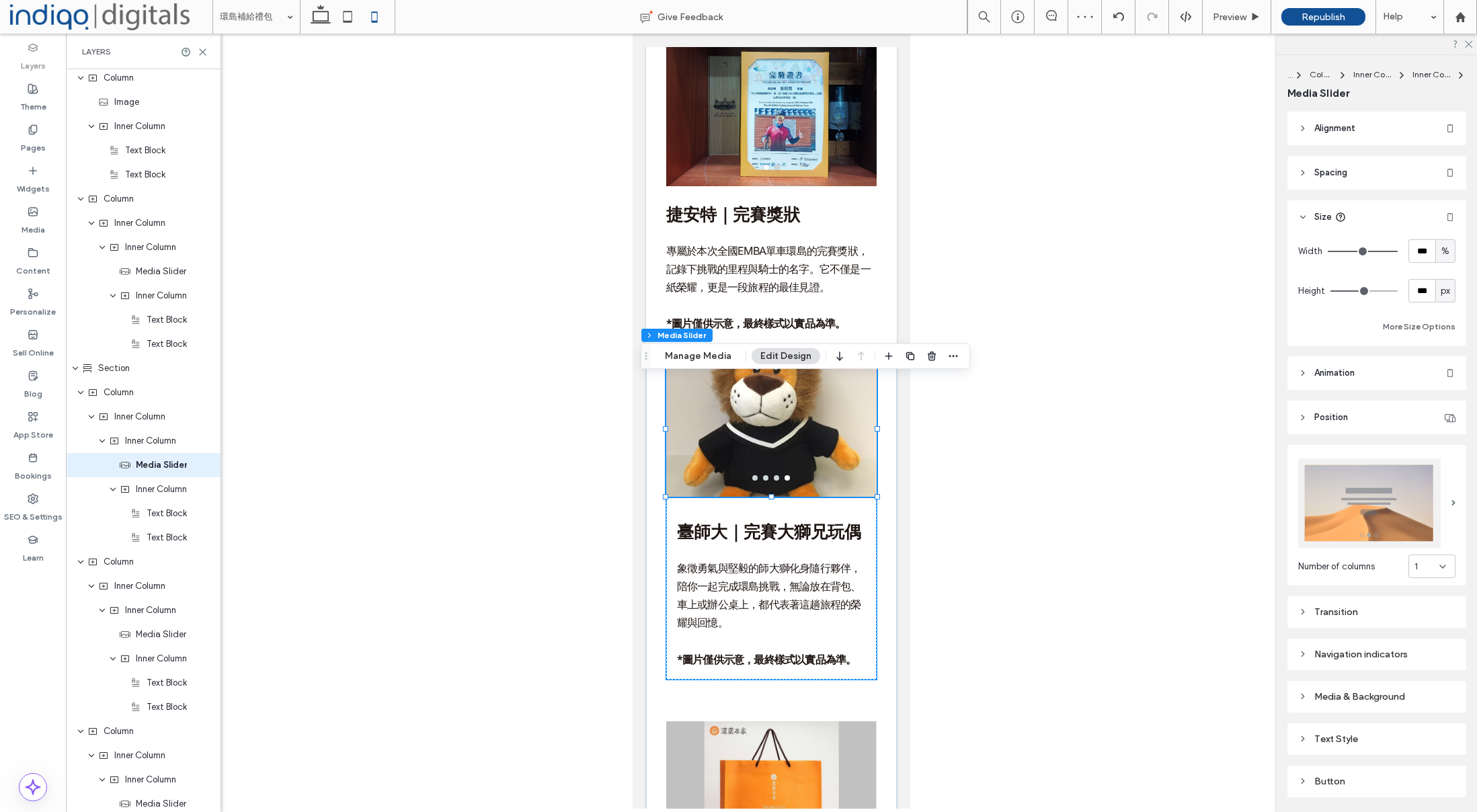
scroll to position [2882, 0]
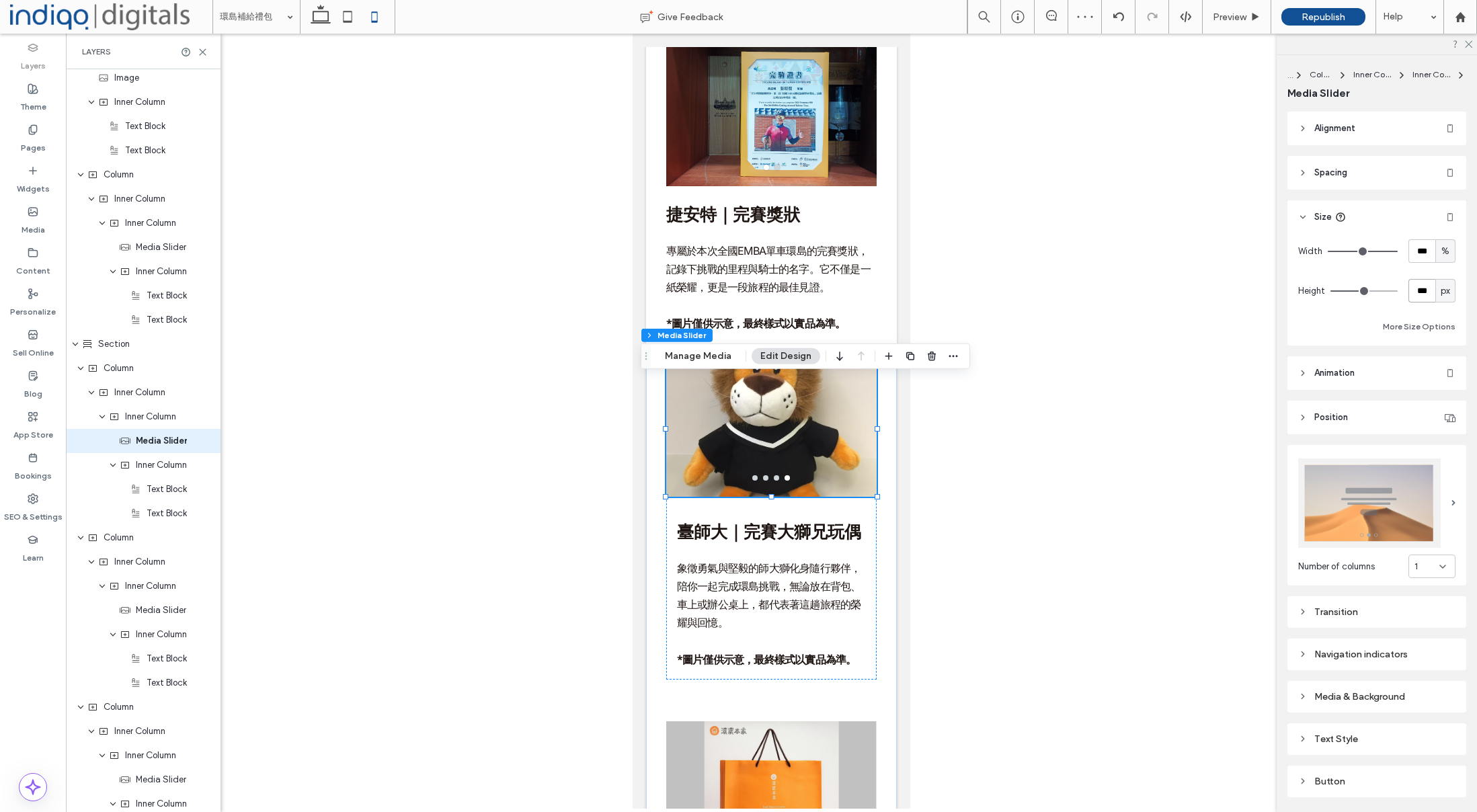
click at [1420, 291] on input "***" at bounding box center [1422, 291] width 27 height 24
type input "***"
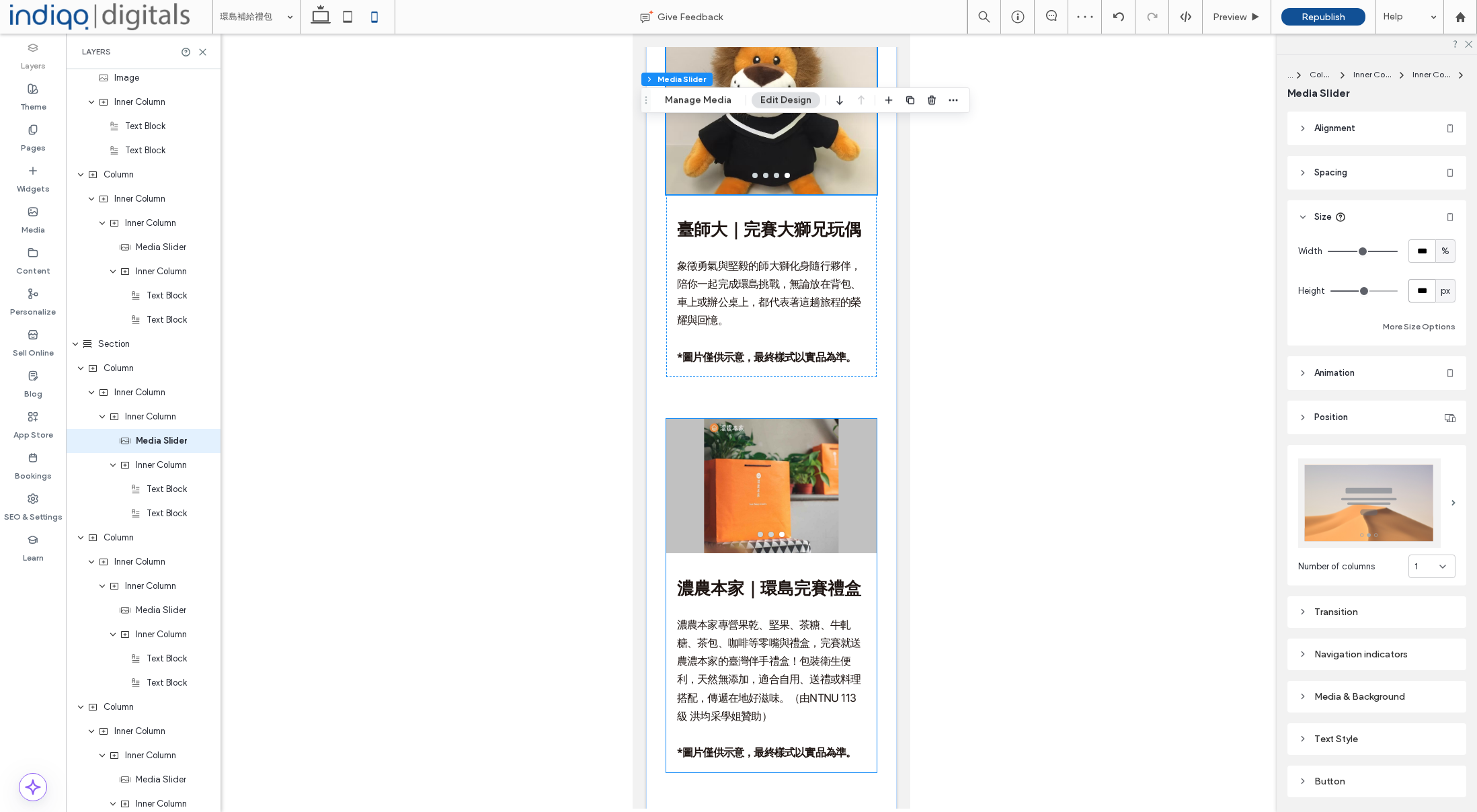
scroll to position [6698, 0]
click at [775, 514] on div at bounding box center [772, 474] width 210 height 111
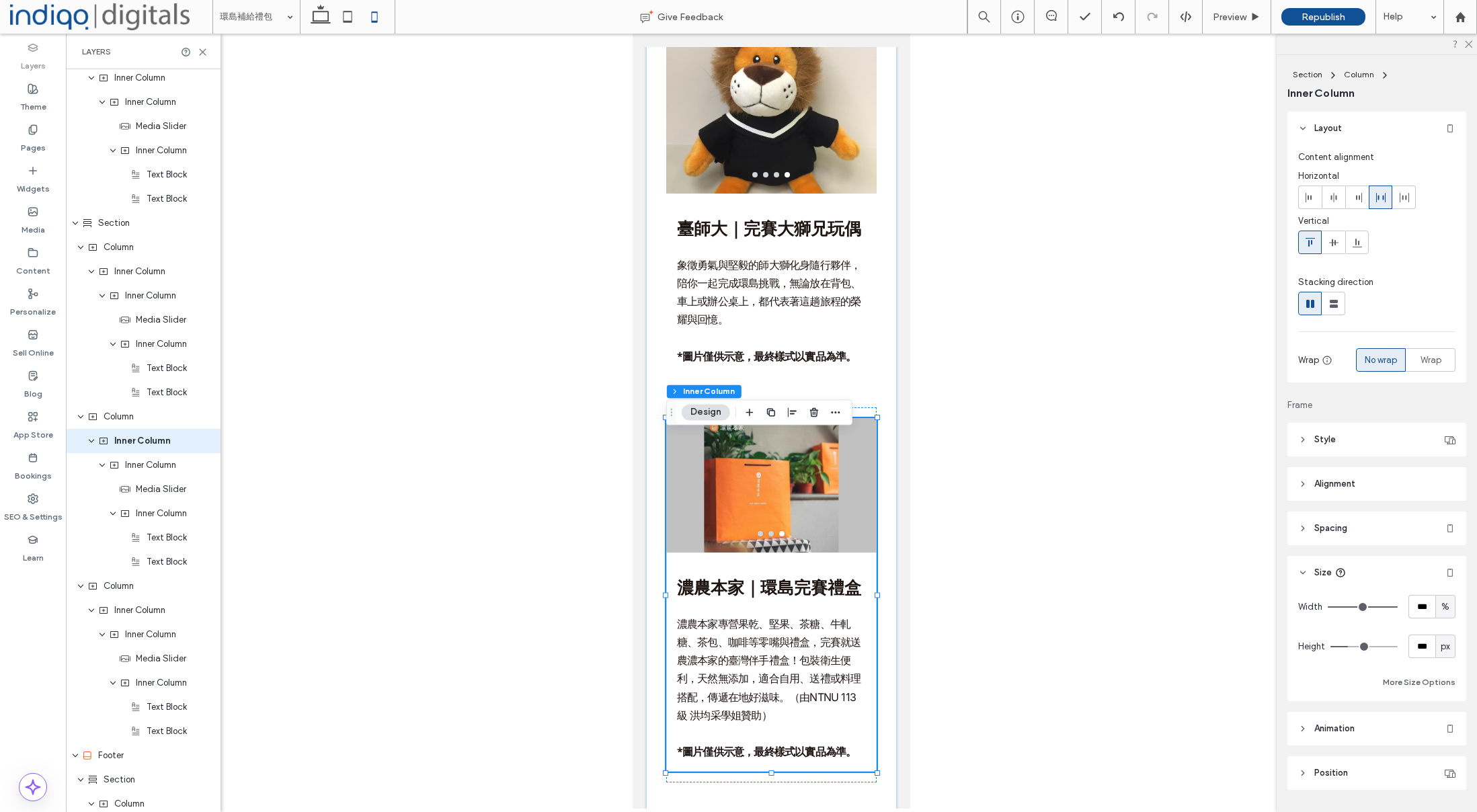
click at [797, 512] on div at bounding box center [772, 474] width 210 height 111
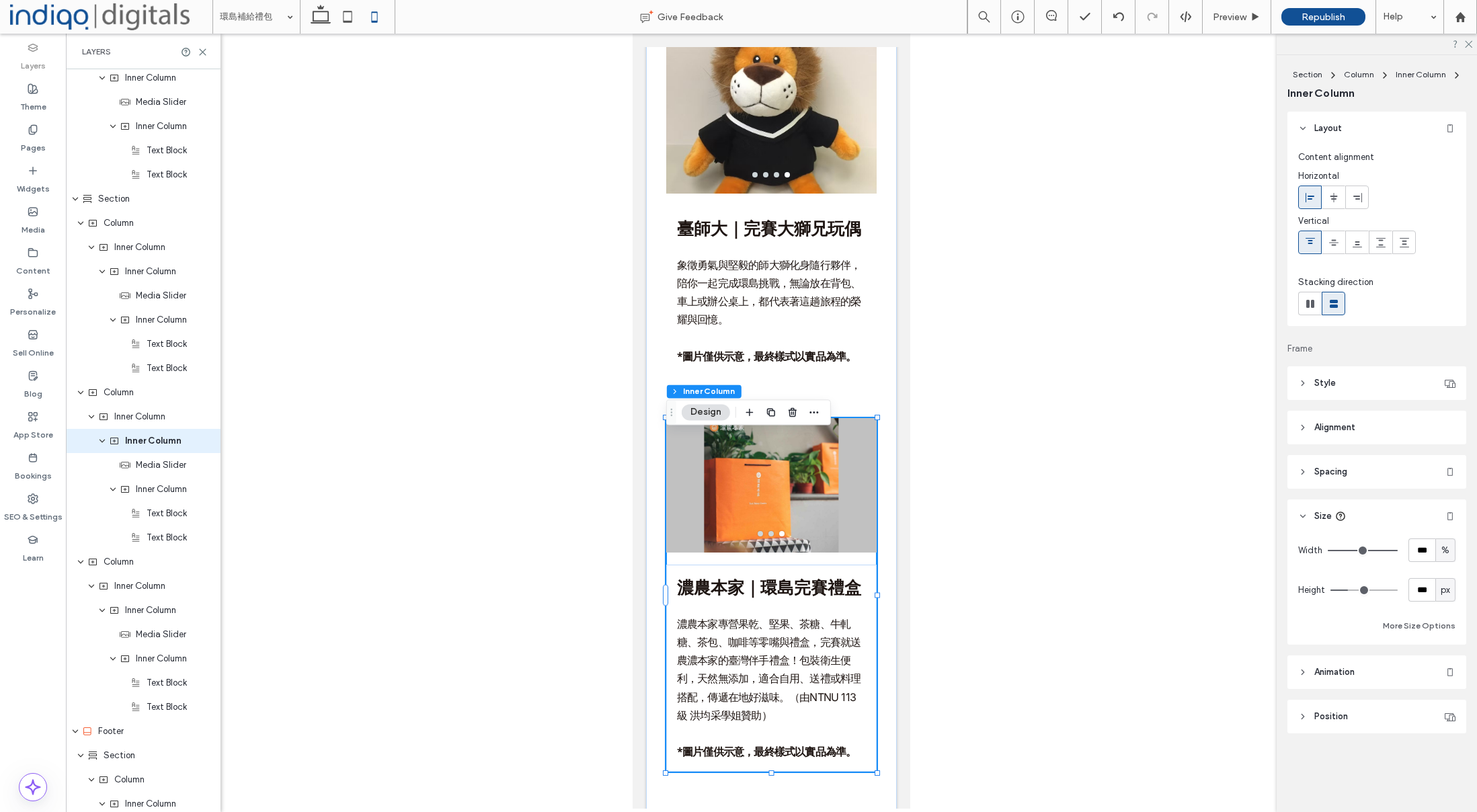
click at [838, 510] on div at bounding box center [772, 474] width 210 height 111
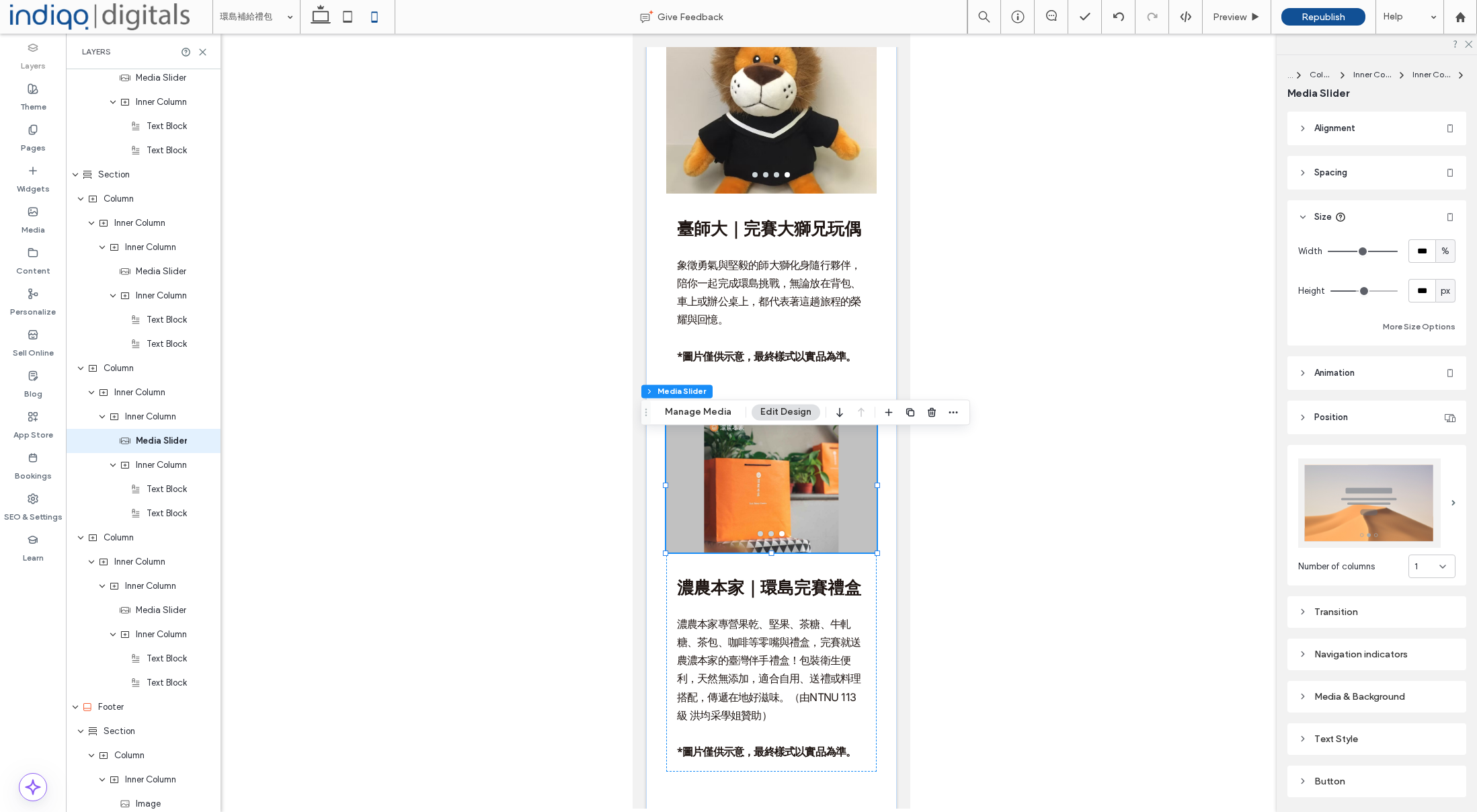
scroll to position [3052, 0]
click at [1417, 290] on input "***" at bounding box center [1422, 291] width 27 height 24
type input "***"
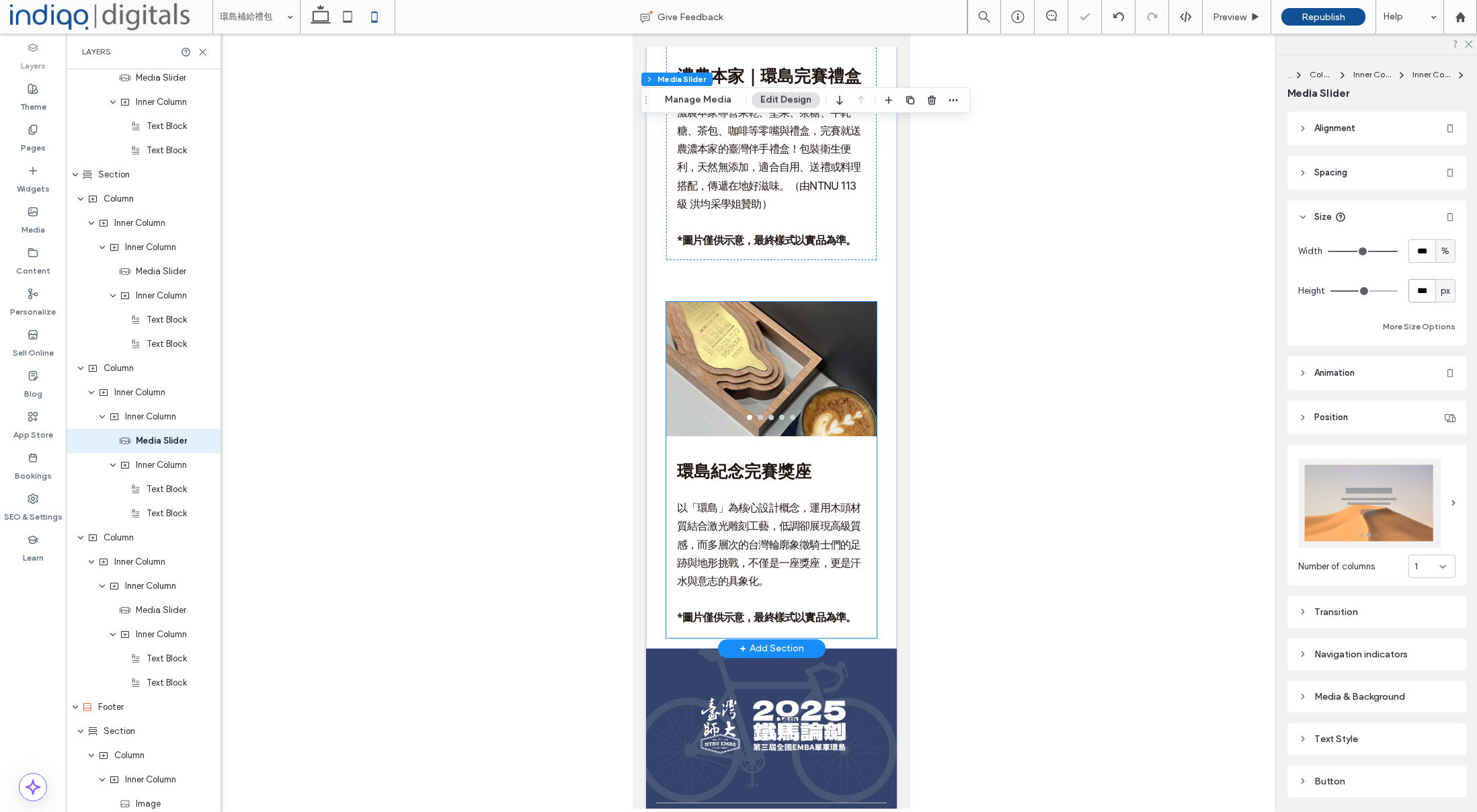
scroll to position [7300, 0]
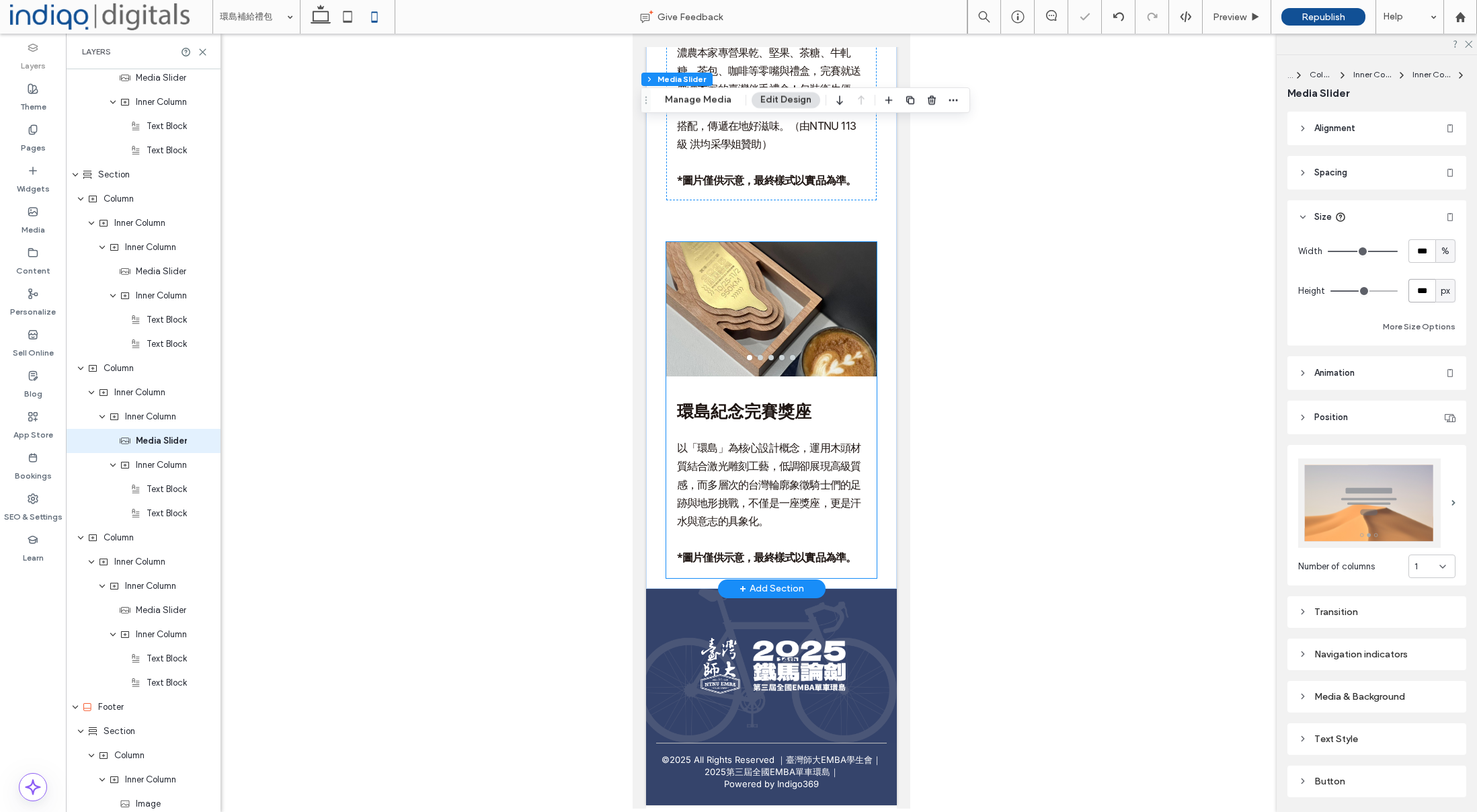
click at [838, 386] on div "a a a a 環島紀念 完賽獎座 以「環島」為核心設計概念，運用木頭材質結合激光雕刻工藝，低調卻展現高級質感，而多層次的台灣輪廓象徵騎士們的足跡與地形挑戰，…" at bounding box center [772, 410] width 210 height 335
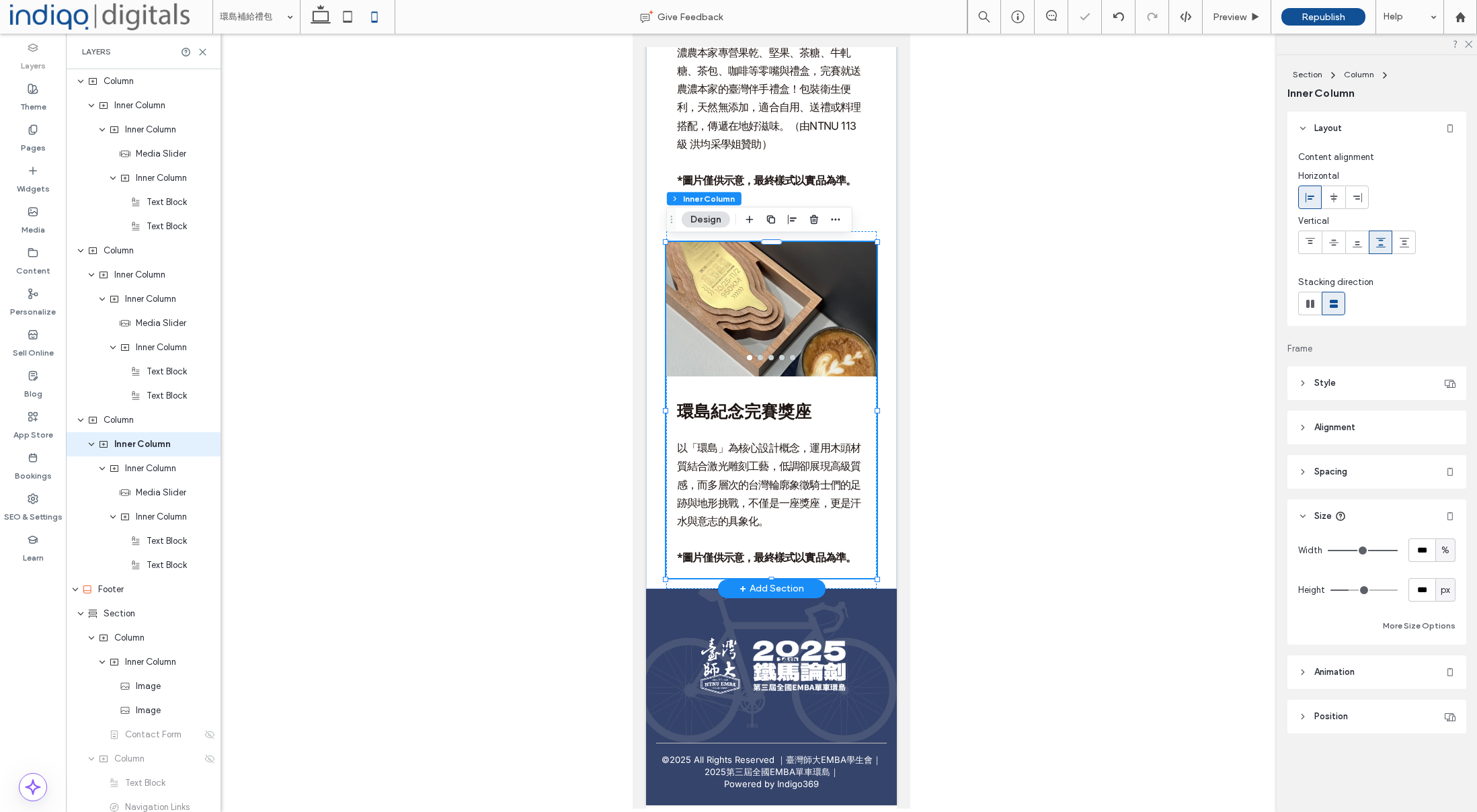
click at [833, 336] on div at bounding box center [772, 298] width 210 height 111
click at [845, 317] on div at bounding box center [772, 298] width 210 height 111
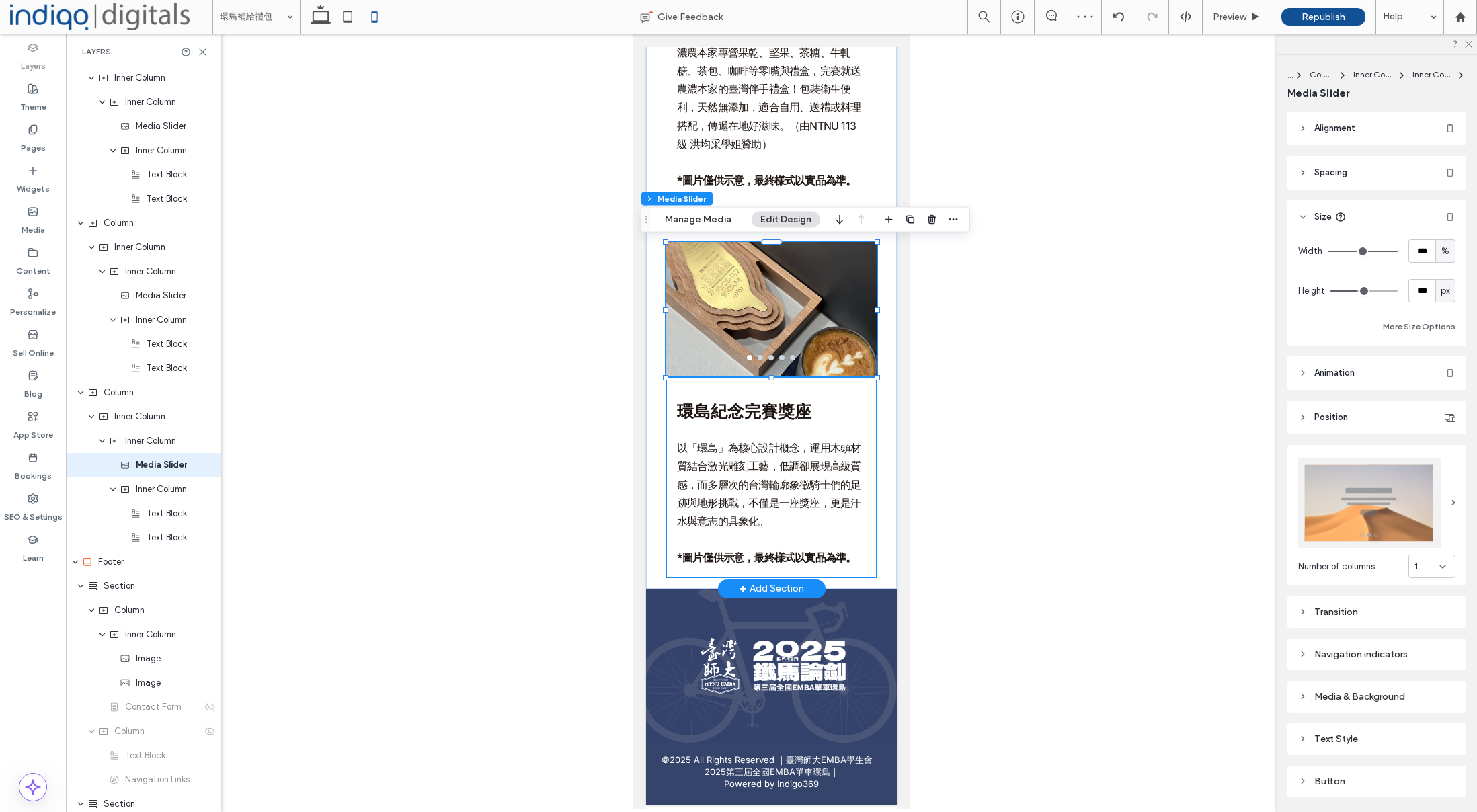
scroll to position [3221, 0]
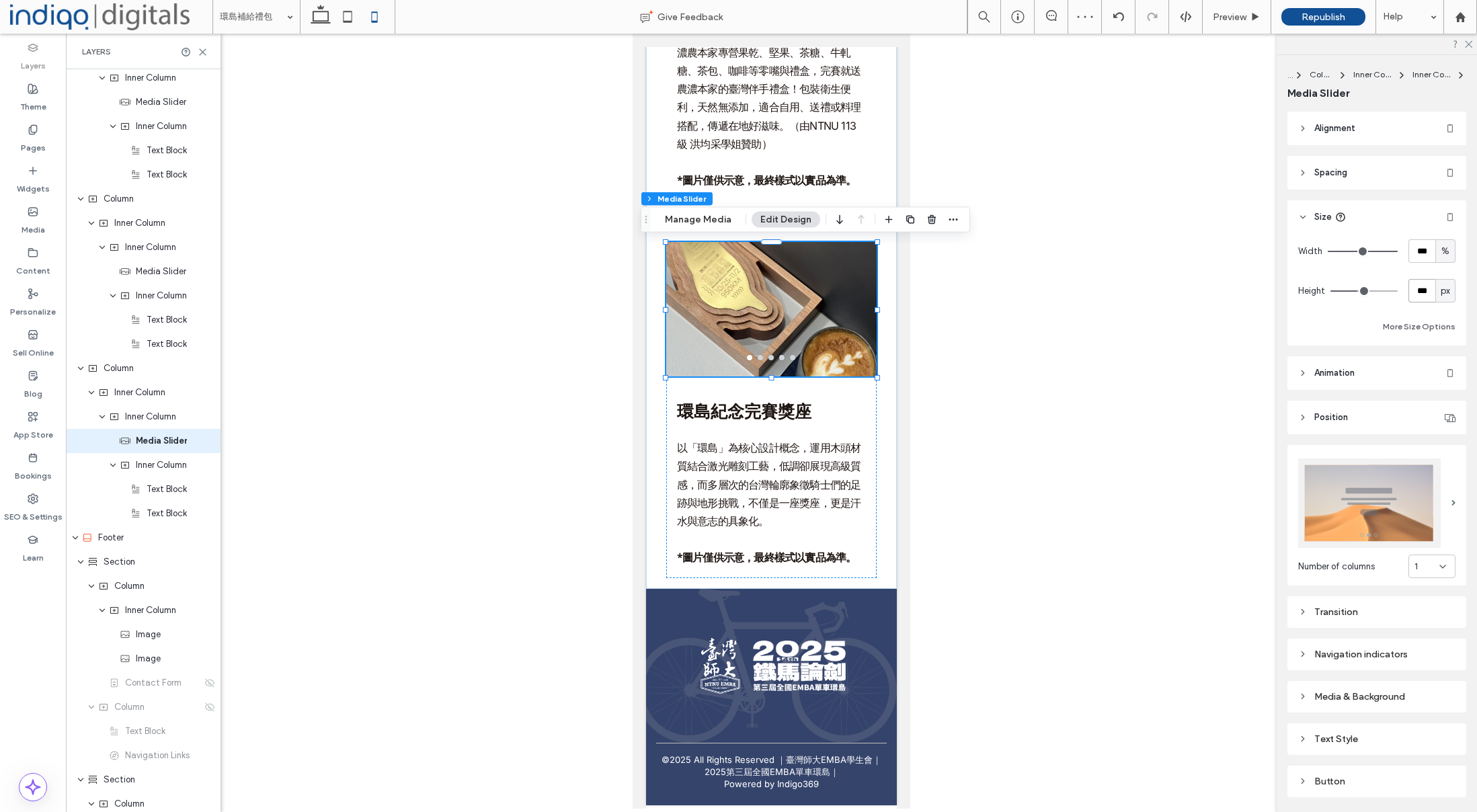
click at [1430, 292] on input "***" at bounding box center [1422, 291] width 27 height 24
type input "***"
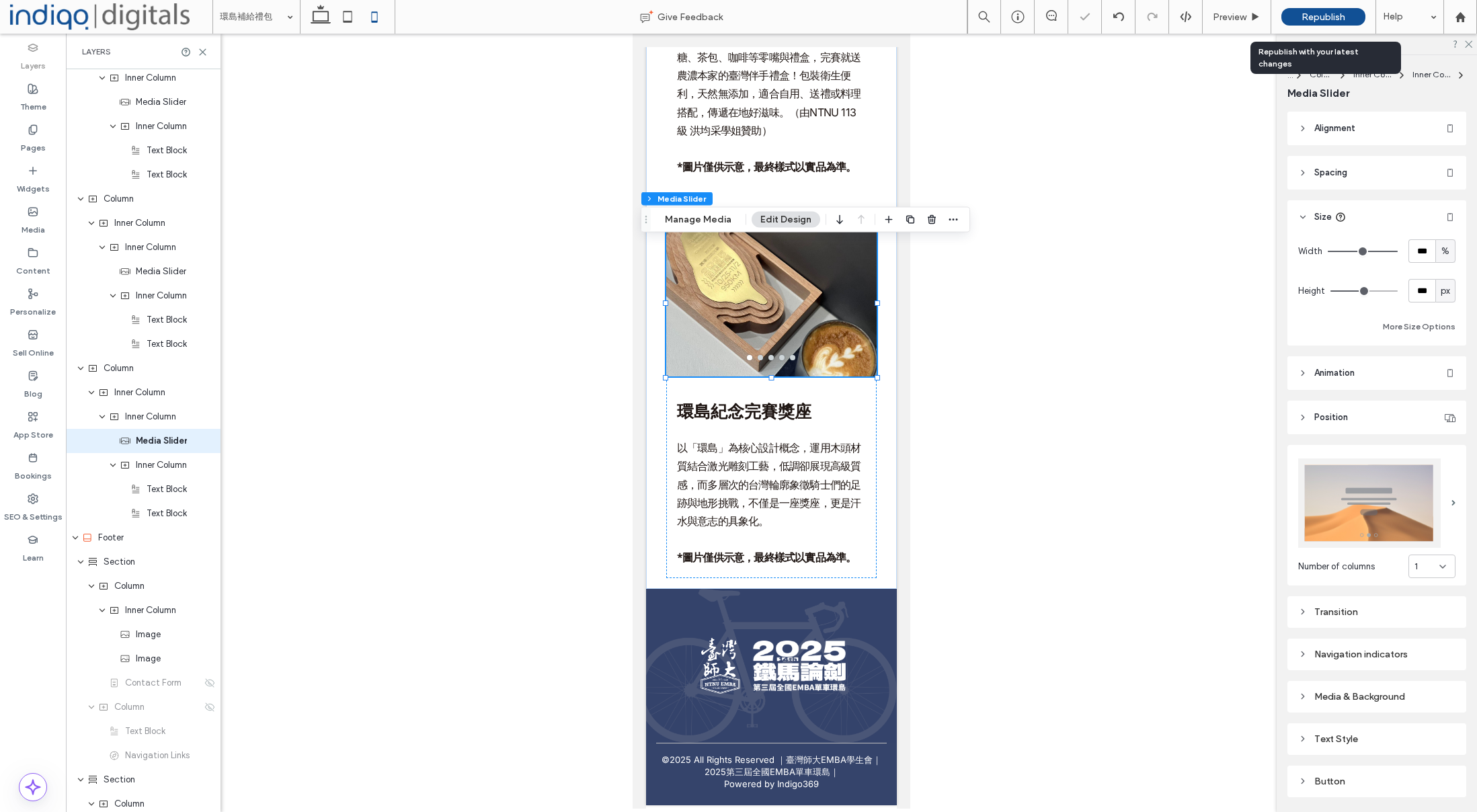
click at [1327, 15] on span "Republish" at bounding box center [1323, 17] width 43 height 11
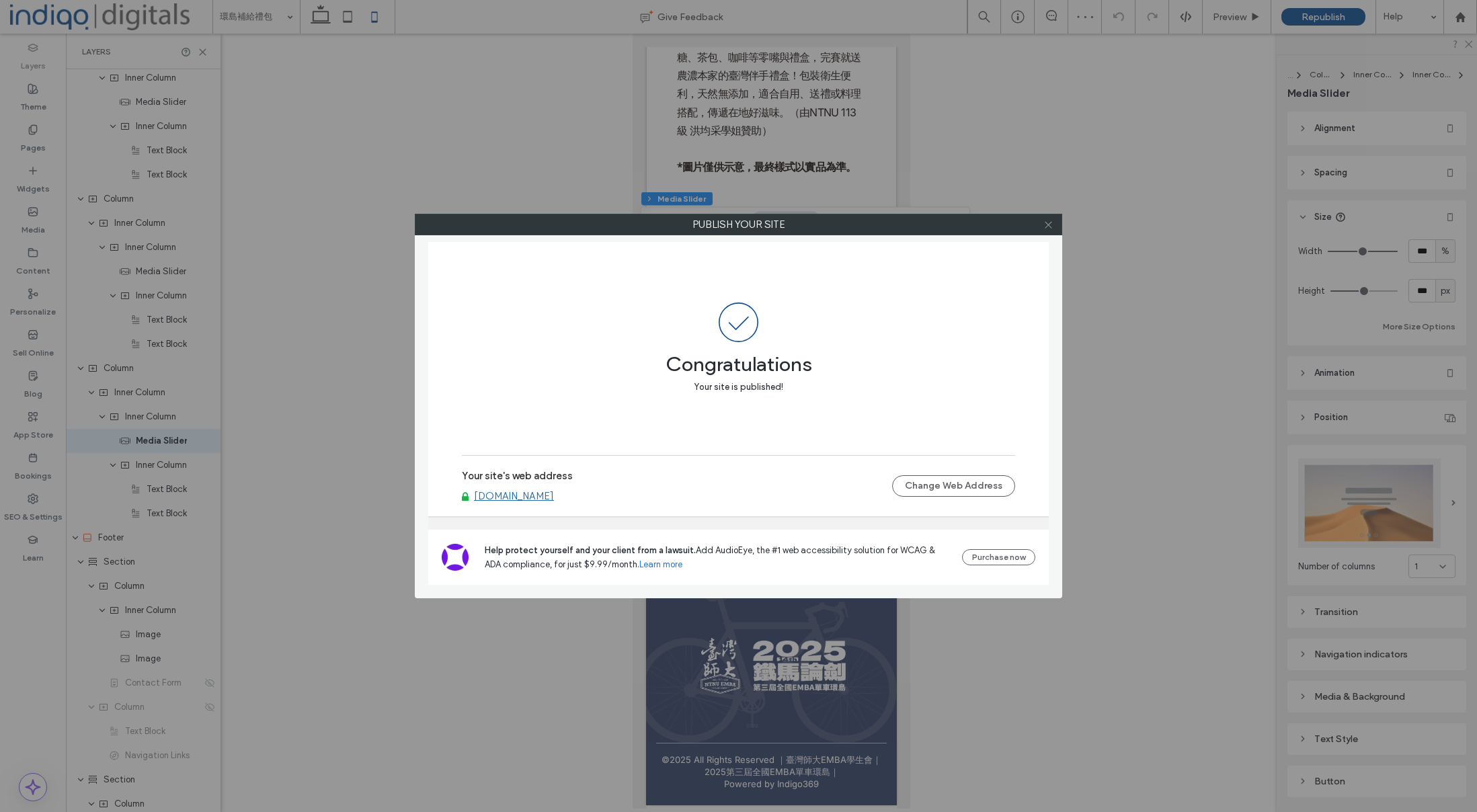
click at [1044, 223] on icon at bounding box center [1048, 224] width 10 height 10
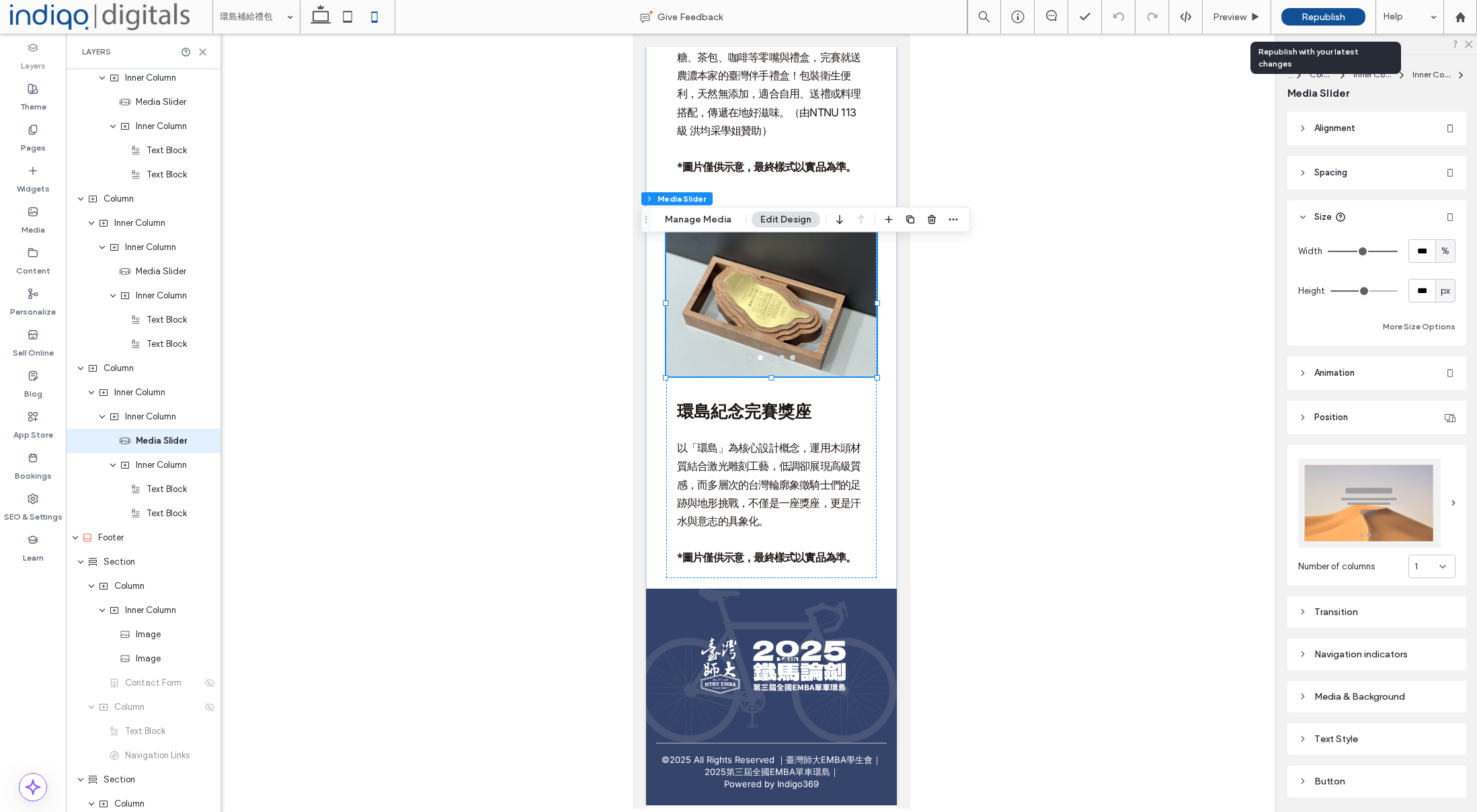
click at [1302, 20] on span "Republish" at bounding box center [1323, 17] width 43 height 11
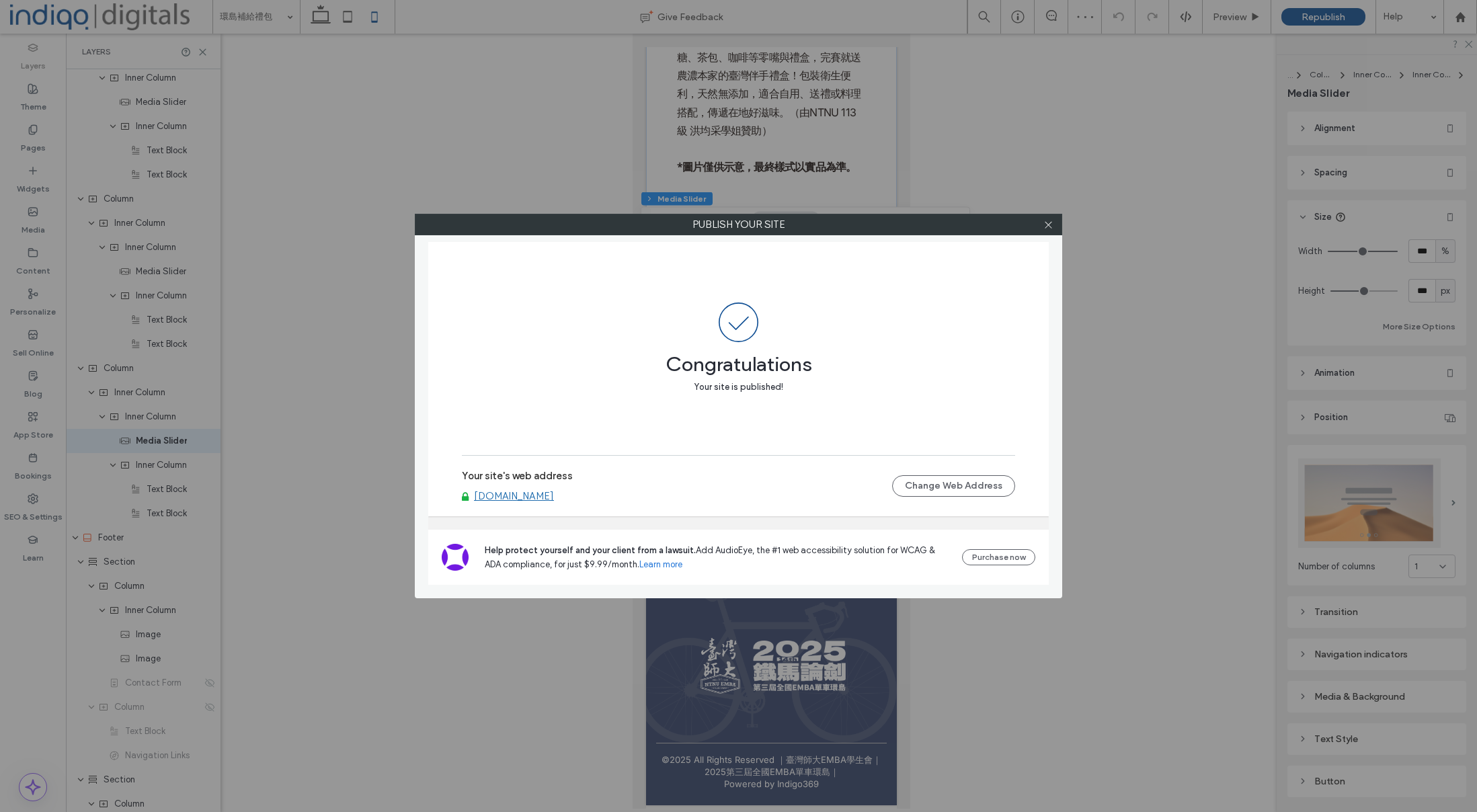
click at [554, 498] on link "[DOMAIN_NAME]" at bounding box center [514, 496] width 80 height 12
click at [1042, 231] on div at bounding box center [1048, 225] width 20 height 20
click at [1055, 222] on div at bounding box center [1048, 225] width 20 height 20
click at [1052, 227] on icon at bounding box center [1048, 224] width 10 height 10
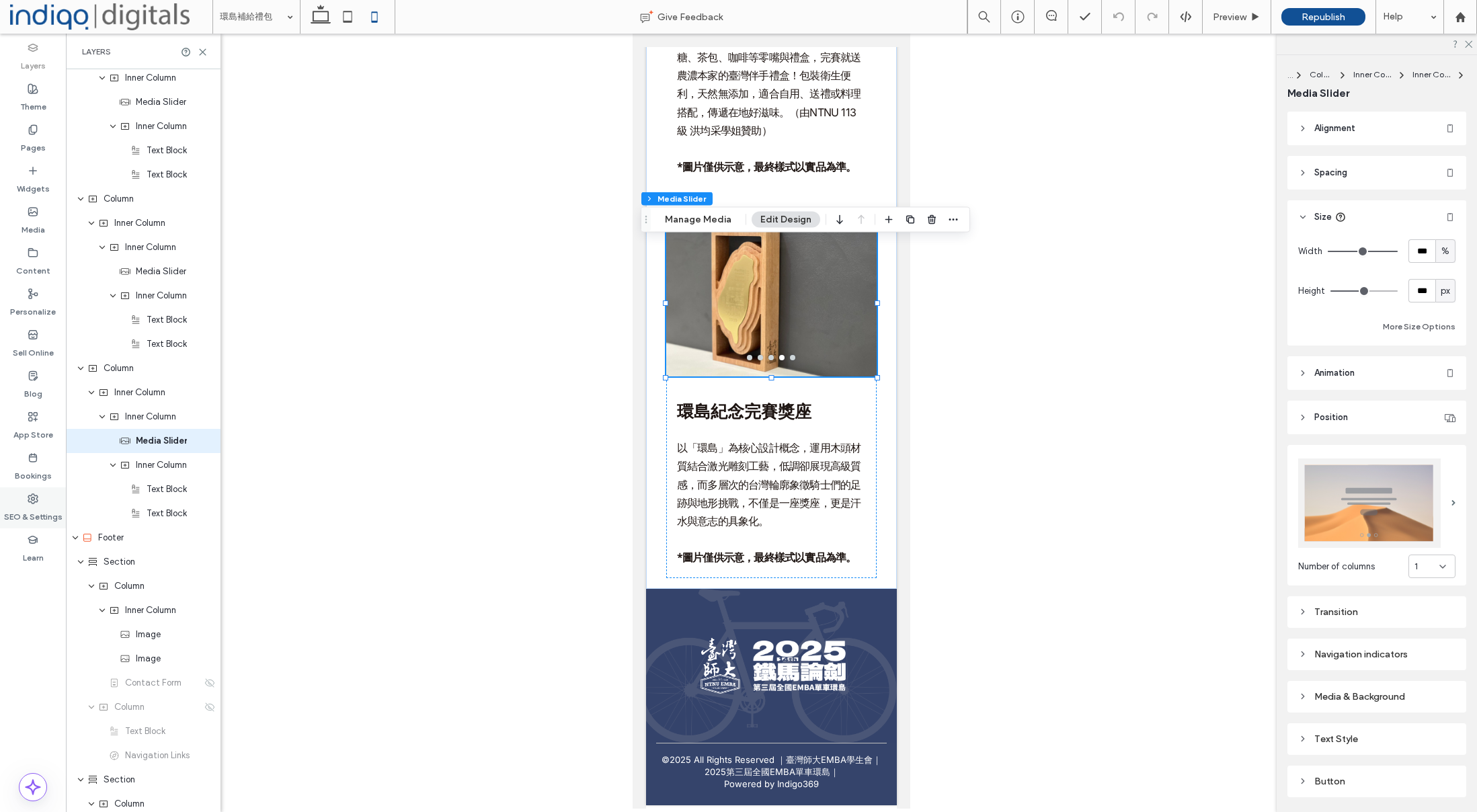
click at [39, 488] on div "SEO & Settings" at bounding box center [32, 508] width 65 height 41
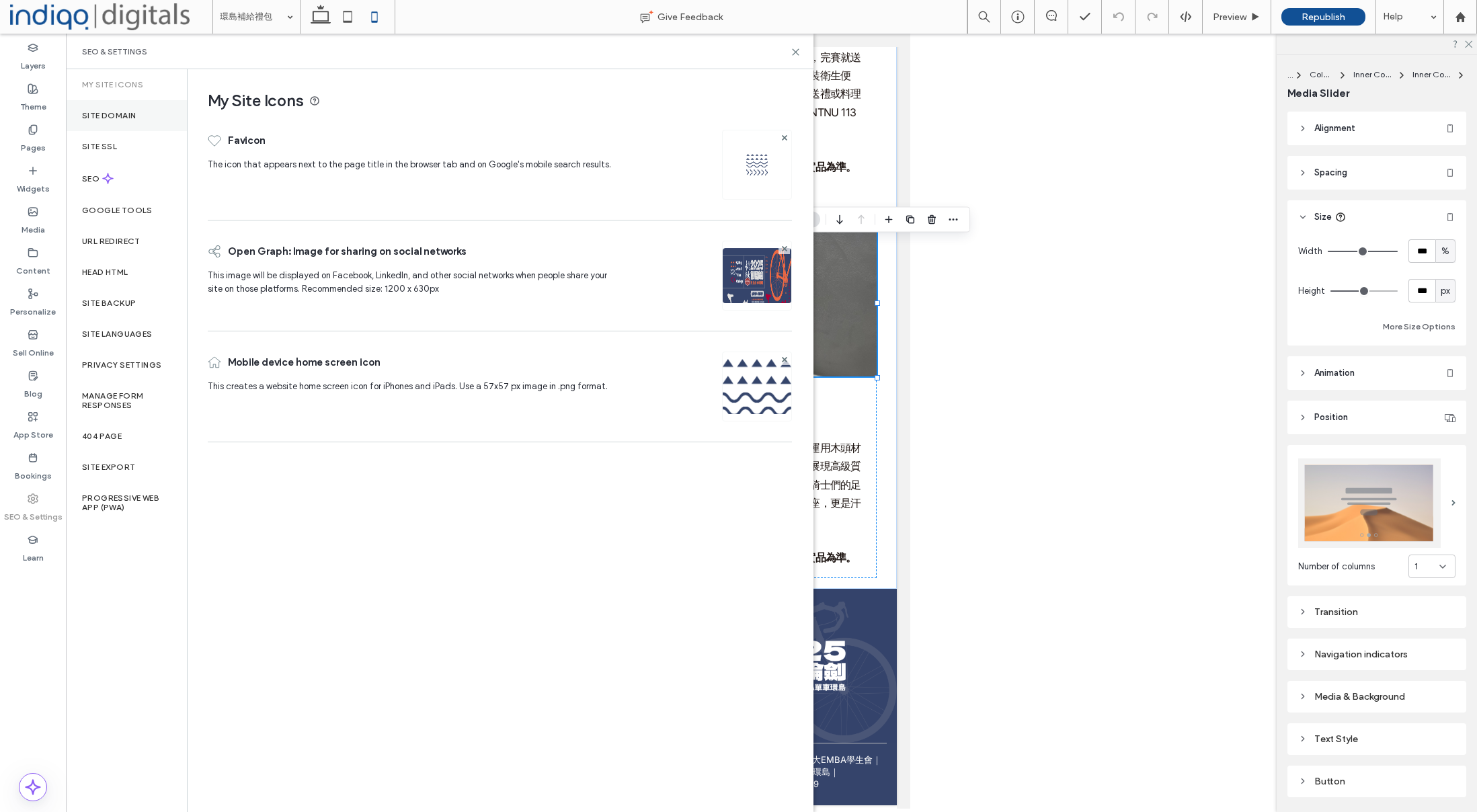
click at [136, 111] on div "Site Domain" at bounding box center [125, 116] width 121 height 31
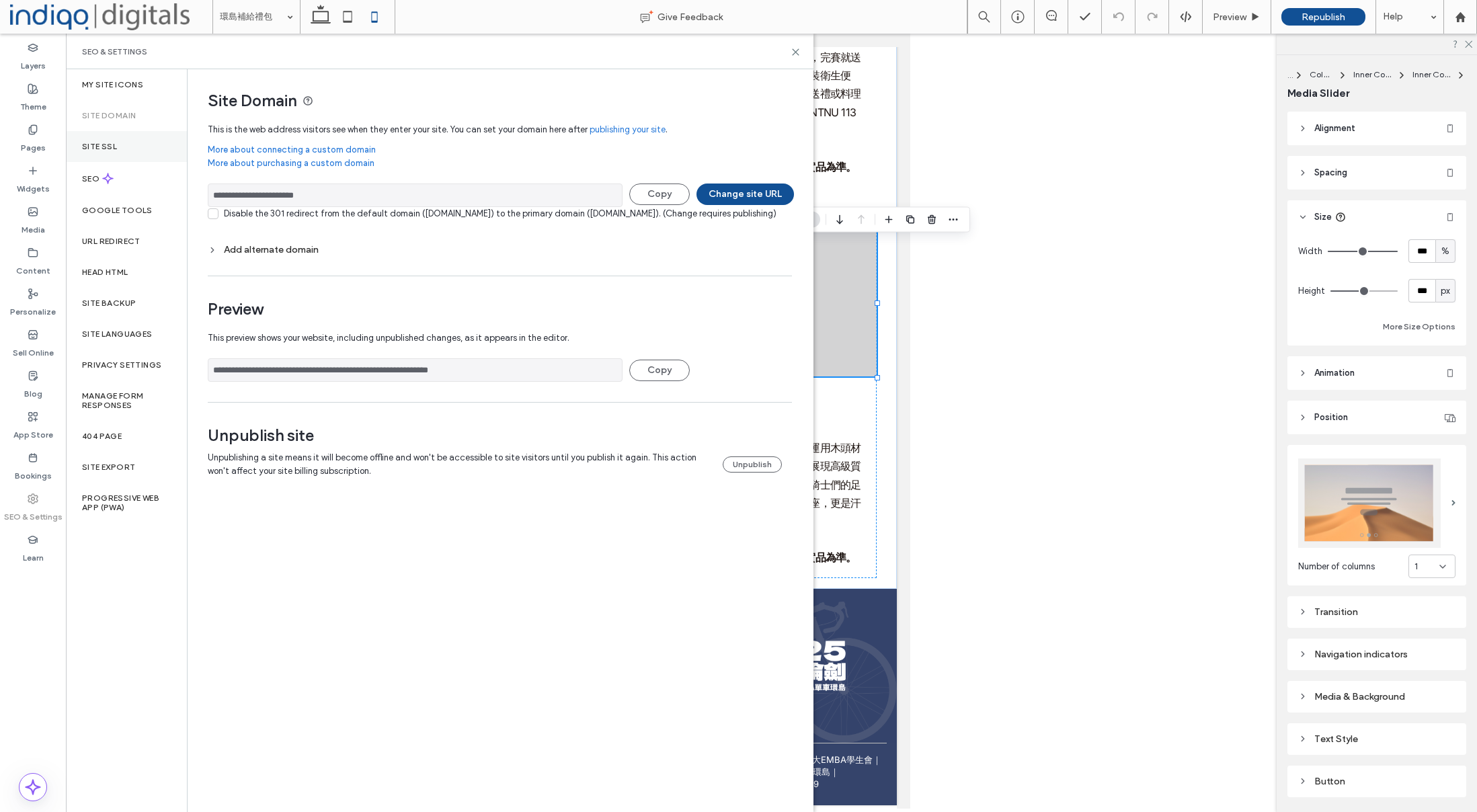
click at [136, 153] on div "Site SSL" at bounding box center [125, 147] width 121 height 31
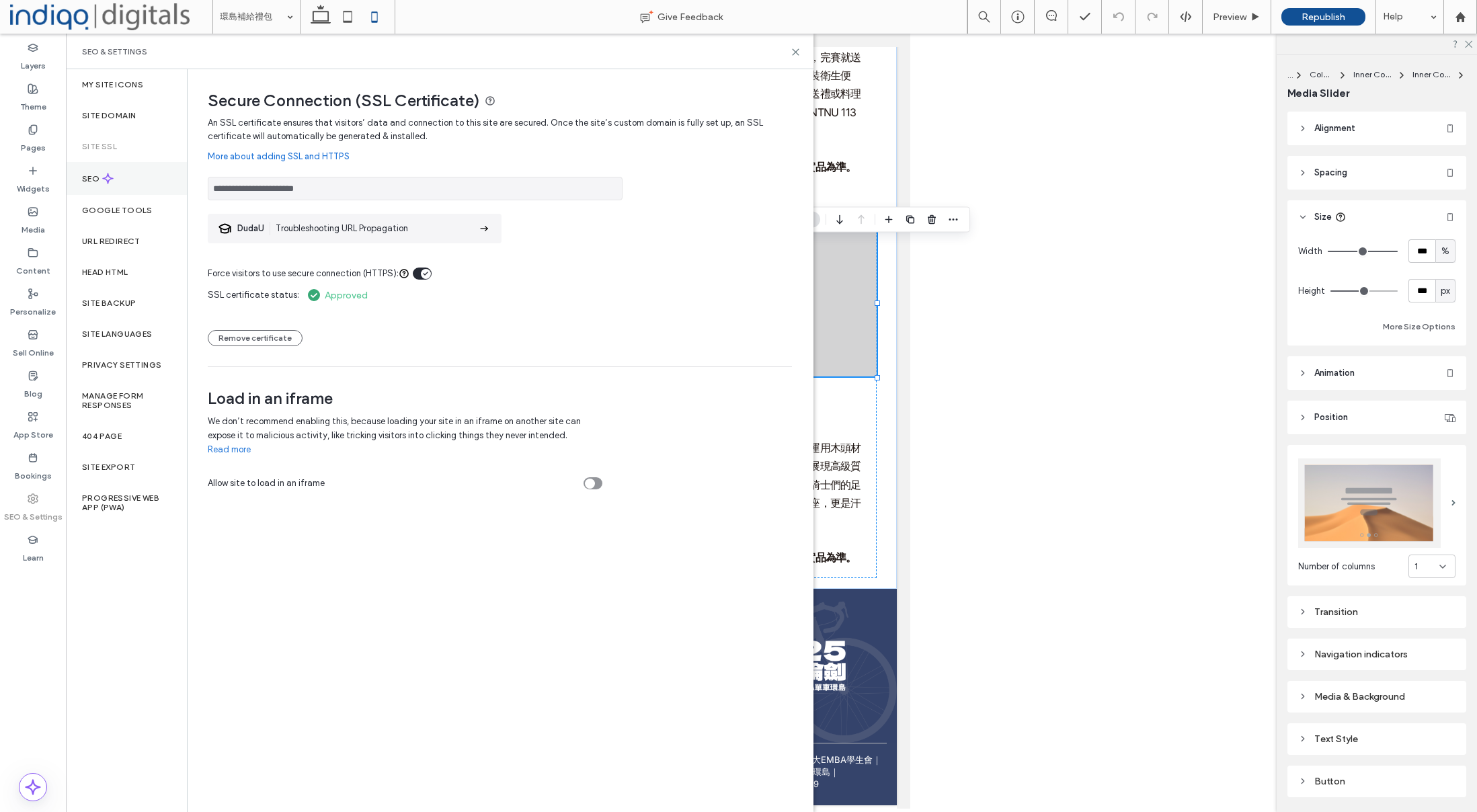
click at [129, 182] on div "SEO" at bounding box center [125, 179] width 121 height 33
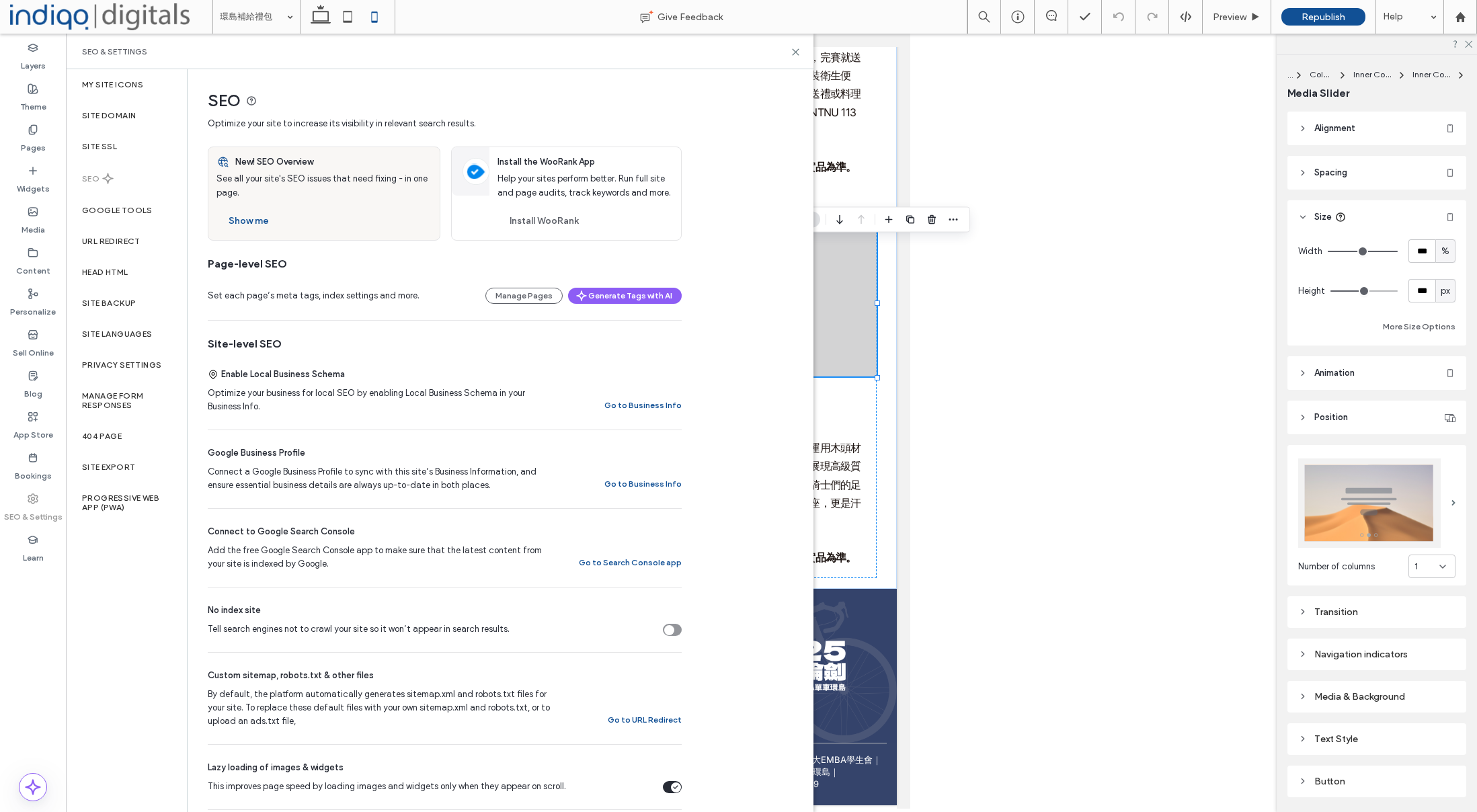
click at [128, 194] on div "SEO" at bounding box center [125, 179] width 121 height 33
click at [128, 202] on div "Google Tools" at bounding box center [125, 210] width 121 height 31
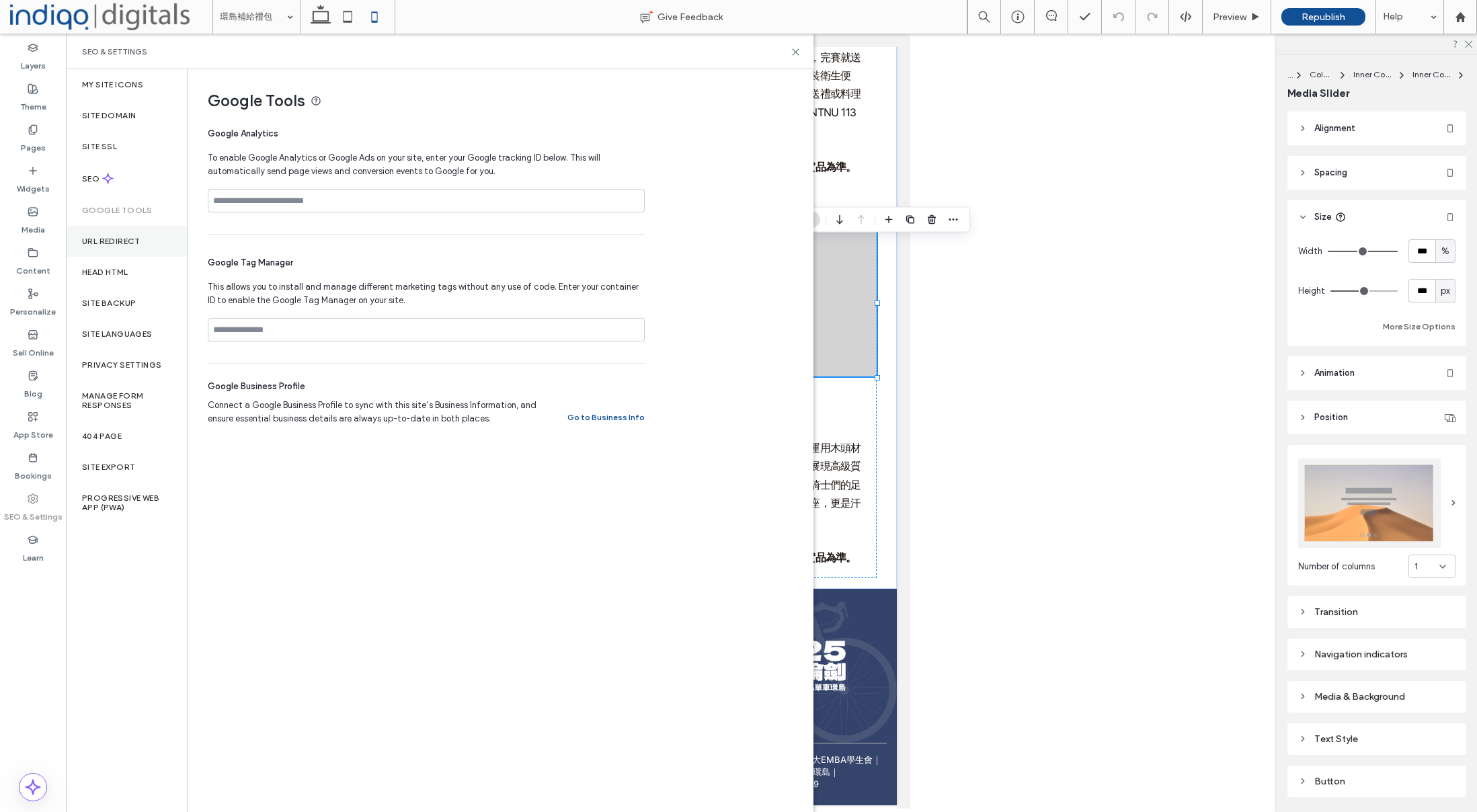
click at [139, 241] on label "URL Redirect" at bounding box center [111, 241] width 58 height 9
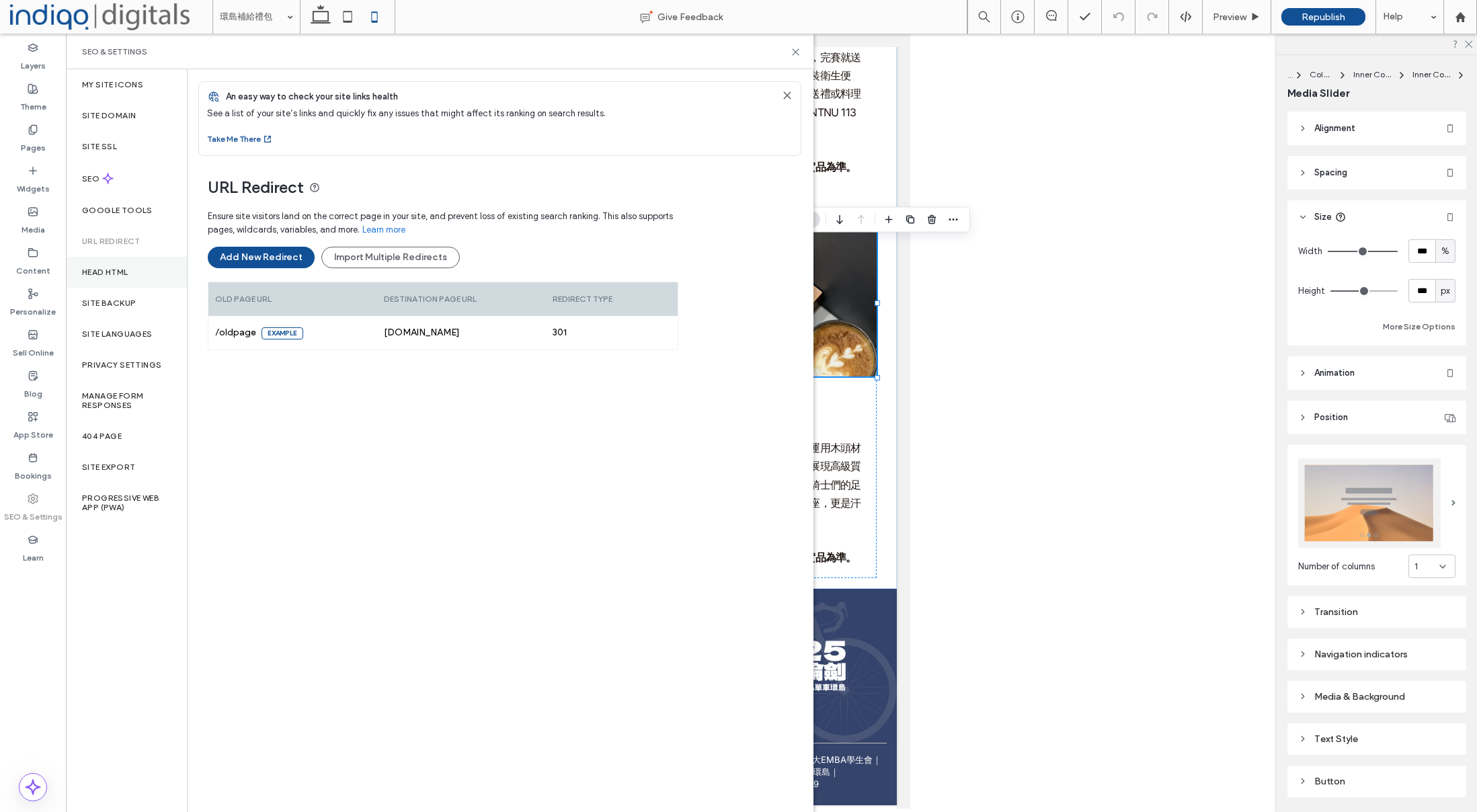
click at [142, 276] on div "Head HTML" at bounding box center [125, 273] width 121 height 31
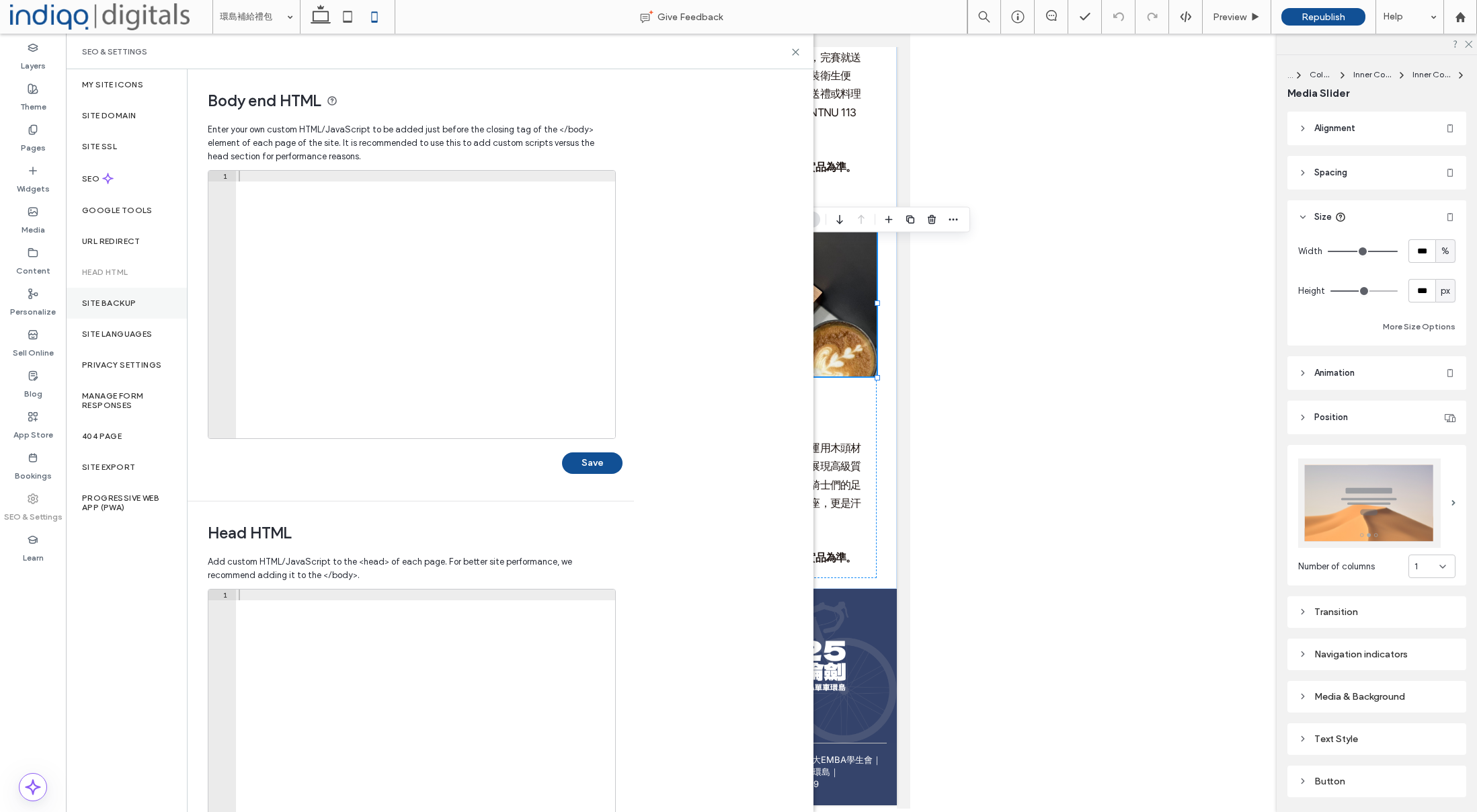
click at [147, 308] on div "Site Backup" at bounding box center [125, 303] width 121 height 31
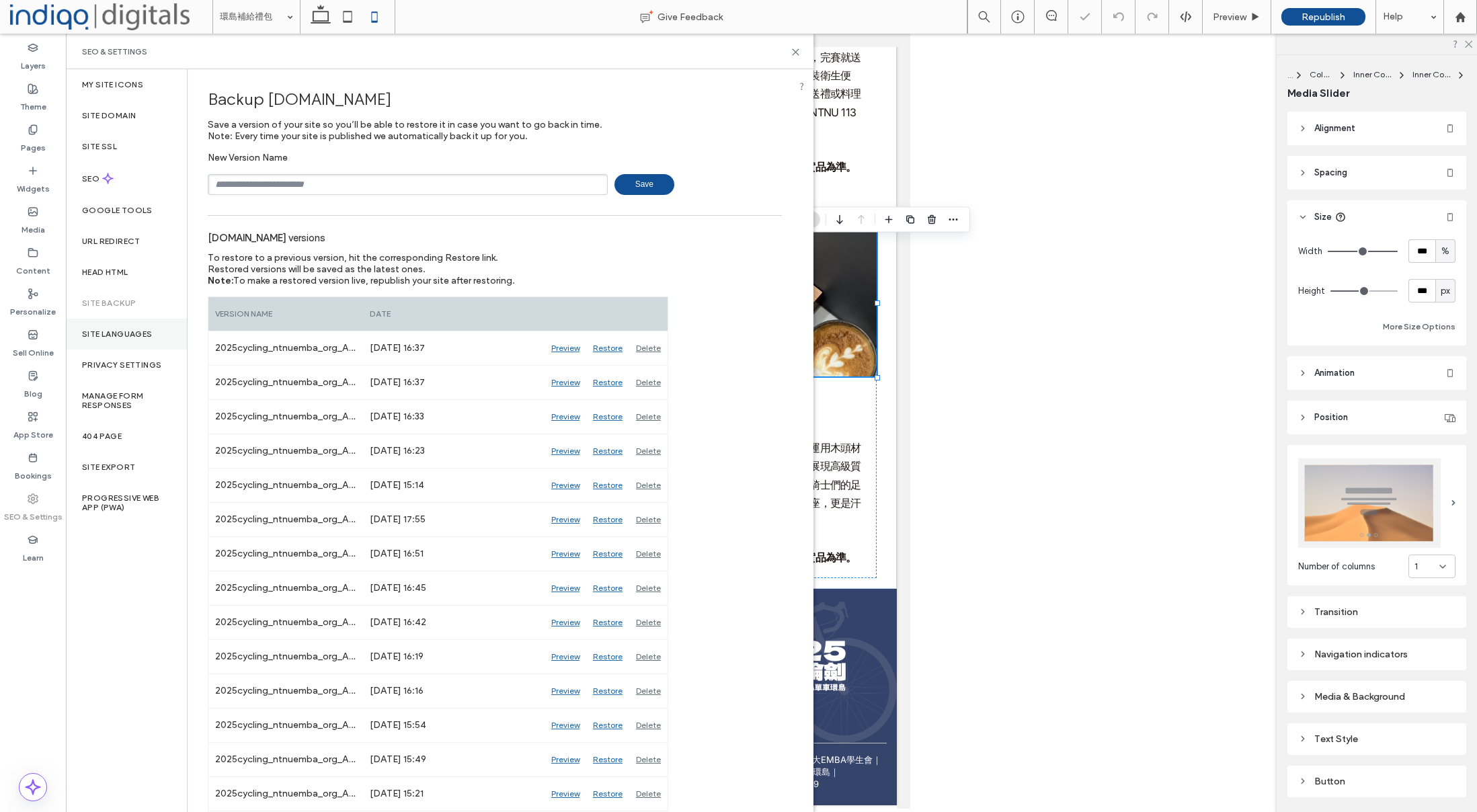
click at [143, 341] on div "Site Languages" at bounding box center [125, 335] width 121 height 31
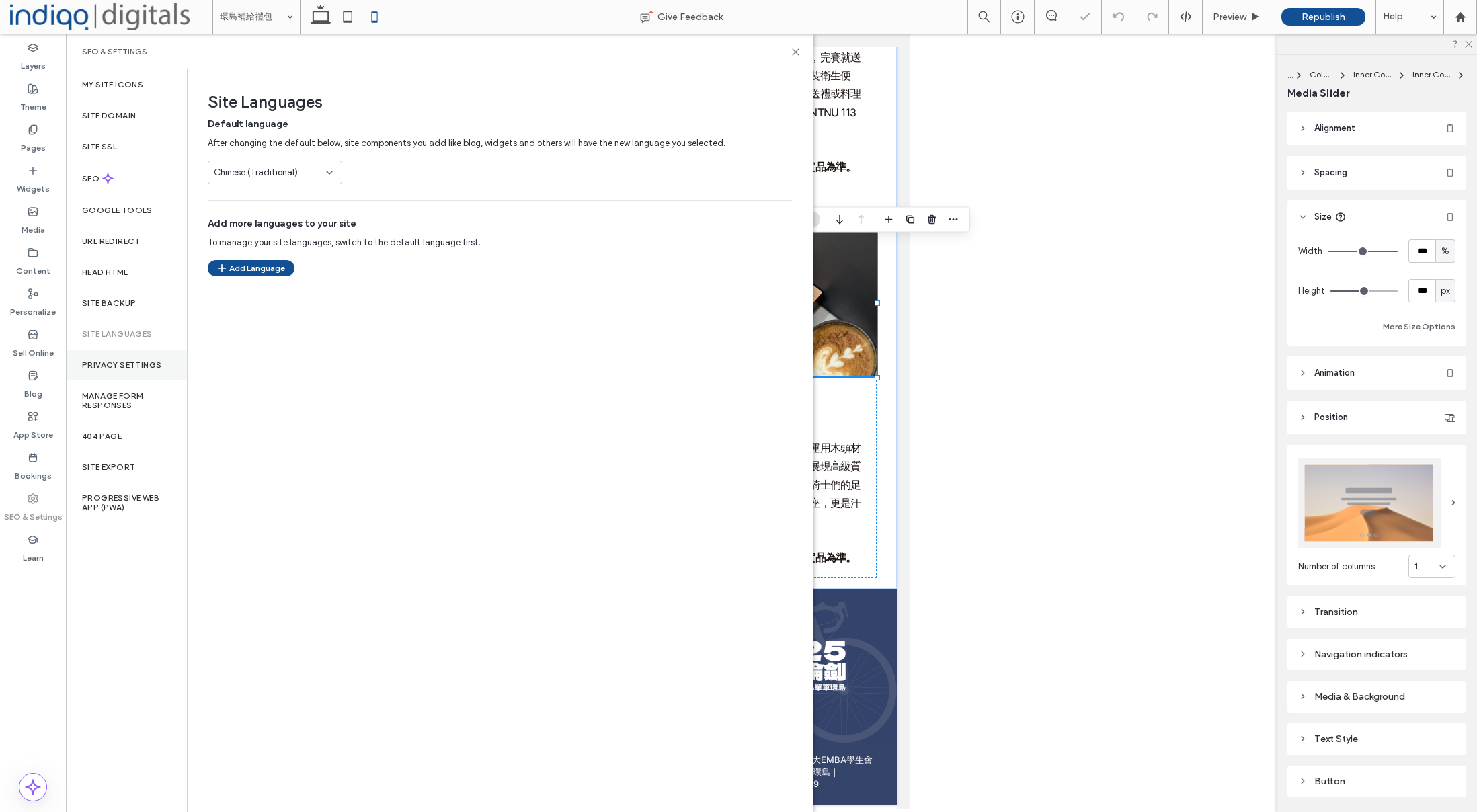
click at [146, 363] on label "Privacy Settings" at bounding box center [122, 365] width 79 height 9
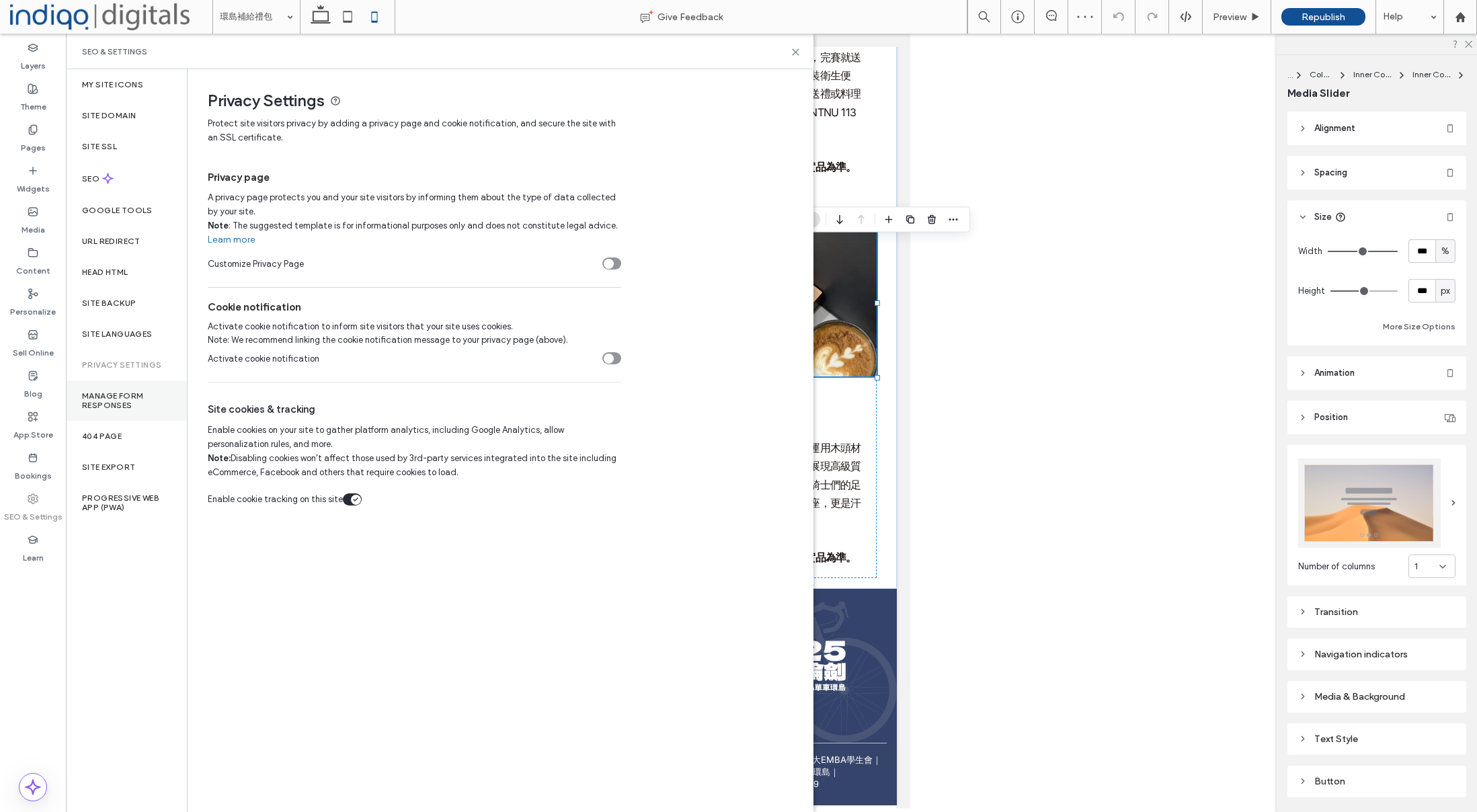
click at [140, 404] on label "Manage Form Responses" at bounding box center [126, 400] width 89 height 18
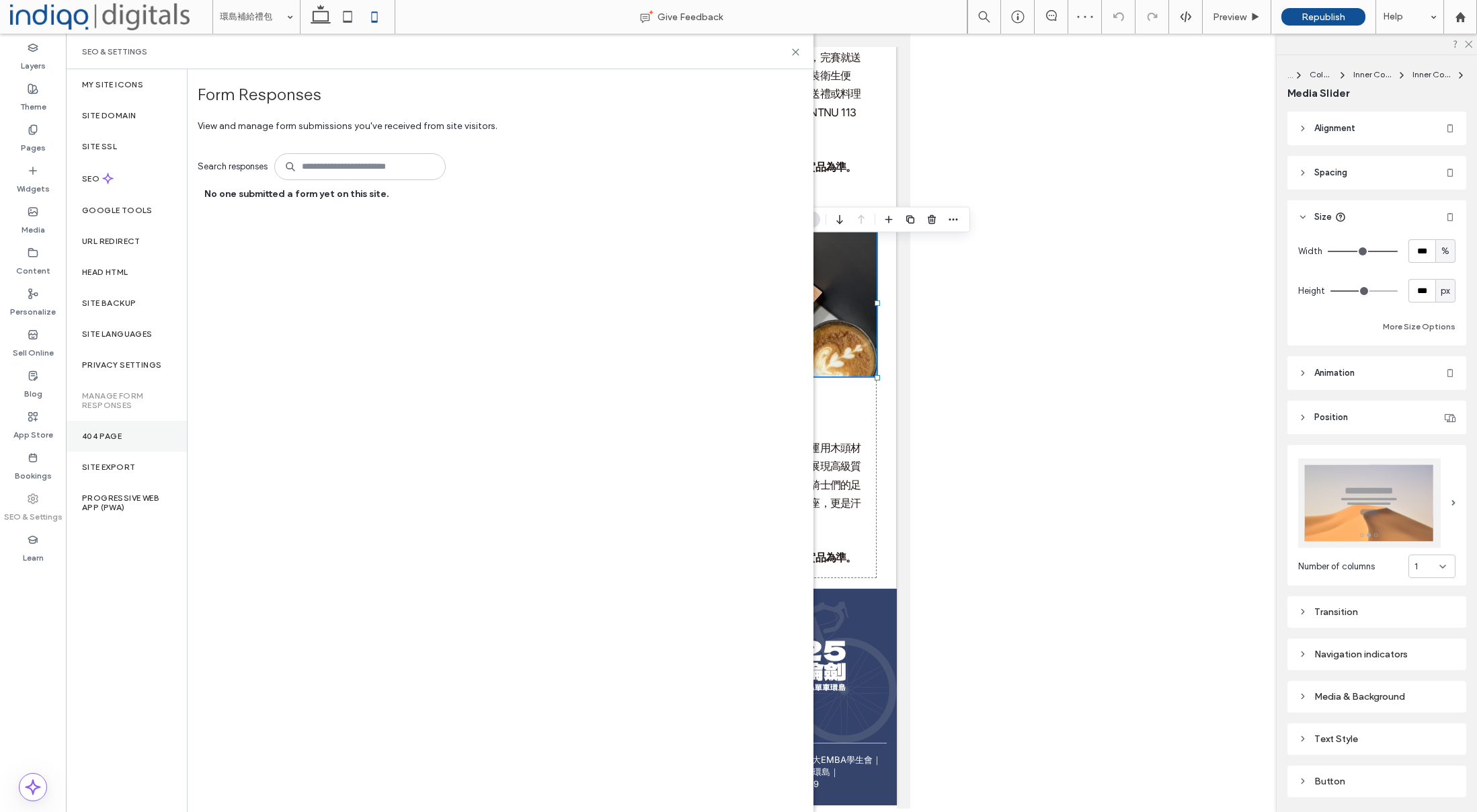
click at [134, 423] on div "404 Page" at bounding box center [125, 436] width 121 height 31
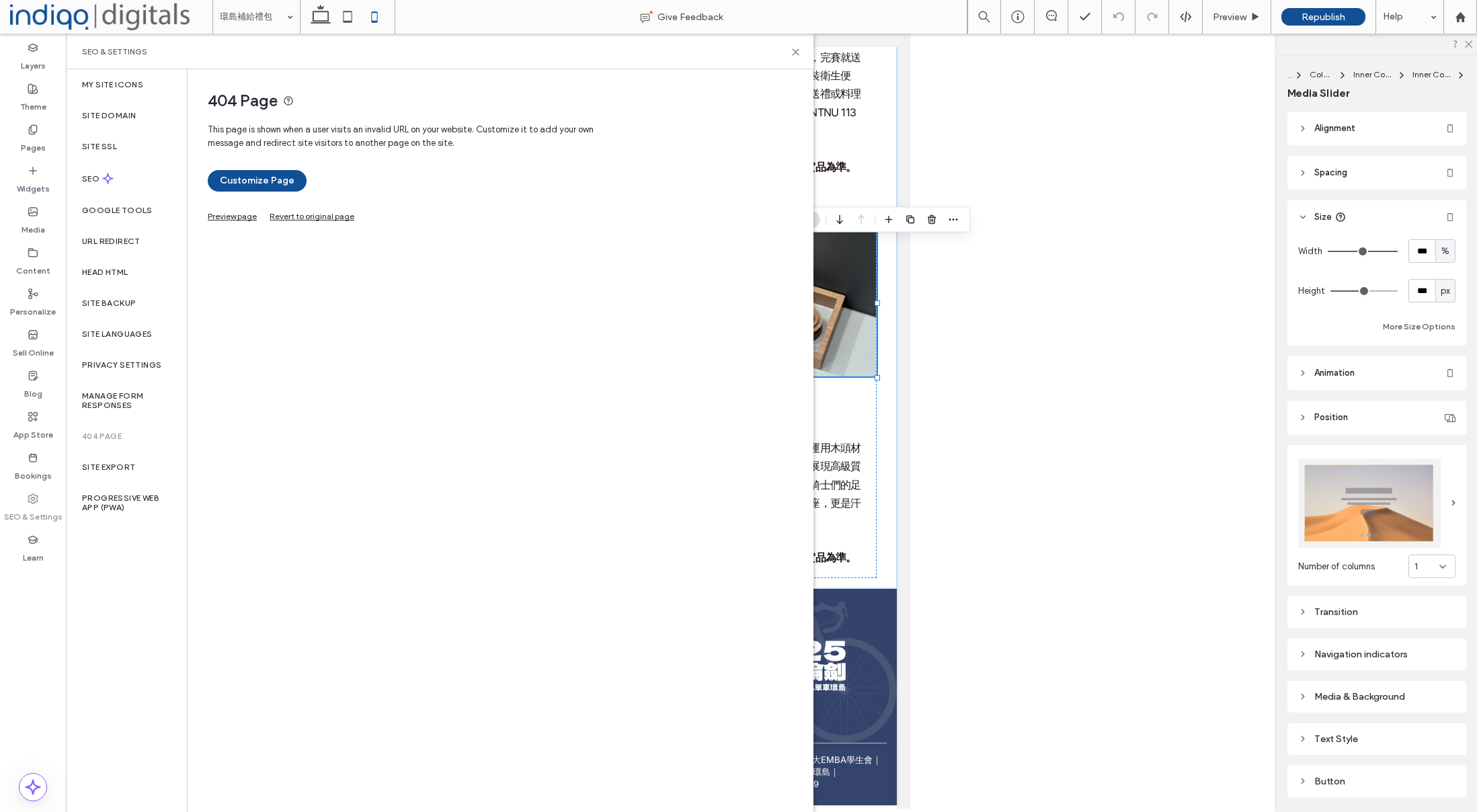
drag, startPoint x: 137, startPoint y: 455, endPoint x: 144, endPoint y: 443, distance: 13.9
click at [138, 454] on div "Site Export" at bounding box center [125, 467] width 121 height 31
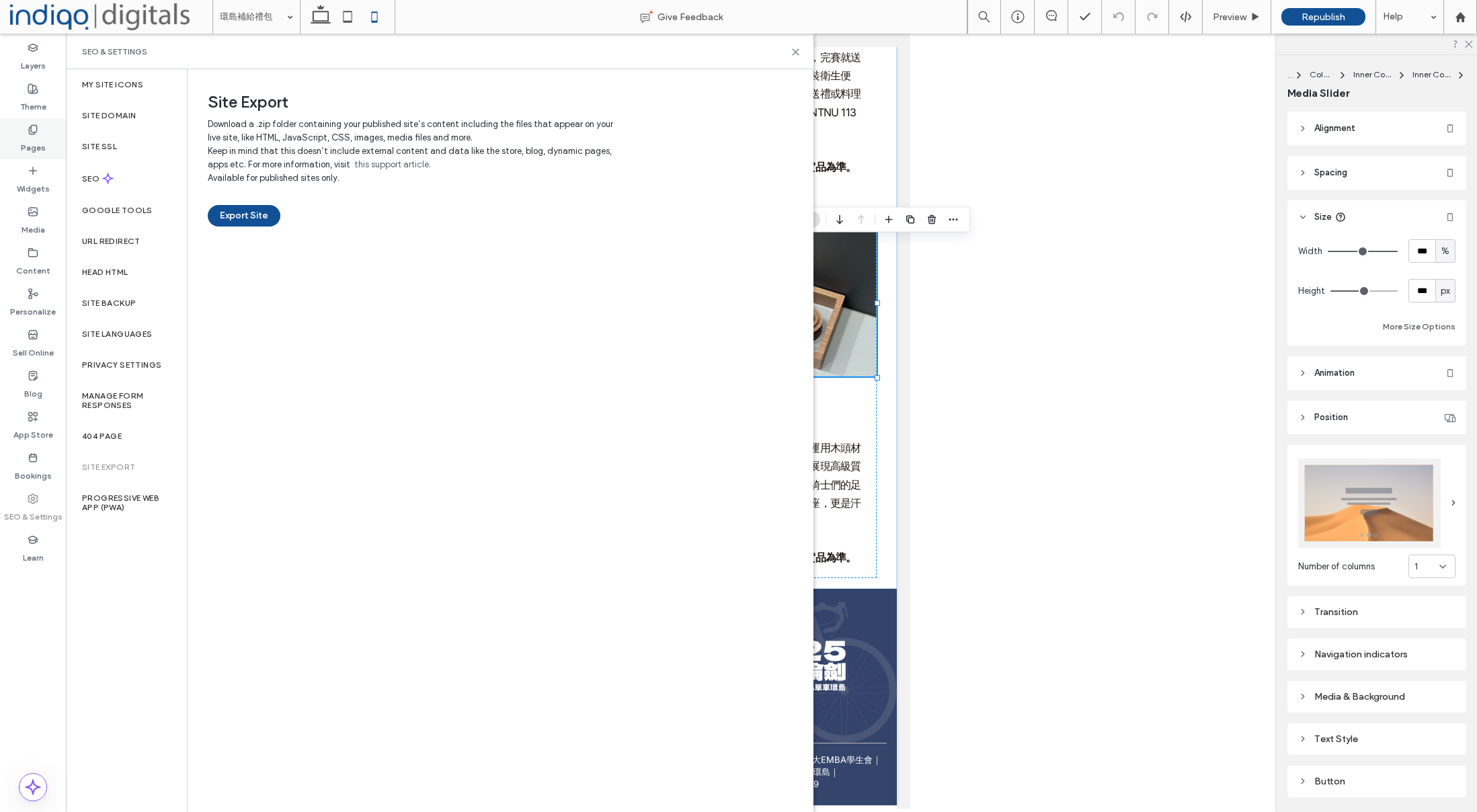
click at [53, 128] on div "Pages" at bounding box center [32, 138] width 65 height 41
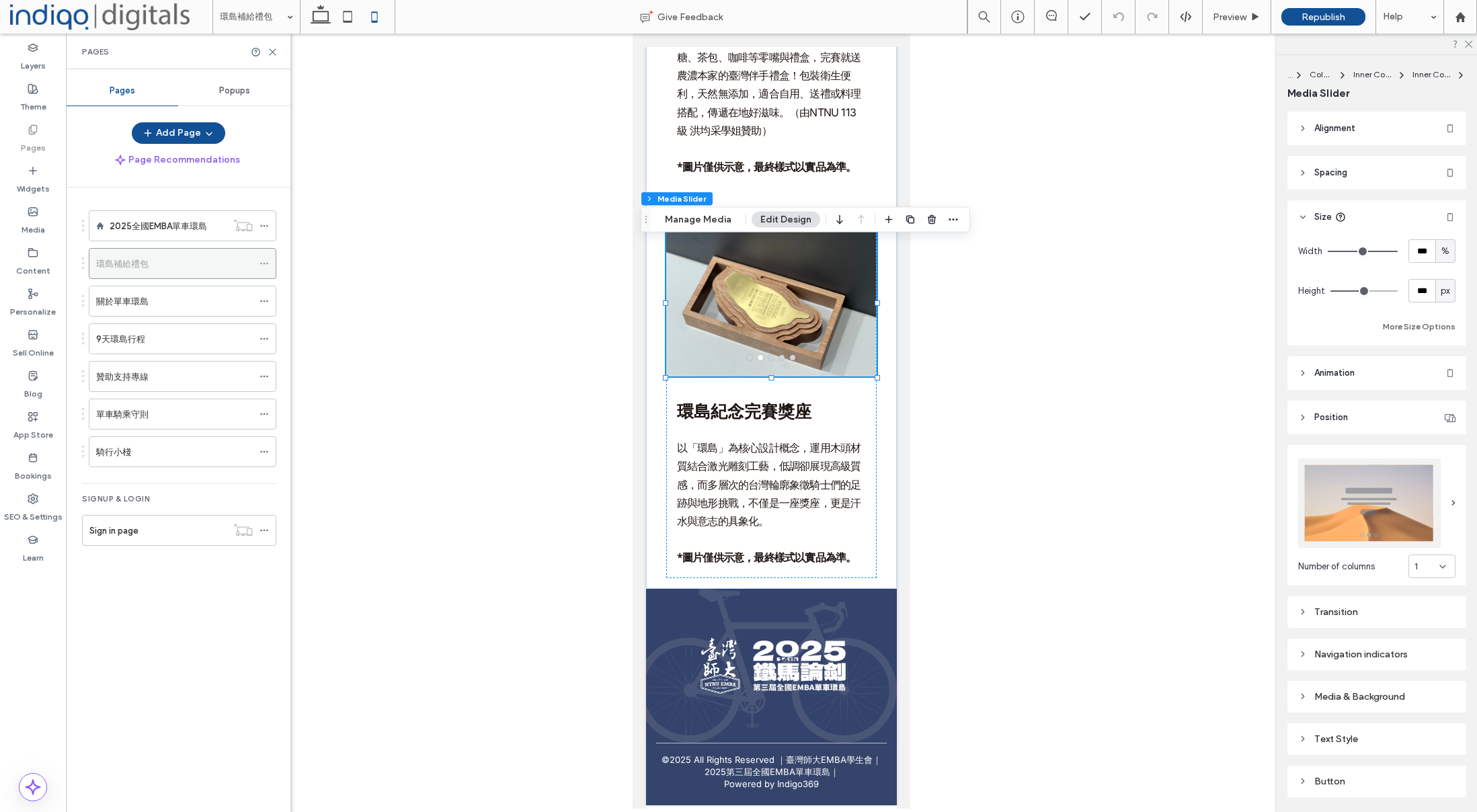
click at [263, 261] on icon at bounding box center [264, 264] width 9 height 9
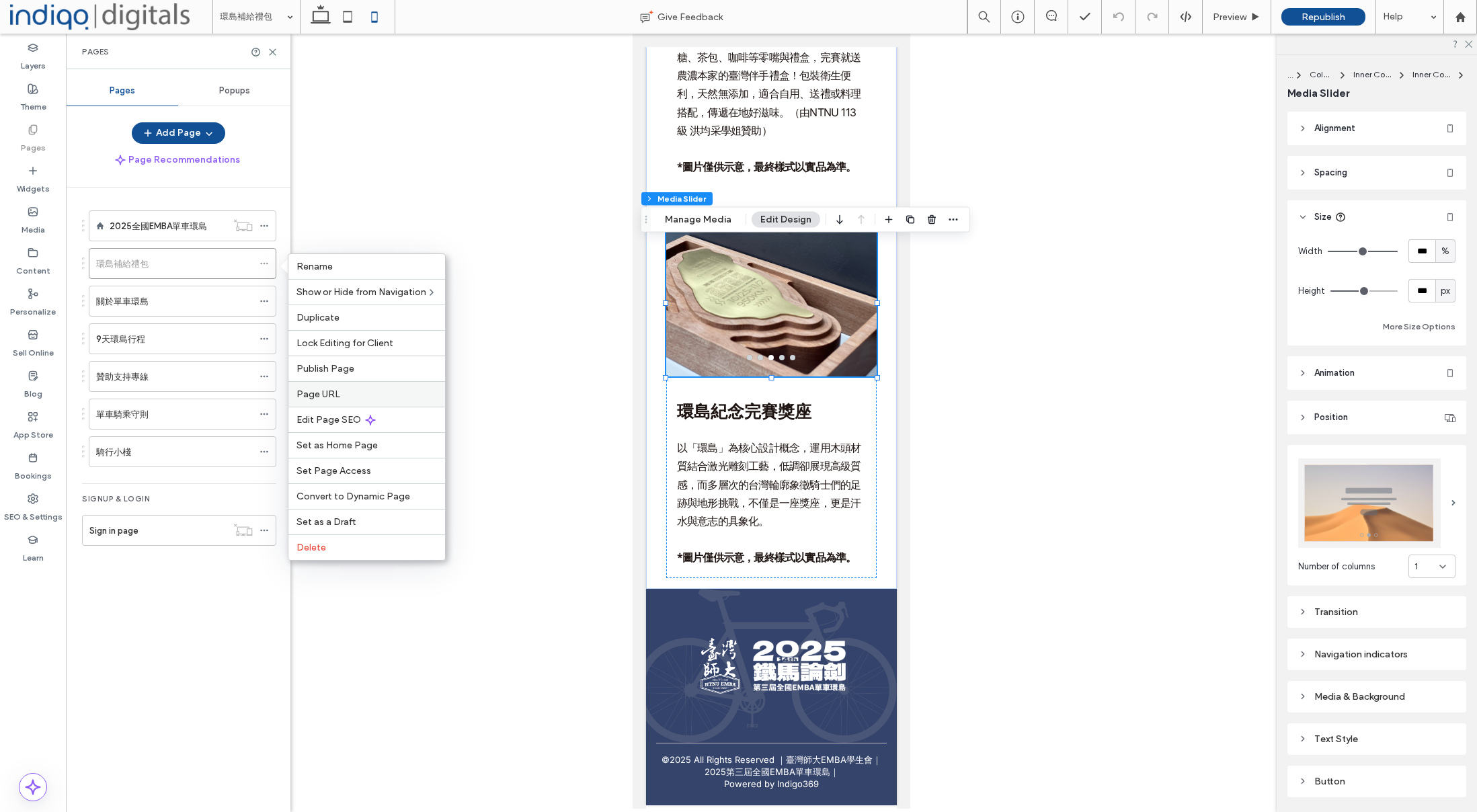
click at [392, 393] on label "Page URL" at bounding box center [367, 394] width 140 height 11
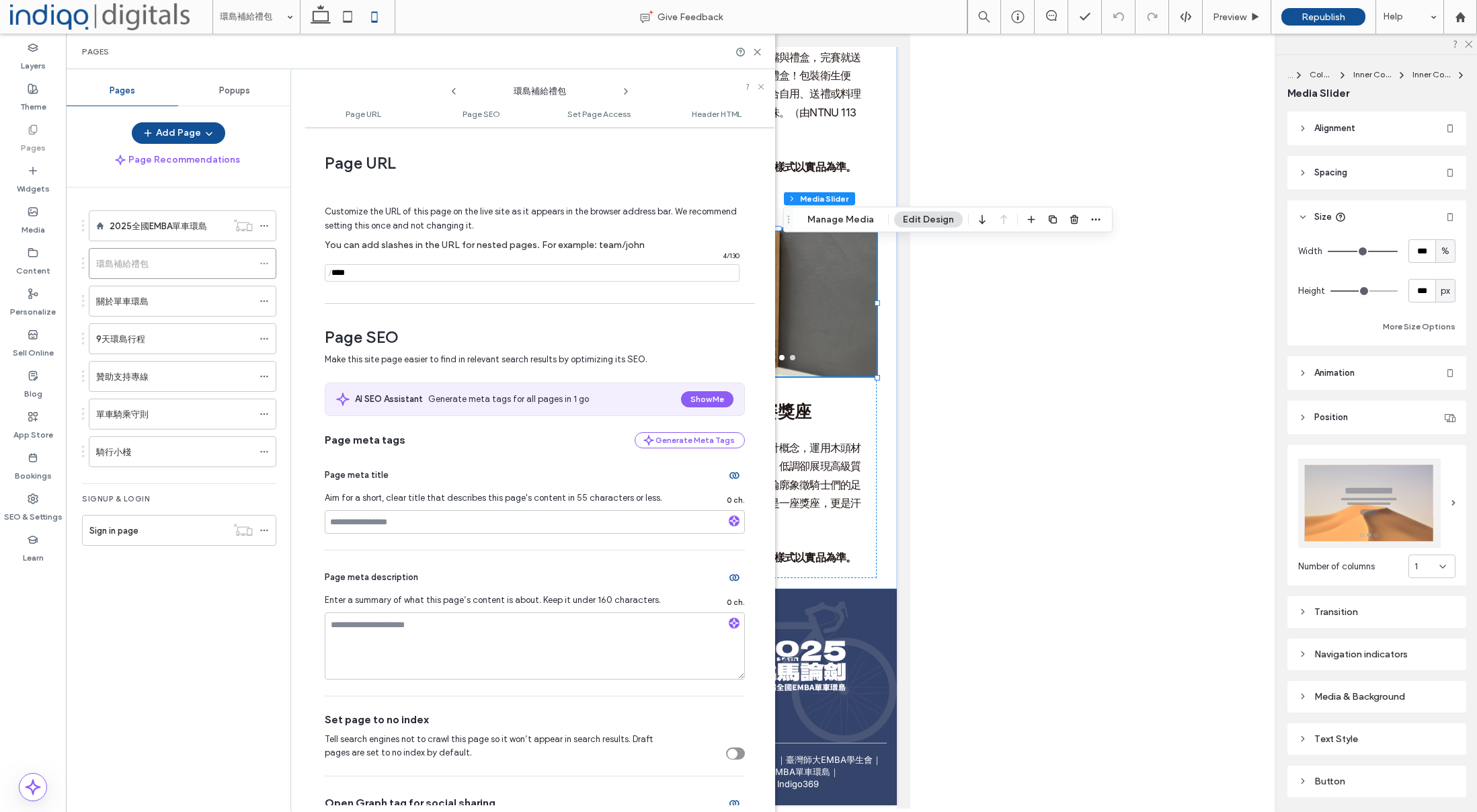
drag, startPoint x: 359, startPoint y: 273, endPoint x: 366, endPoint y: 275, distance: 7.3
click at [359, 273] on input "notEmpty" at bounding box center [532, 273] width 415 height 18
drag, startPoint x: 357, startPoint y: 275, endPoint x: 341, endPoint y: 273, distance: 16.1
click at [314, 272] on div "Page URL Customize the URL of this page on the live site as it appears in the b…" at bounding box center [539, 469] width 470 height 671
type input "*"
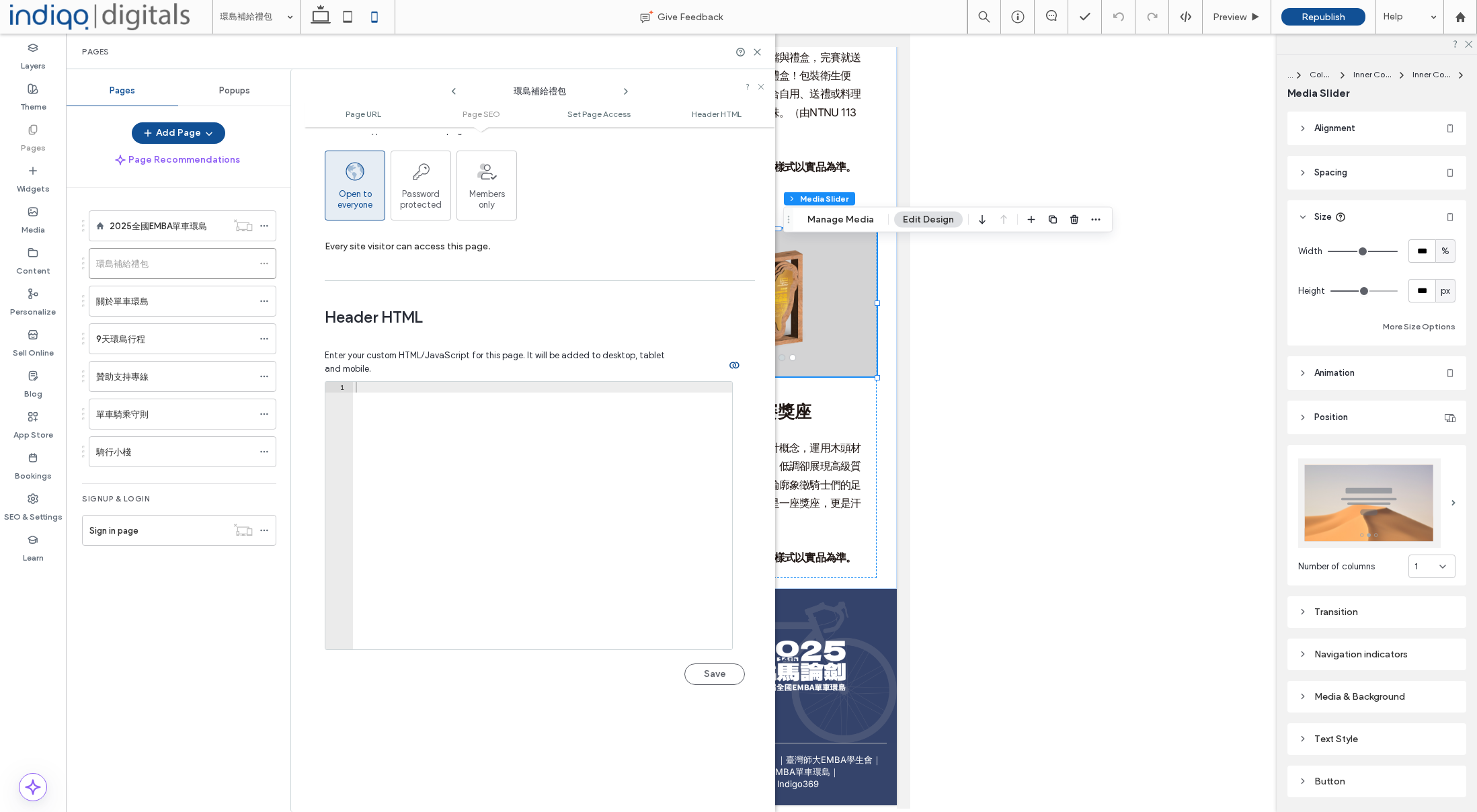
scroll to position [1240, 0]
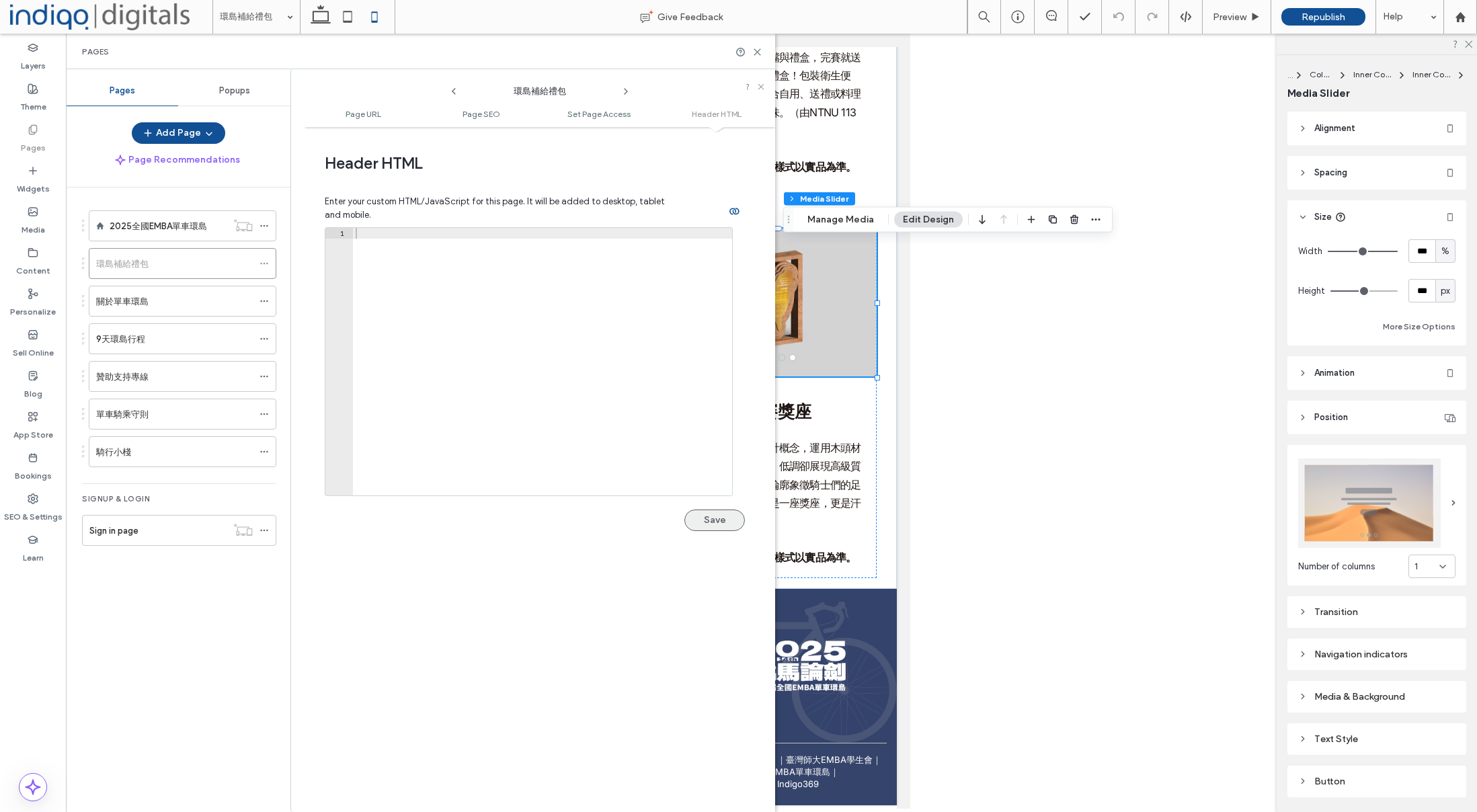
type input "******"
click at [715, 520] on button "Save" at bounding box center [715, 520] width 61 height 21
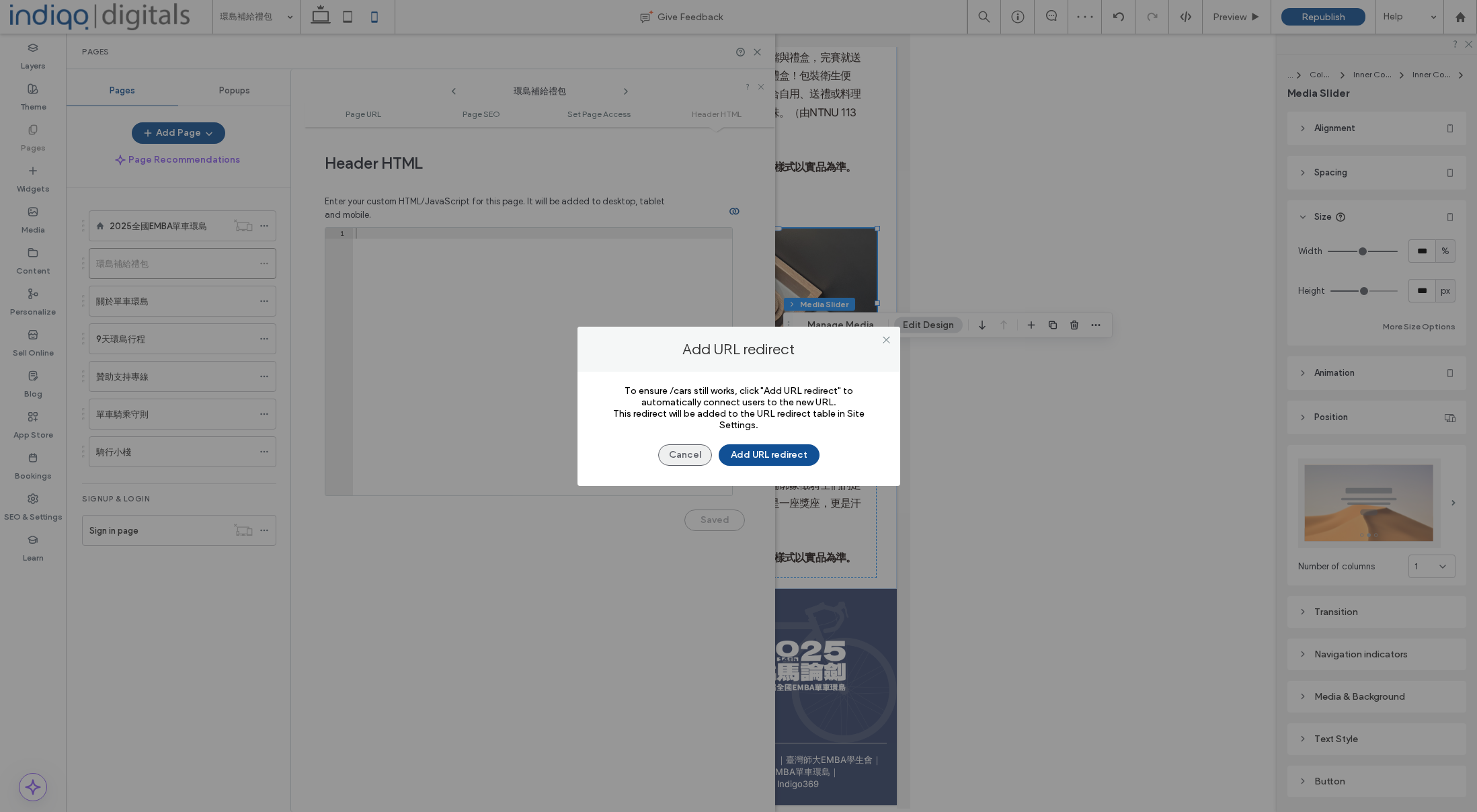
click at [682, 455] on button "Cancel" at bounding box center [685, 454] width 53 height 21
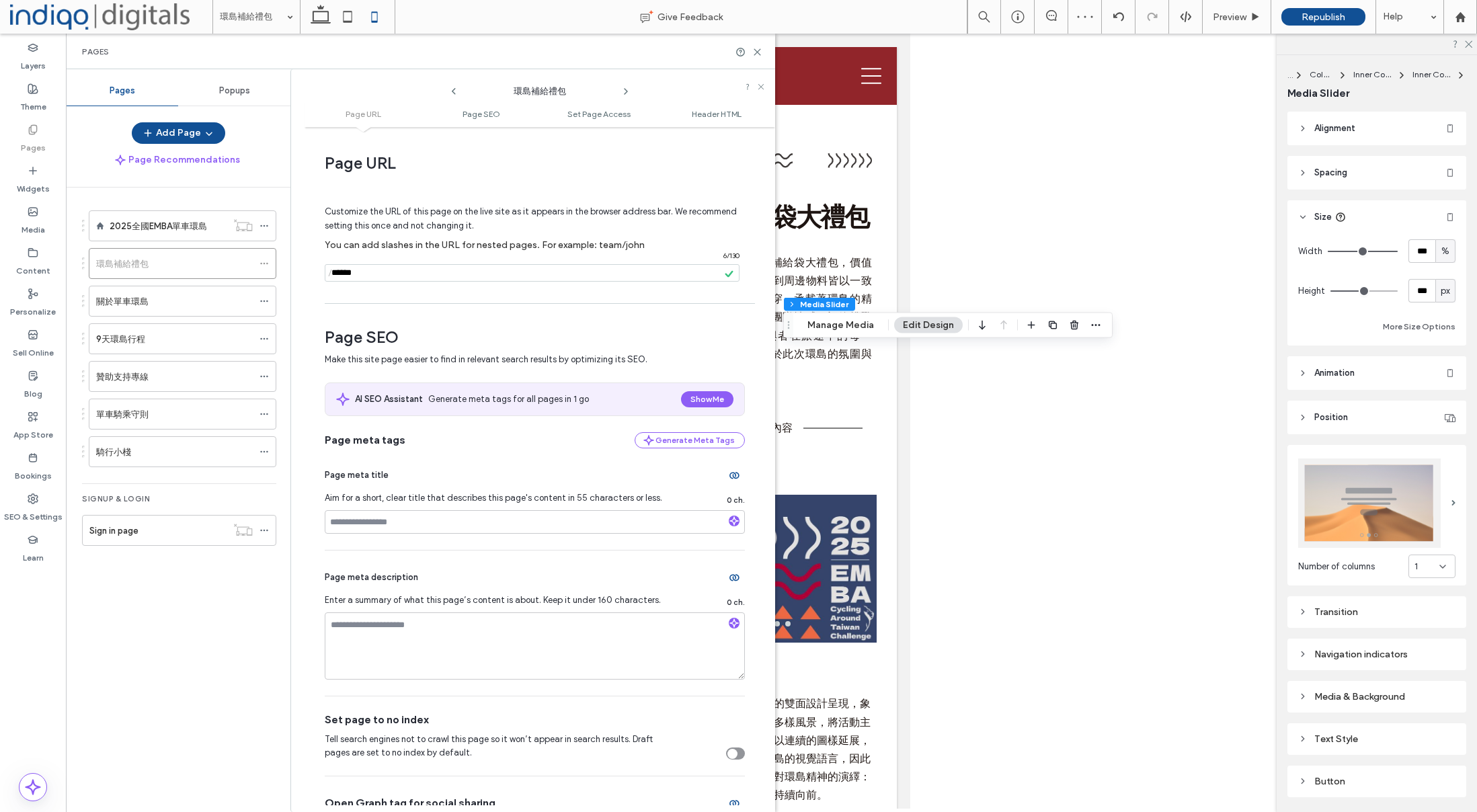
scroll to position [7195, 0]
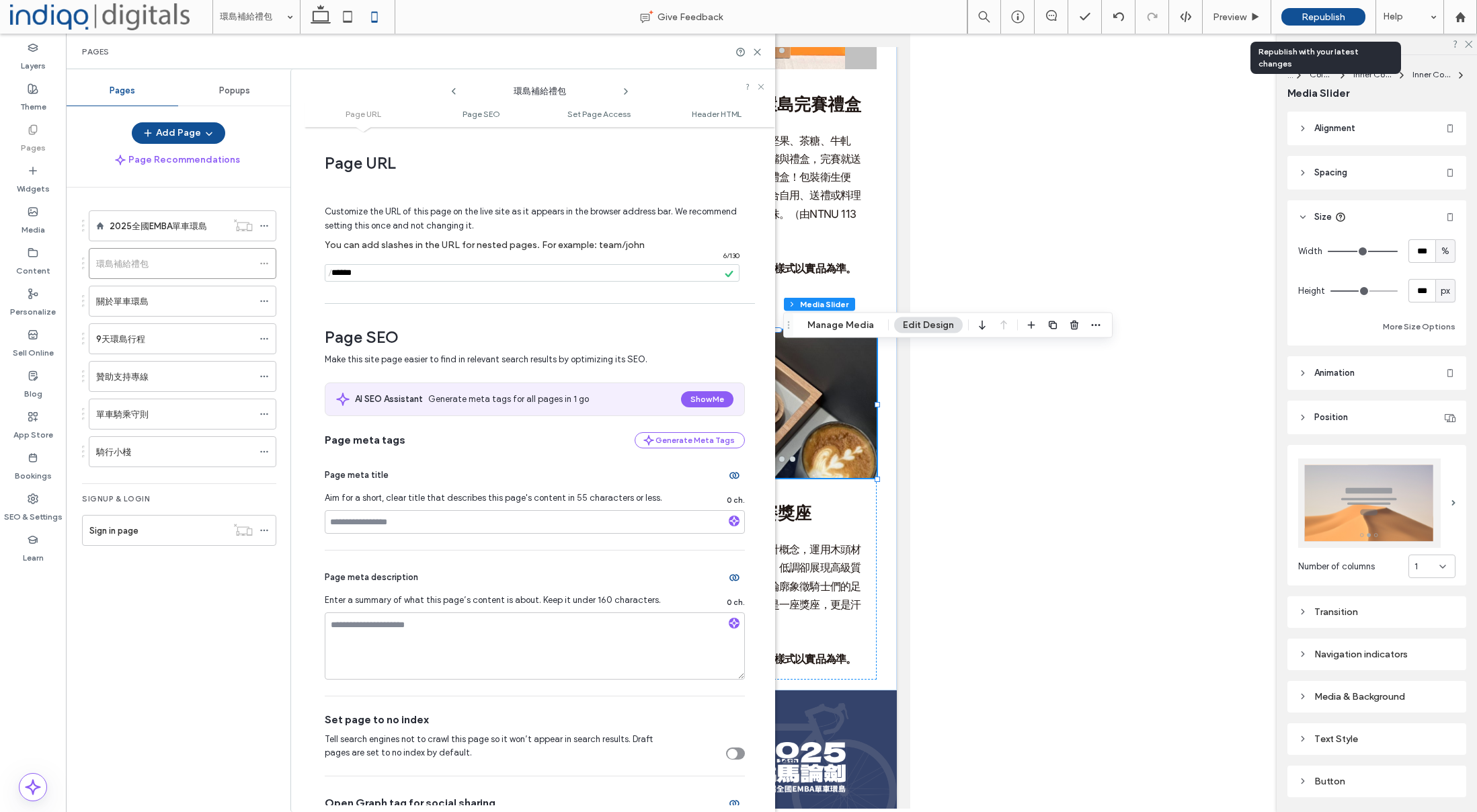
click at [1313, 18] on span "Republish" at bounding box center [1323, 17] width 43 height 11
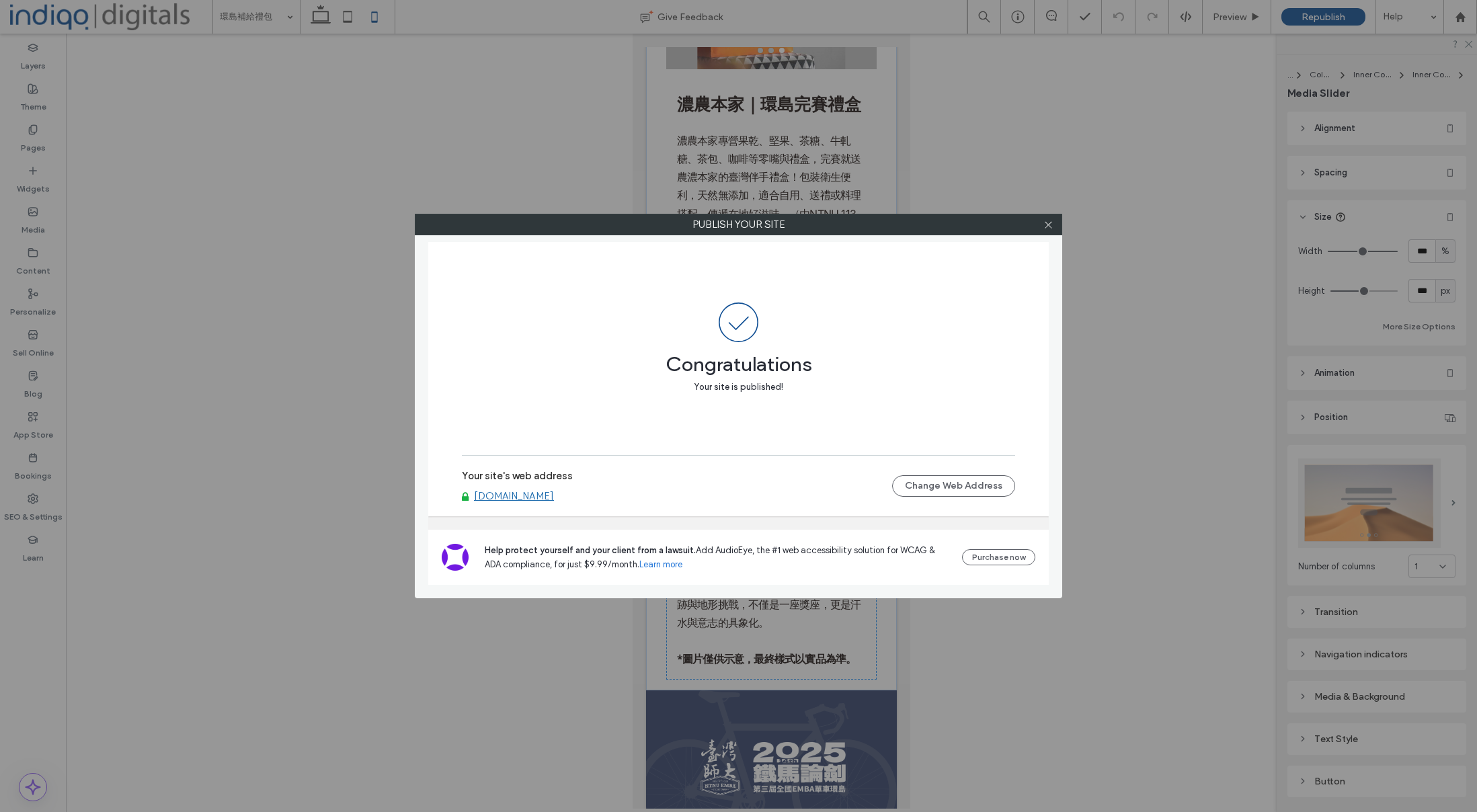
click at [547, 497] on link "[DOMAIN_NAME]" at bounding box center [514, 496] width 80 height 12
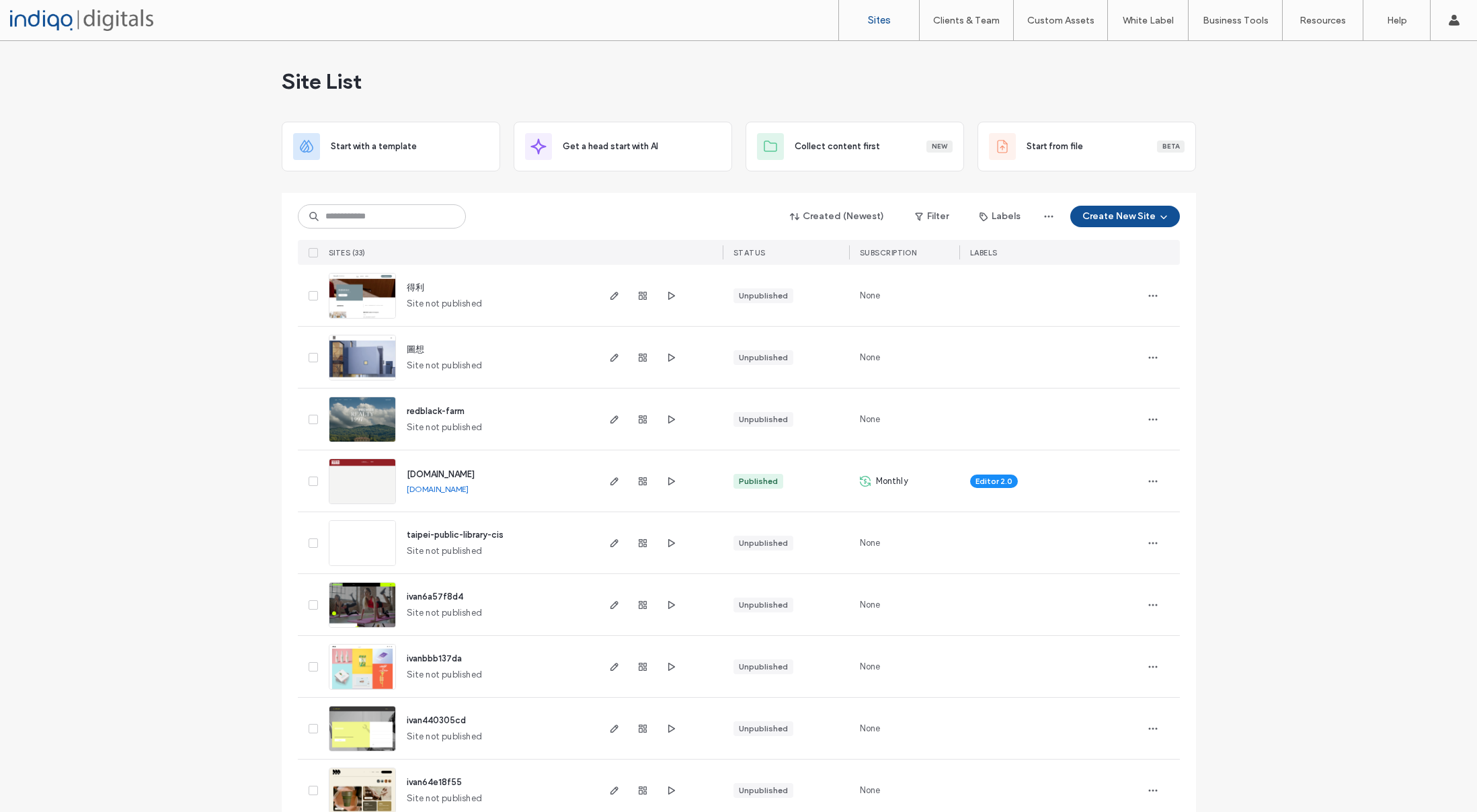
click at [375, 465] on img at bounding box center [361, 504] width 65 height 91
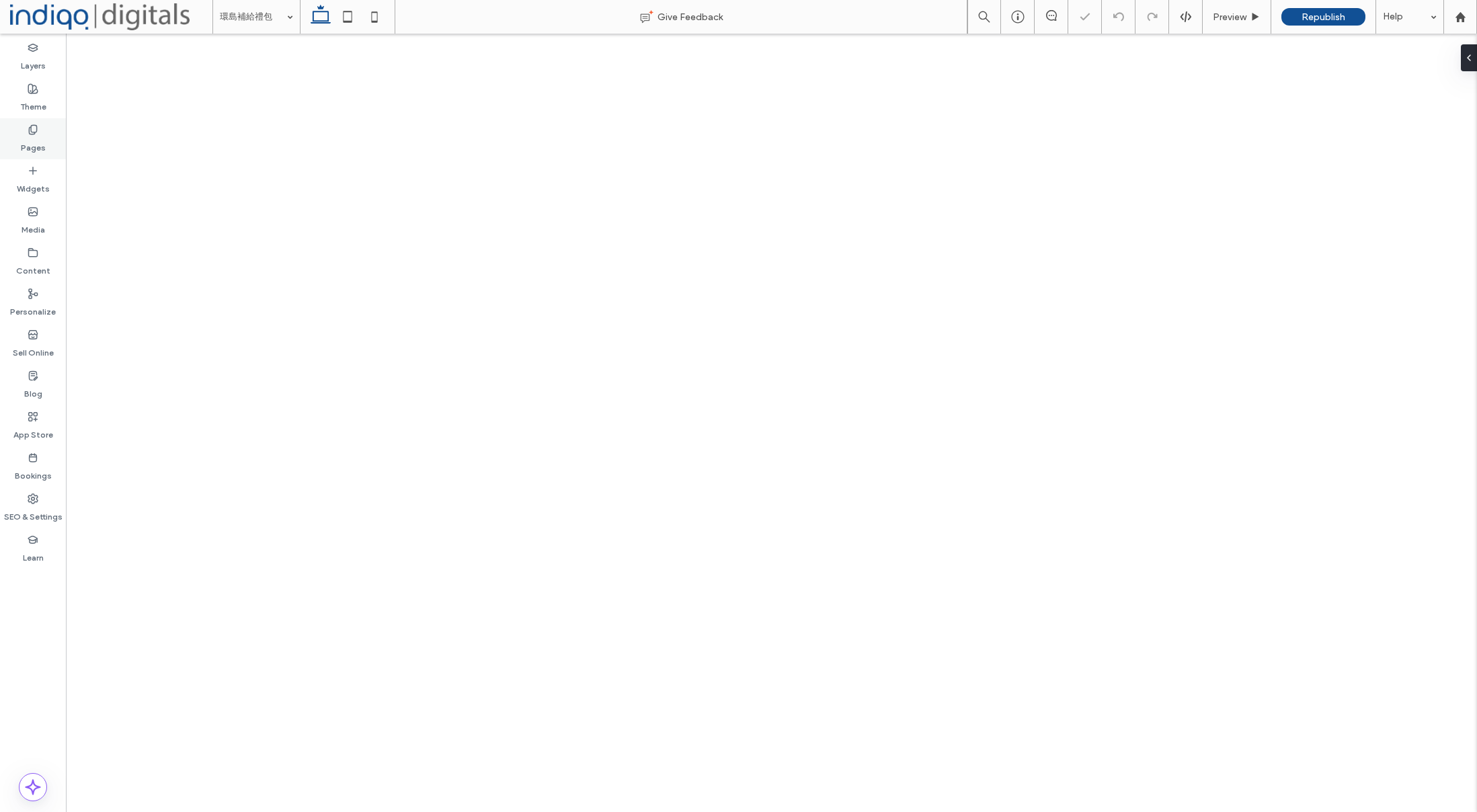
click at [44, 133] on div "Pages" at bounding box center [32, 138] width 65 height 41
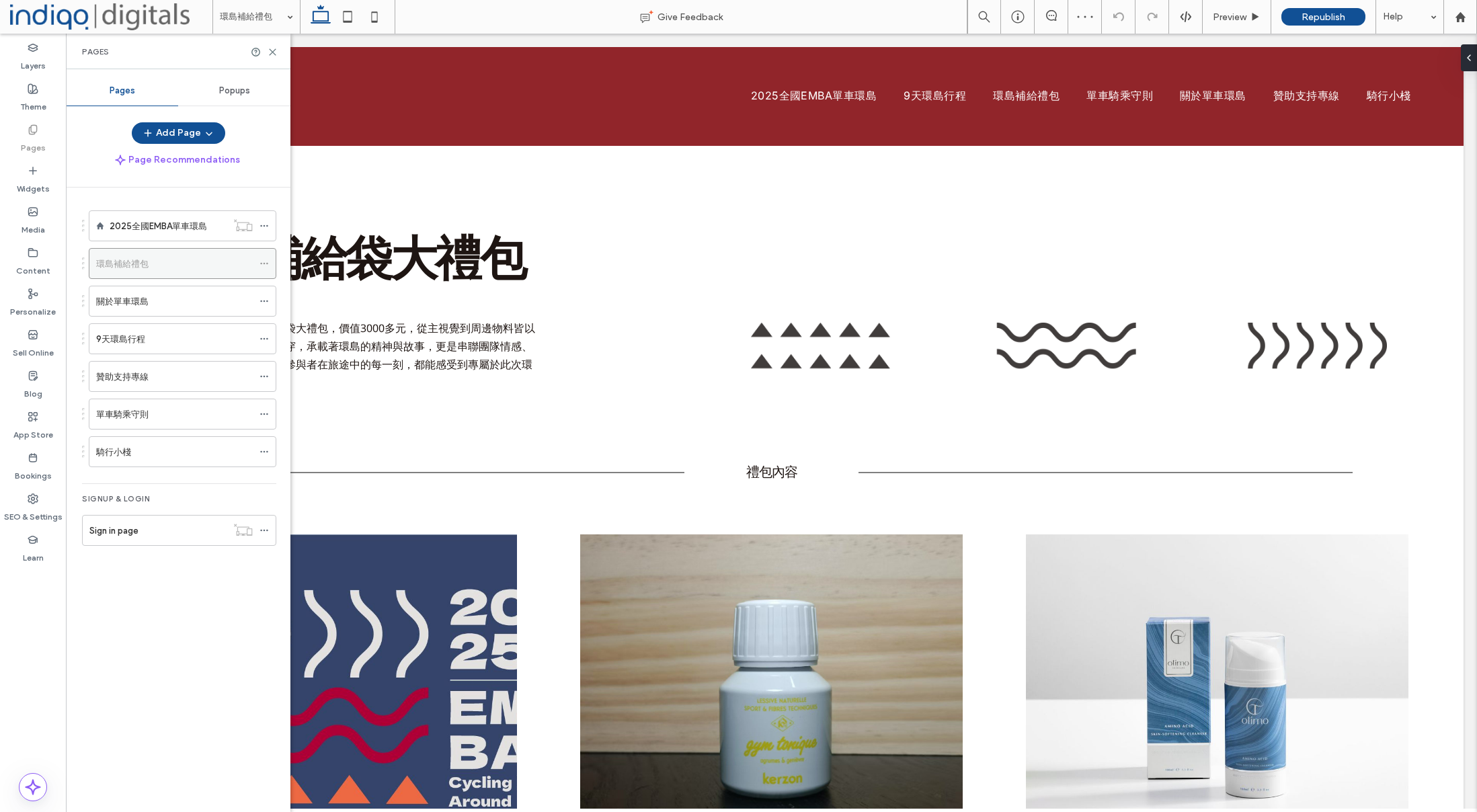
click at [272, 263] on div at bounding box center [267, 264] width 17 height 20
click at [266, 265] on icon at bounding box center [264, 264] width 9 height 9
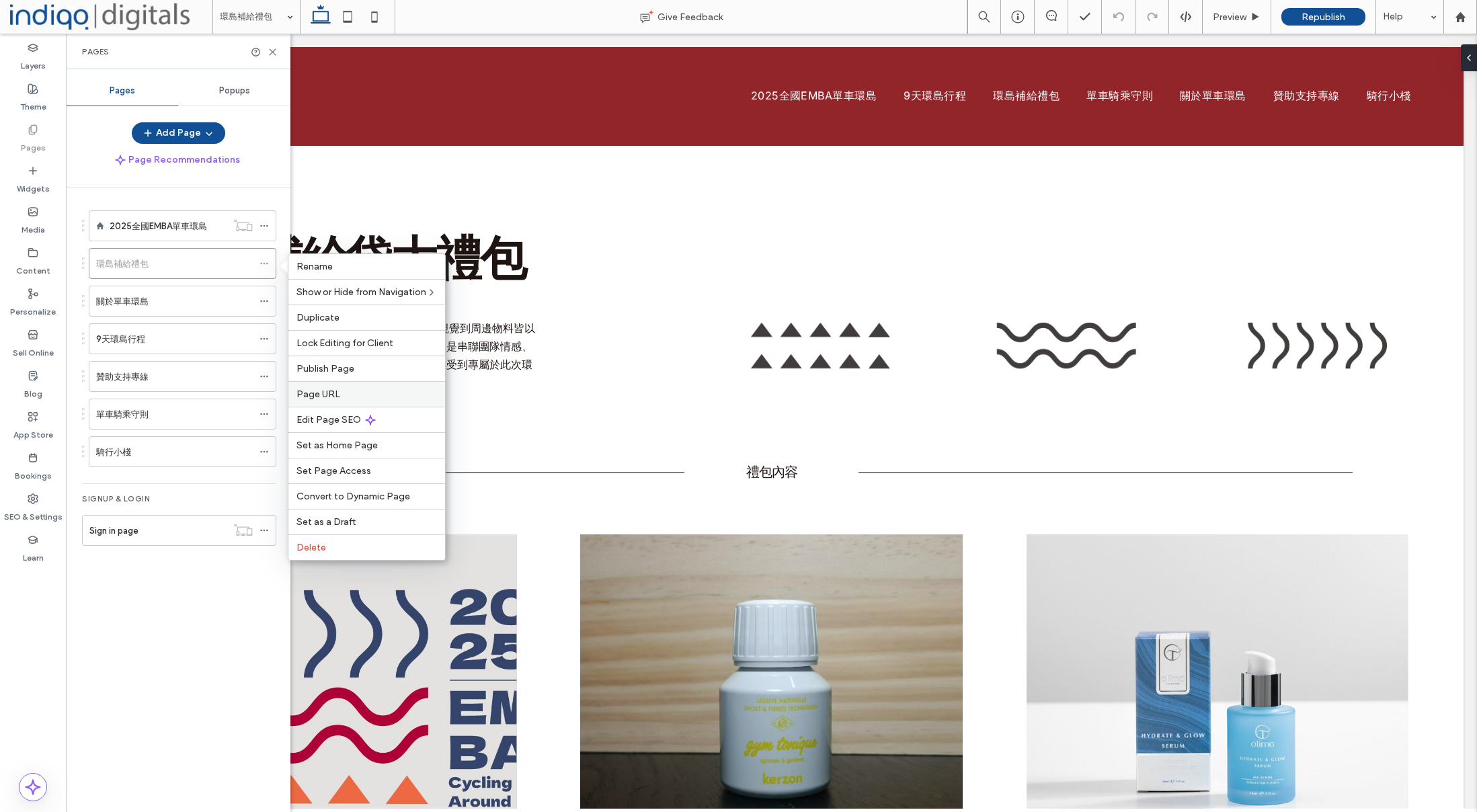
click at [360, 396] on label "Page URL" at bounding box center [367, 394] width 140 height 11
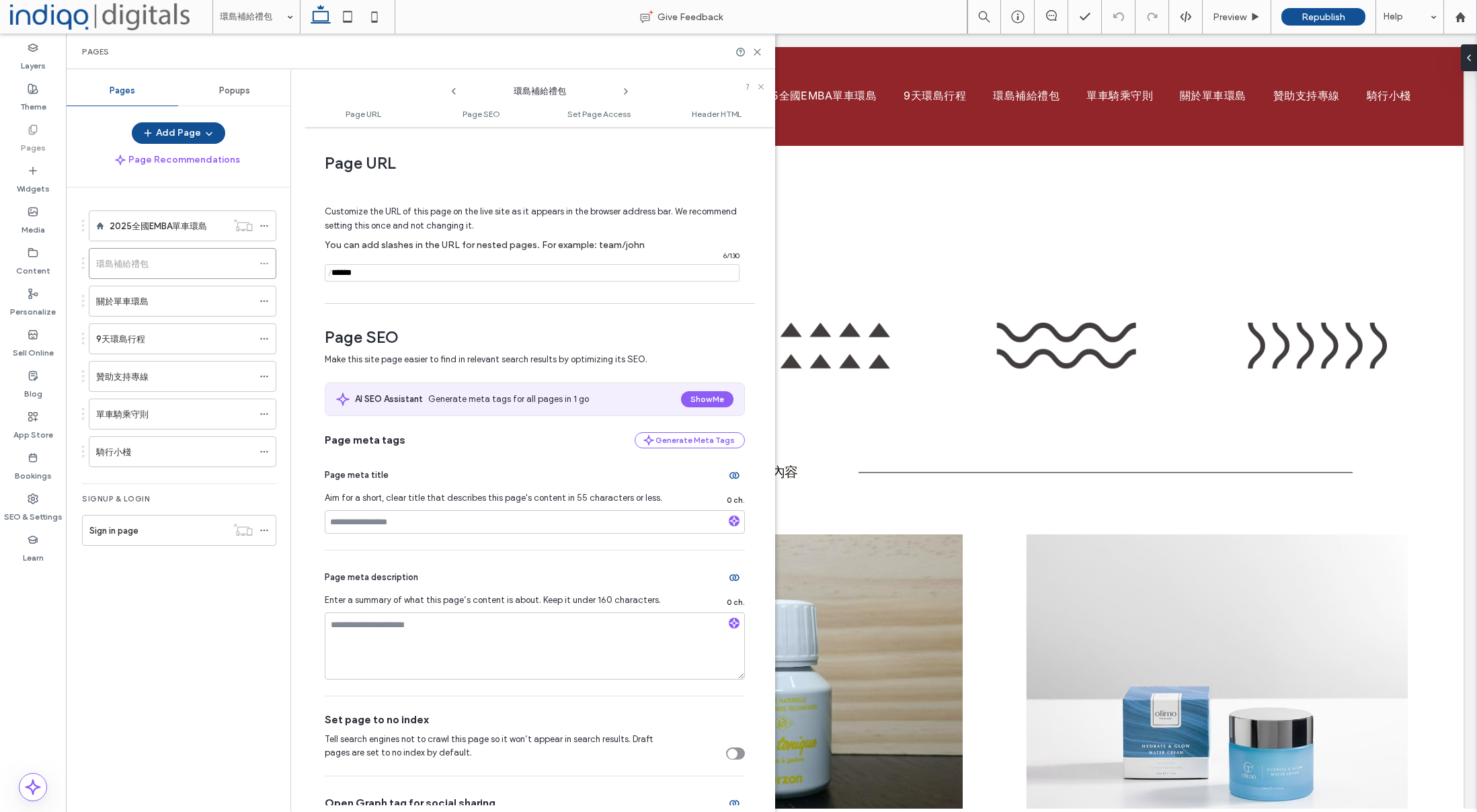
click at [332, 275] on span "/" at bounding box center [330, 273] width 11 height 17
drag, startPoint x: 396, startPoint y: 247, endPoint x: 582, endPoint y: 248, distance: 186.0
click at [582, 248] on span "You can add slashes in the URL for nested pages. For example: team/john" at bounding box center [484, 245] width 320 height 11
click at [605, 249] on span "You can add slashes in the URL for nested pages. For example: team/john" at bounding box center [484, 245] width 320 height 11
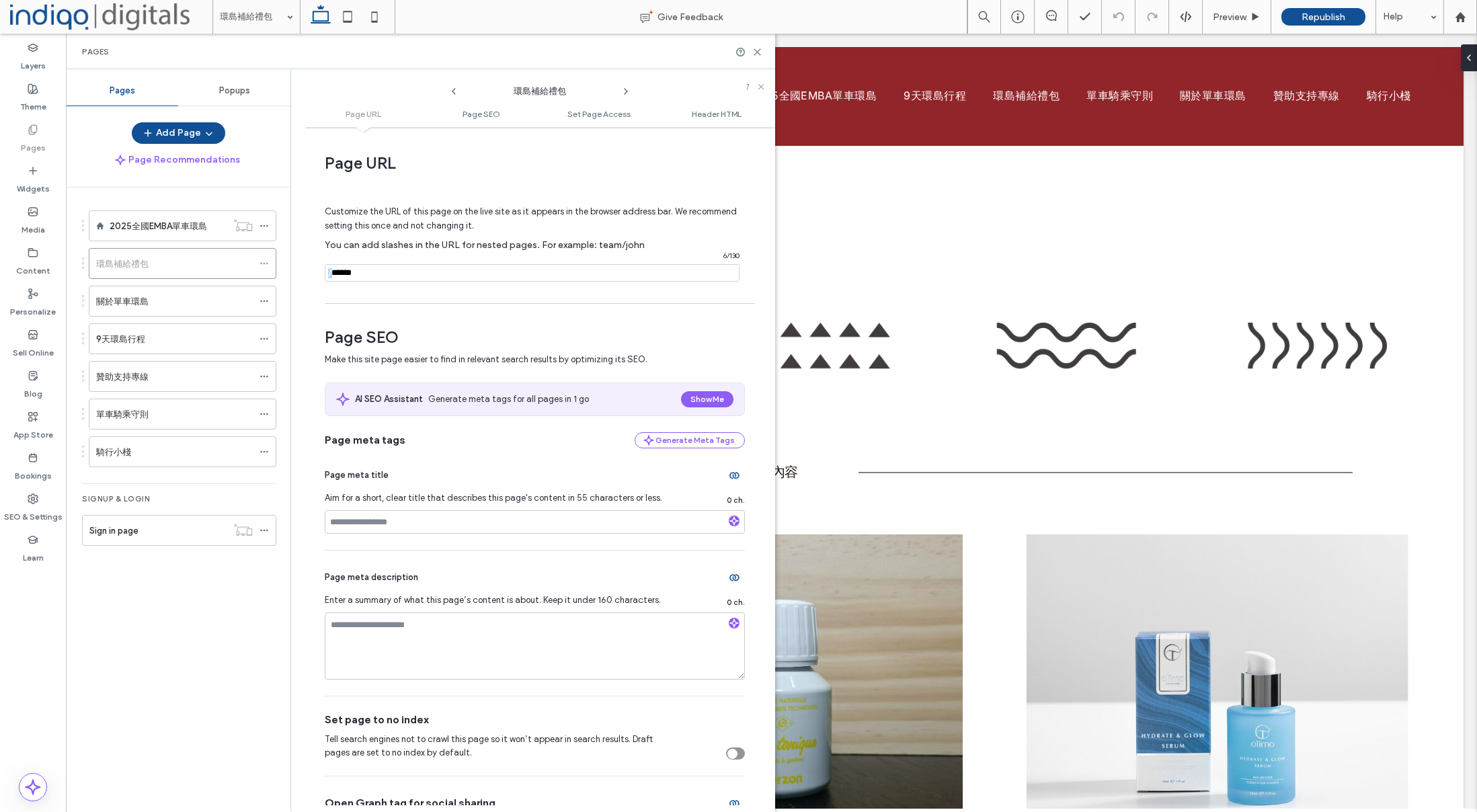
drag, startPoint x: 333, startPoint y: 274, endPoint x: 375, endPoint y: 275, distance: 42.0
click at [375, 275] on div "/ 6 / 130" at bounding box center [532, 273] width 415 height 18
drag, startPoint x: 384, startPoint y: 275, endPoint x: 335, endPoint y: 276, distance: 49.0
click at [335, 276] on div "/ 6 / 130" at bounding box center [532, 273] width 415 height 18
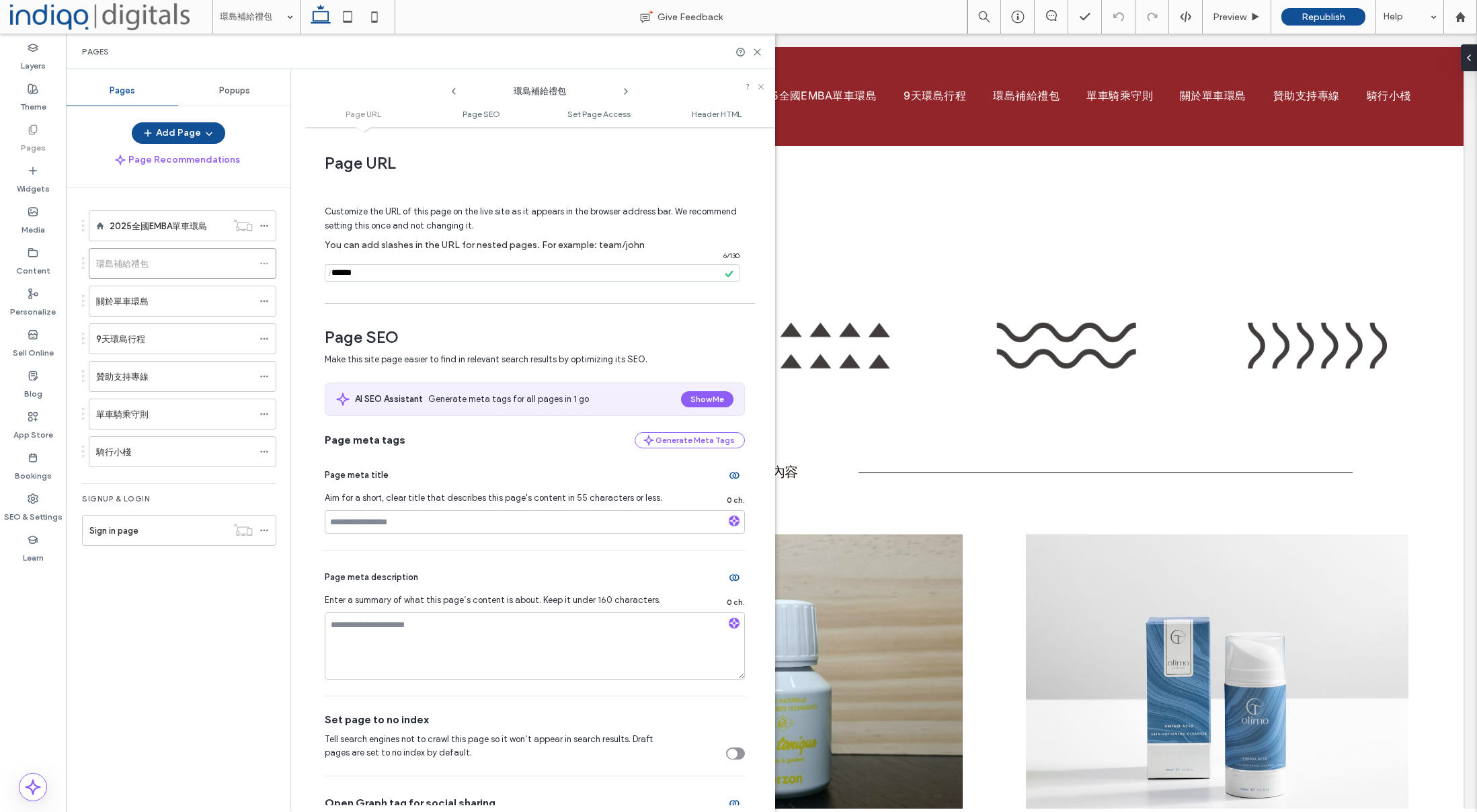
drag, startPoint x: 394, startPoint y: 282, endPoint x: 369, endPoint y: 279, distance: 25.2
click at [394, 281] on input "notEmpty" at bounding box center [532, 273] width 415 height 18
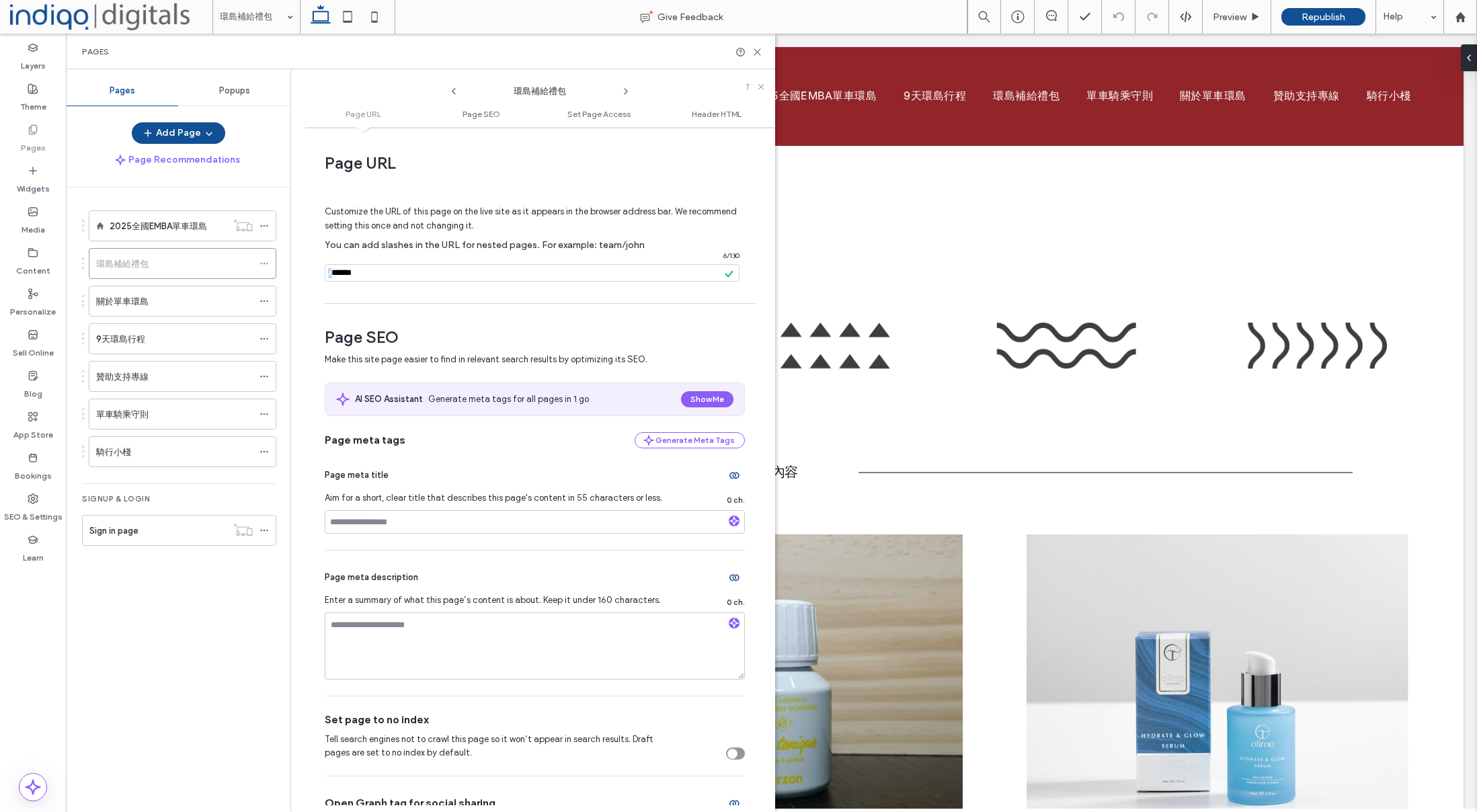
drag, startPoint x: 334, startPoint y: 276, endPoint x: 507, endPoint y: 275, distance: 173.0
click at [507, 275] on div "/ 6 / 130" at bounding box center [532, 273] width 415 height 18
drag, startPoint x: 419, startPoint y: 275, endPoint x: 401, endPoint y: 277, distance: 18.1
click at [419, 275] on input "notEmpty" at bounding box center [532, 273] width 415 height 18
drag, startPoint x: 401, startPoint y: 277, endPoint x: 334, endPoint y: 277, distance: 67.0
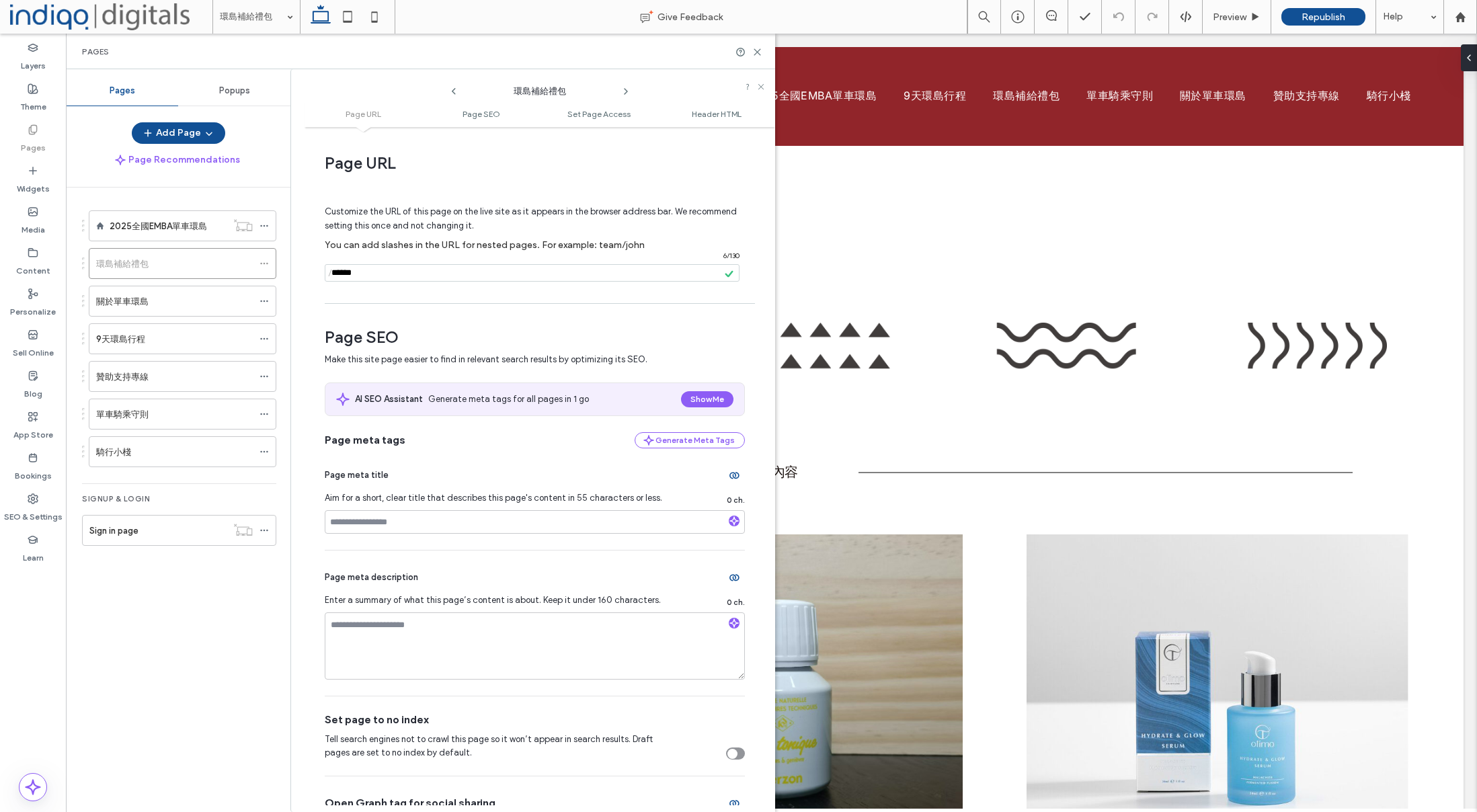
click at [334, 277] on div "/ 6 / 130" at bounding box center [532, 273] width 415 height 18
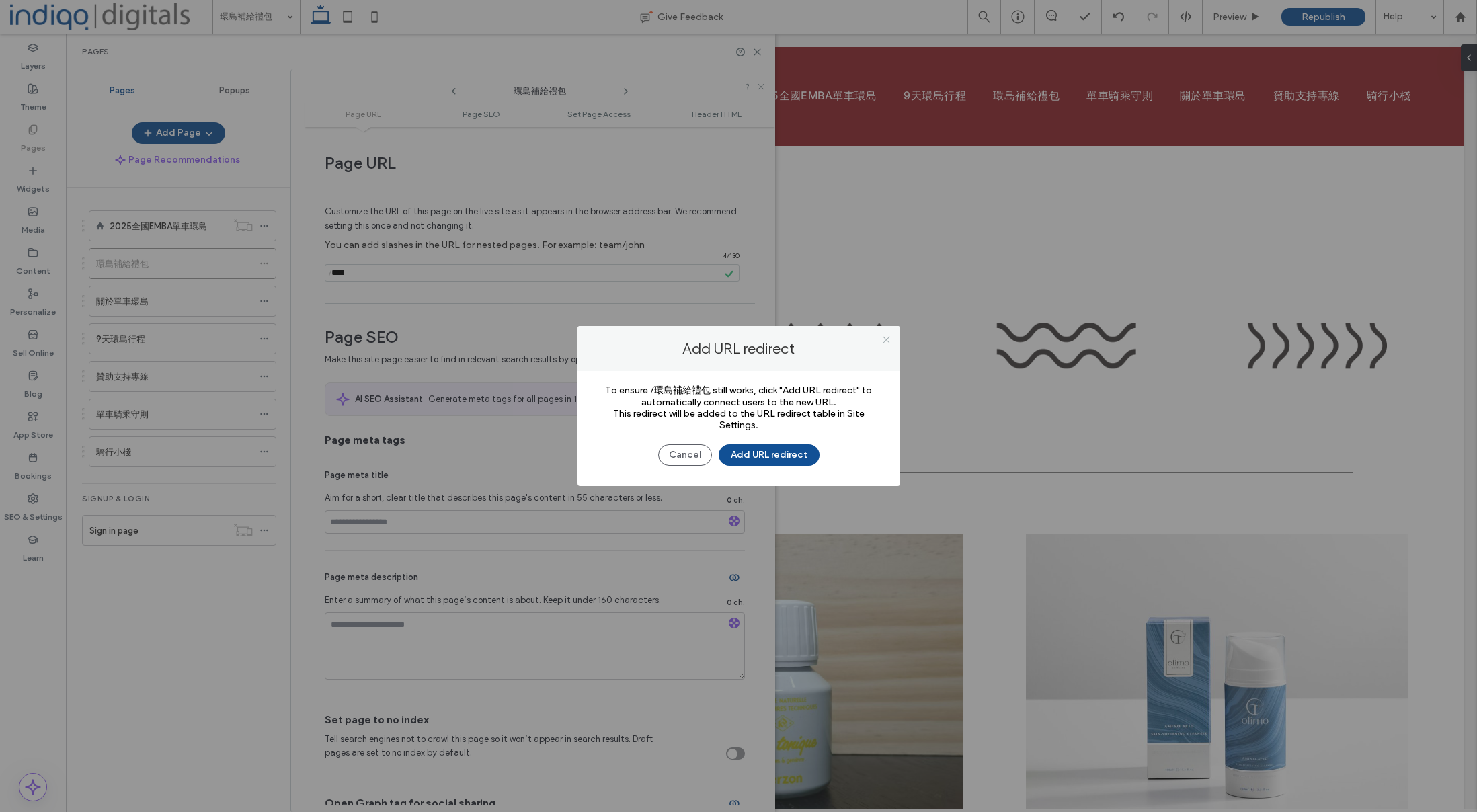
click at [881, 335] on icon at bounding box center [886, 339] width 10 height 10
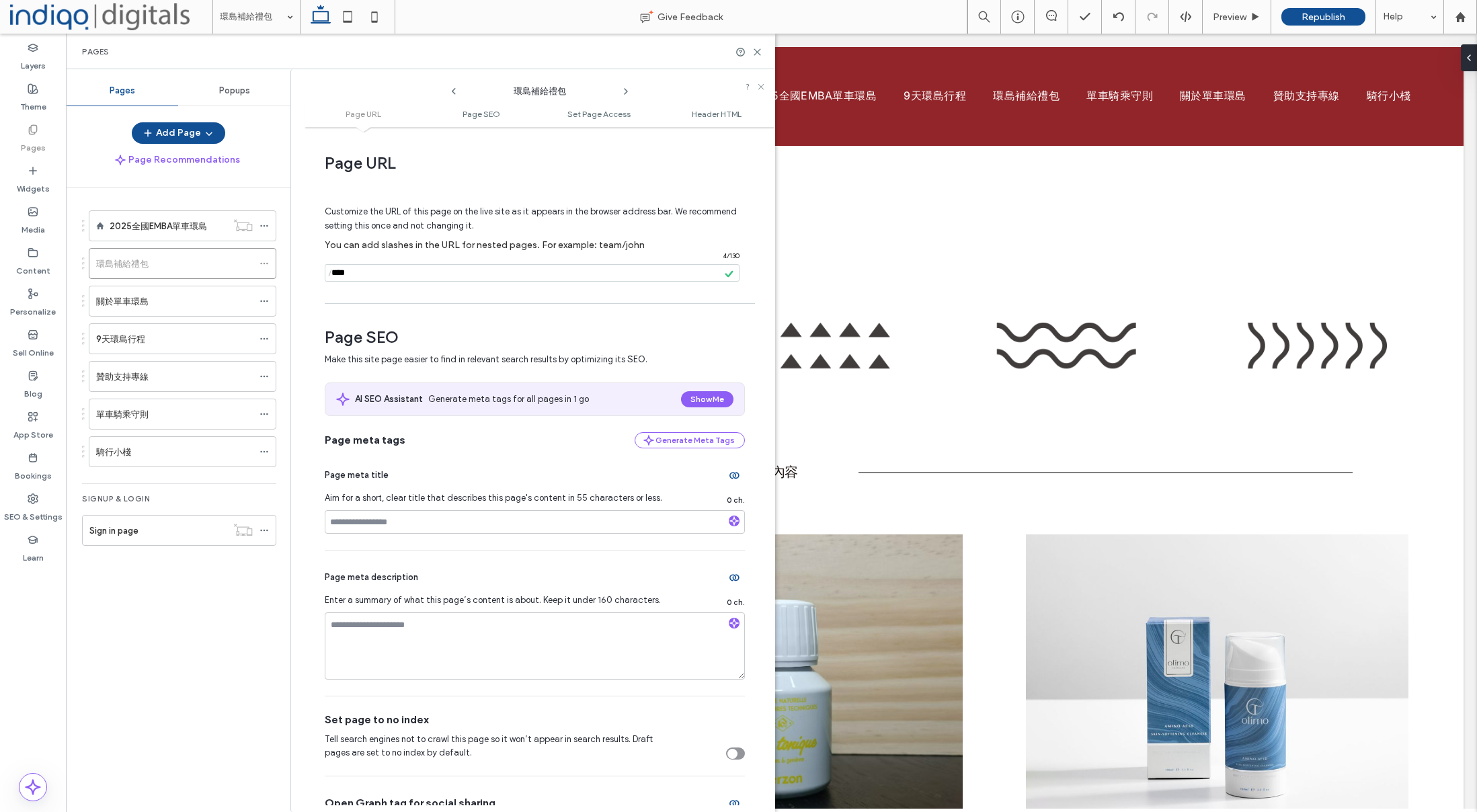
drag, startPoint x: 357, startPoint y: 269, endPoint x: 362, endPoint y: 275, distance: 7.8
click at [359, 270] on input "notEmpty" at bounding box center [532, 273] width 415 height 18
drag, startPoint x: 362, startPoint y: 275, endPoint x: 368, endPoint y: 282, distance: 9.2
click at [289, 273] on div "Pages Popups Add Page Page Recommendations 2025全國EMBA單車環島 環島補給禮包 關於單車環島 9天環島行程 …" at bounding box center [419, 441] width 709 height 743
paste input "*******"
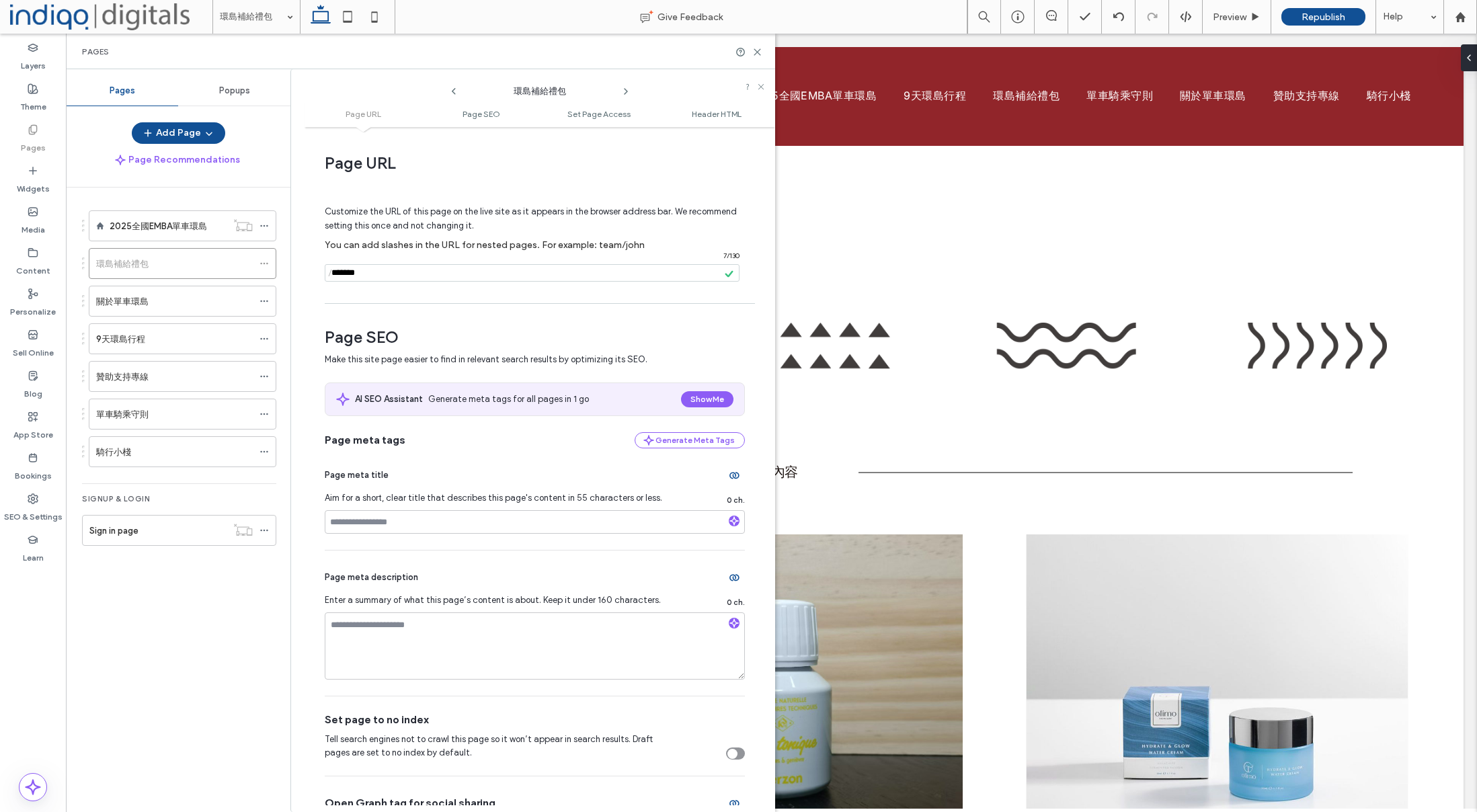
drag, startPoint x: 376, startPoint y: 275, endPoint x: 281, endPoint y: 276, distance: 95.0
click at [281, 276] on div "Pages Popups Add Page Page Recommendations 2025全國EMBA單車環島 環島補給禮包 關於單車環島 9天環島行程 …" at bounding box center [419, 441] width 709 height 743
paste input "**********"
drag, startPoint x: 365, startPoint y: 275, endPoint x: 385, endPoint y: 275, distance: 20.0
click at [363, 275] on input "notEmpty" at bounding box center [532, 273] width 415 height 18
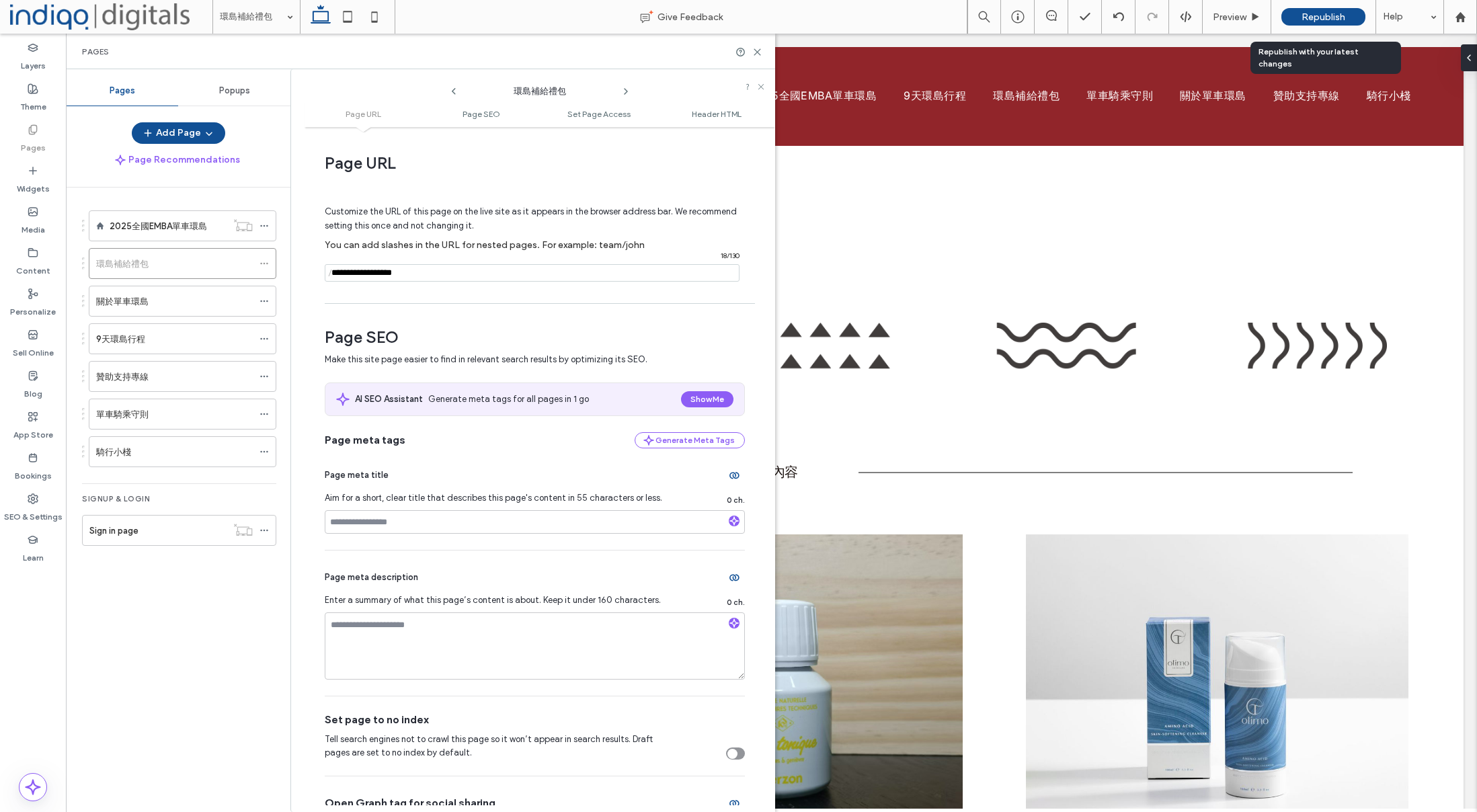
type input "**********"
click at [1335, 21] on span "Republish" at bounding box center [1323, 17] width 43 height 11
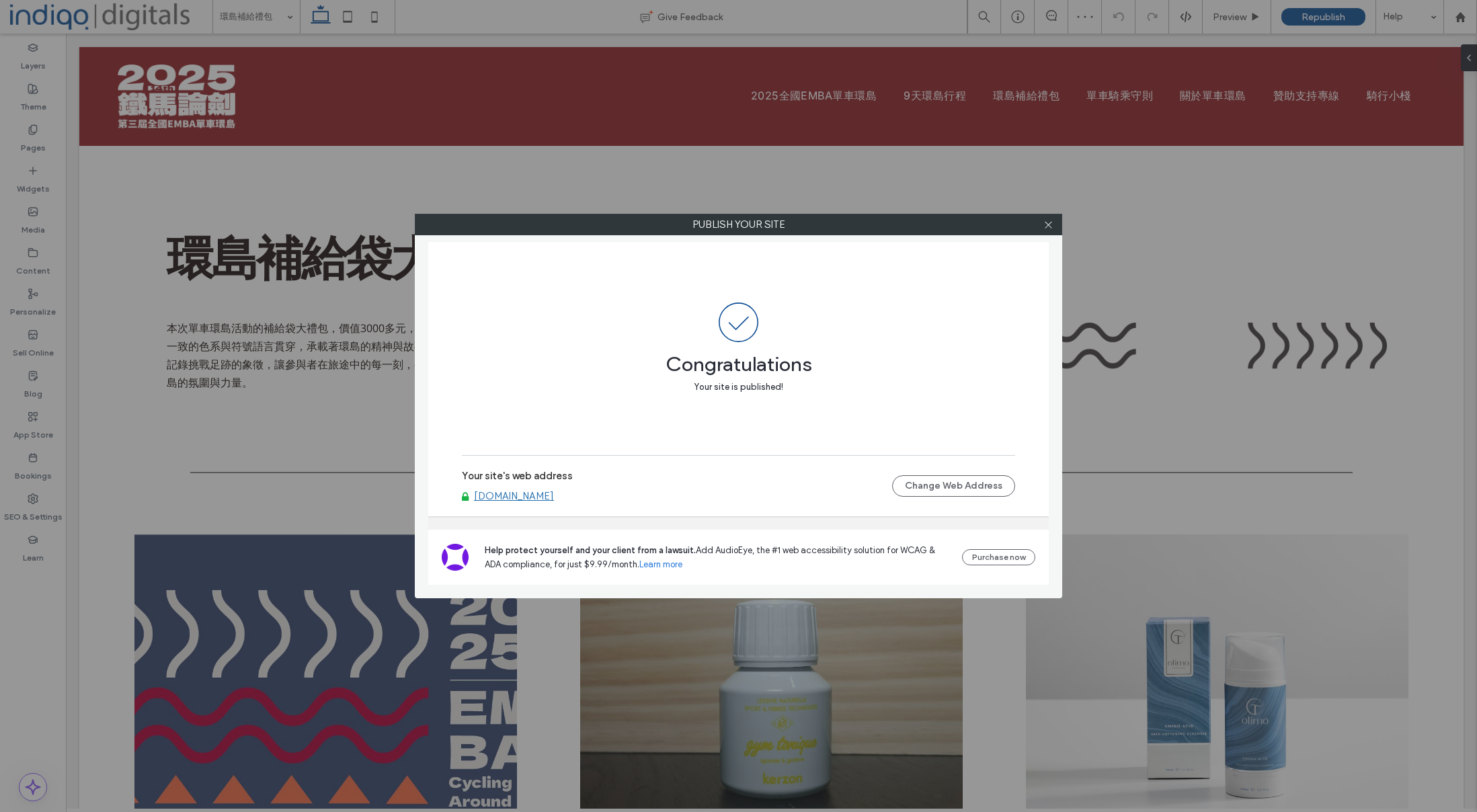
click at [554, 495] on link "[DOMAIN_NAME]" at bounding box center [514, 496] width 80 height 12
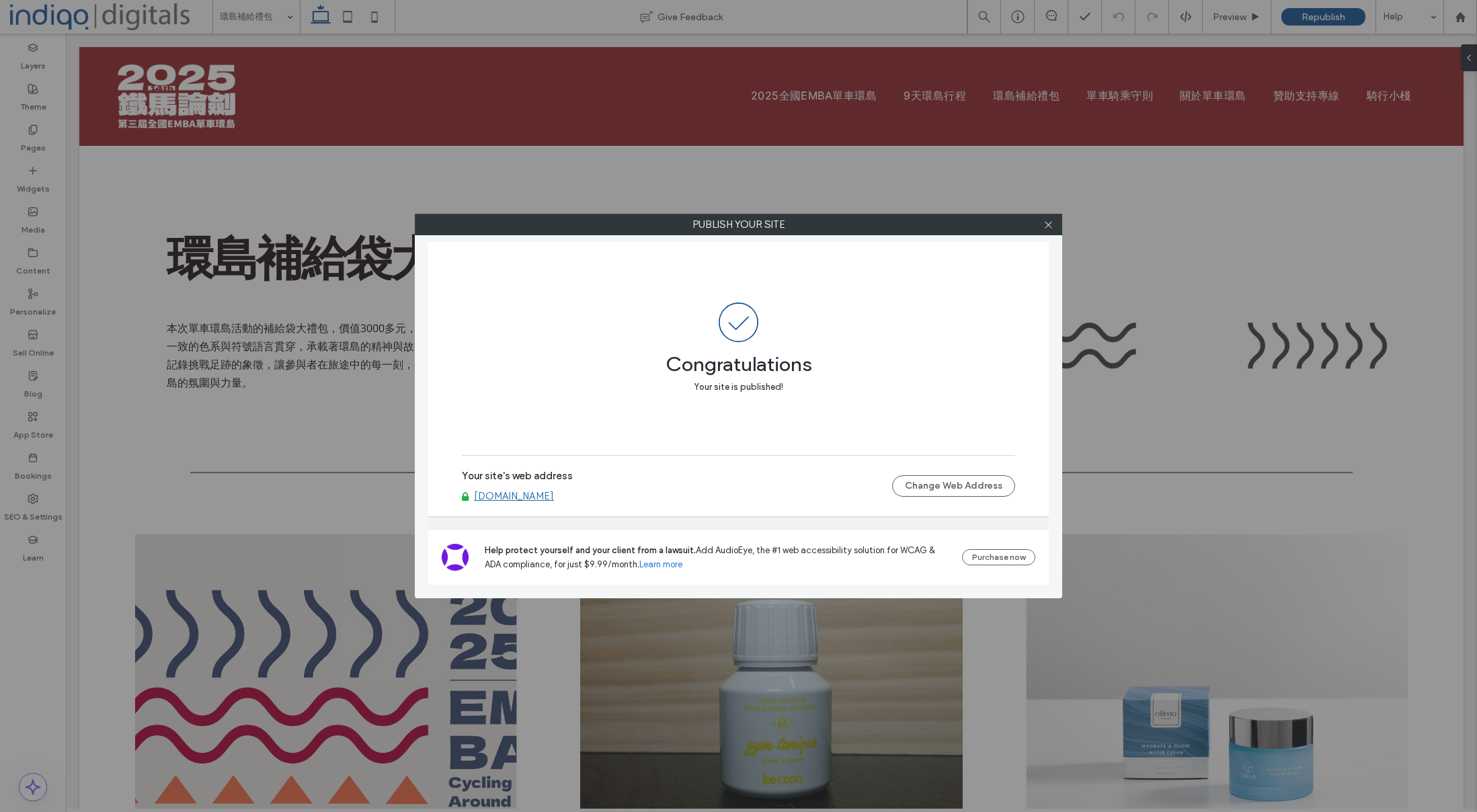
drag, startPoint x: 1046, startPoint y: 225, endPoint x: 764, endPoint y: 49, distance: 332.4
click at [1046, 225] on icon at bounding box center [1048, 224] width 10 height 10
